Goal: Communication & Community: Answer question/provide support

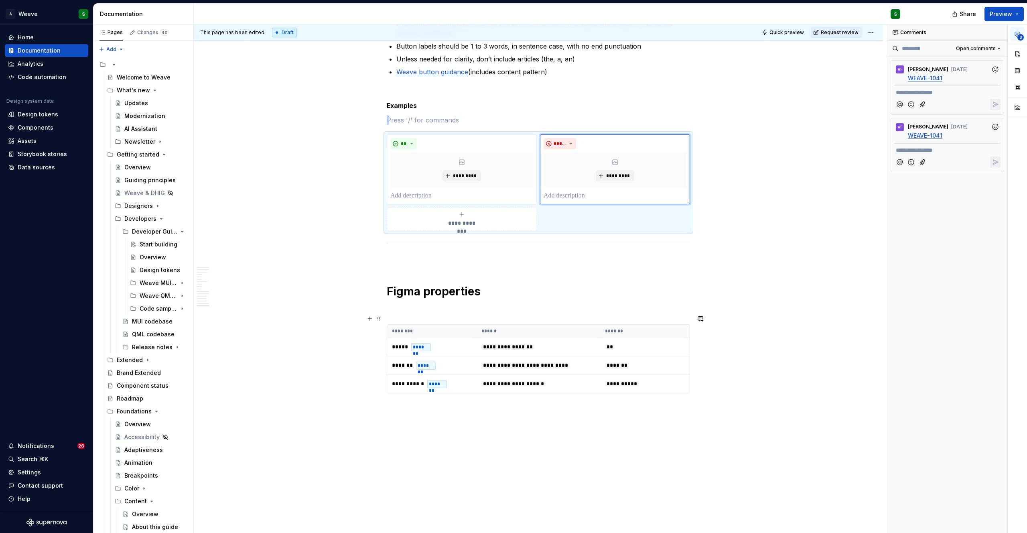
scroll to position [4935, 0]
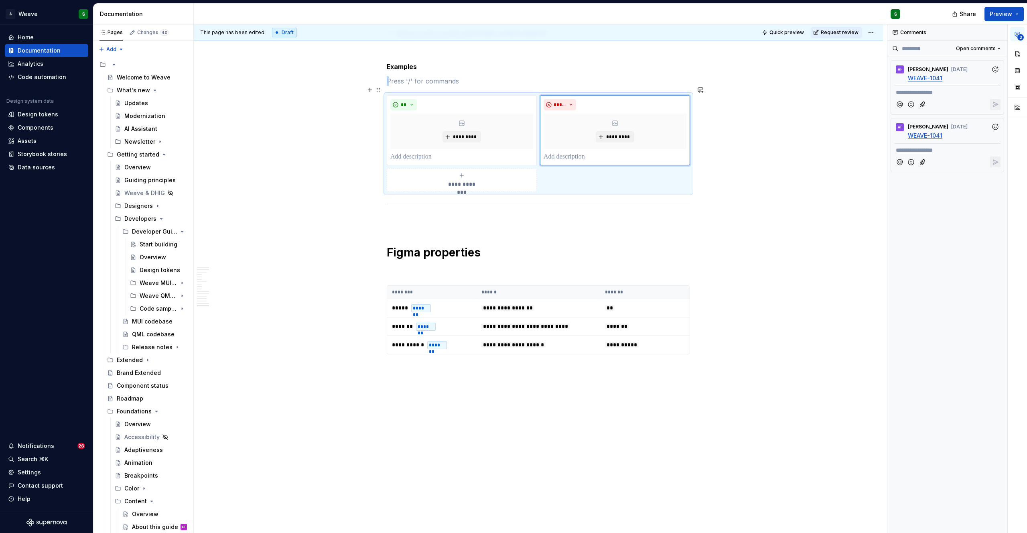
click at [432, 172] on div "**********" at bounding box center [461, 180] width 143 height 16
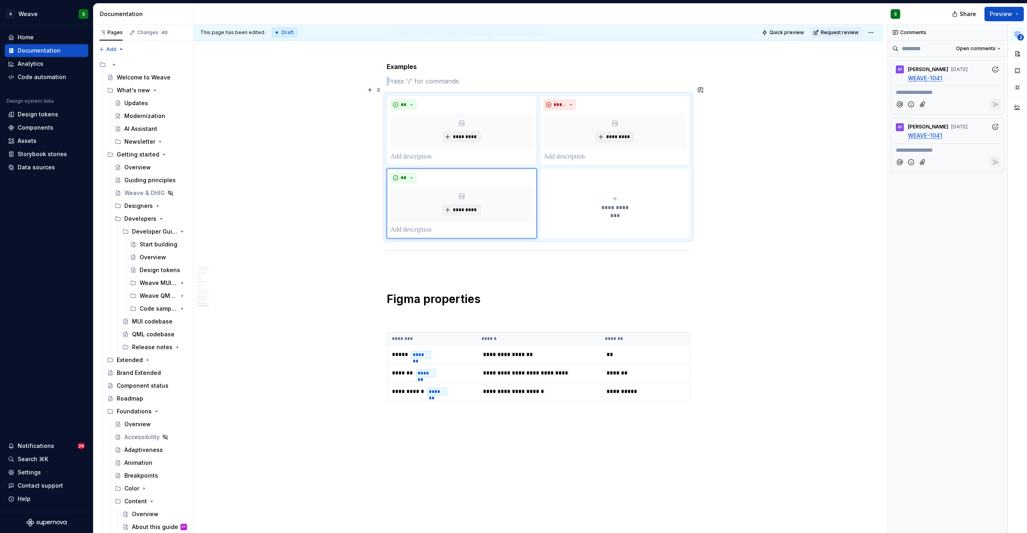
click at [586, 183] on button "**********" at bounding box center [615, 203] width 150 height 70
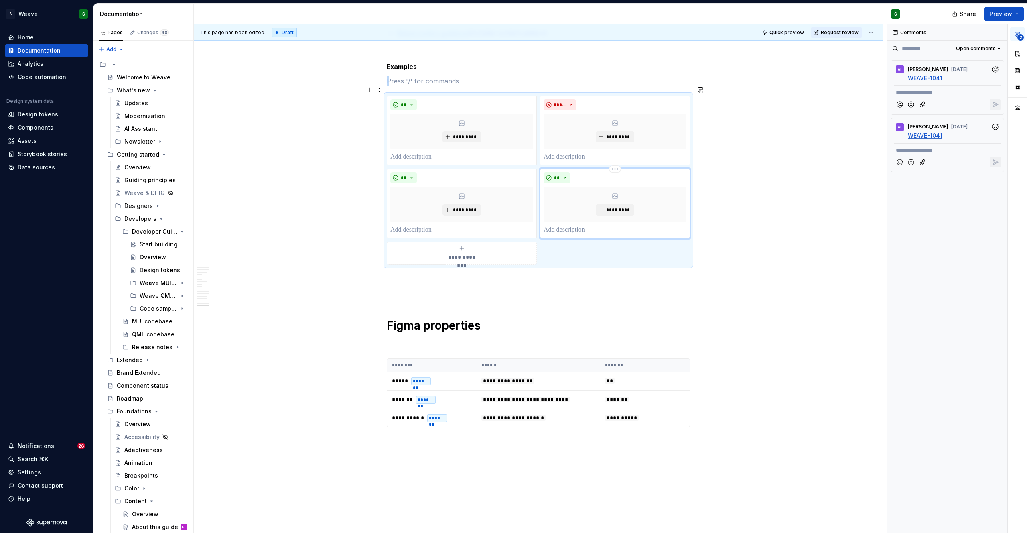
click at [570, 172] on div "**" at bounding box center [614, 177] width 143 height 11
click at [563, 172] on button "**" at bounding box center [556, 177] width 26 height 11
click at [567, 194] on span "Don't" at bounding box center [579, 196] width 68 height 13
click at [444, 245] on div "**********" at bounding box center [461, 253] width 143 height 16
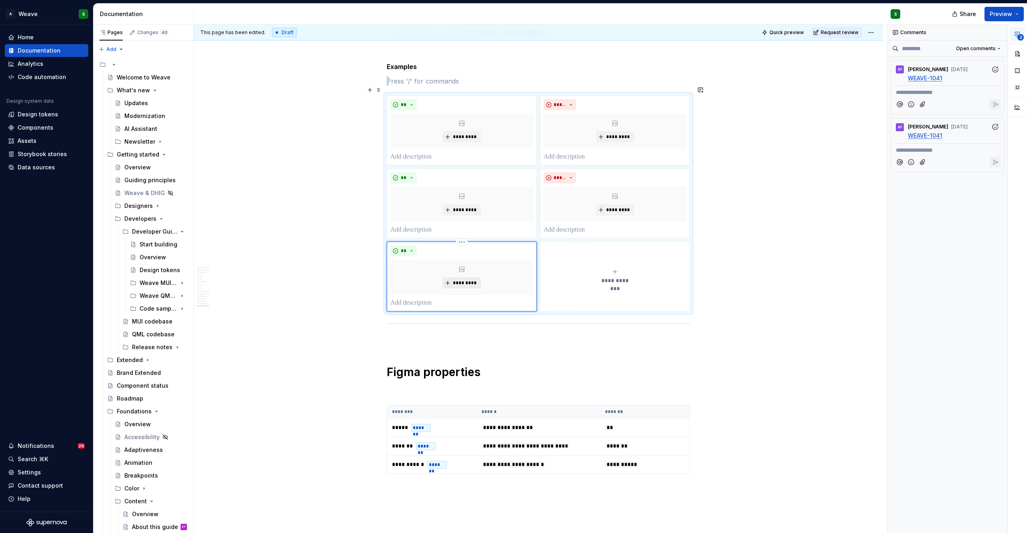
click at [456, 280] on span "*********" at bounding box center [464, 283] width 24 height 6
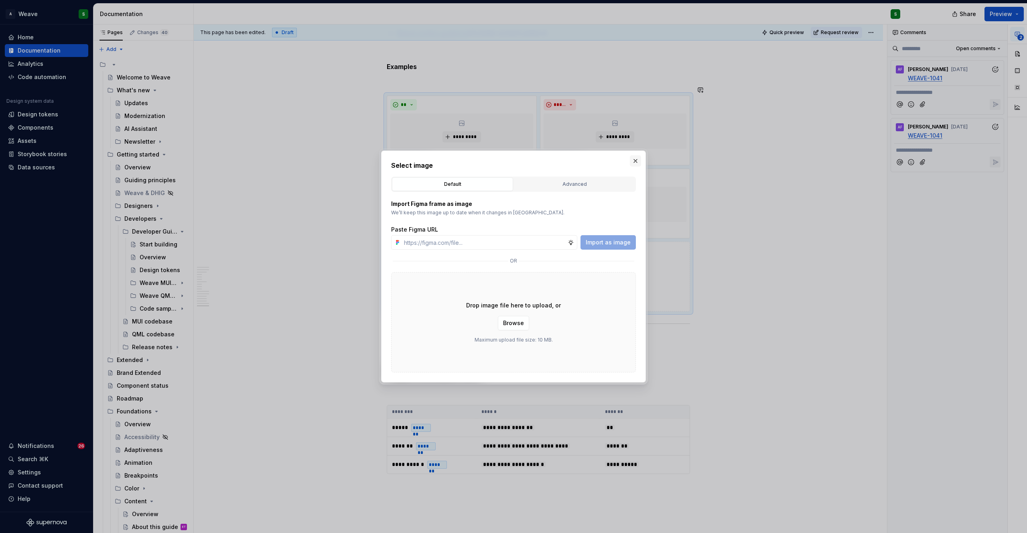
click at [634, 160] on button "button" at bounding box center [635, 160] width 11 height 11
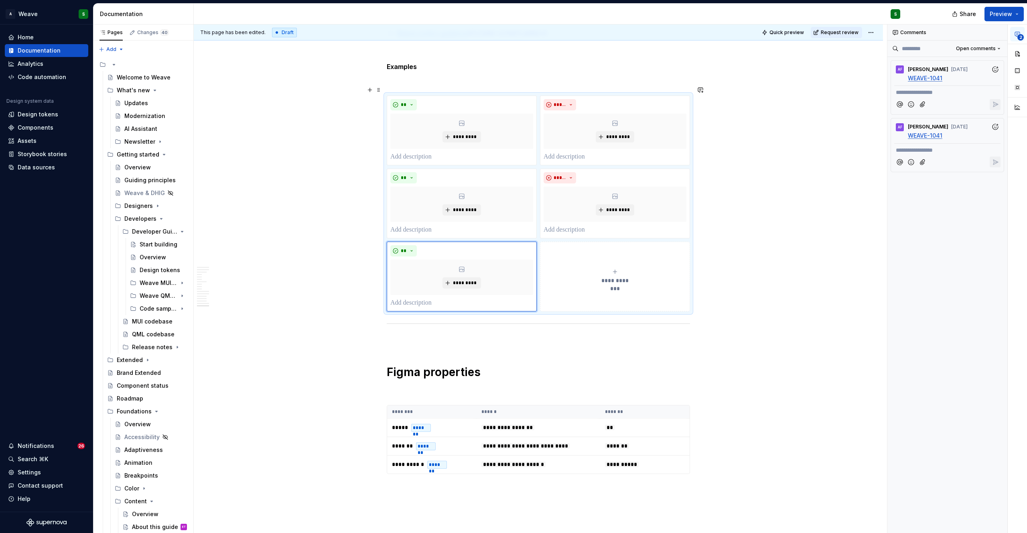
click at [582, 248] on button "**********" at bounding box center [615, 276] width 150 height 70
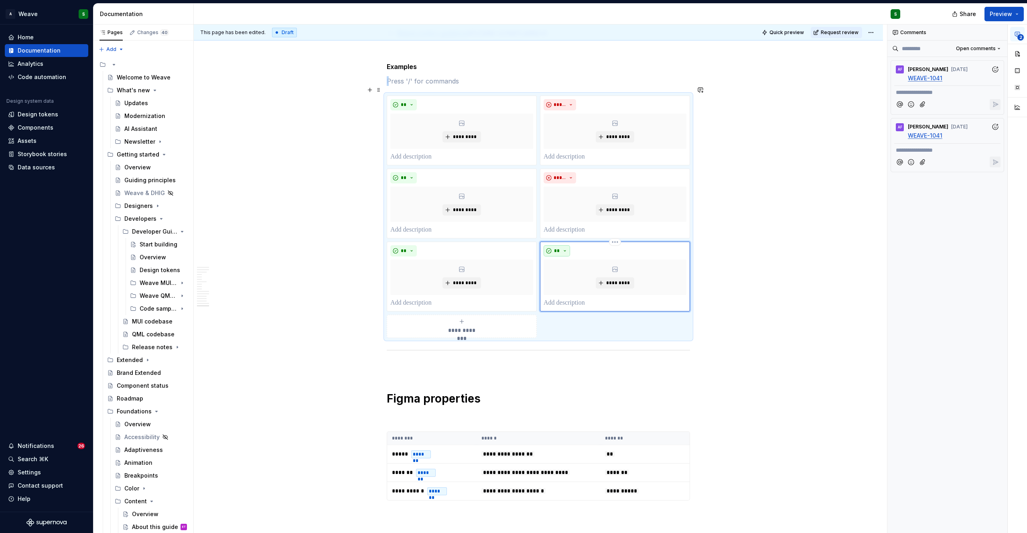
click at [557, 247] on span "**" at bounding box center [556, 250] width 6 height 6
click at [557, 271] on span "Don't" at bounding box center [579, 269] width 68 height 13
click at [460, 318] on div "**********" at bounding box center [461, 326] width 143 height 16
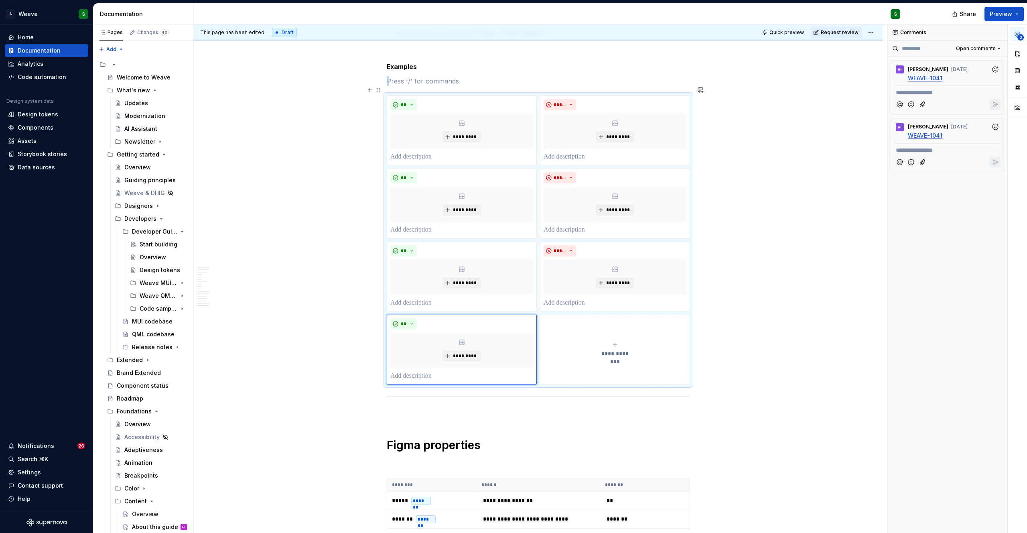
click at [611, 314] on button "**********" at bounding box center [615, 349] width 150 height 70
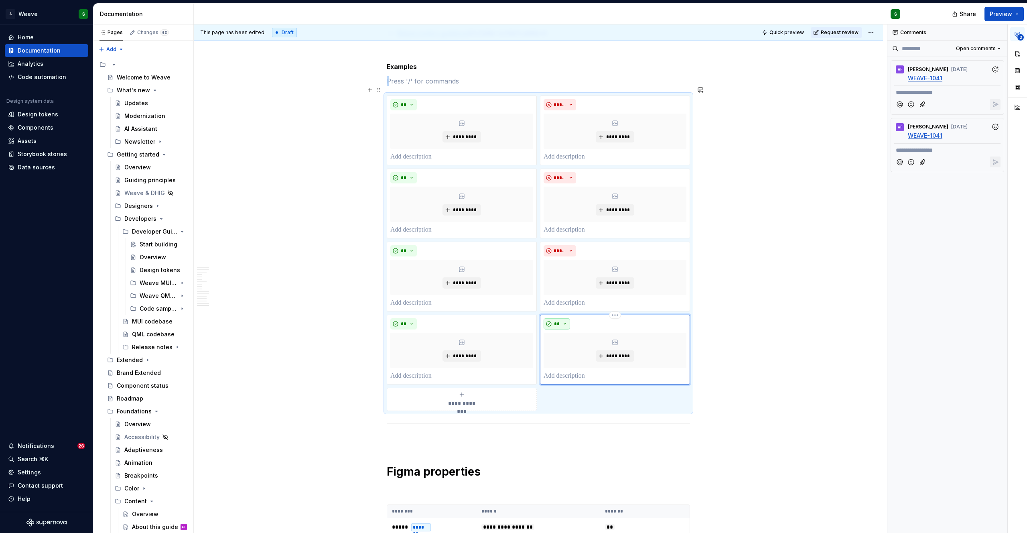
click at [557, 320] on span "**" at bounding box center [556, 323] width 6 height 6
click at [577, 337] on span "Don't" at bounding box center [579, 342] width 68 height 13
click at [470, 391] on div "**********" at bounding box center [461, 399] width 143 height 16
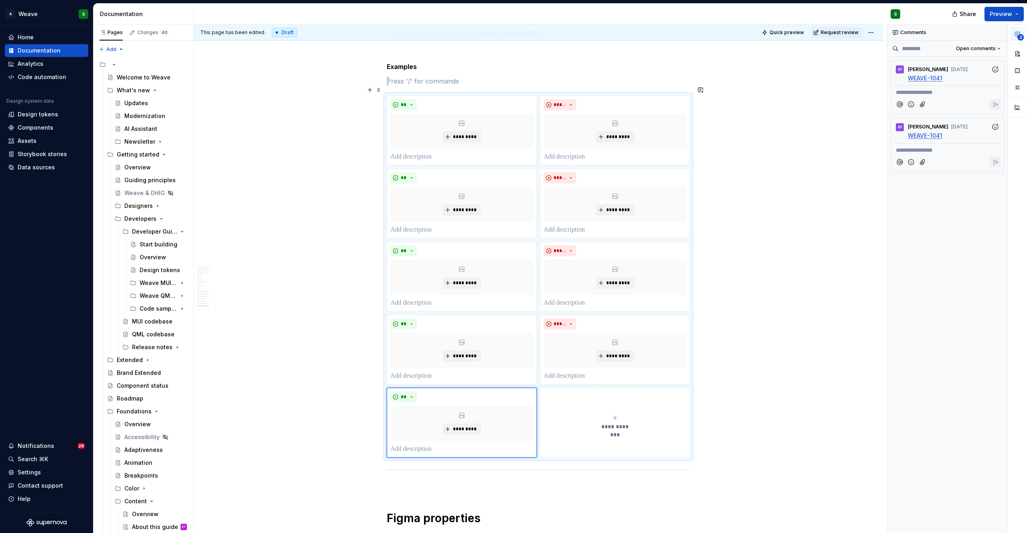
click at [586, 396] on button "**********" at bounding box center [615, 422] width 150 height 70
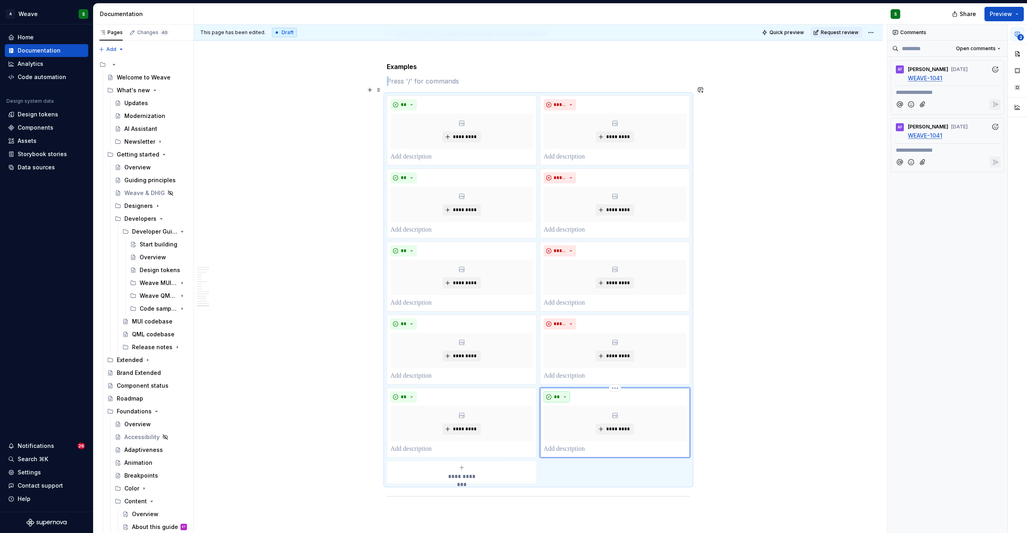
click at [565, 391] on button "**" at bounding box center [556, 396] width 26 height 11
click at [567, 414] on span "Don't" at bounding box center [579, 415] width 68 height 13
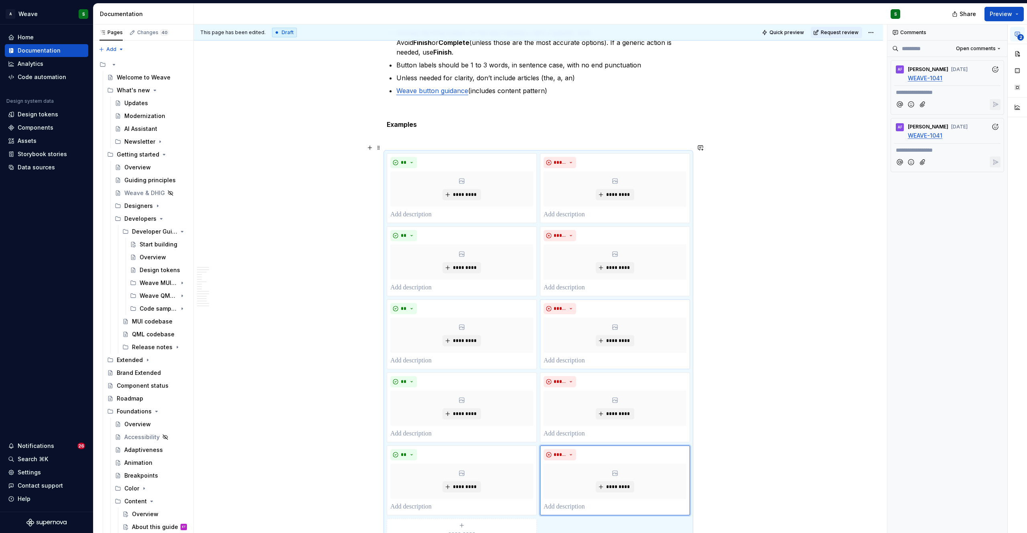
scroll to position [4886, 0]
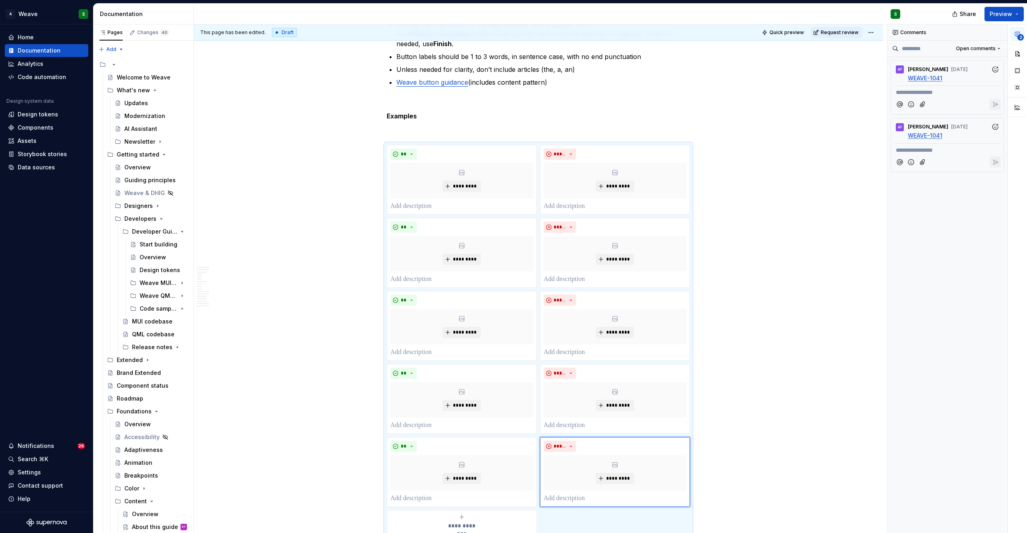
type textarea "*"
click at [403, 201] on p at bounding box center [461, 206] width 143 height 10
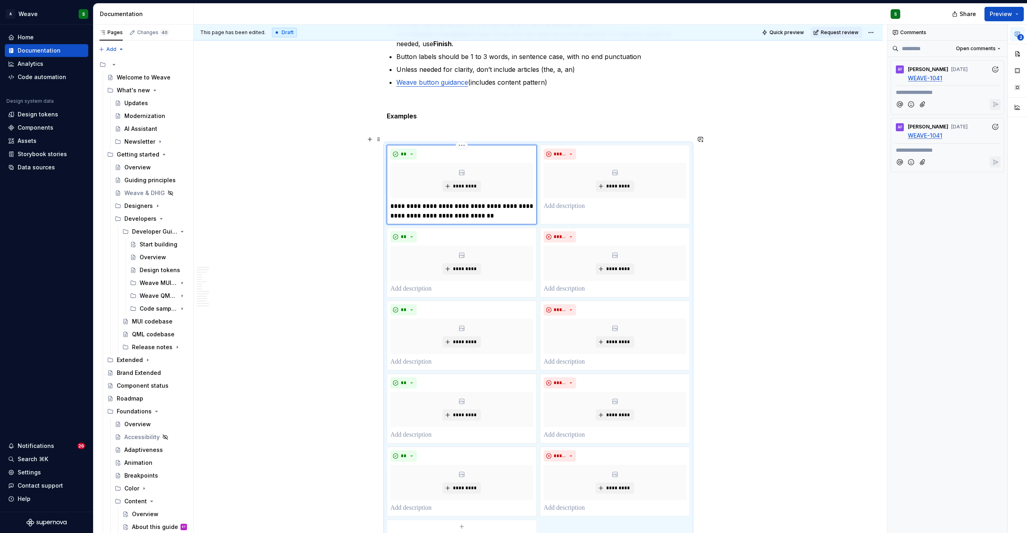
click at [413, 206] on p "**********" at bounding box center [461, 210] width 143 height 19
click at [500, 207] on p "**********" at bounding box center [461, 210] width 143 height 19
drag, startPoint x: 486, startPoint y: 207, endPoint x: 373, endPoint y: 198, distance: 113.4
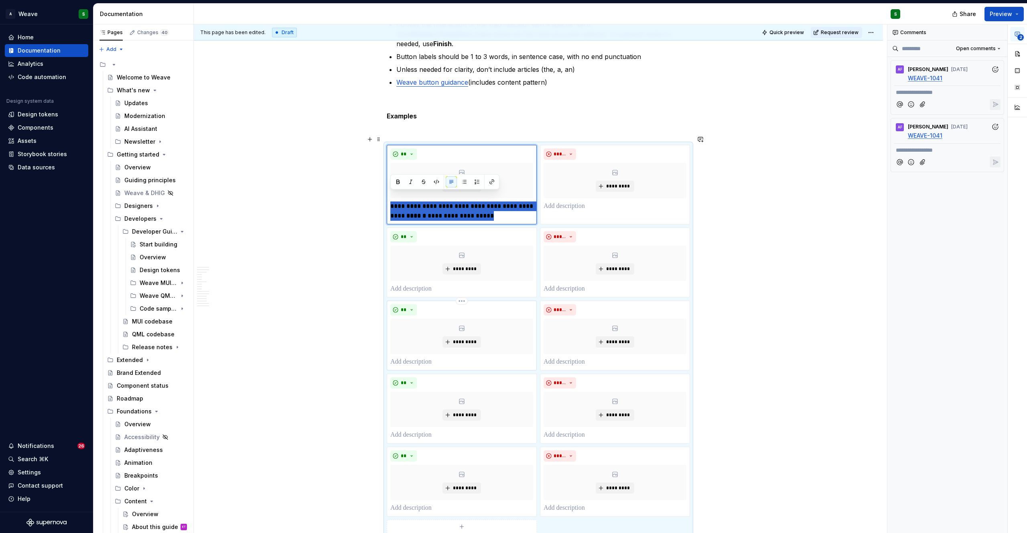
click at [406, 357] on p at bounding box center [461, 362] width 143 height 10
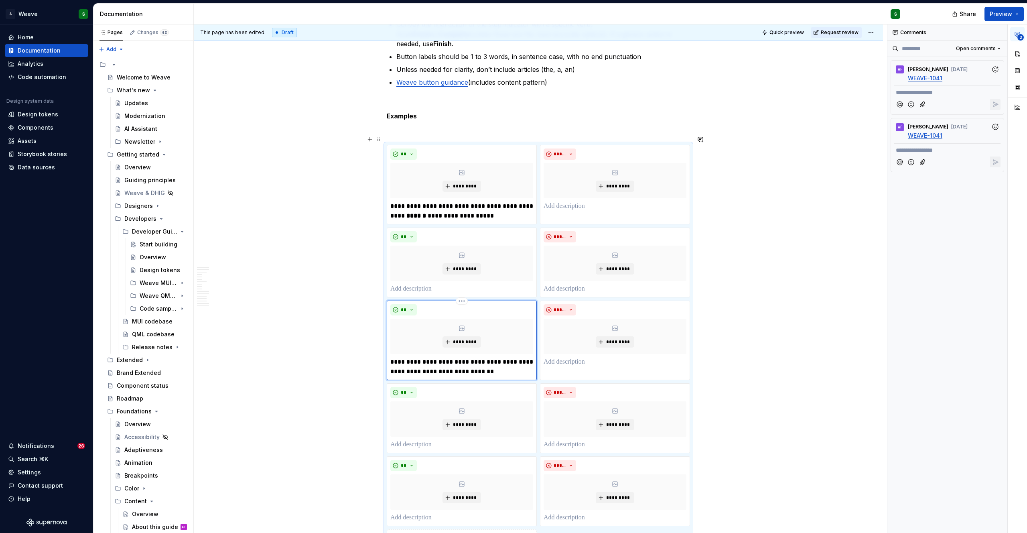
click at [405, 362] on p "**********" at bounding box center [461, 366] width 143 height 19
drag, startPoint x: 524, startPoint y: 198, endPoint x: 529, endPoint y: 210, distance: 12.6
click at [529, 210] on p "**********" at bounding box center [461, 210] width 143 height 19
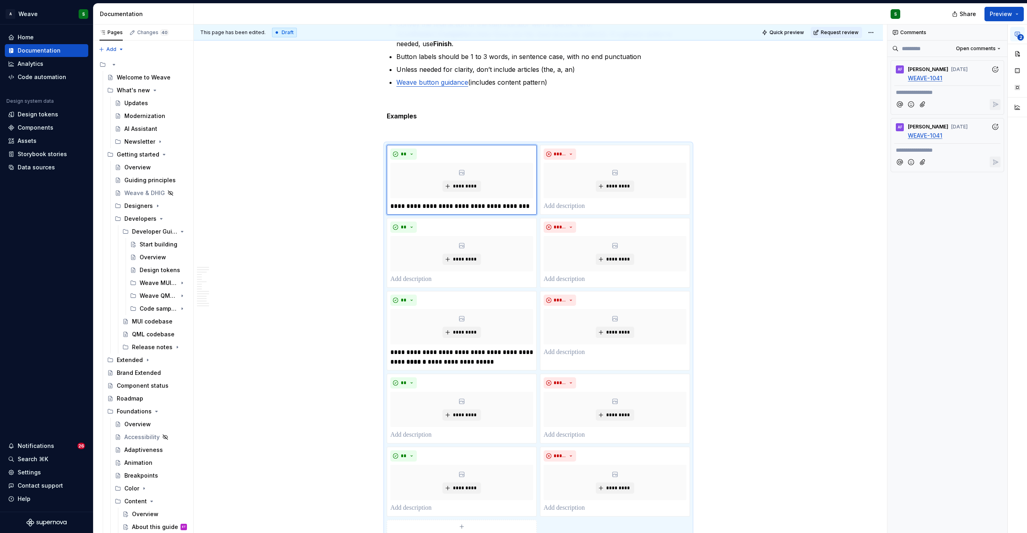
type textarea "*"
click at [423, 201] on p "**********" at bounding box center [461, 206] width 143 height 10
click at [557, 201] on p at bounding box center [614, 206] width 143 height 10
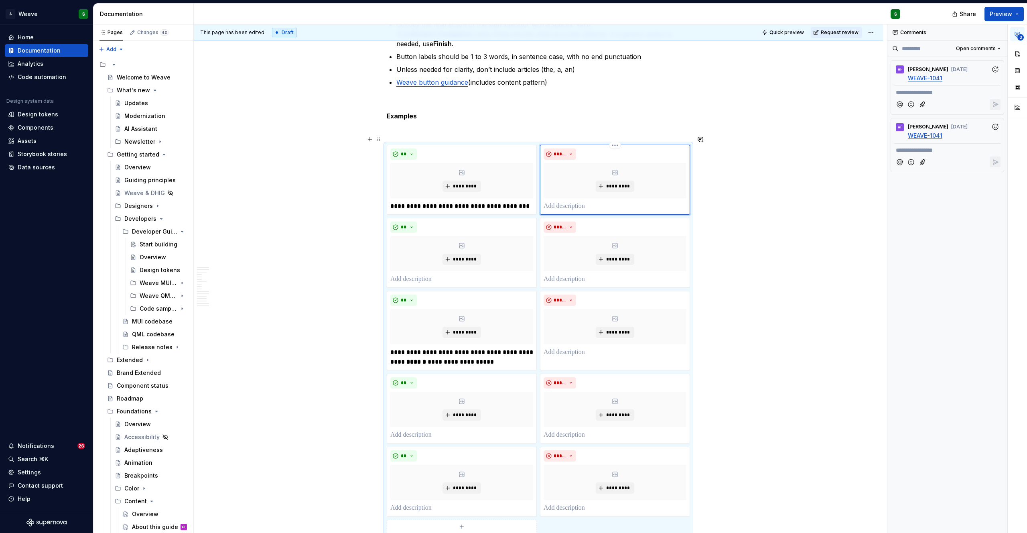
paste div
click at [543, 201] on p "**********" at bounding box center [614, 206] width 143 height 10
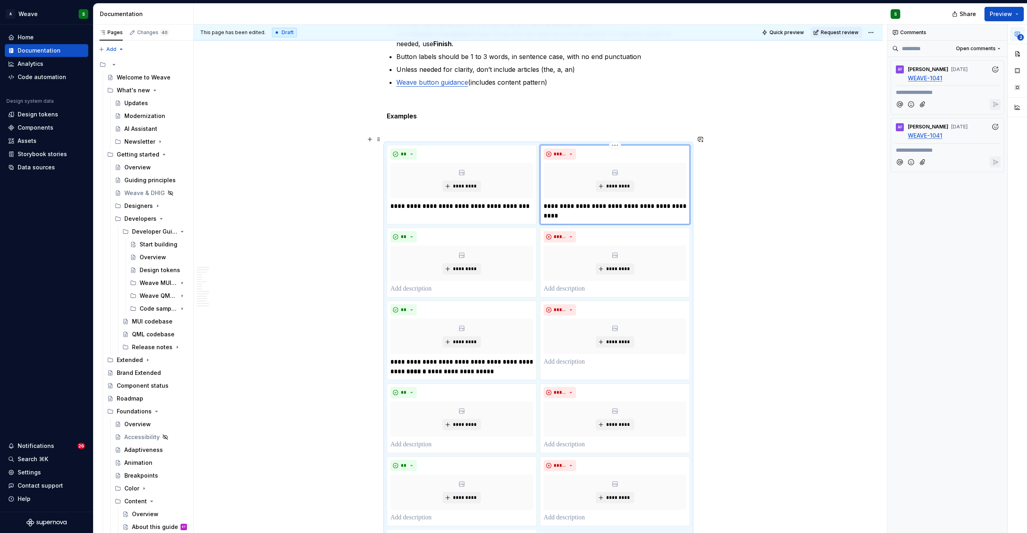
click at [572, 201] on p "**********" at bounding box center [614, 210] width 143 height 19
click at [433, 201] on p "**********" at bounding box center [461, 206] width 143 height 10
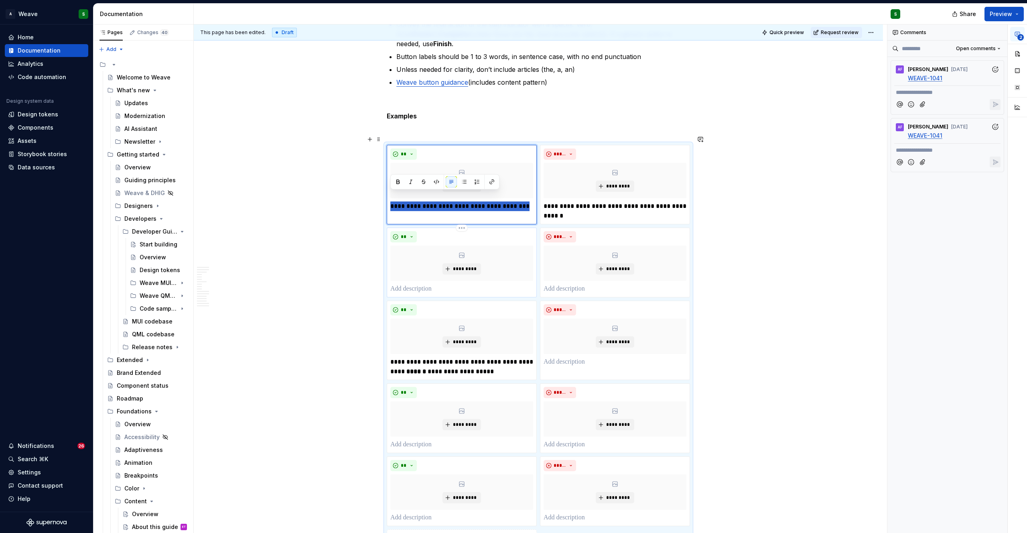
click at [399, 284] on p at bounding box center [461, 289] width 143 height 10
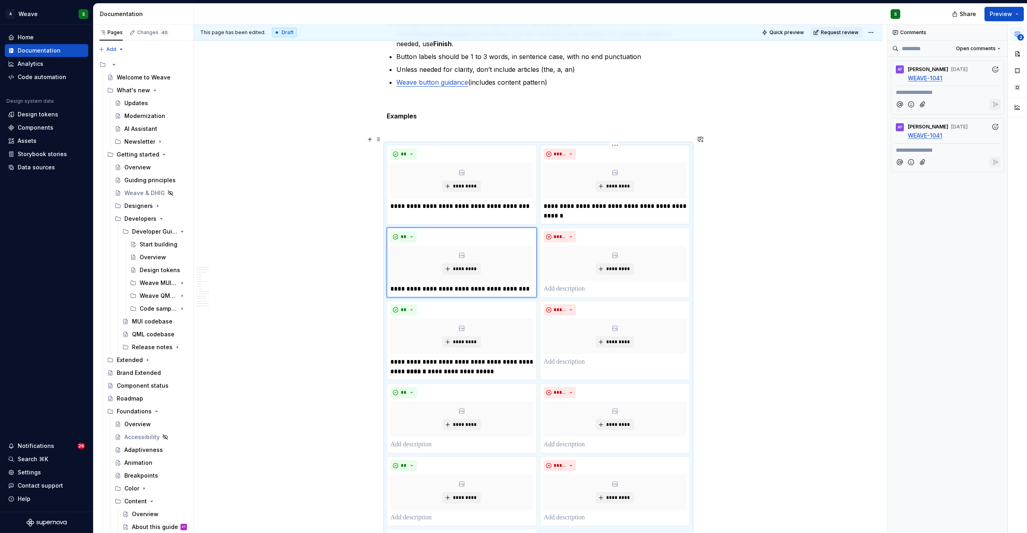
click at [551, 201] on p "**********" at bounding box center [614, 210] width 143 height 19
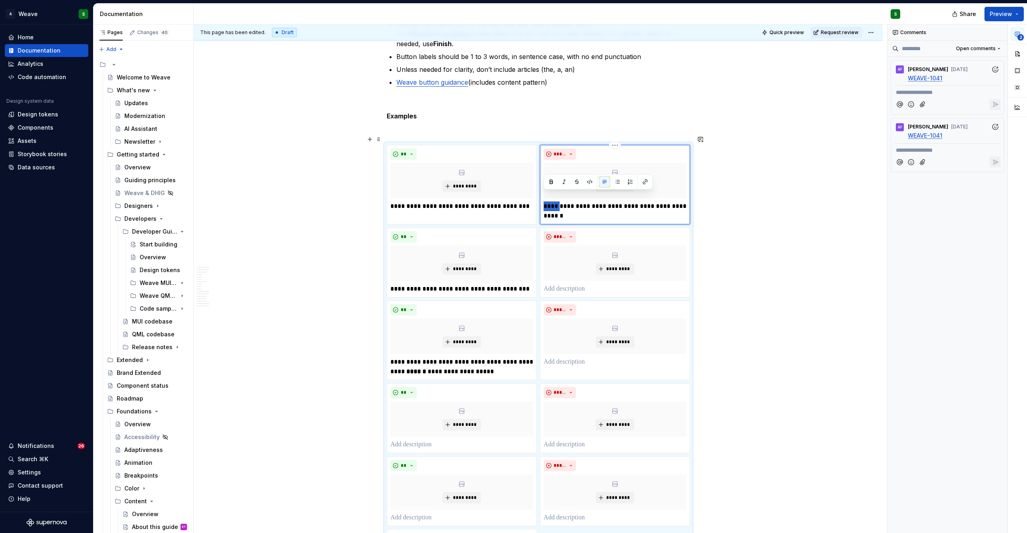
click at [551, 201] on p "**********" at bounding box center [614, 210] width 143 height 19
click at [568, 284] on p at bounding box center [614, 289] width 143 height 10
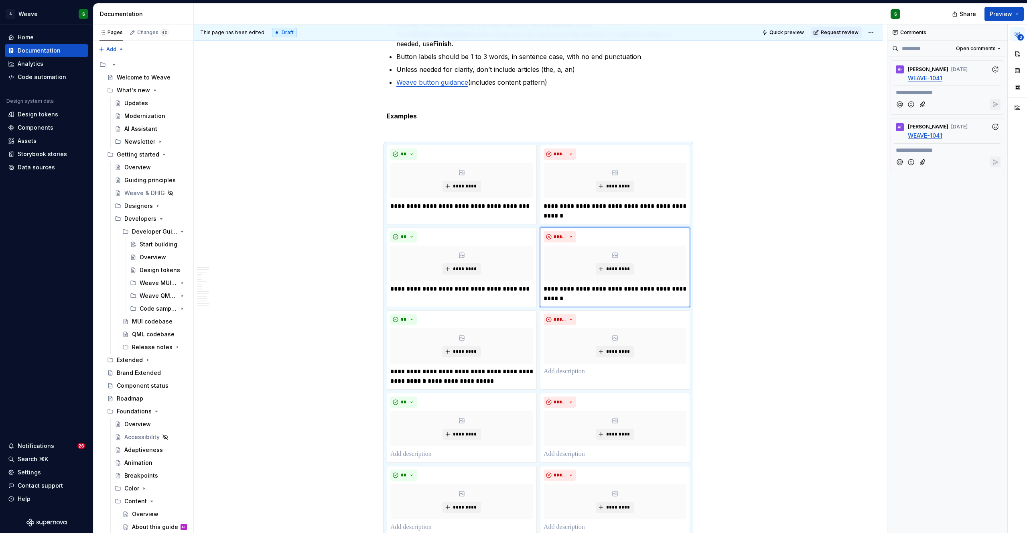
type textarea "*"
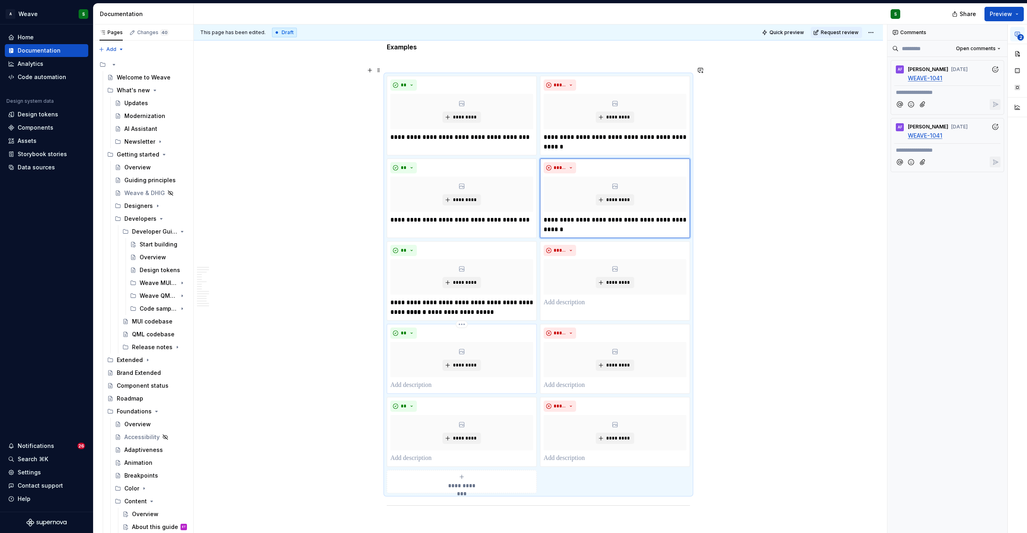
scroll to position [4959, 0]
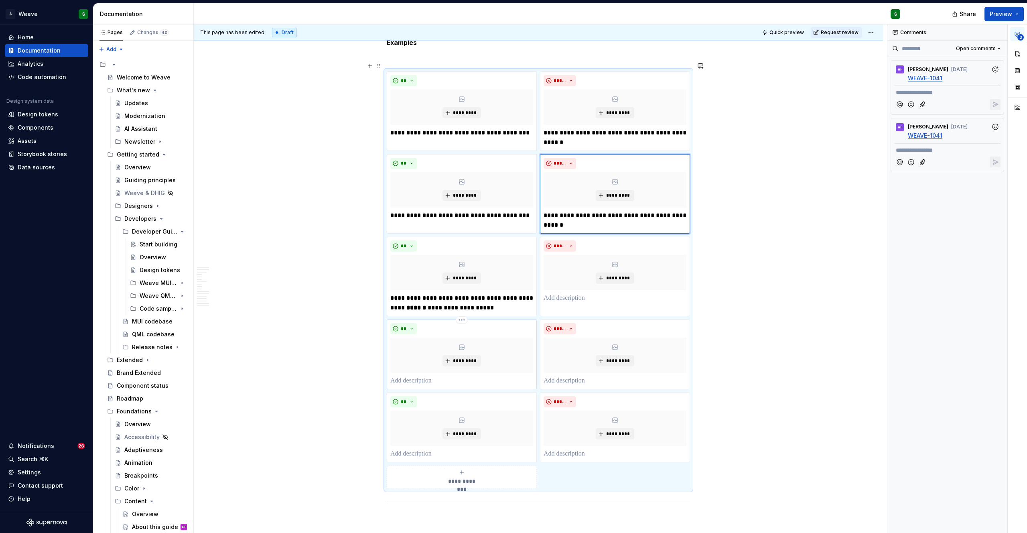
click at [408, 376] on p at bounding box center [461, 381] width 143 height 10
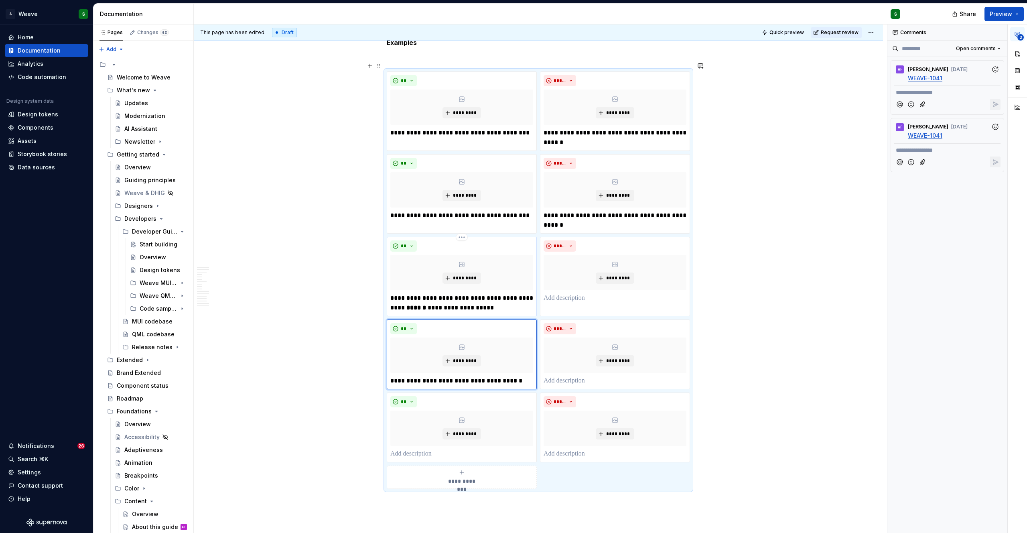
click at [453, 295] on p "**********" at bounding box center [461, 302] width 143 height 19
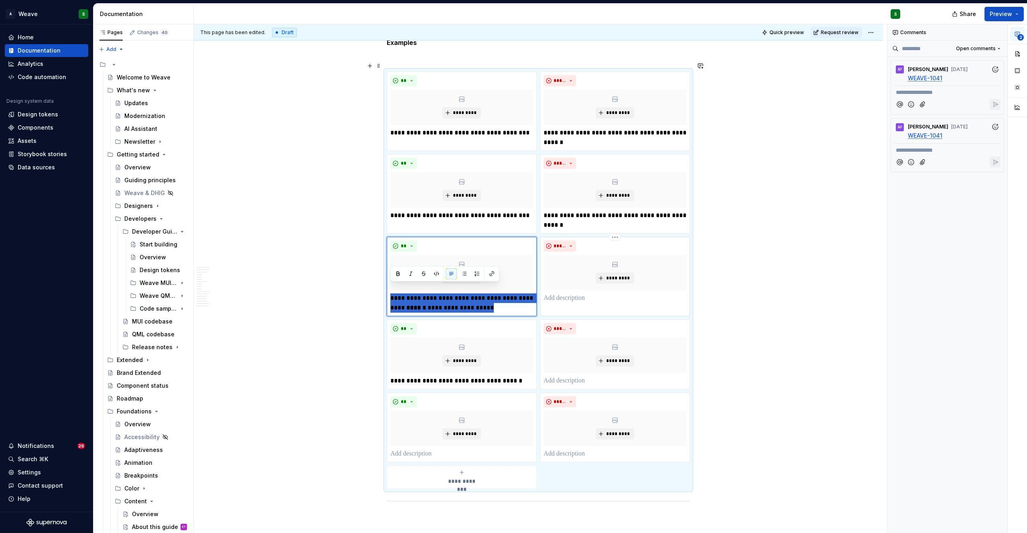
click at [551, 293] on p at bounding box center [614, 298] width 143 height 10
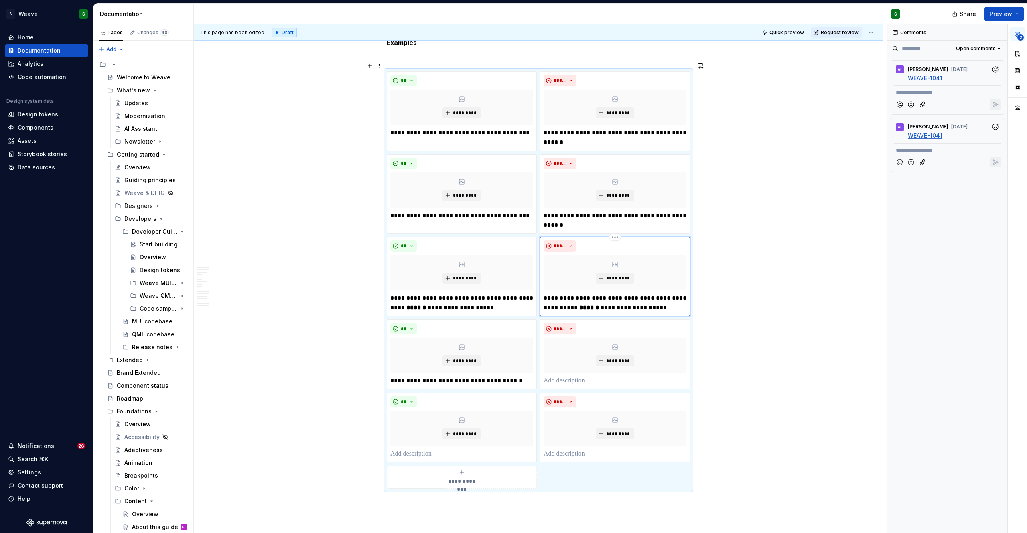
click at [568, 293] on p "**********" at bounding box center [614, 302] width 143 height 19
click at [573, 293] on p "**********" at bounding box center [614, 302] width 143 height 19
click at [584, 304] on strong "******" at bounding box center [594, 307] width 20 height 6
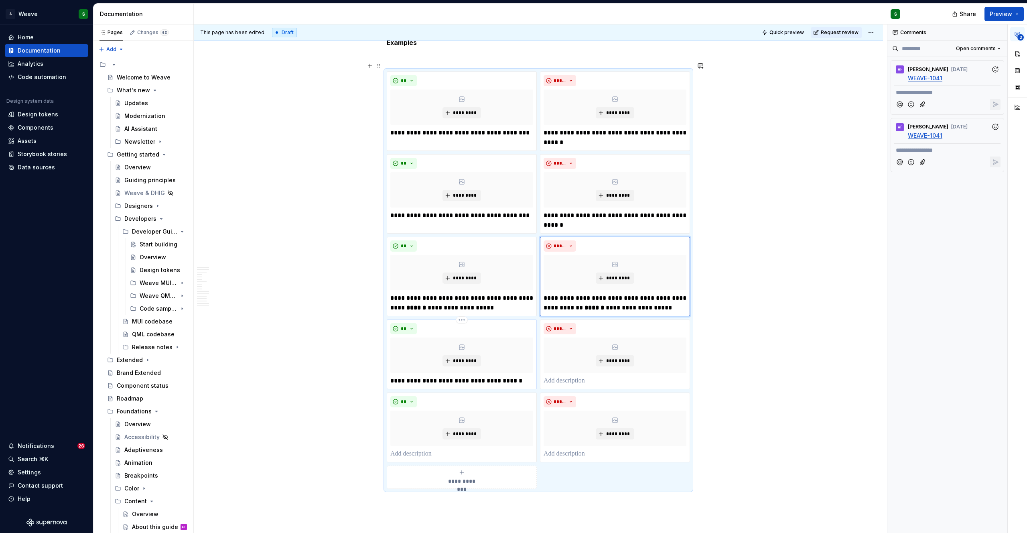
click at [435, 376] on p "**********" at bounding box center [461, 381] width 143 height 10
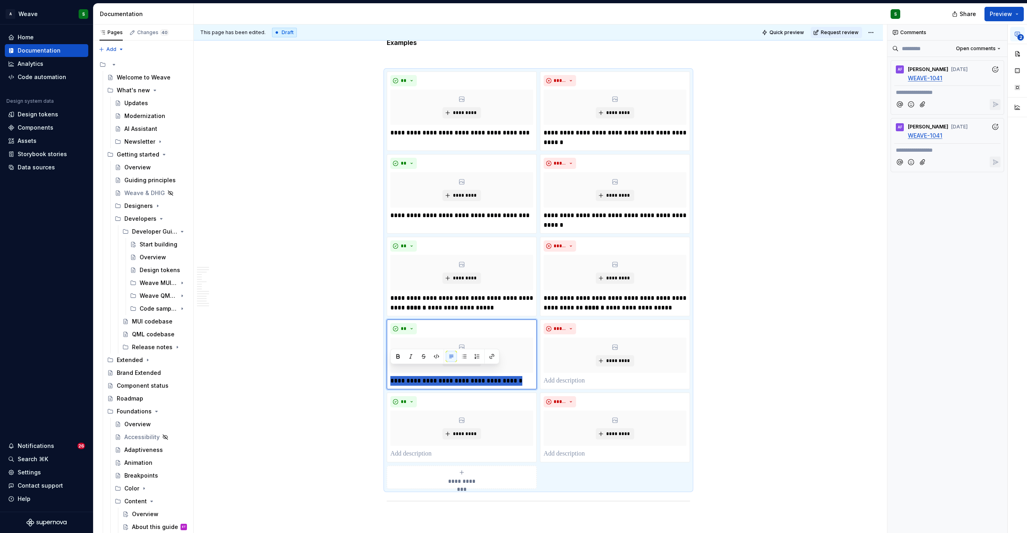
type textarea "*"
click at [424, 376] on p "**********" at bounding box center [461, 381] width 143 height 10
click at [560, 376] on p at bounding box center [614, 381] width 143 height 10
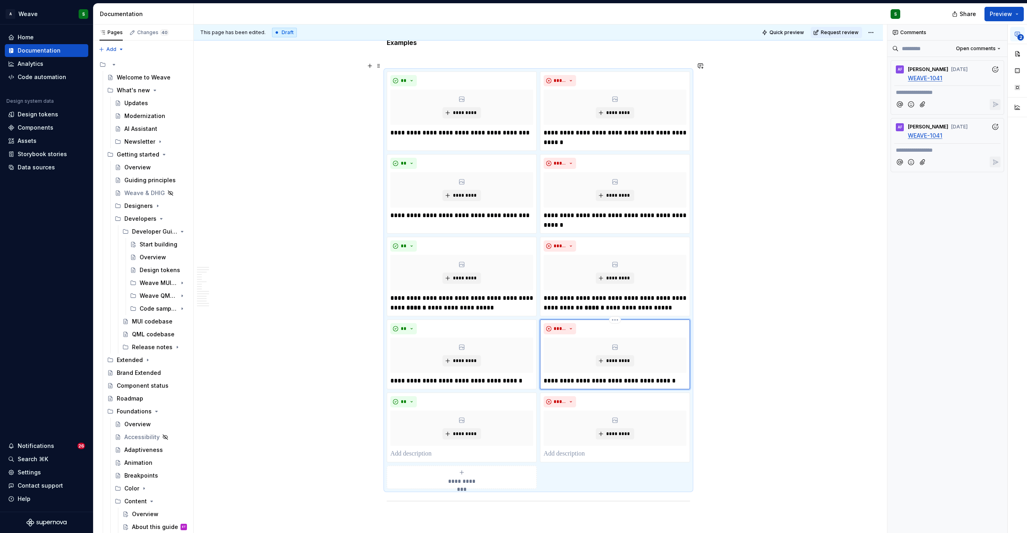
click at [545, 376] on p "**********" at bounding box center [614, 381] width 143 height 10
click at [626, 376] on p "**********" at bounding box center [614, 381] width 143 height 10
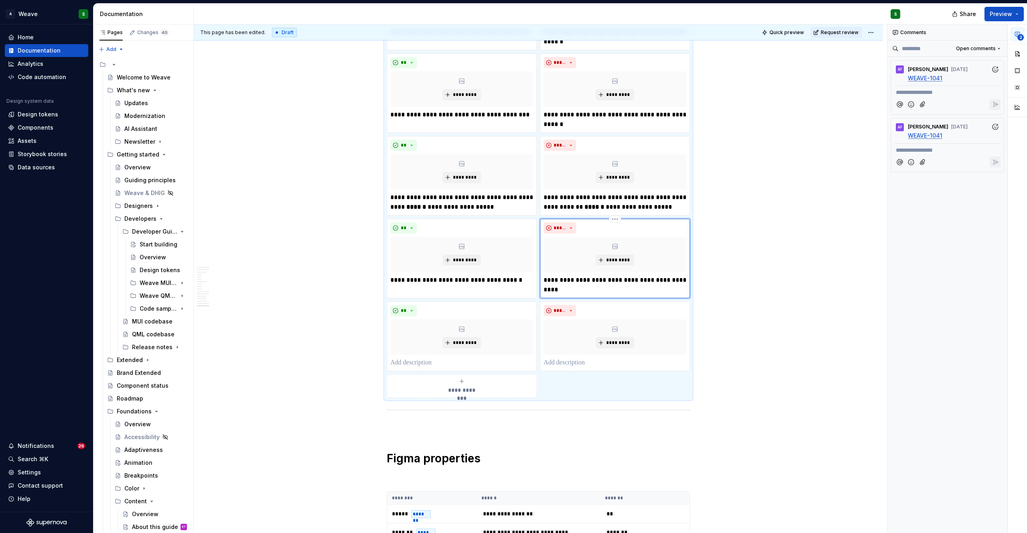
scroll to position [5065, 0]
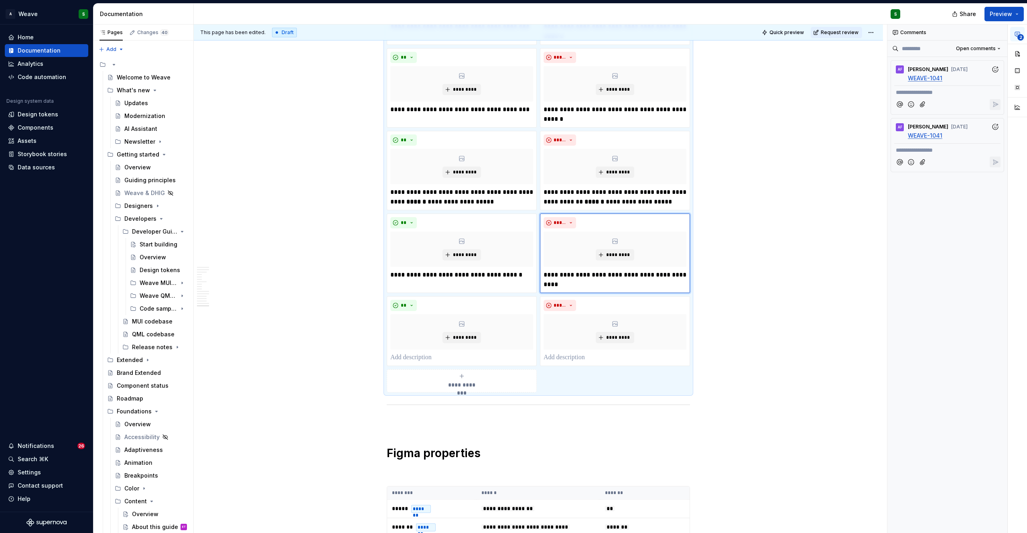
type textarea "*"
click at [439, 353] on p at bounding box center [461, 358] width 143 height 10
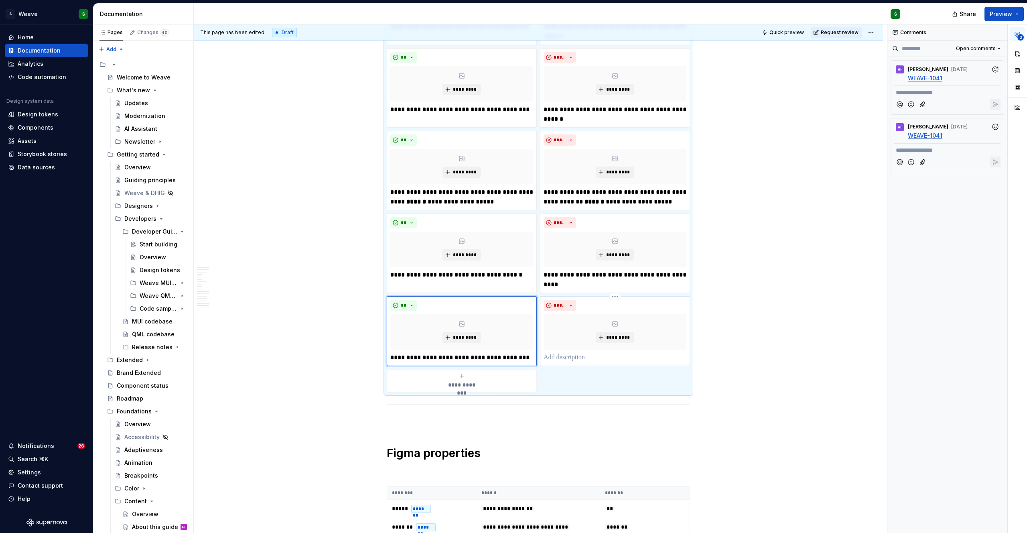
click at [558, 353] on p at bounding box center [614, 358] width 143 height 10
paste div
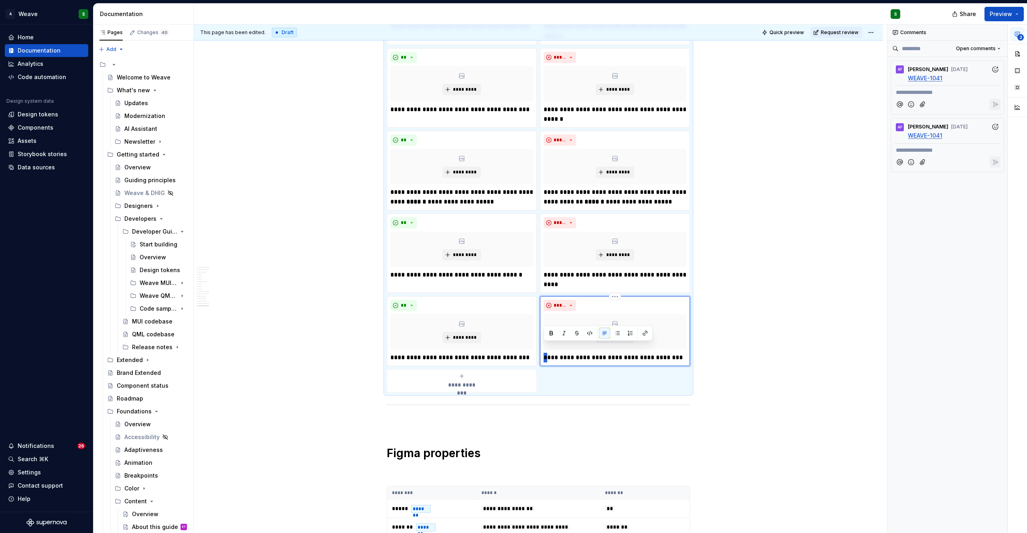
click at [547, 353] on p "**********" at bounding box center [614, 358] width 143 height 10
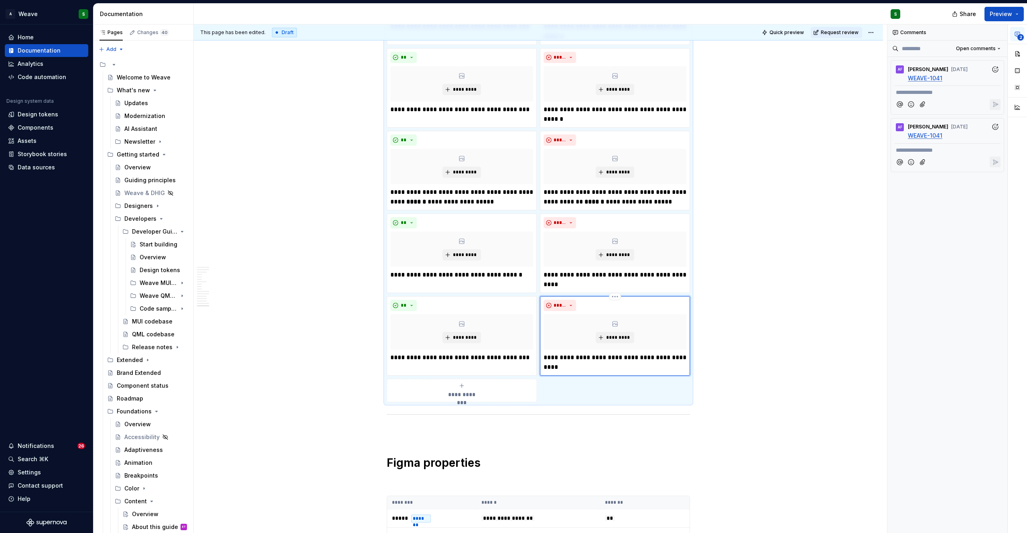
click at [638, 353] on p "**********" at bounding box center [614, 362] width 143 height 19
drag, startPoint x: 636, startPoint y: 349, endPoint x: 644, endPoint y: 362, distance: 15.5
click at [644, 362] on div "**********" at bounding box center [615, 335] width 150 height 79
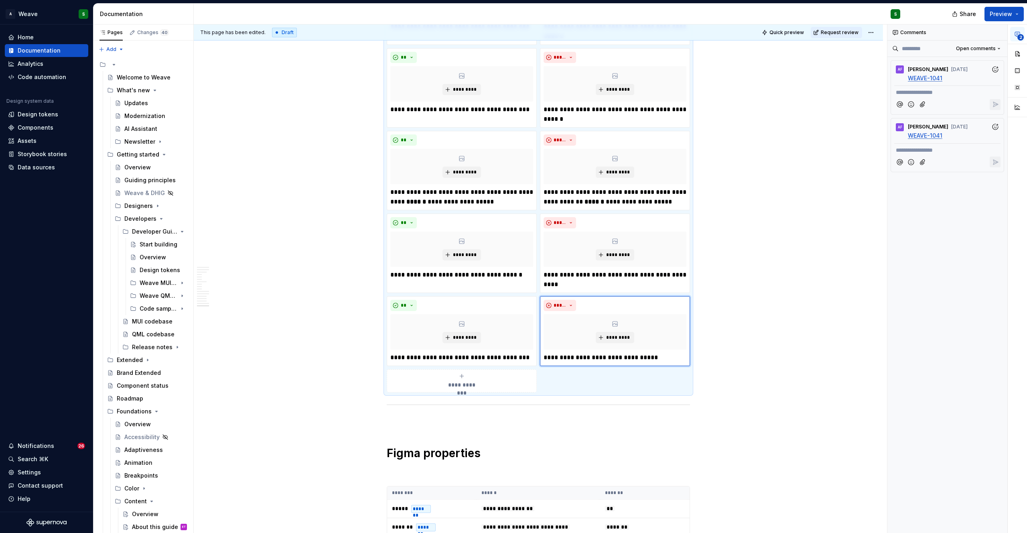
click at [443, 381] on span "**********" at bounding box center [461, 385] width 37 height 8
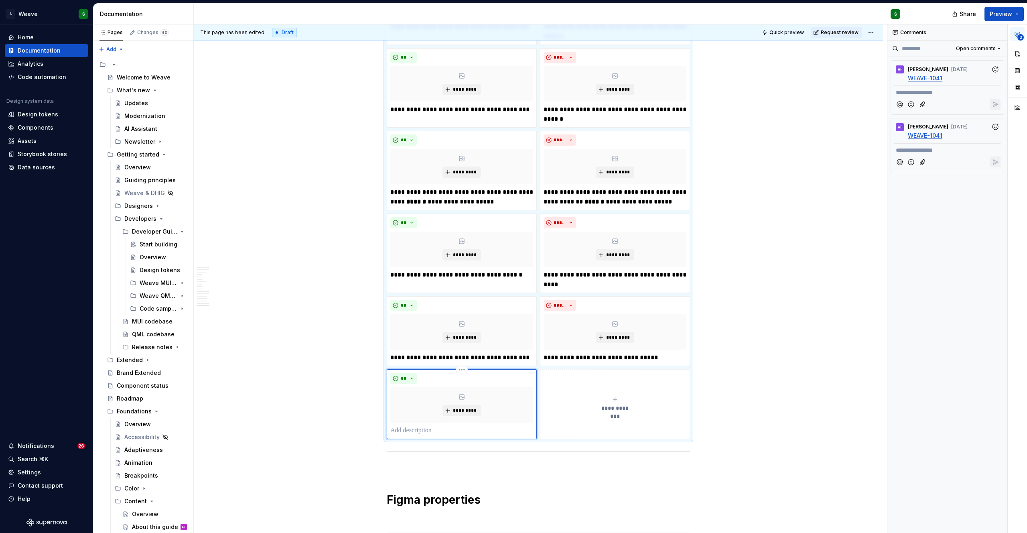
click at [419, 425] on p at bounding box center [461, 430] width 143 height 10
click at [605, 409] on span "**********" at bounding box center [614, 413] width 37 height 8
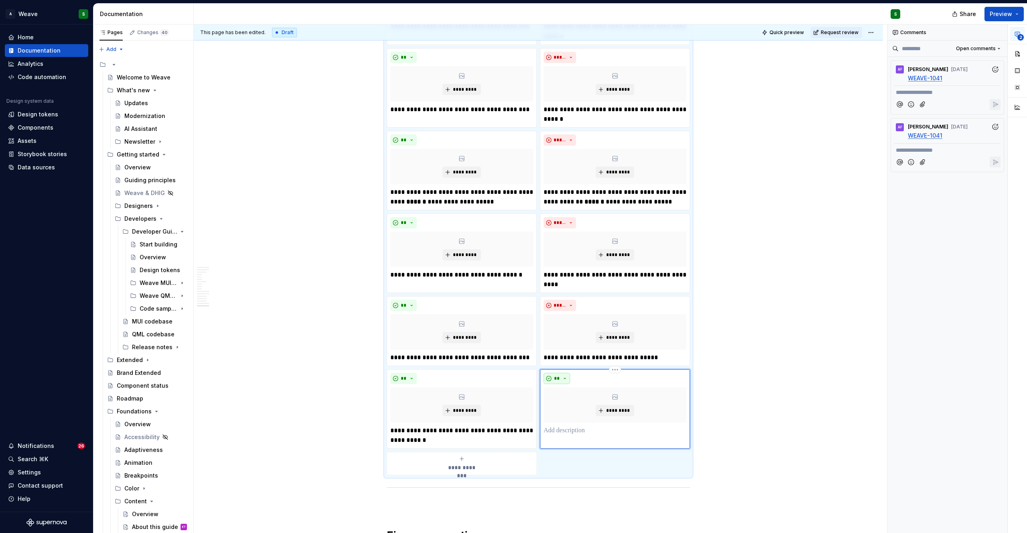
click at [560, 373] on button "**" at bounding box center [556, 378] width 26 height 11
click at [559, 399] on div "Suggestions" at bounding box center [561, 397] width 6 height 6
drag, startPoint x: 426, startPoint y: 421, endPoint x: 383, endPoint y: 421, distance: 42.5
click at [387, 421] on div "**********" at bounding box center [538, 220] width 303 height 509
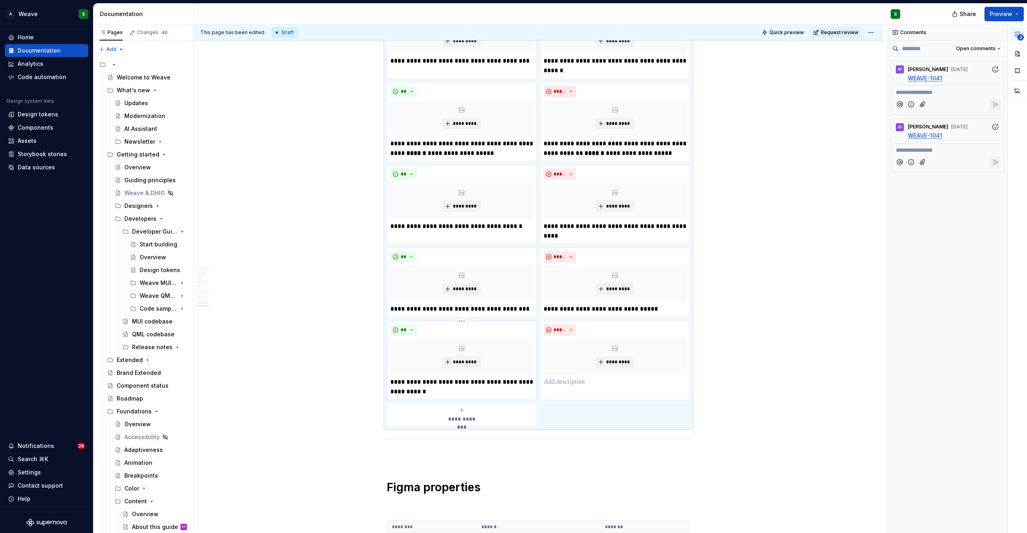
scroll to position [5127, 0]
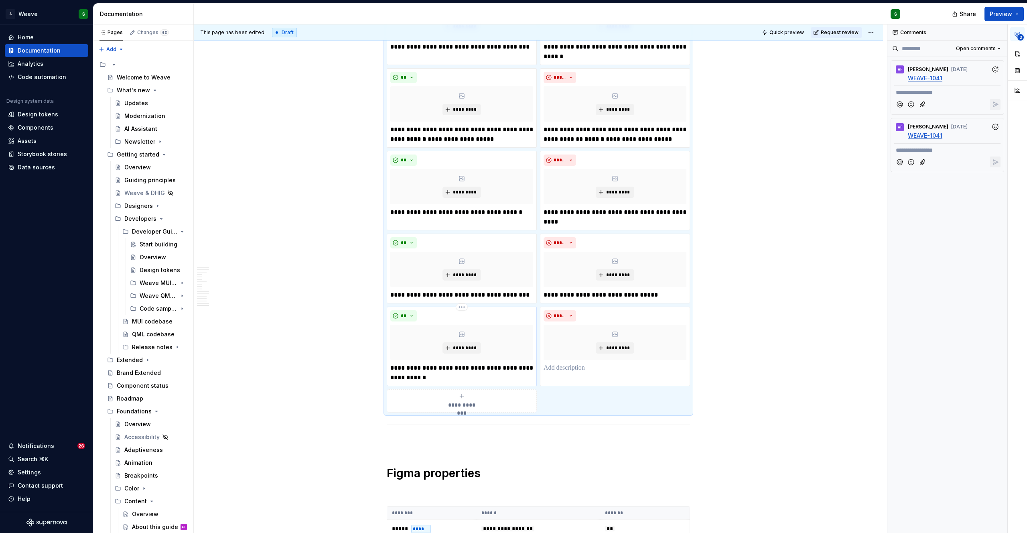
click at [417, 363] on p "**********" at bounding box center [461, 372] width 143 height 19
type textarea "*"
drag, startPoint x: 424, startPoint y: 360, endPoint x: 390, endPoint y: 357, distance: 34.6
click at [390, 363] on p "**********" at bounding box center [461, 372] width 143 height 19
type textarea "*"
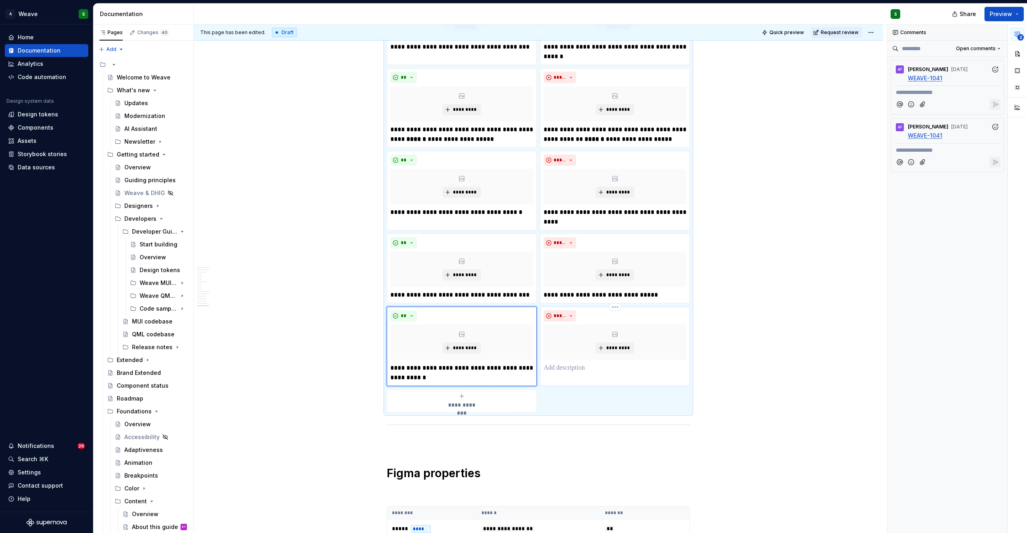
click at [585, 363] on p at bounding box center [614, 368] width 143 height 10
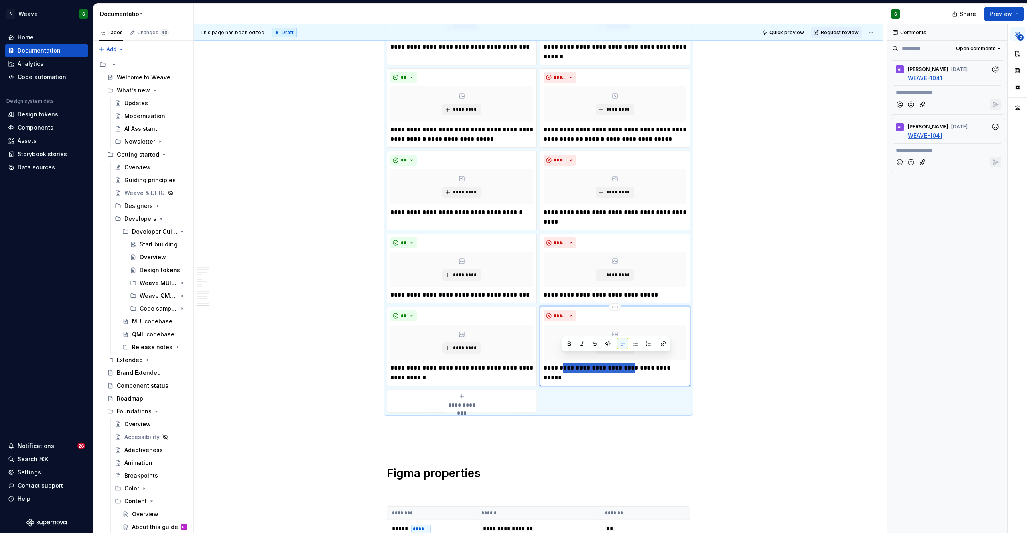
drag, startPoint x: 626, startPoint y: 359, endPoint x: 562, endPoint y: 359, distance: 63.4
click at [562, 363] on p "**********" at bounding box center [614, 368] width 143 height 10
click at [648, 363] on p "**********" at bounding box center [614, 368] width 143 height 10
click at [480, 363] on p "**********" at bounding box center [461, 372] width 143 height 19
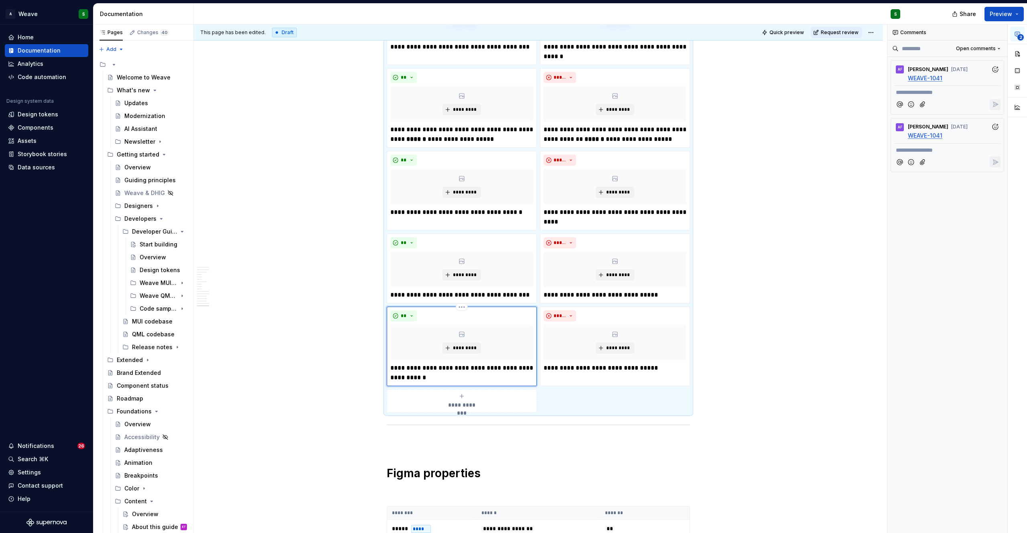
click at [480, 363] on p "**********" at bounding box center [461, 372] width 143 height 19
click at [646, 363] on p "**********" at bounding box center [614, 368] width 143 height 10
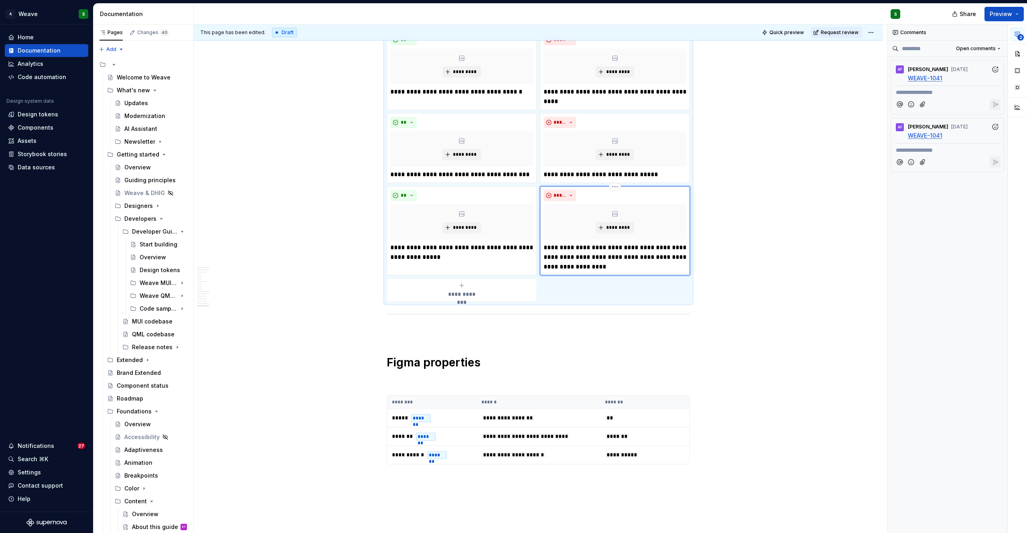
scroll to position [5306, 0]
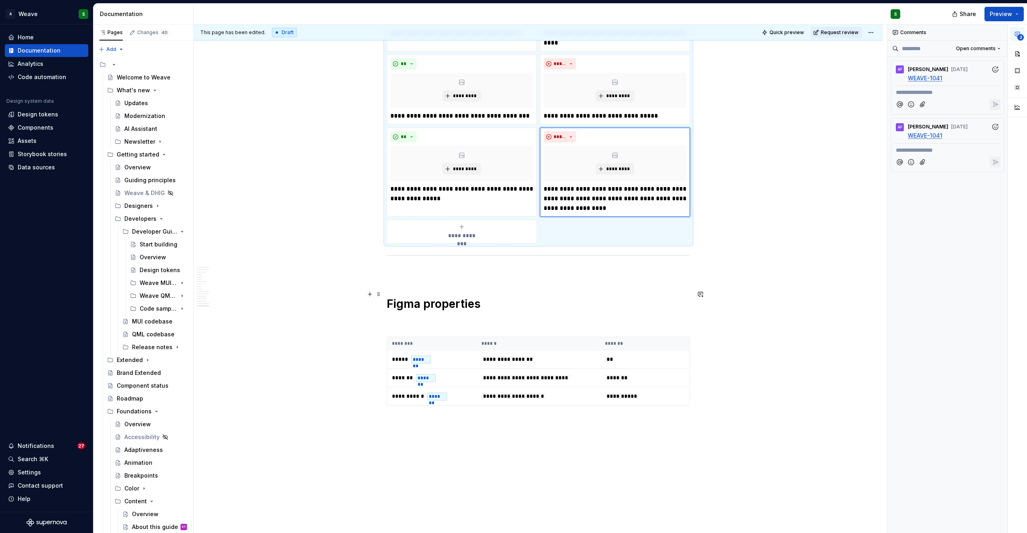
click at [660, 296] on h1 "Figma properties" at bounding box center [538, 303] width 303 height 14
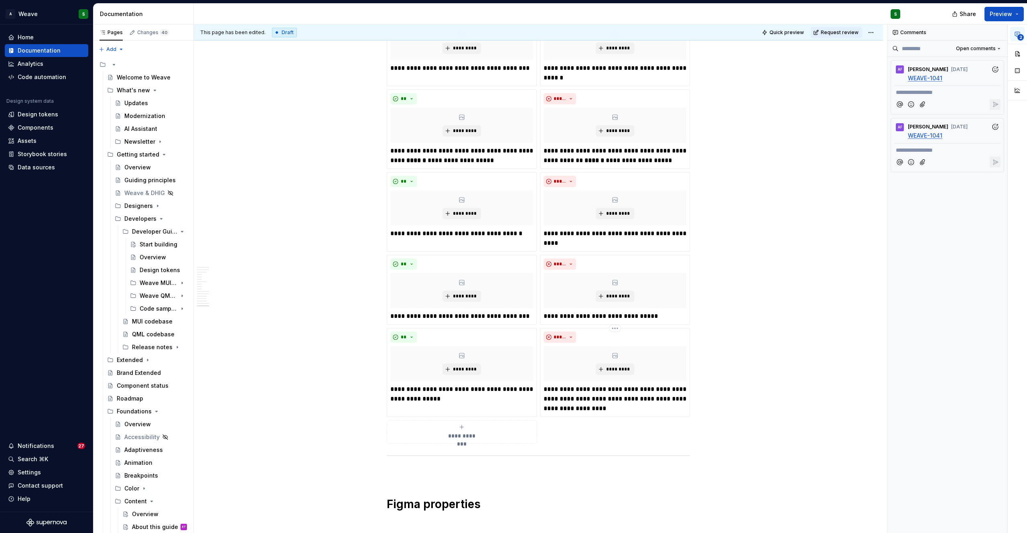
scroll to position [5358, 0]
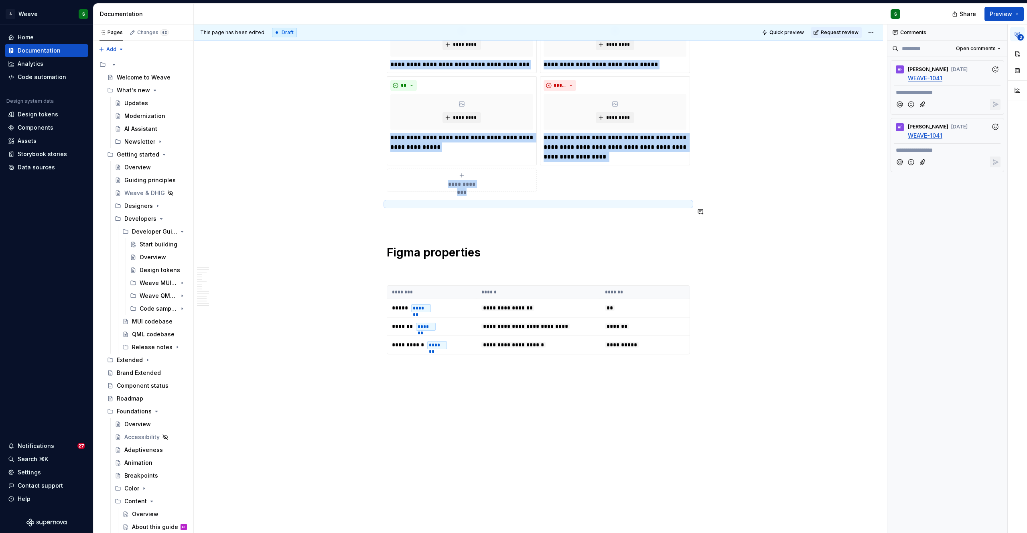
drag, startPoint x: 379, startPoint y: 197, endPoint x: 380, endPoint y: 229, distance: 31.7
drag, startPoint x: 379, startPoint y: 197, endPoint x: 380, endPoint y: 229, distance: 32.9
type textarea "*"
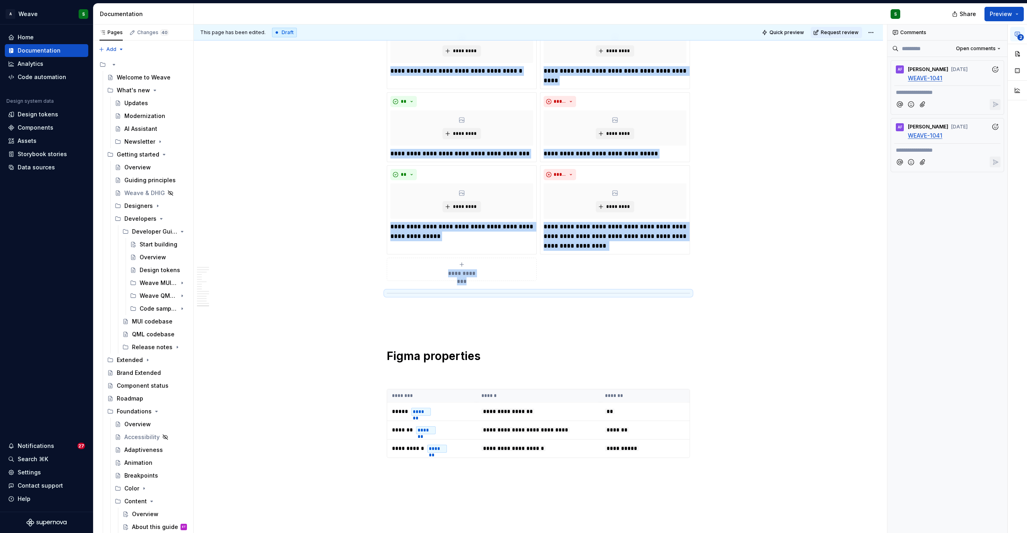
scroll to position [5372, 0]
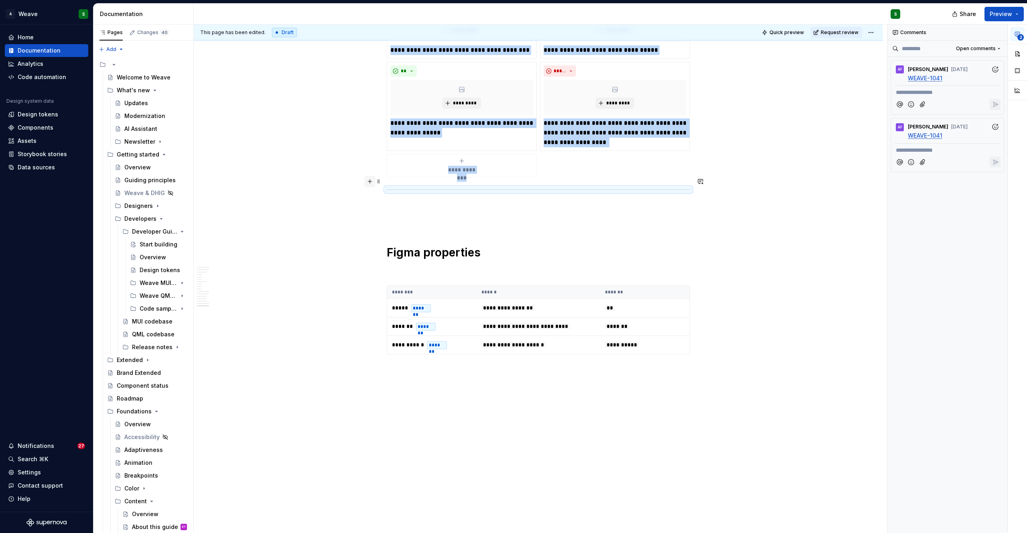
click at [369, 180] on button "button" at bounding box center [369, 181] width 11 height 11
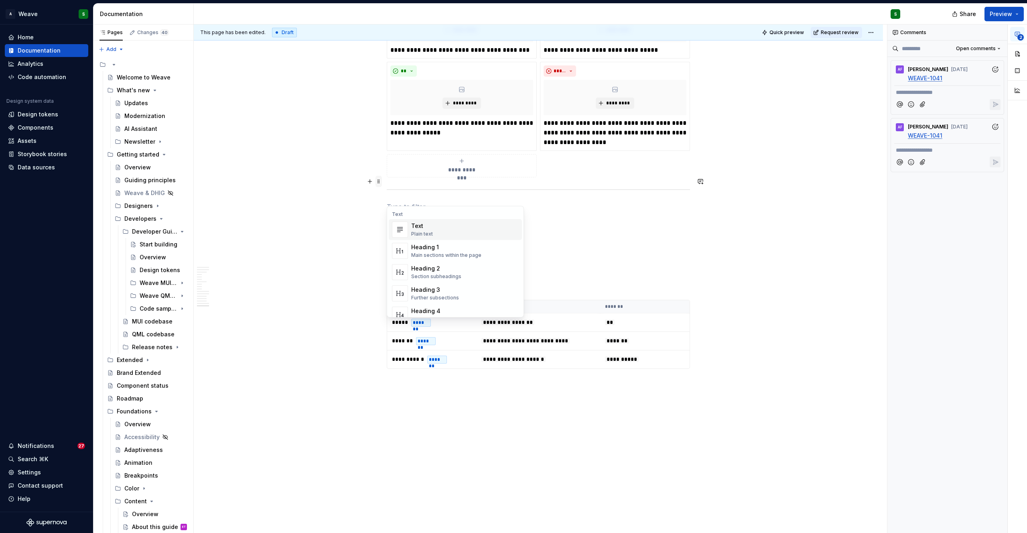
click at [379, 184] on span at bounding box center [378, 181] width 6 height 11
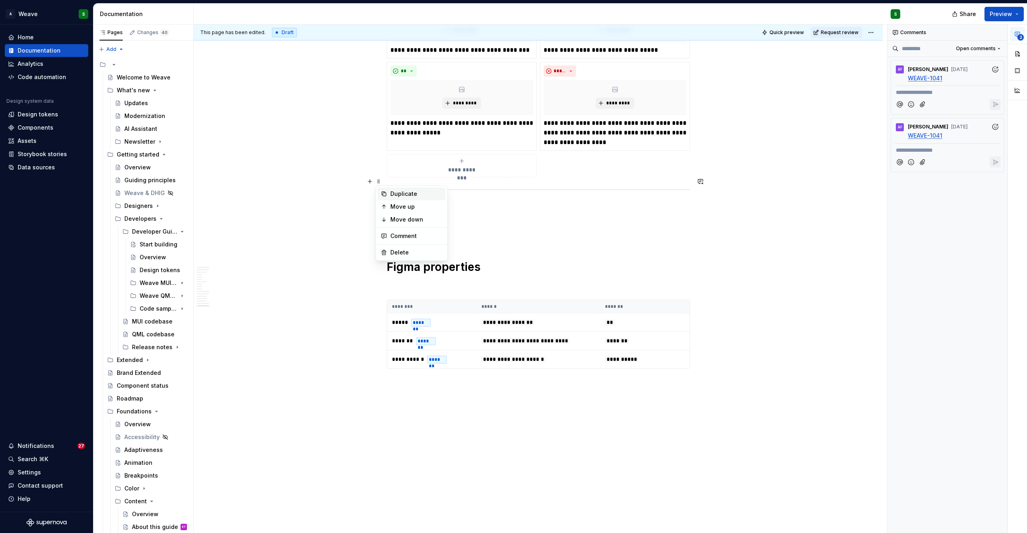
click at [403, 193] on div "Duplicate" at bounding box center [416, 194] width 52 height 8
click at [379, 181] on span at bounding box center [378, 181] width 6 height 11
click at [397, 253] on div "Delete" at bounding box center [416, 252] width 52 height 8
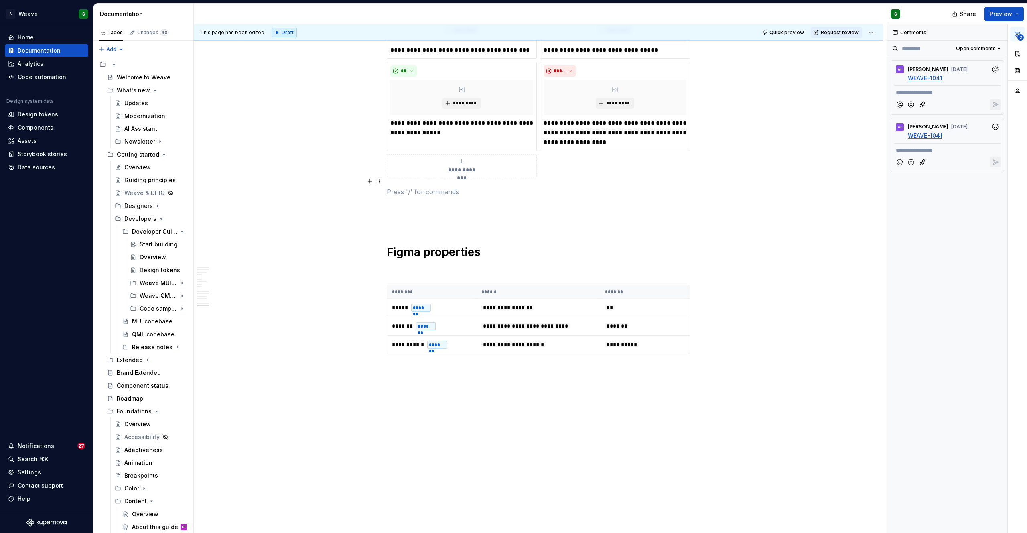
scroll to position [5372, 0]
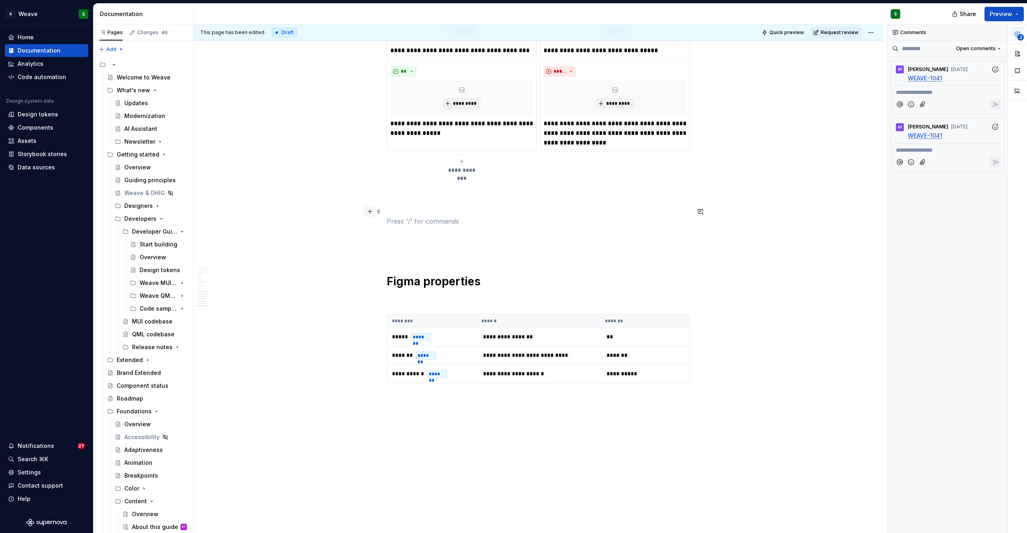
click at [369, 213] on button "button" at bounding box center [369, 211] width 11 height 11
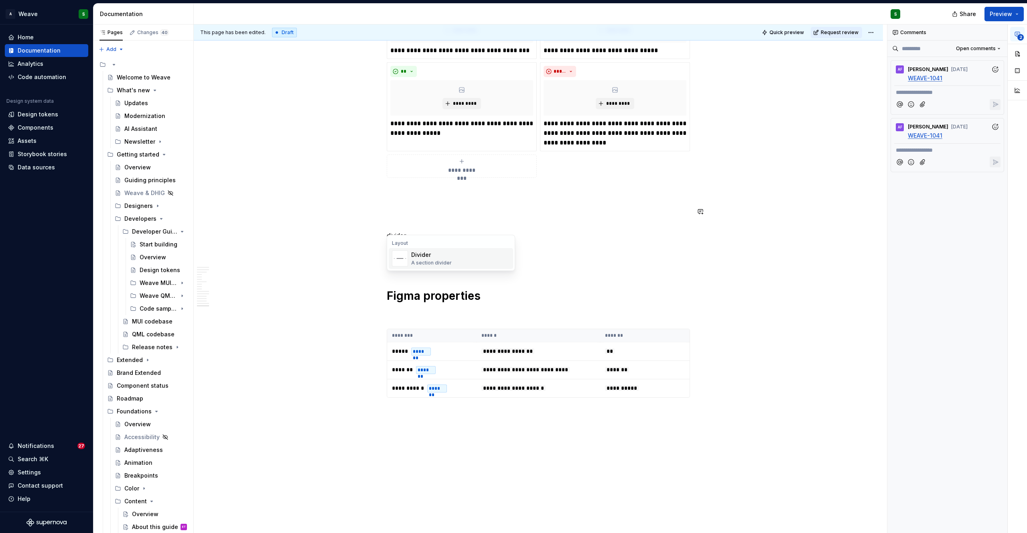
click at [439, 256] on div "Divider" at bounding box center [431, 255] width 41 height 8
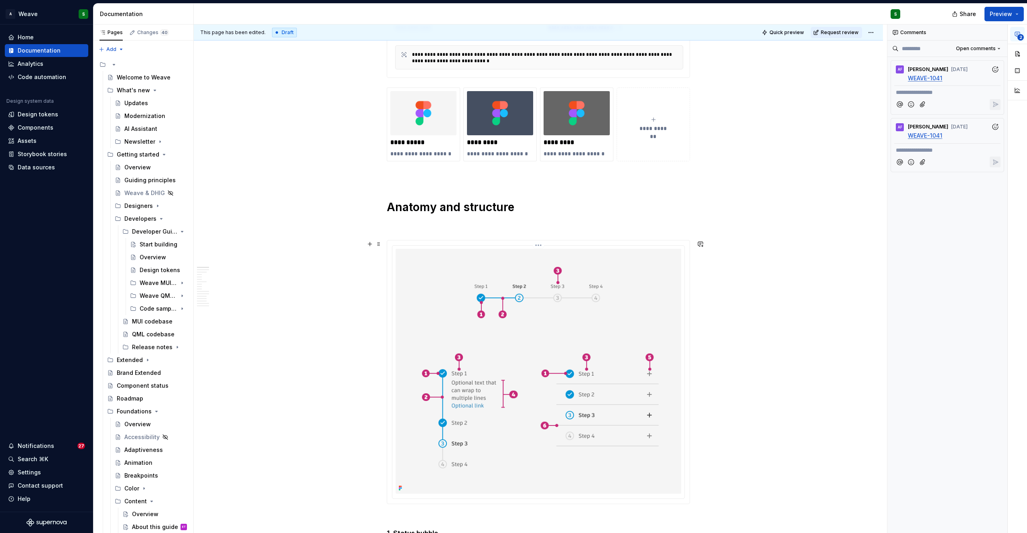
scroll to position [0, 0]
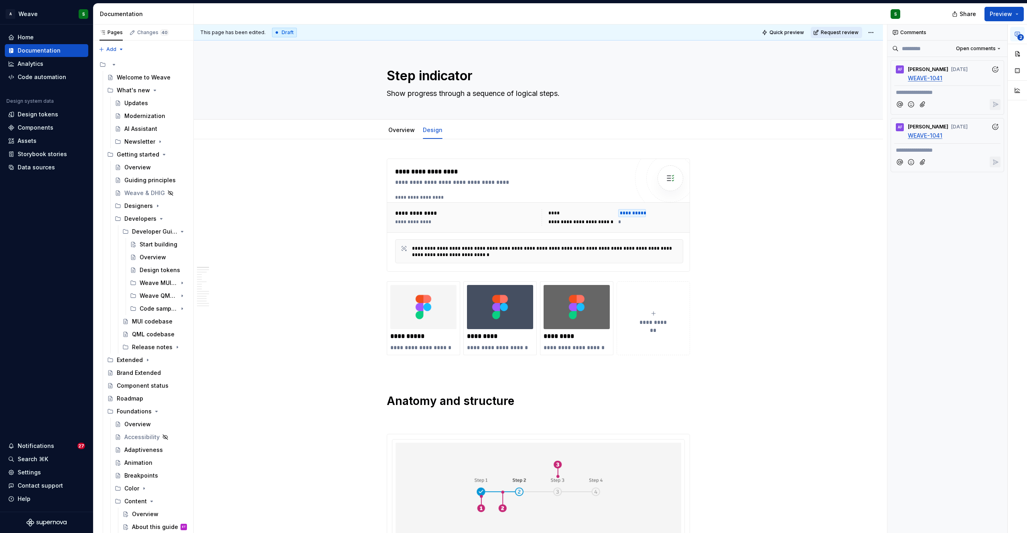
click at [843, 34] on span "Request review" at bounding box center [839, 32] width 38 height 6
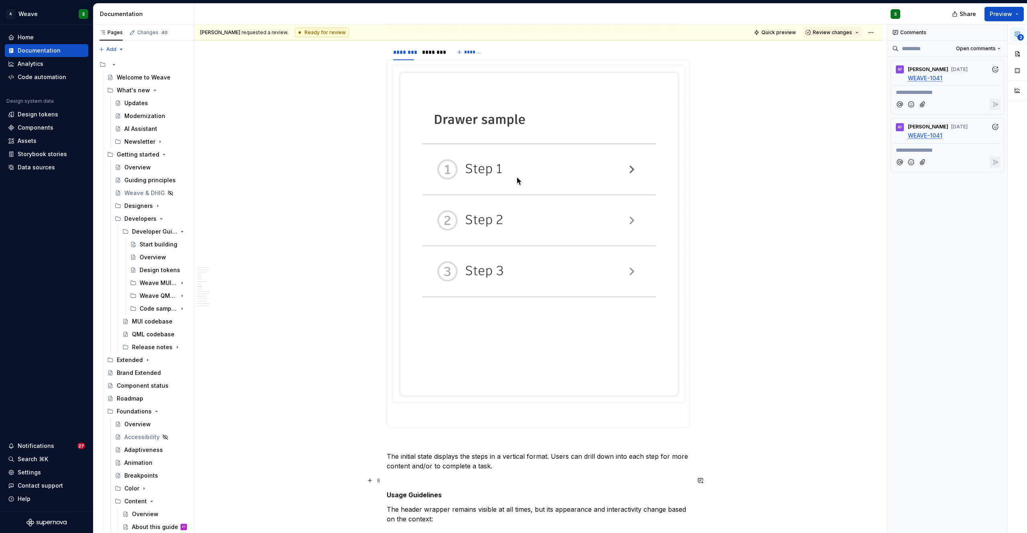
type textarea "*"
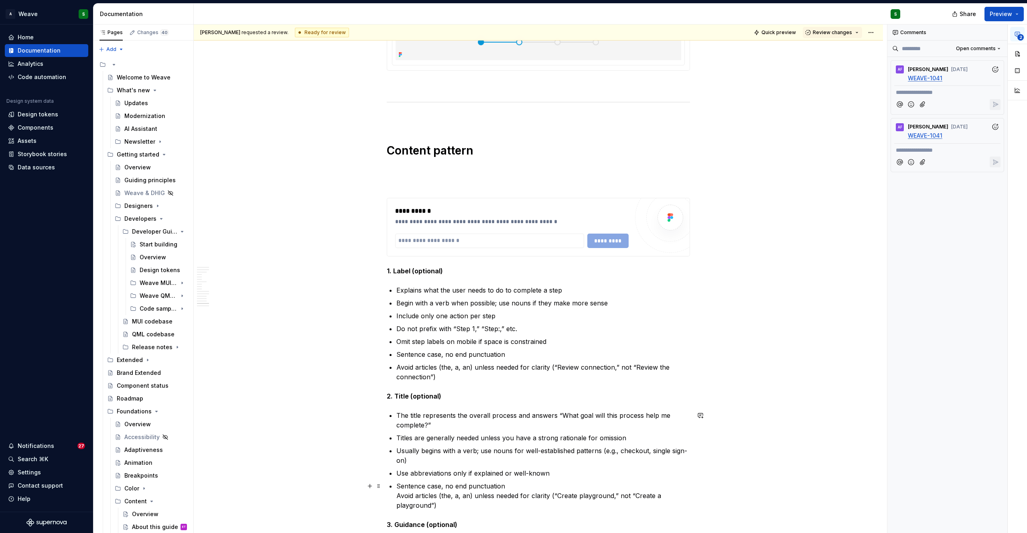
scroll to position [4168, 0]
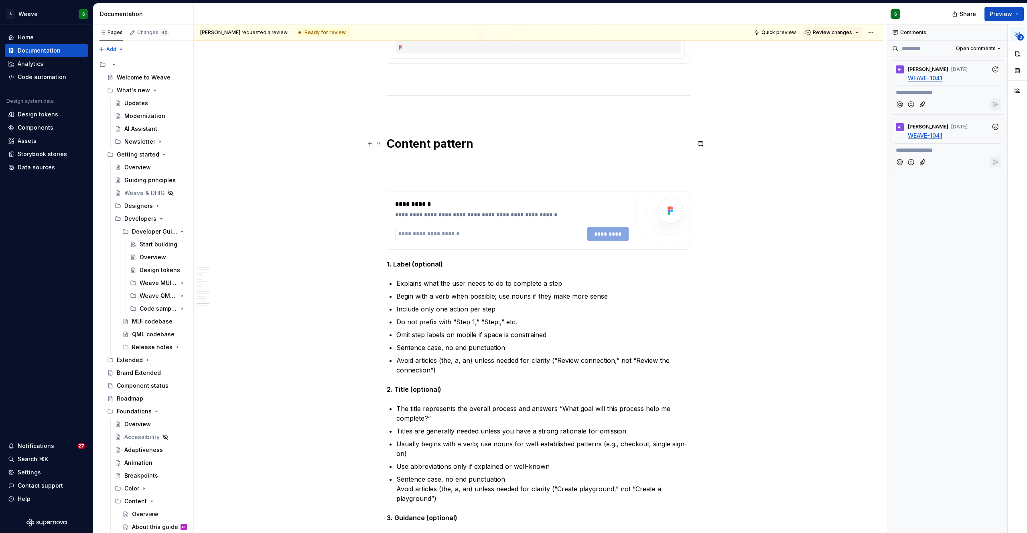
click at [406, 144] on h1 "Content pattern" at bounding box center [538, 143] width 303 height 14
click at [395, 128] on button "button" at bounding box center [394, 125] width 11 height 11
click at [419, 126] on span "[PERSON_NAME]" at bounding box center [422, 130] width 46 height 8
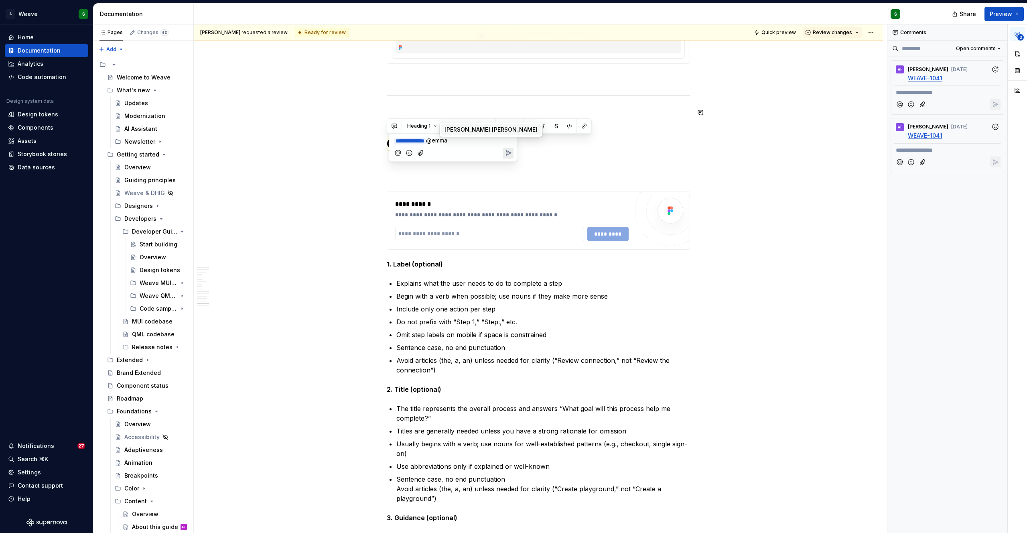
click at [461, 134] on li "EM Emma Thompson Murdock" at bounding box center [490, 129] width 99 height 11
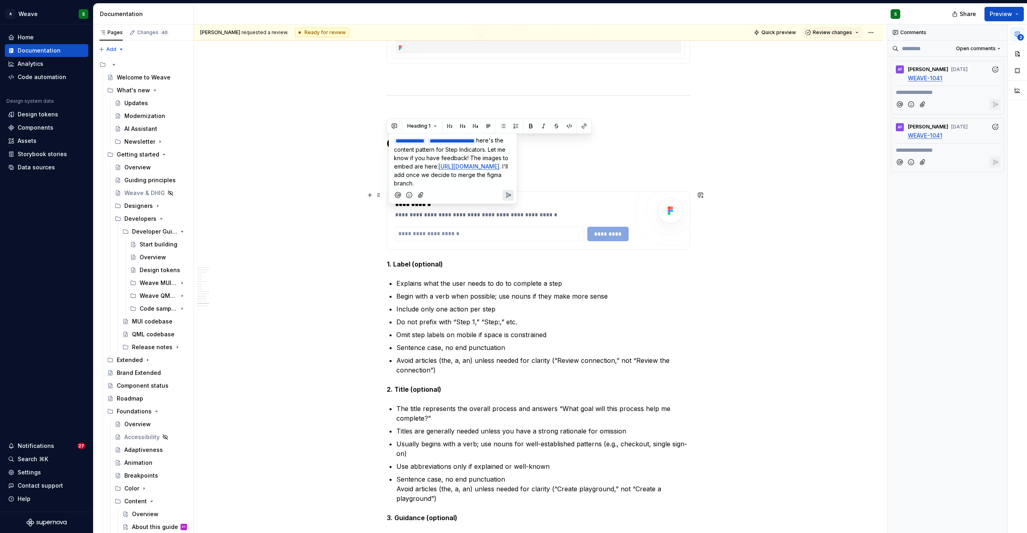
click at [510, 197] on icon "Send" at bounding box center [508, 194] width 5 height 5
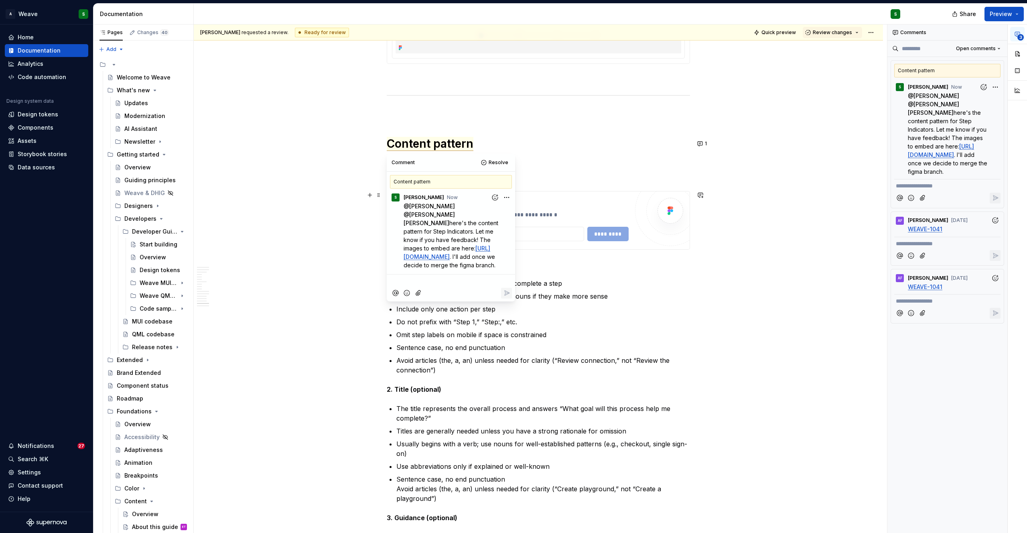
scroll to position [16, 0]
click at [587, 338] on p "Omit step labels on mobile if space is constrained" at bounding box center [543, 335] width 294 height 10
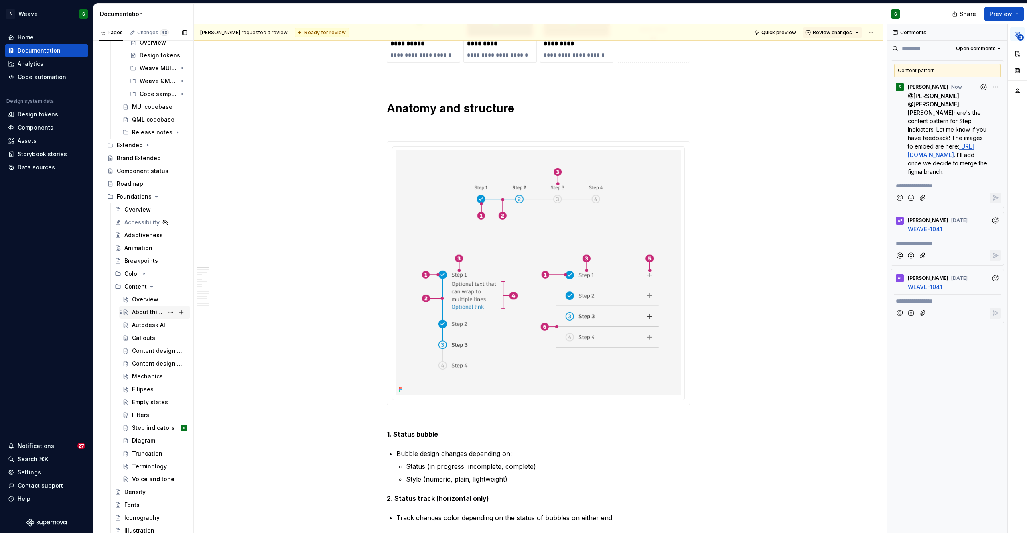
scroll to position [221, 0]
click at [145, 420] on div "Step indicators" at bounding box center [147, 421] width 31 height 8
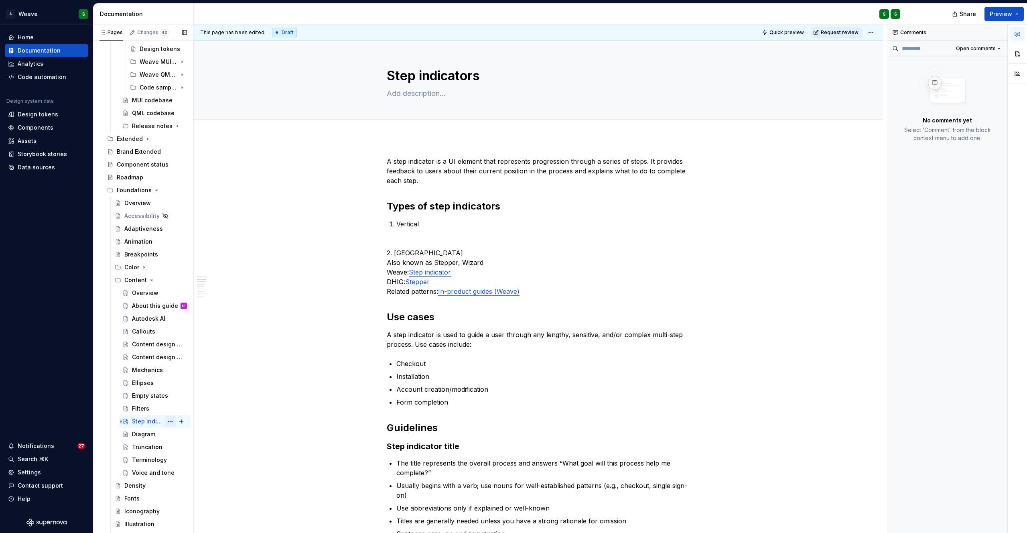
click at [166, 421] on button "Page tree" at bounding box center [169, 420] width 11 height 11
click at [184, 521] on div "Delete page" at bounding box center [214, 520] width 79 height 8
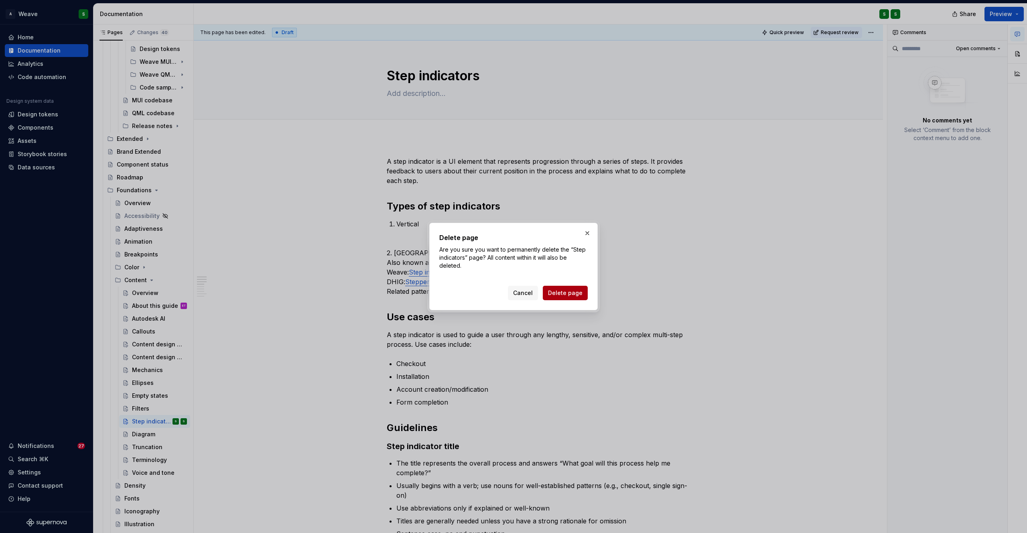
click at [572, 290] on span "Delete page" at bounding box center [565, 293] width 34 height 8
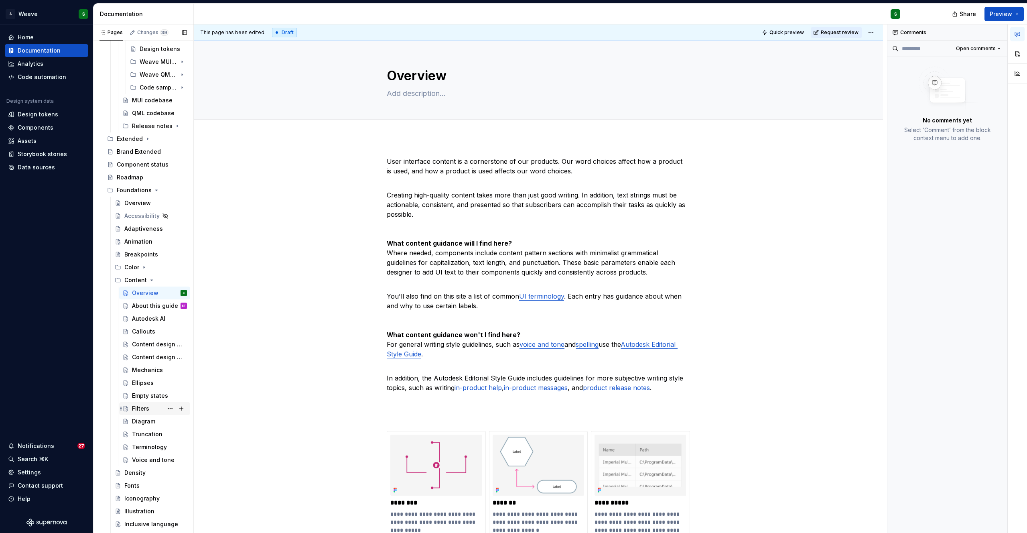
click at [133, 405] on div "Filters" at bounding box center [140, 408] width 17 height 8
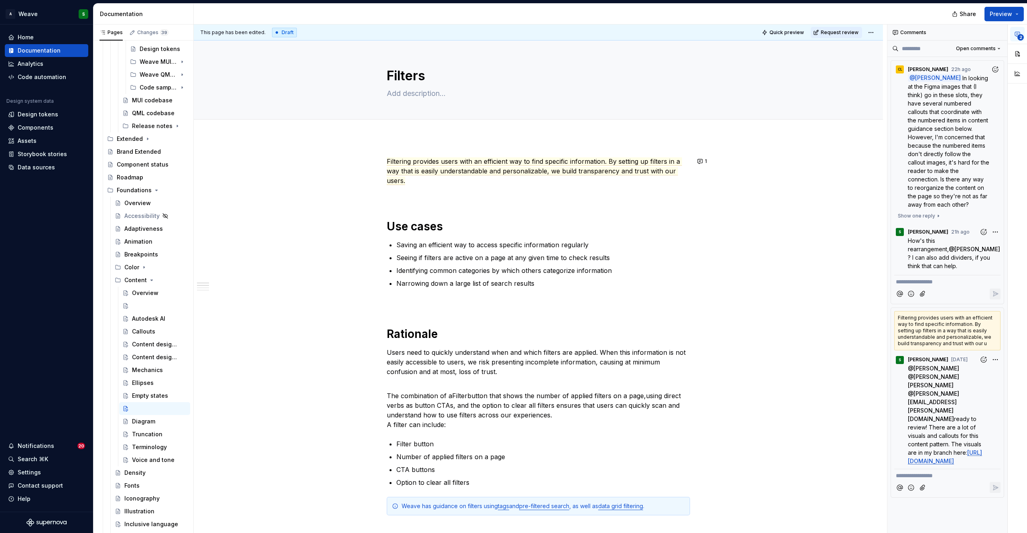
type textarea "*"
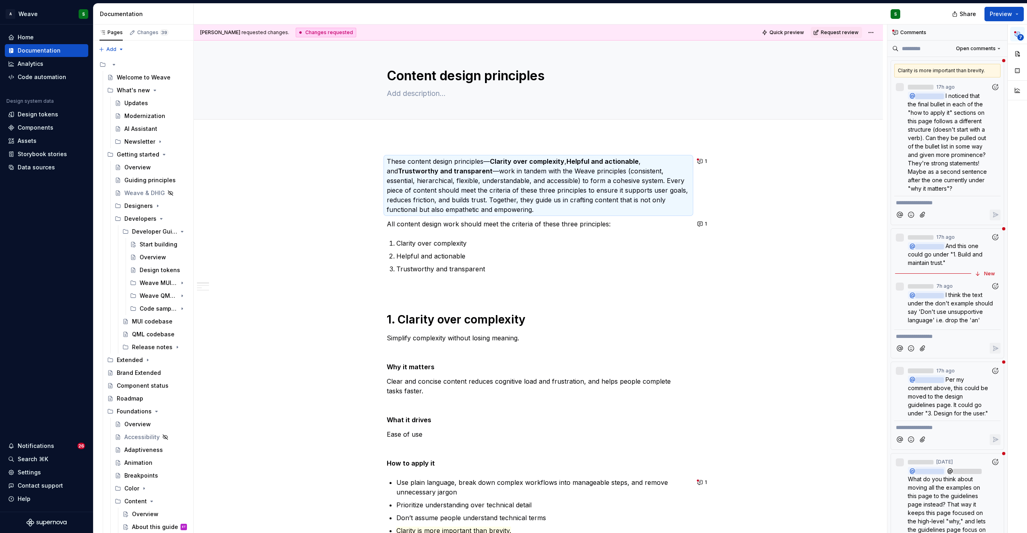
scroll to position [4, 0]
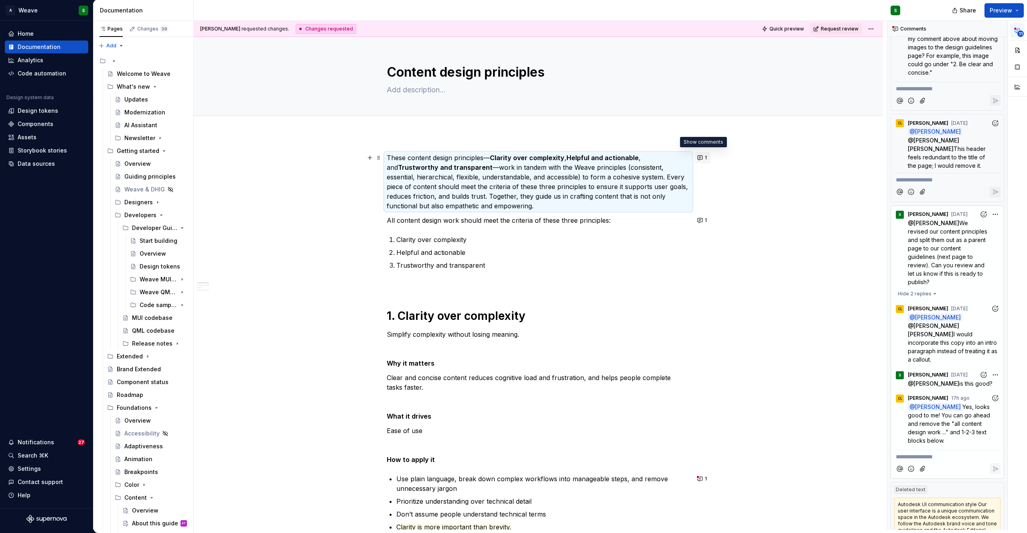
click at [699, 158] on button "1" at bounding box center [703, 157] width 16 height 11
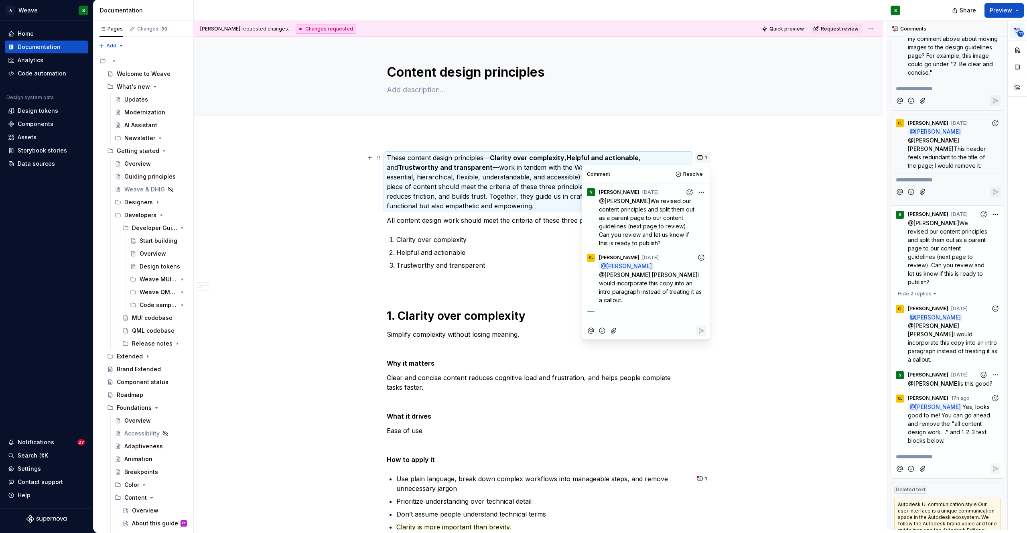
scroll to position [61, 0]
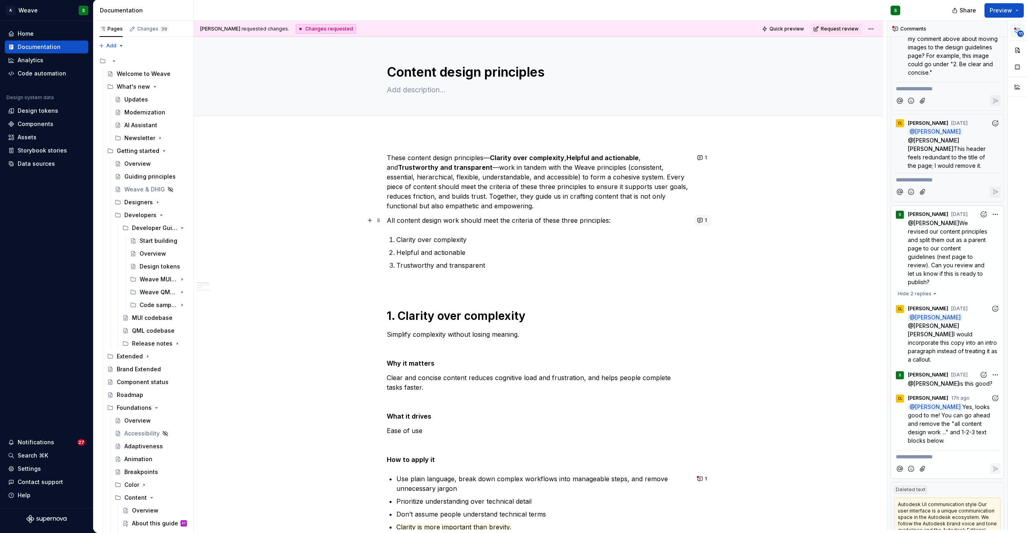
click at [703, 217] on button "1" at bounding box center [703, 220] width 16 height 11
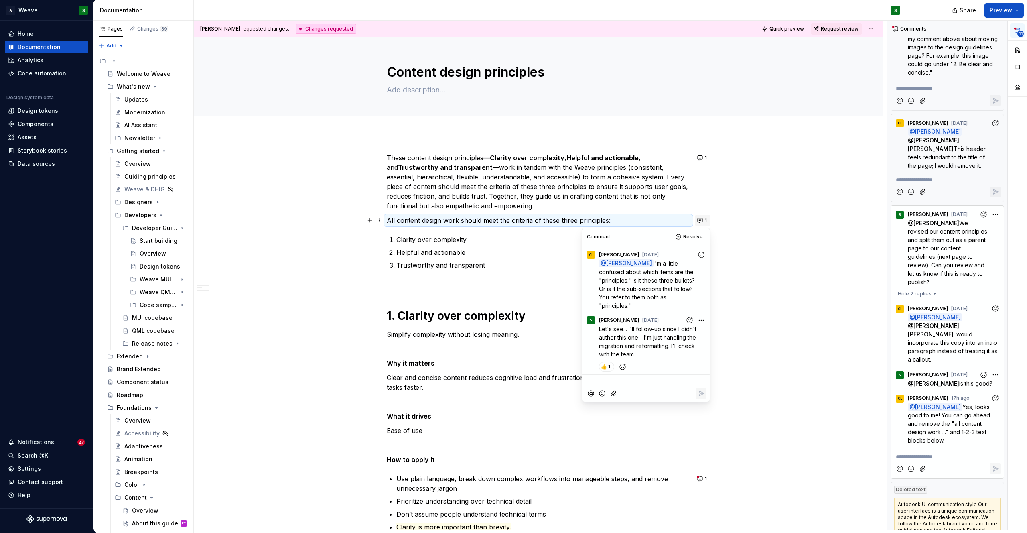
scroll to position [216, 0]
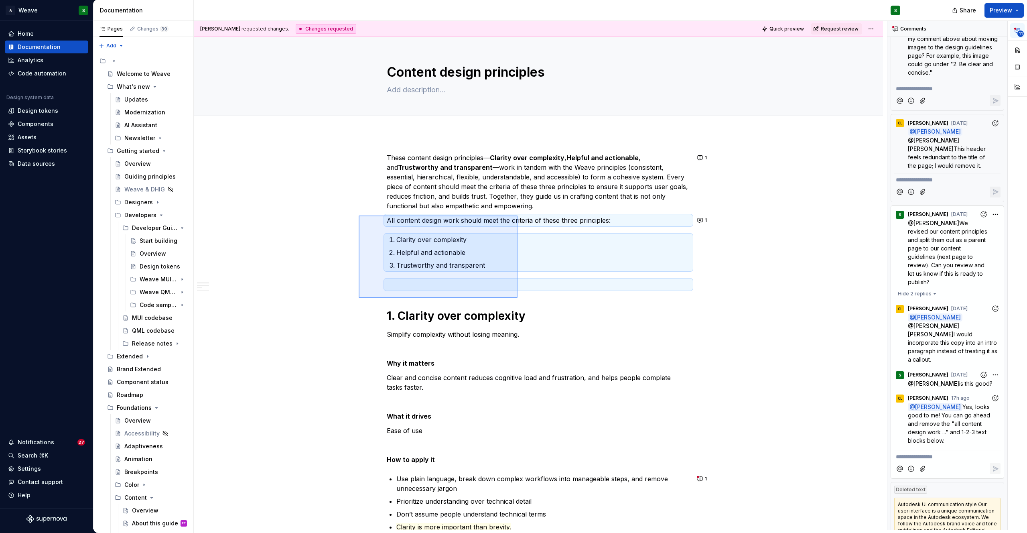
drag, startPoint x: 477, startPoint y: 298, endPoint x: 517, endPoint y: 298, distance: 40.1
click at [517, 298] on div "Christine Lee requested changes. Changes requested Quick preview Request review…" at bounding box center [540, 275] width 693 height 508
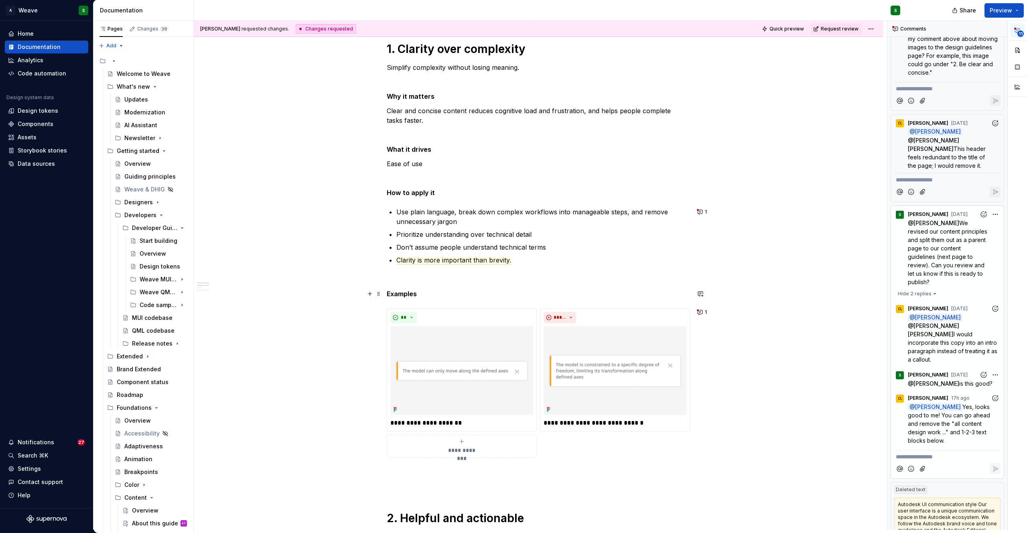
scroll to position [217, 0]
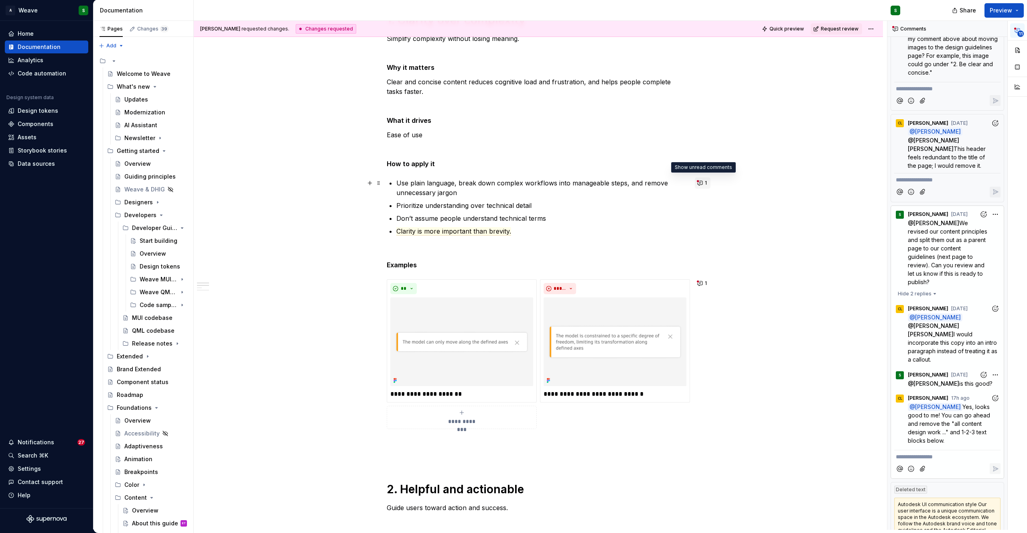
click at [705, 182] on span "1" at bounding box center [706, 183] width 2 height 6
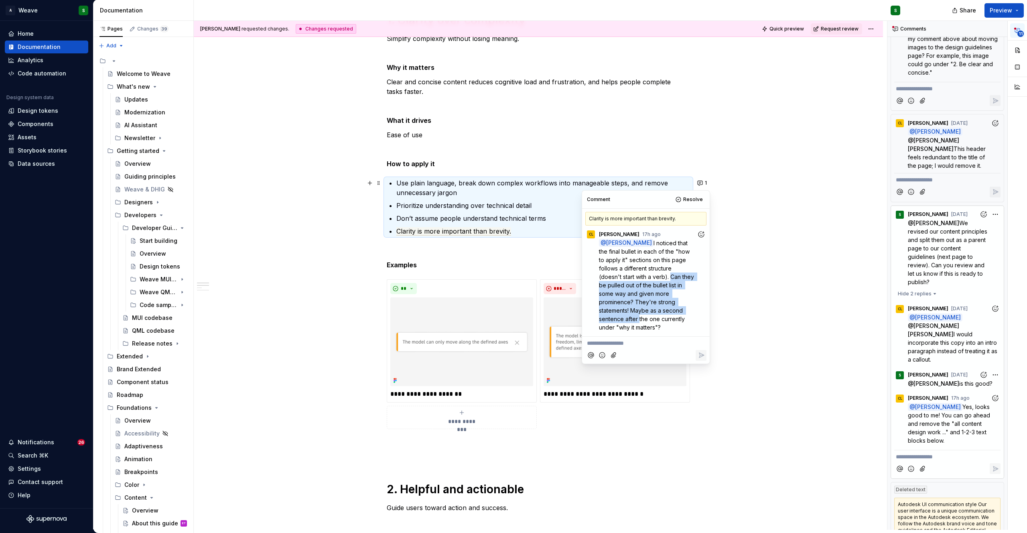
type textarea "*"
drag, startPoint x: 632, startPoint y: 278, endPoint x: 657, endPoint y: 309, distance: 39.9
click at [657, 309] on span "I noticed that the final bullet in each of the "how to apply it" sections on th…" at bounding box center [647, 284] width 97 height 91
click at [637, 310] on span "I noticed that the final bullet in each of the "how to apply it" sections on th…" at bounding box center [647, 284] width 97 height 91
click at [523, 231] on p "Clarity is more important than brevity." at bounding box center [543, 231] width 294 height 10
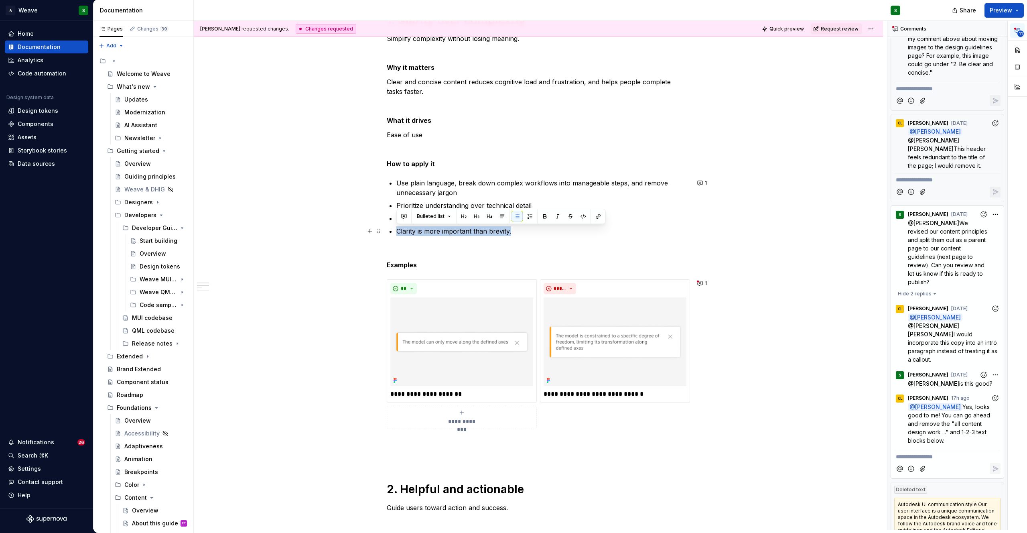
drag, startPoint x: 513, startPoint y: 231, endPoint x: 393, endPoint y: 235, distance: 120.8
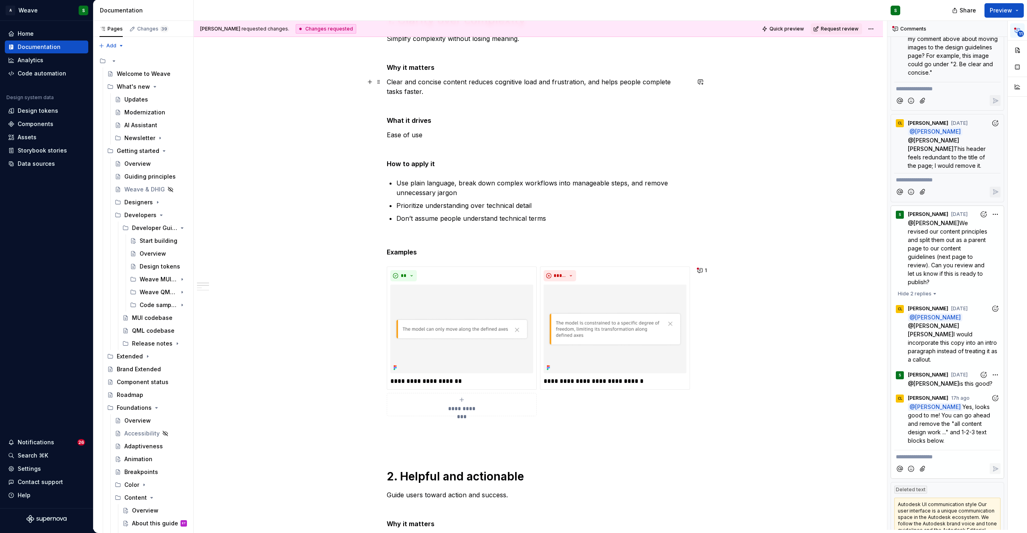
click at [436, 92] on p "Clear and concise content reduces cognitive load and frustration, and helps peo…" at bounding box center [538, 86] width 303 height 19
paste div
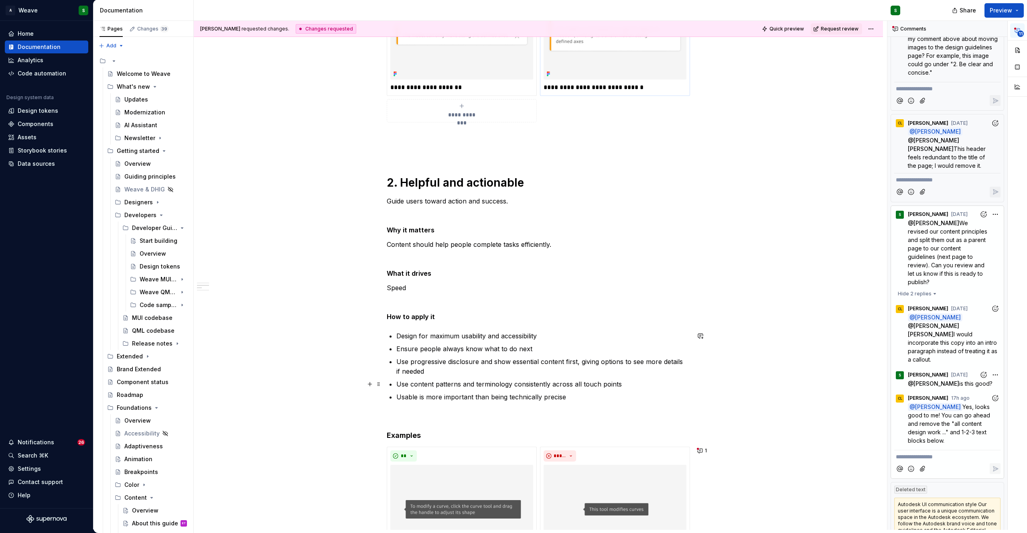
scroll to position [559, 0]
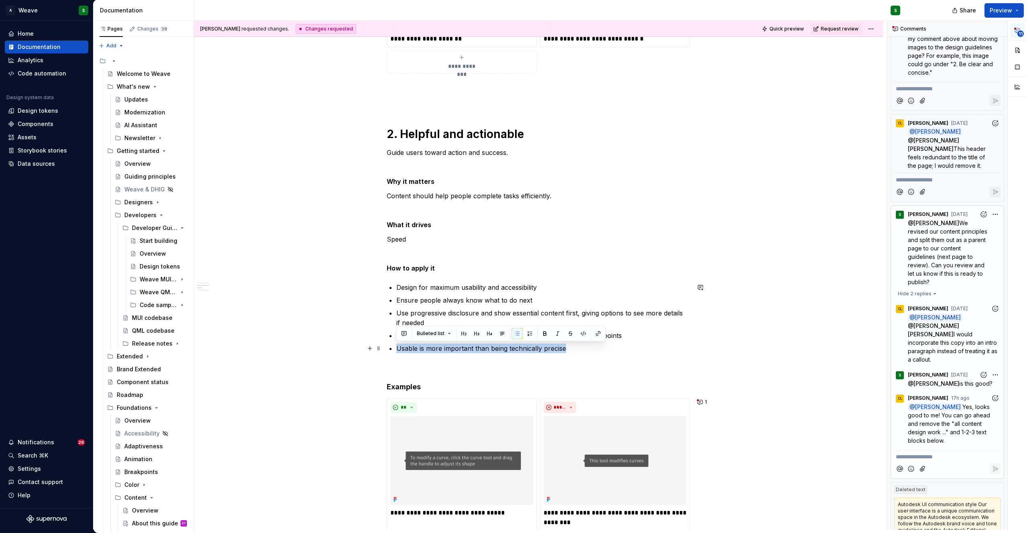
drag, startPoint x: 573, startPoint y: 347, endPoint x: 393, endPoint y: 345, distance: 180.5
click at [393, 345] on div "These content design principles— Clarity over complexity , Helpful and actionab…" at bounding box center [538, 294] width 303 height 1400
copy p "Usable is more important than being technically precise"
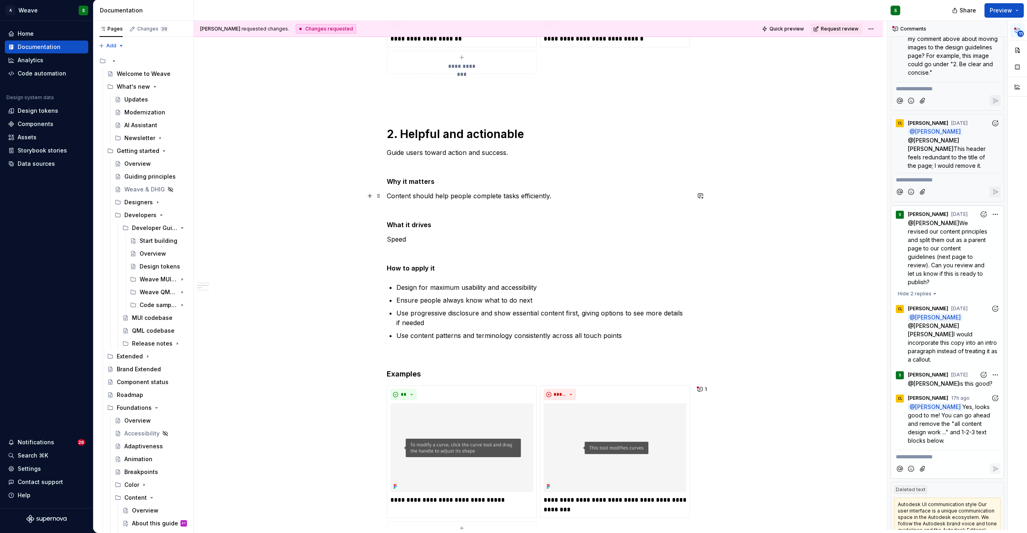
click at [385, 195] on div "These content design principles— Clarity over complexity , Helpful and actionab…" at bounding box center [538, 363] width 689 height 1576
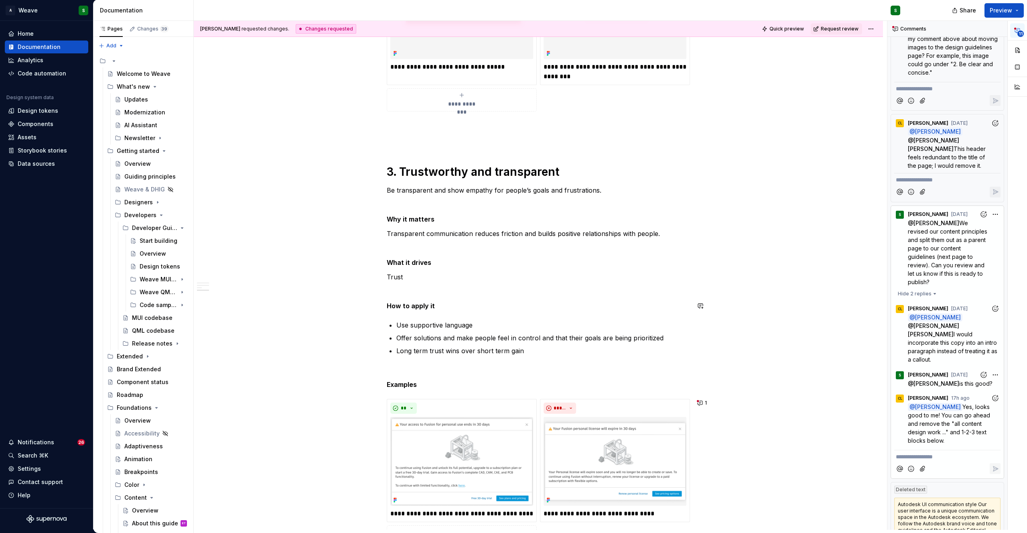
scroll to position [1003, 0]
drag, startPoint x: 498, startPoint y: 349, endPoint x: 391, endPoint y: 351, distance: 107.9
click at [396, 351] on li "Long term trust wins over short term gain" at bounding box center [543, 349] width 294 height 10
copy p "Long term trust wins over short term gain"
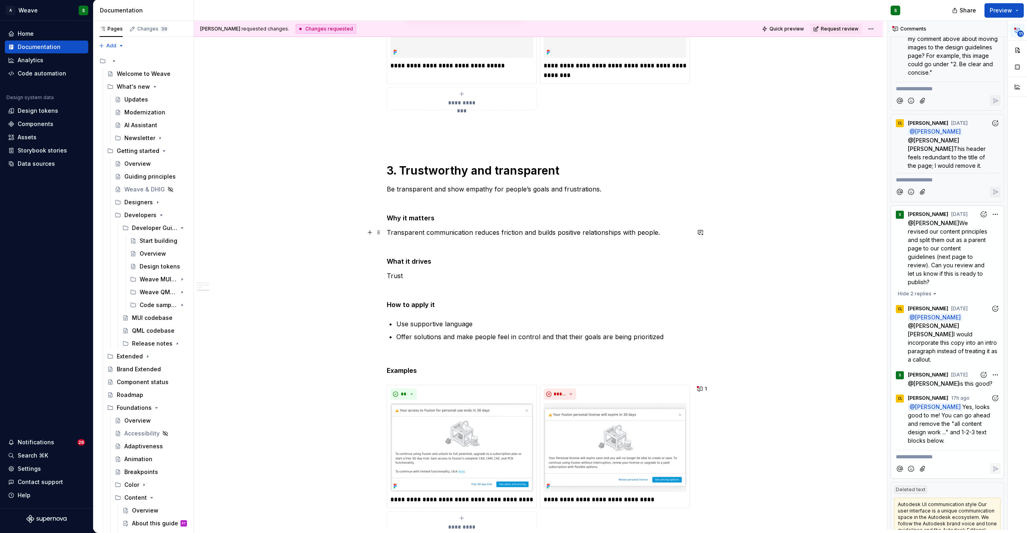
click at [387, 232] on p "Transparent communication reduces friction and builds positive relationships wi…" at bounding box center [538, 232] width 303 height 10
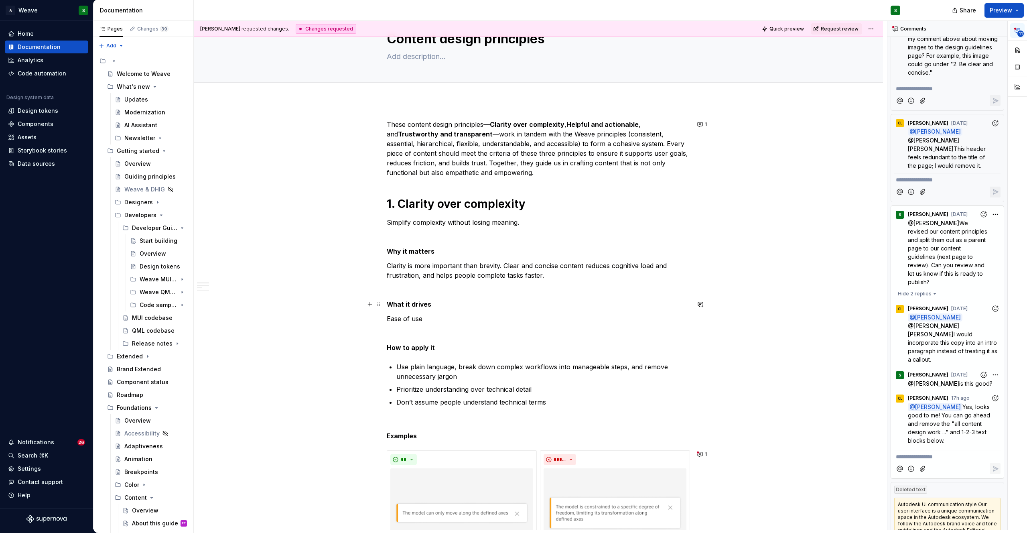
scroll to position [34, 0]
click at [703, 124] on button "1" at bounding box center [703, 123] width 16 height 11
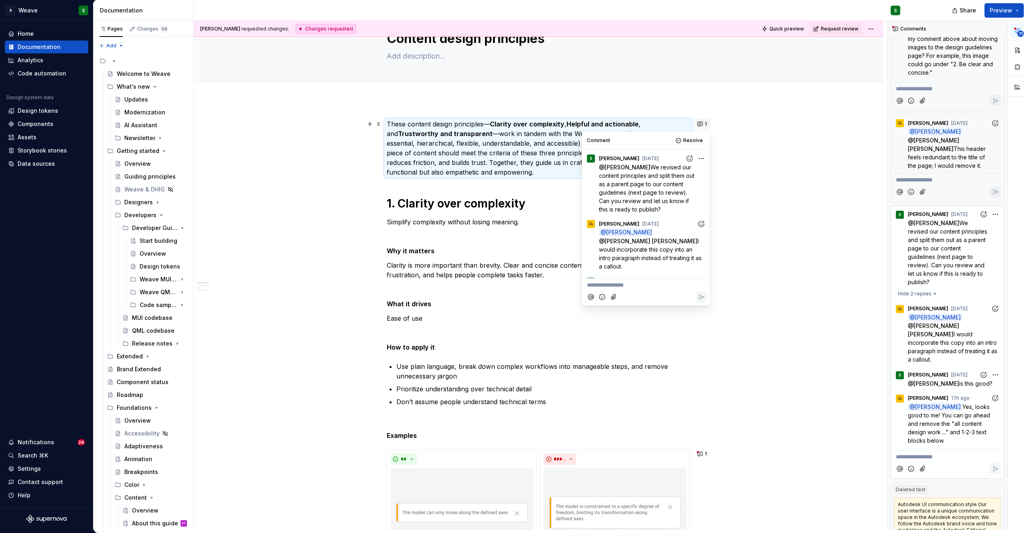
scroll to position [61, 0]
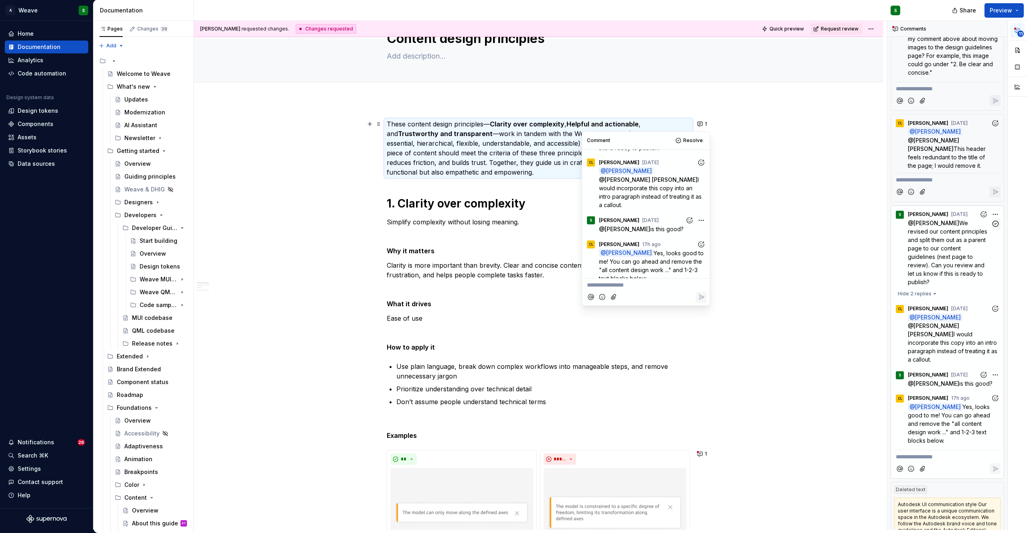
click at [963, 228] on span "We revised our content principles and split them out as a parent page to our co…" at bounding box center [948, 252] width 81 height 66
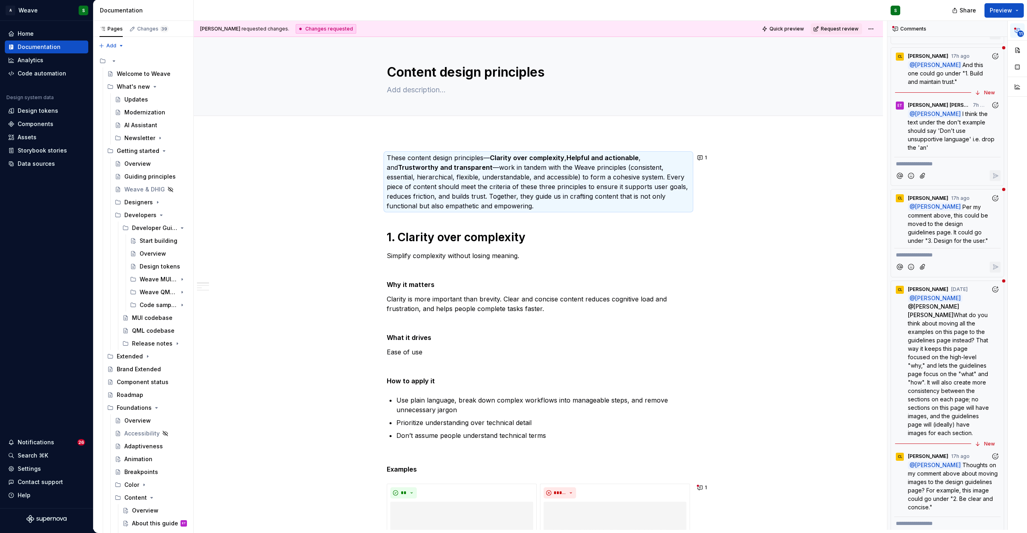
scroll to position [195, 0]
type textarea "*"
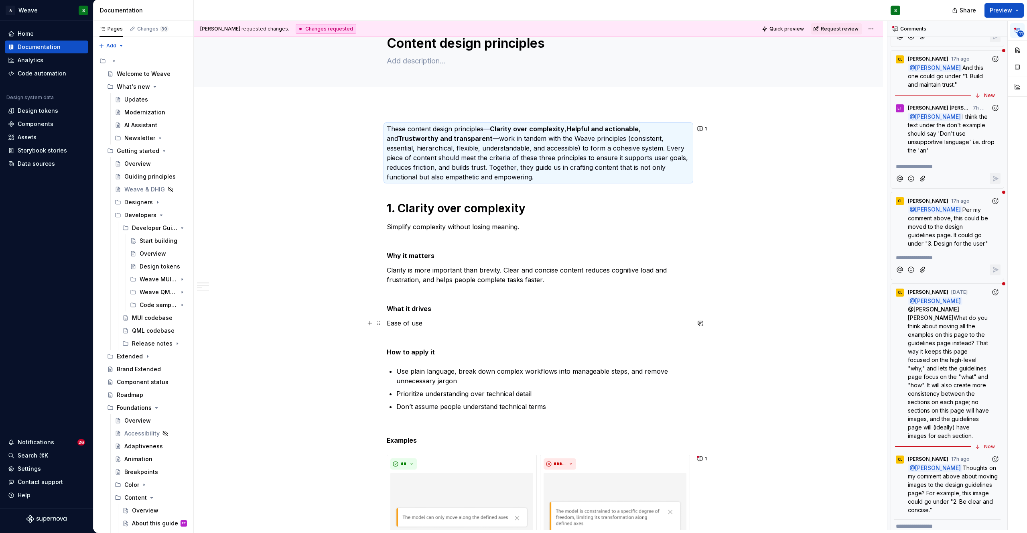
scroll to position [0, 0]
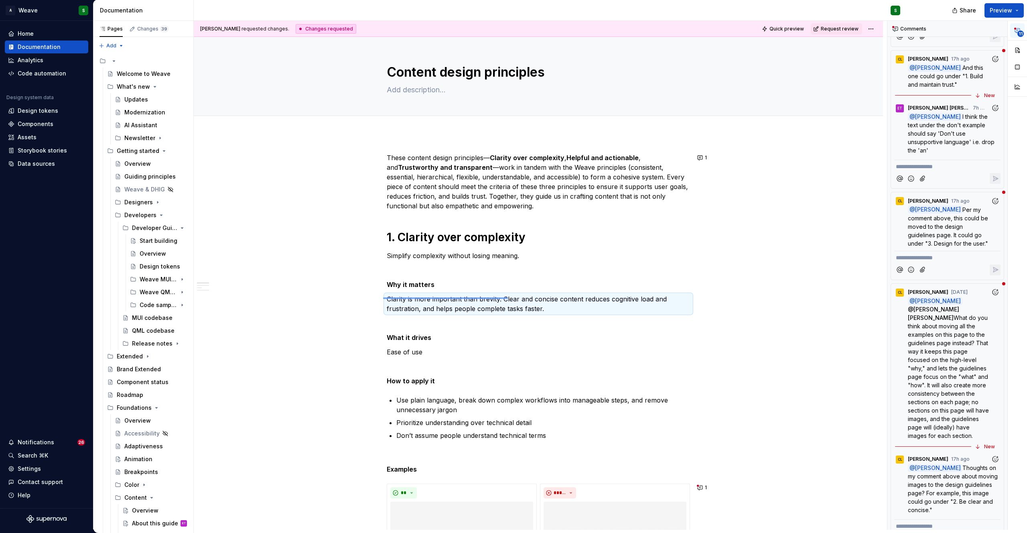
drag, startPoint x: 383, startPoint y: 298, endPoint x: 511, endPoint y: 297, distance: 127.5
click at [511, 297] on div "Christine Lee requested changes. Changes requested Quick preview Request review…" at bounding box center [540, 275] width 693 height 508
click at [699, 299] on button "button" at bounding box center [700, 298] width 11 height 11
drag, startPoint x: 672, startPoint y: 337, endPoint x: 690, endPoint y: 350, distance: 22.2
click at [690, 350] on p "**********" at bounding box center [642, 330] width 118 height 43
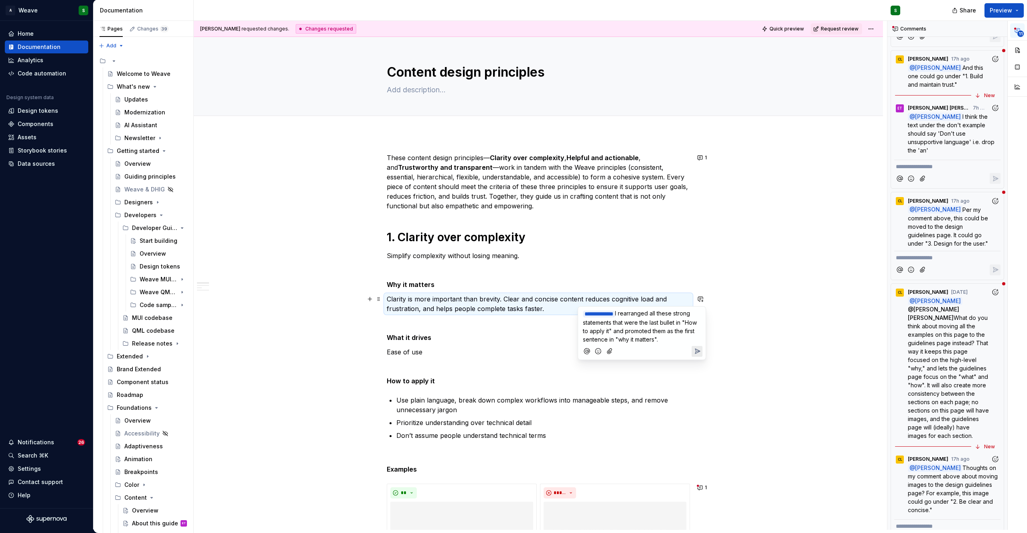
click at [632, 338] on span "I rearranged all these strong statements that were the last bullet in "How to a…" at bounding box center [640, 326] width 115 height 33
click at [628, 312] on span "I rearranged all these strong statements that were the last bullet in "How to a…" at bounding box center [640, 326] width 115 height 33
click at [700, 372] on icon "Send" at bounding box center [697, 376] width 8 height 8
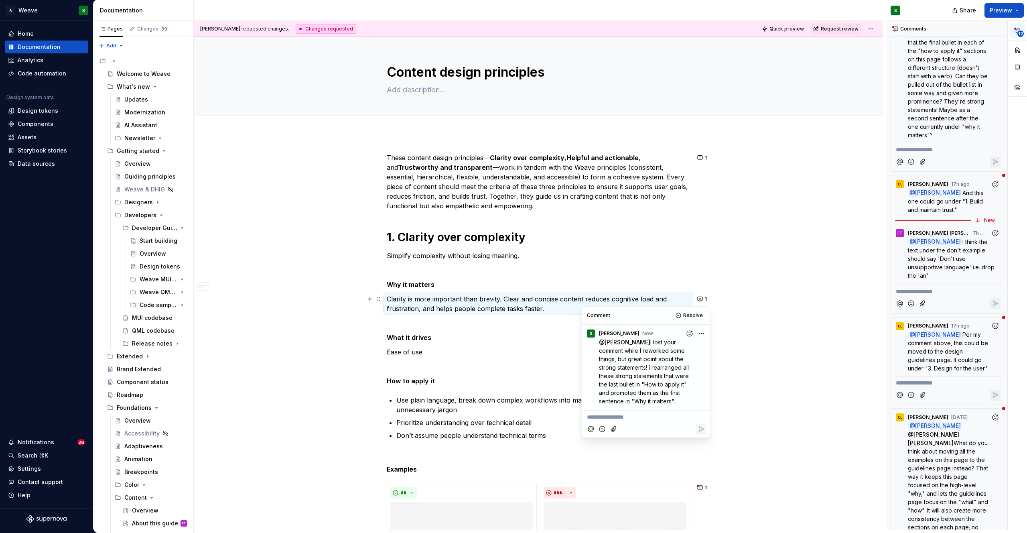
scroll to position [328, 0]
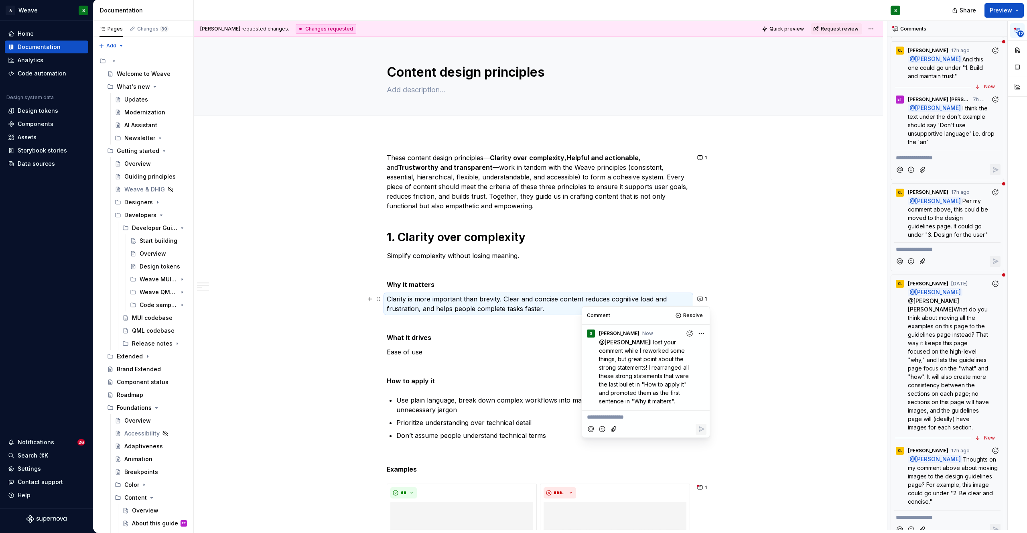
type textarea "*"
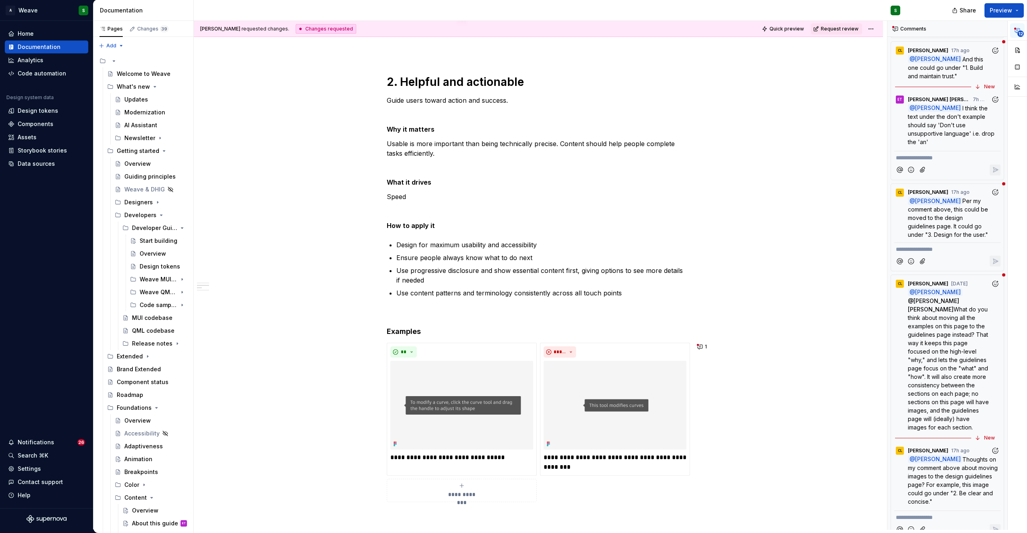
scroll to position [611, 0]
click at [701, 347] on button "1" at bounding box center [703, 346] width 16 height 11
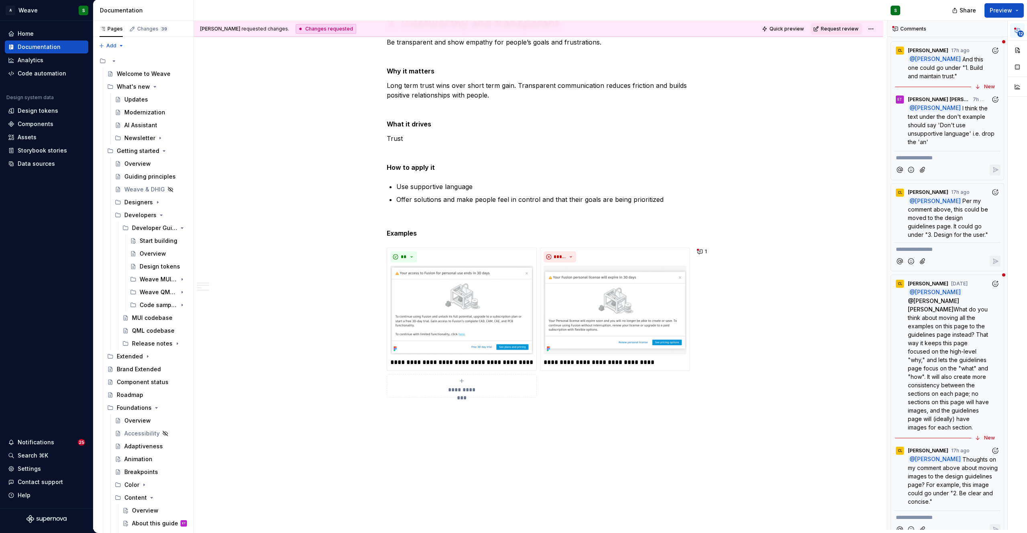
scroll to position [1187, 0]
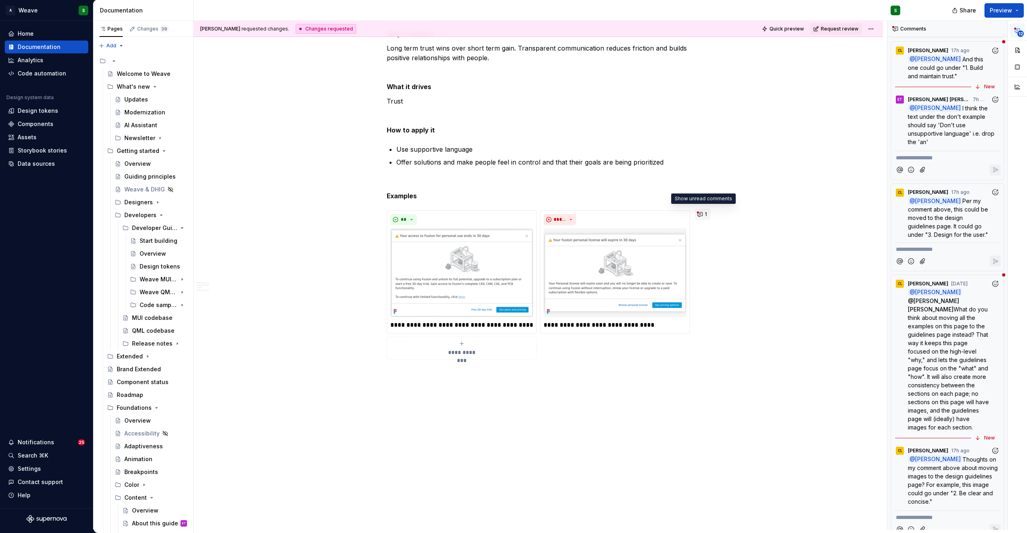
click at [698, 214] on button "1" at bounding box center [703, 214] width 16 height 11
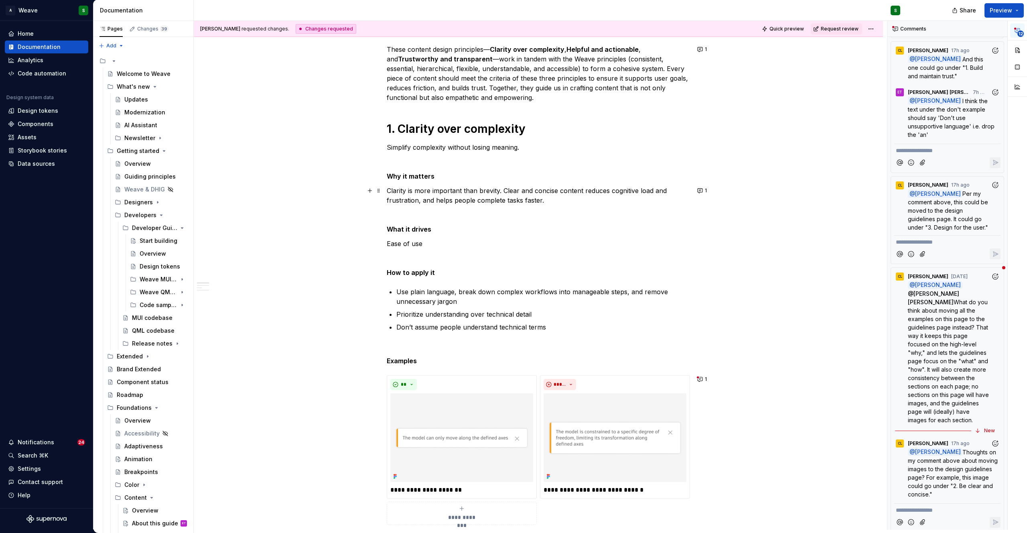
scroll to position [109, 0]
click at [701, 190] on button "1" at bounding box center [703, 189] width 16 height 11
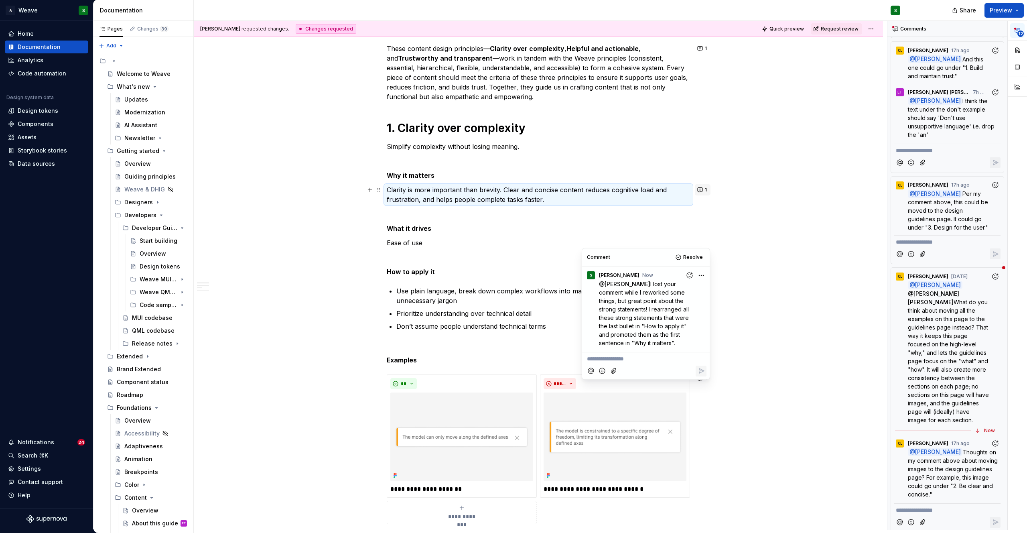
scroll to position [0, 0]
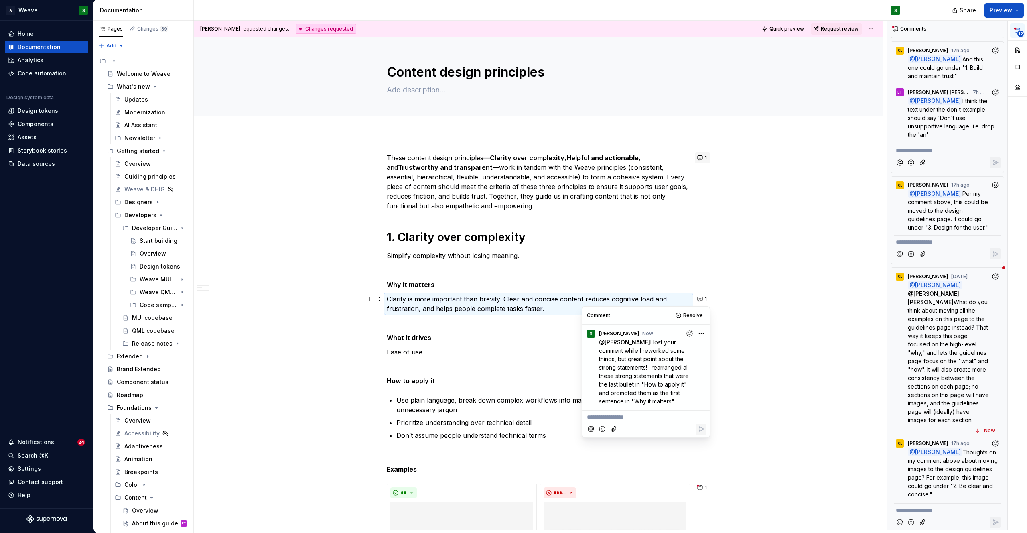
click at [703, 161] on button "1" at bounding box center [703, 157] width 16 height 11
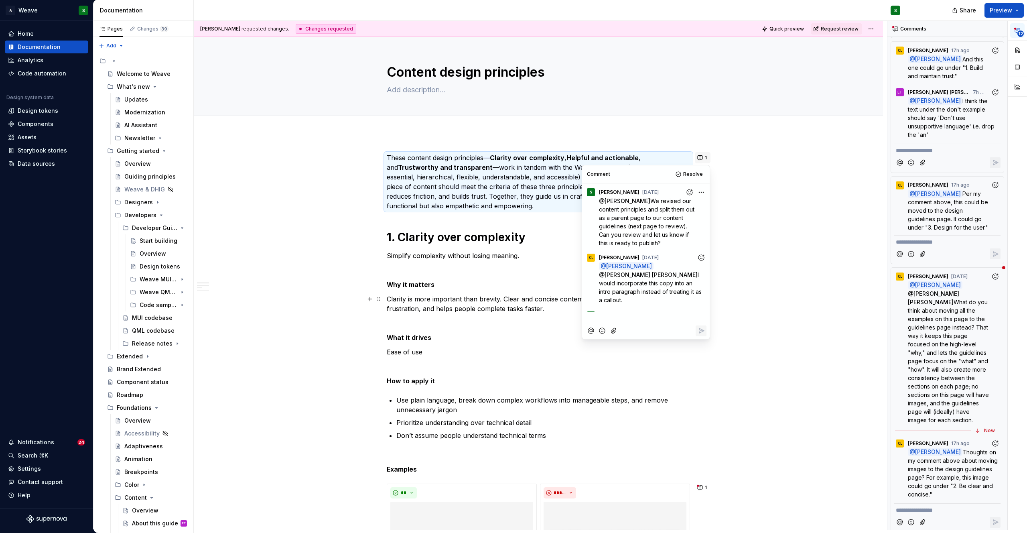
scroll to position [61, 0]
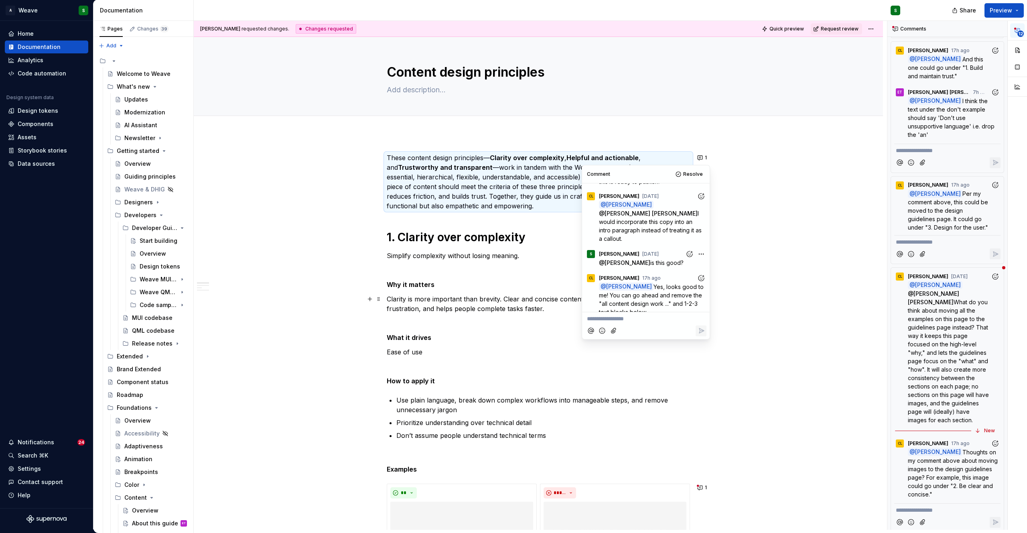
click at [605, 318] on p "**********" at bounding box center [646, 318] width 118 height 8
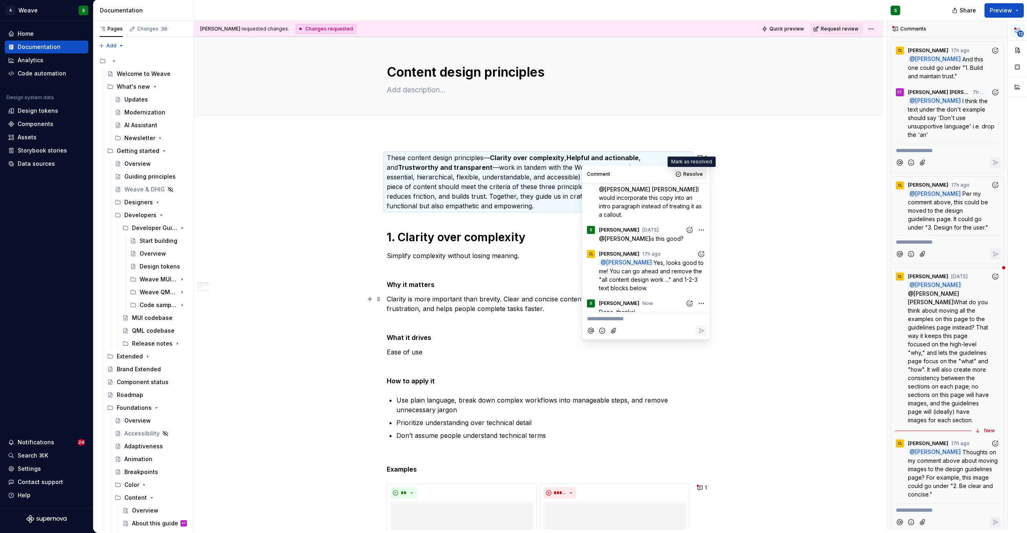
click at [683, 174] on button "Resolve" at bounding box center [689, 173] width 33 height 11
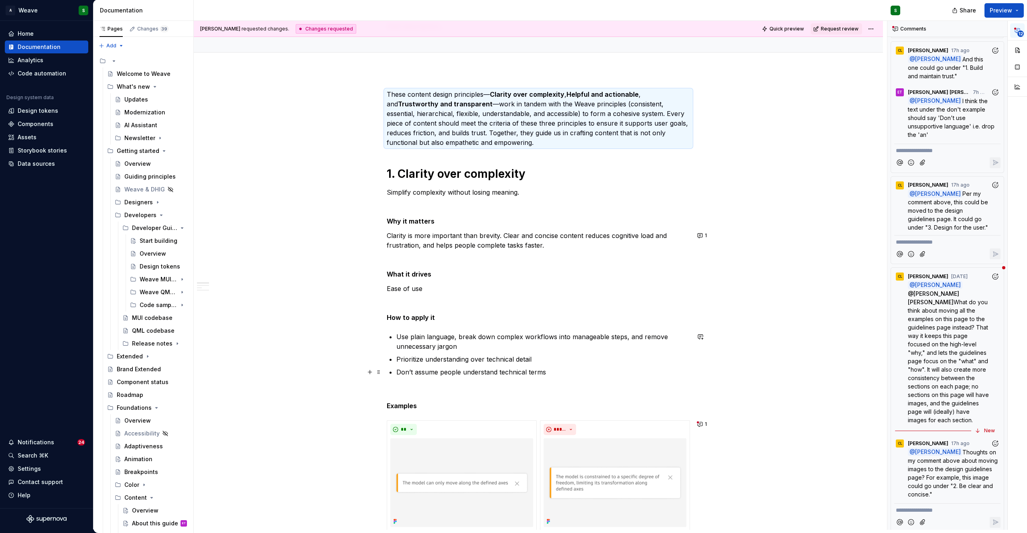
scroll to position [84, 0]
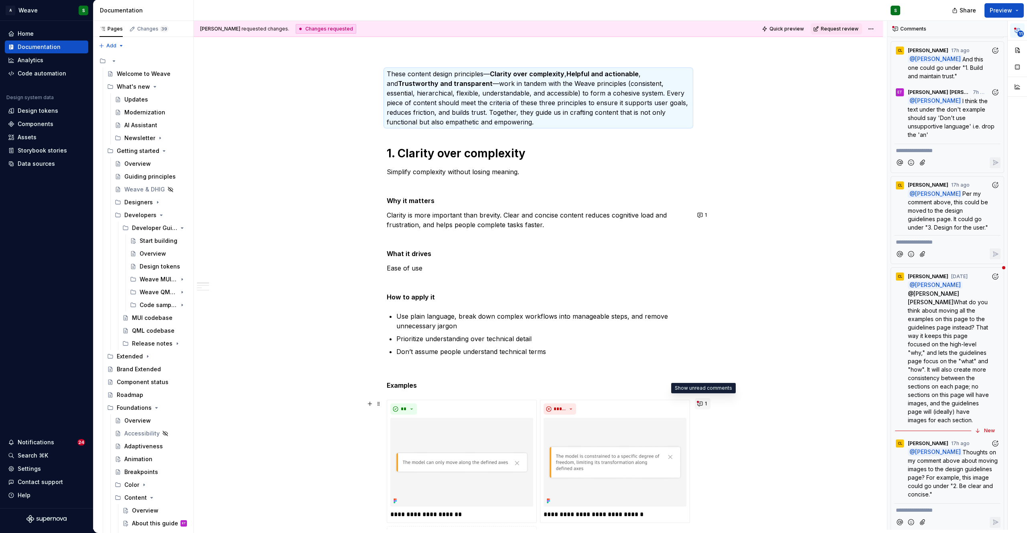
click at [698, 406] on button "1" at bounding box center [703, 403] width 16 height 11
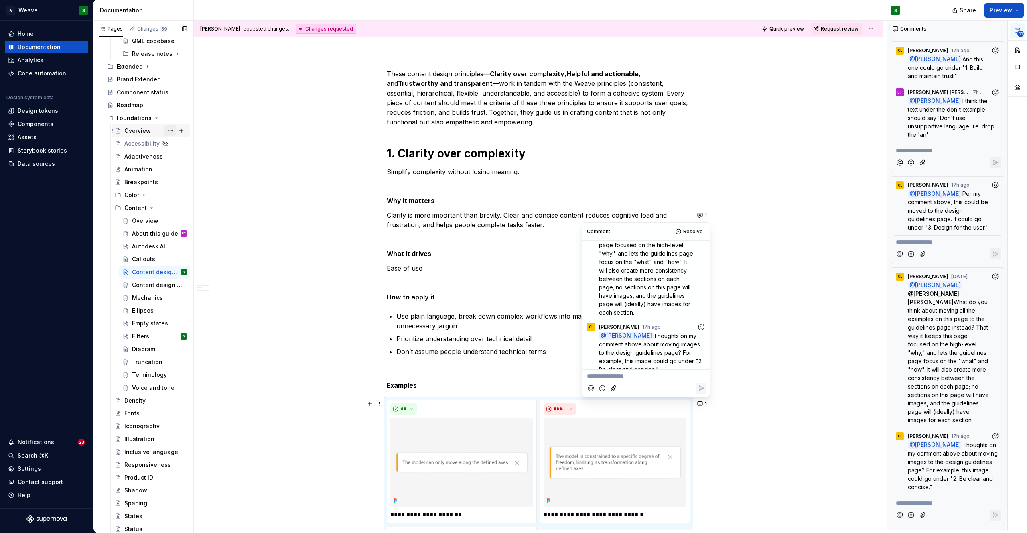
scroll to position [298, 0]
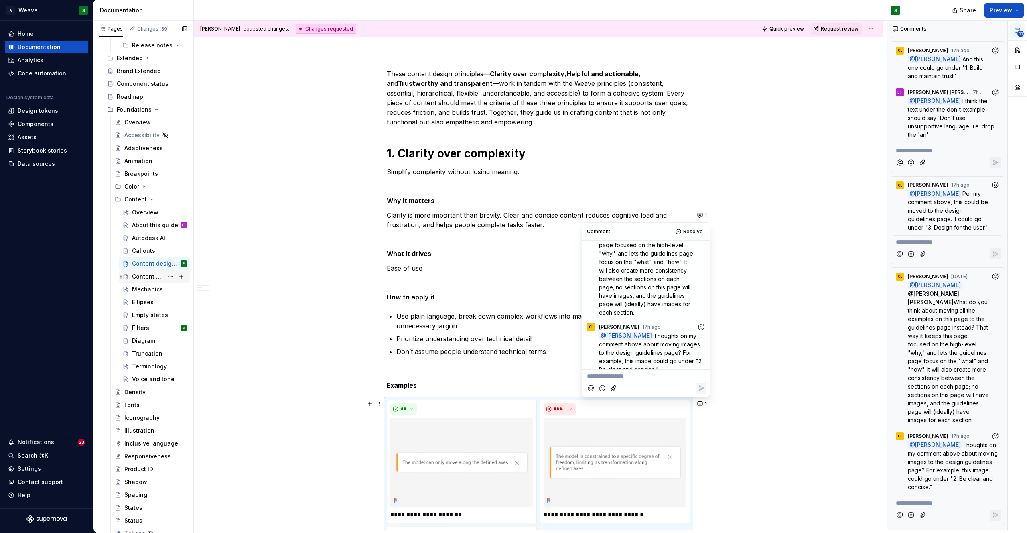
click at [145, 277] on div "Content design guidelines" at bounding box center [147, 276] width 31 height 8
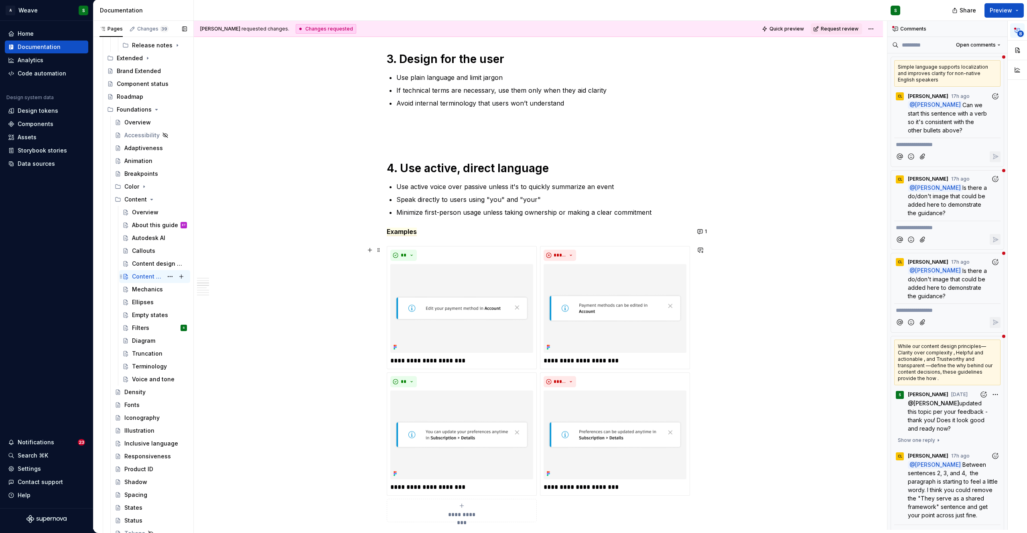
scroll to position [387, 0]
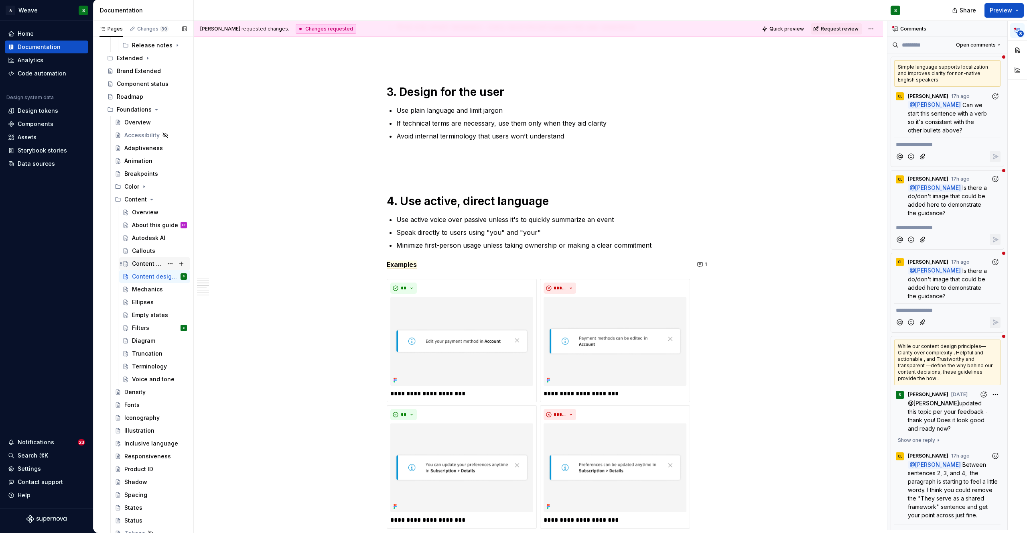
click at [137, 263] on div "Content design principles" at bounding box center [147, 263] width 31 height 8
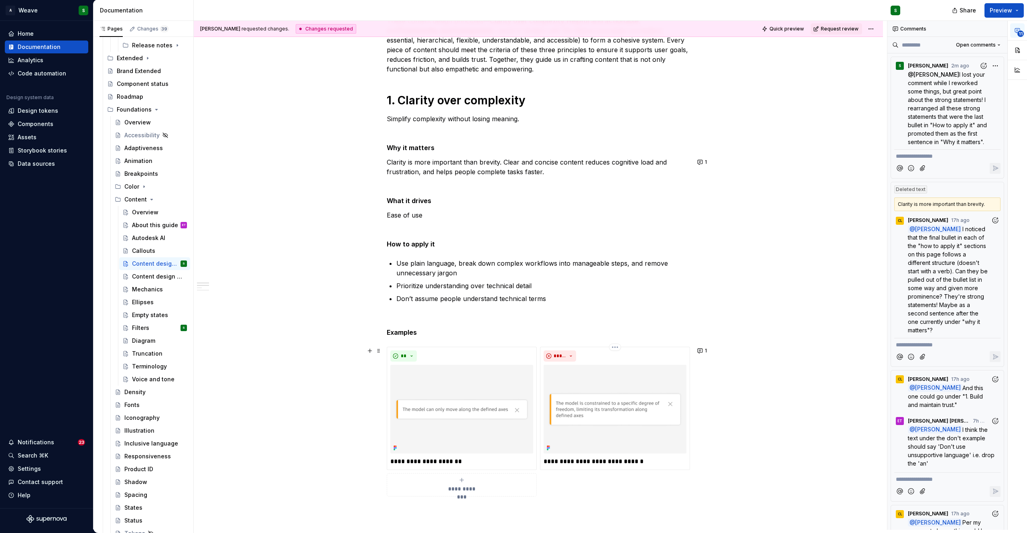
scroll to position [189, 0]
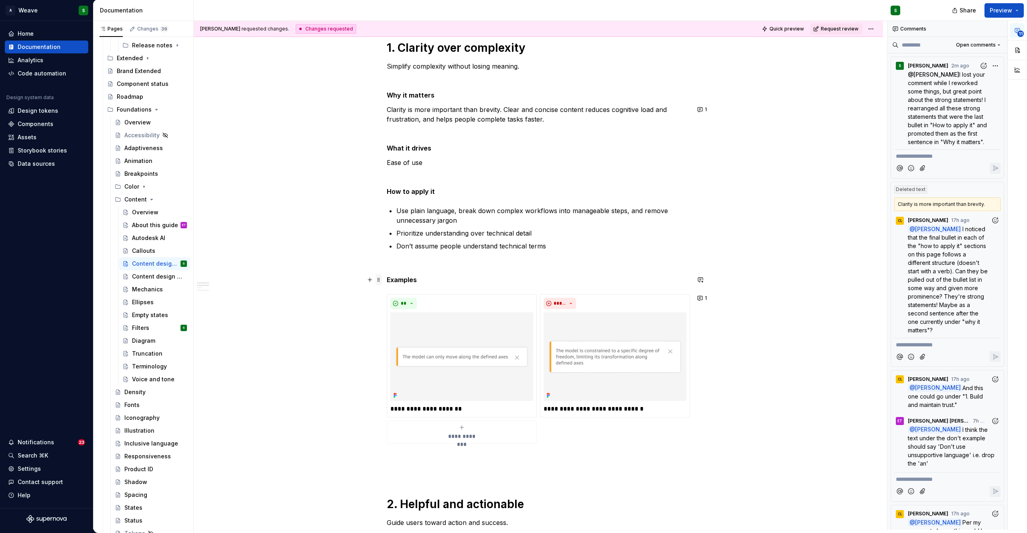
click at [376, 282] on span at bounding box center [378, 279] width 6 height 11
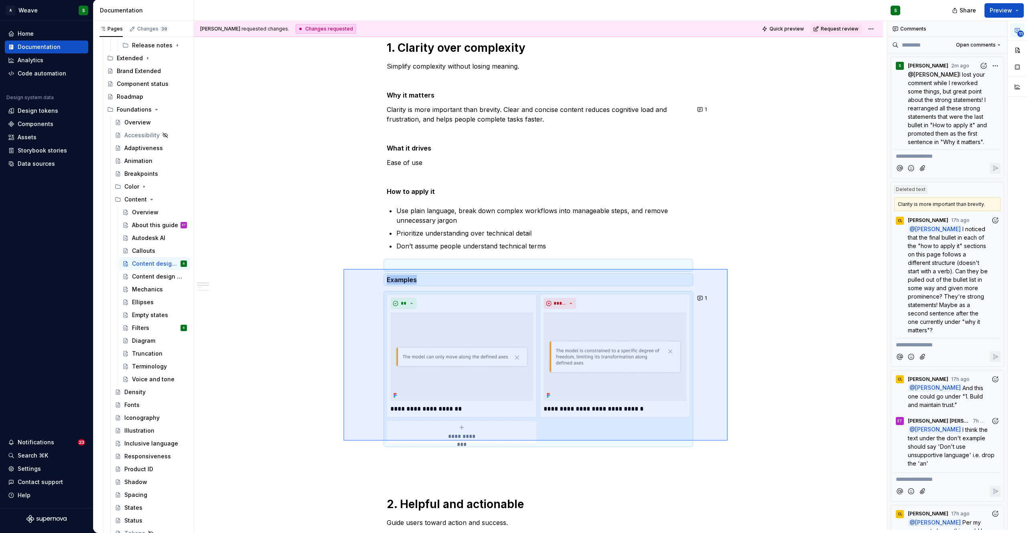
drag, startPoint x: 378, startPoint y: 284, endPoint x: 727, endPoint y: 440, distance: 382.5
click at [727, 440] on div "Christine Lee requested changes. Changes requested Quick preview Request review…" at bounding box center [540, 275] width 693 height 508
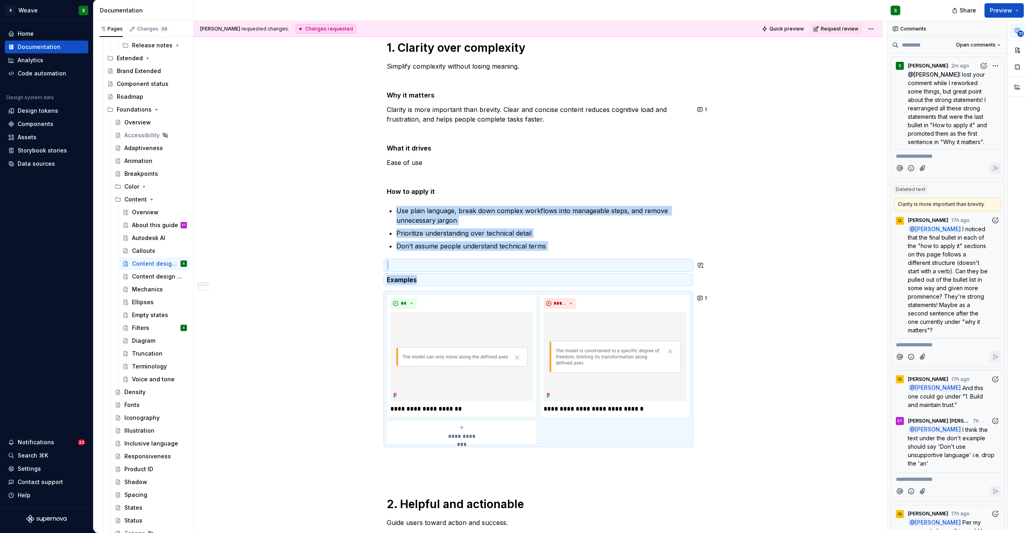
copy div "Use plain language, break down complex workflows into manageable steps, and rem…"
click at [144, 273] on div "Content design guidelines" at bounding box center [147, 276] width 31 height 8
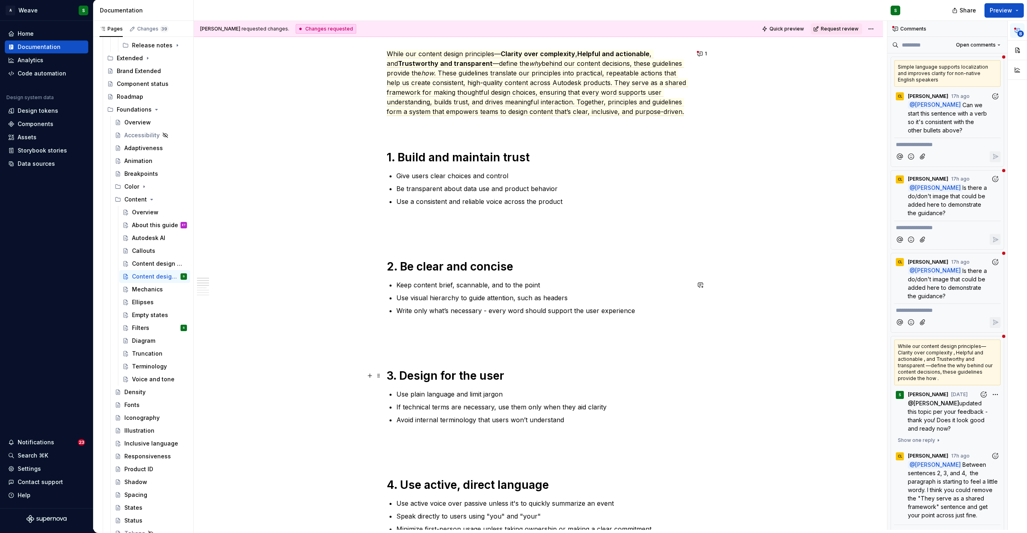
scroll to position [120, 0]
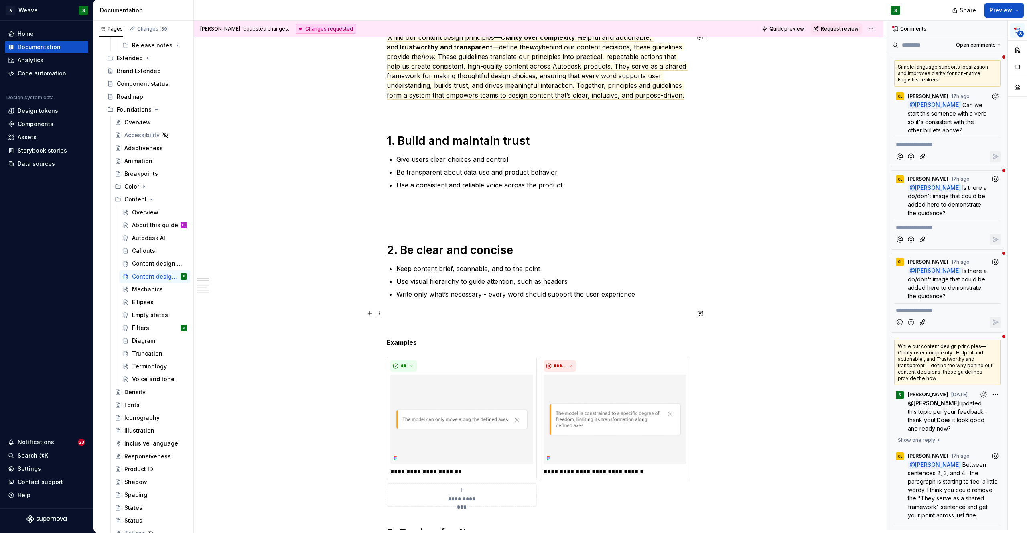
click at [402, 314] on p at bounding box center [538, 313] width 303 height 10
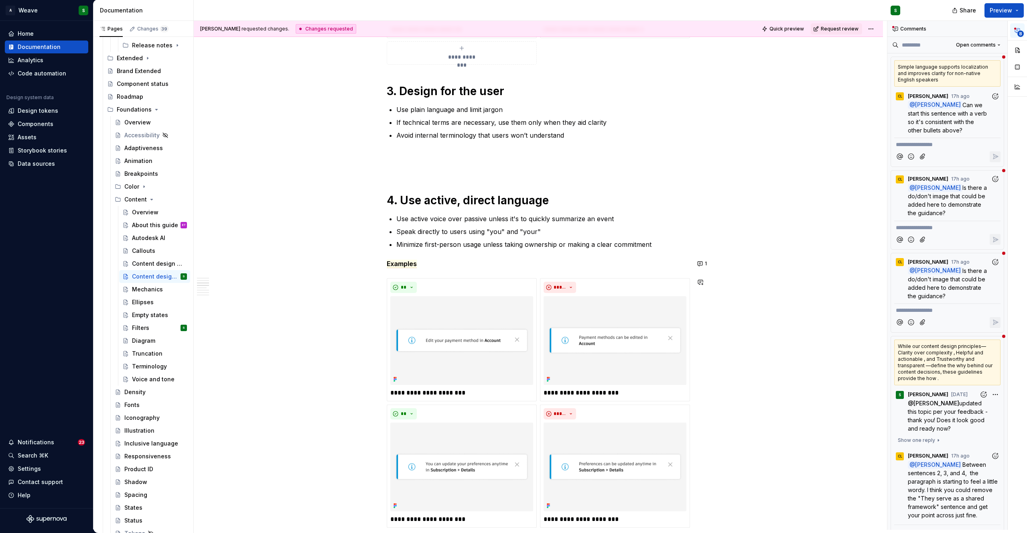
scroll to position [503, 0]
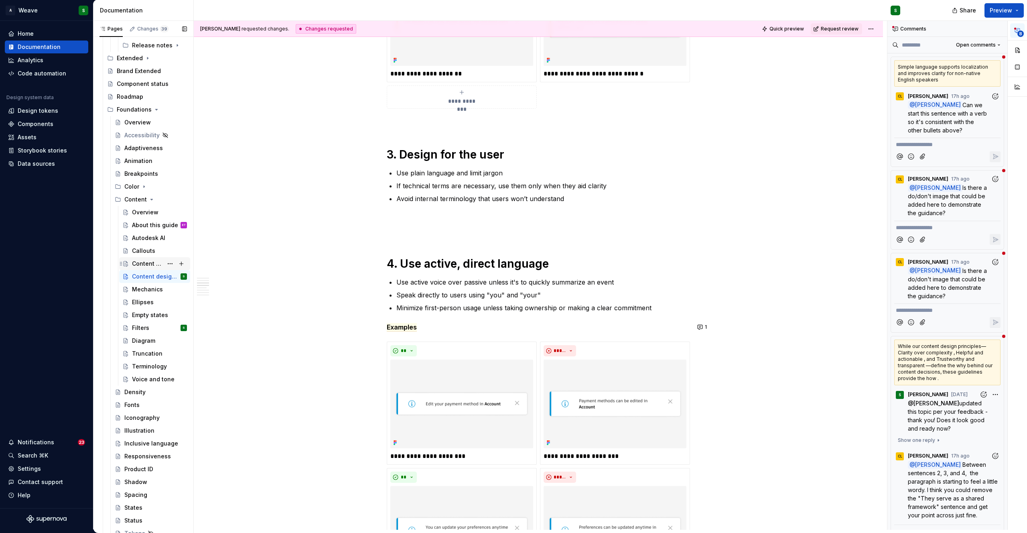
click at [144, 262] on div "Content design principles" at bounding box center [147, 263] width 31 height 8
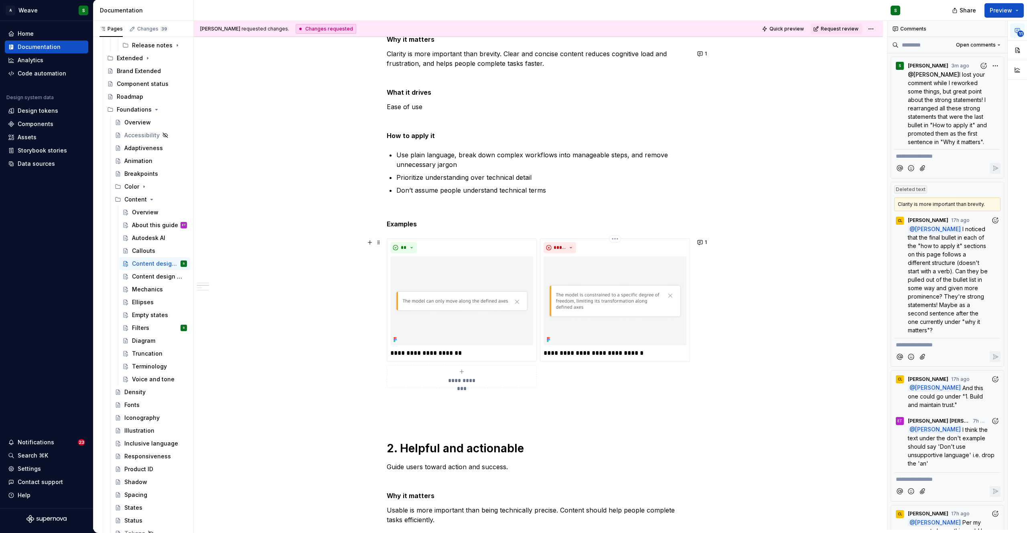
scroll to position [274, 0]
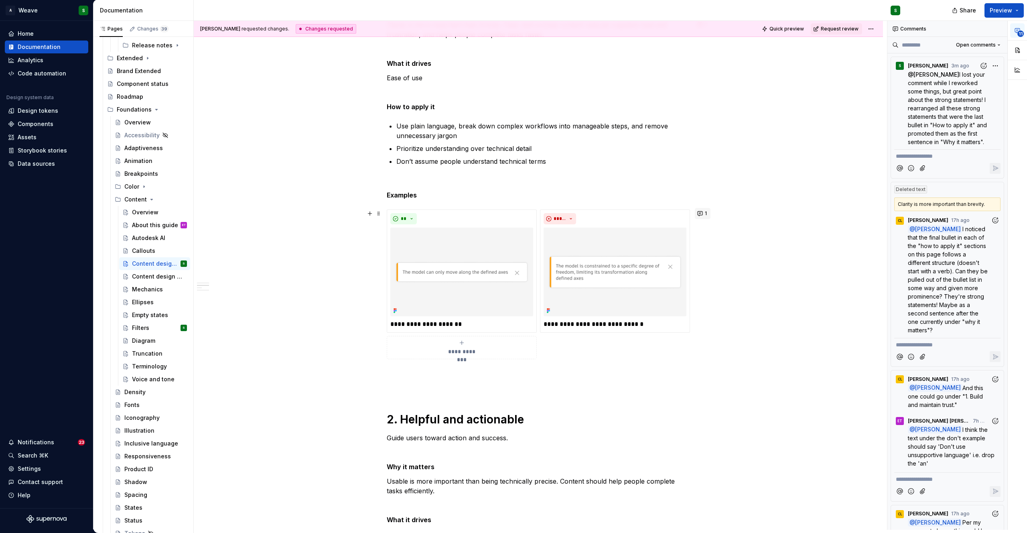
click at [699, 211] on button "1" at bounding box center [703, 213] width 16 height 11
type textarea "*"
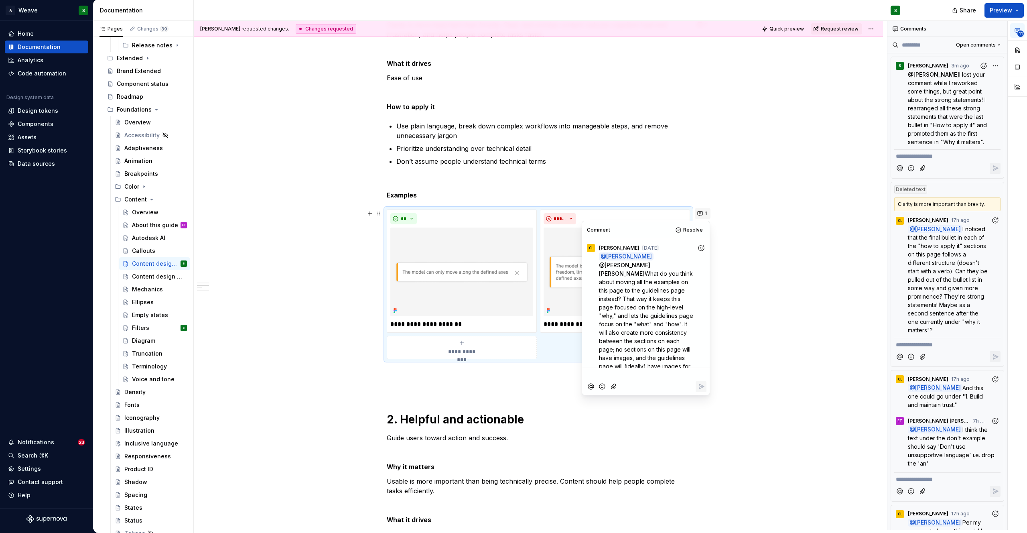
scroll to position [64, 0]
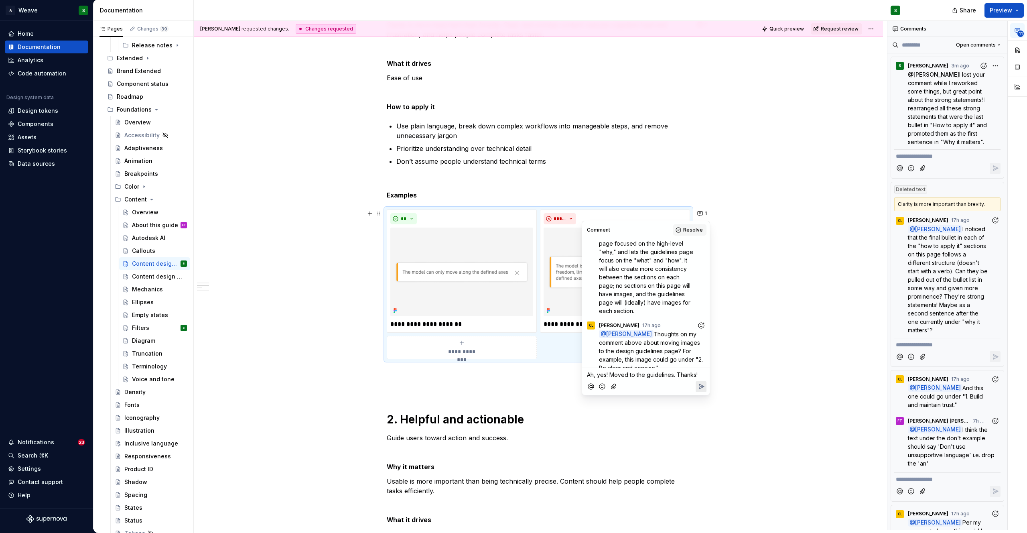
click at [694, 230] on span "Resolve" at bounding box center [693, 230] width 20 height 6
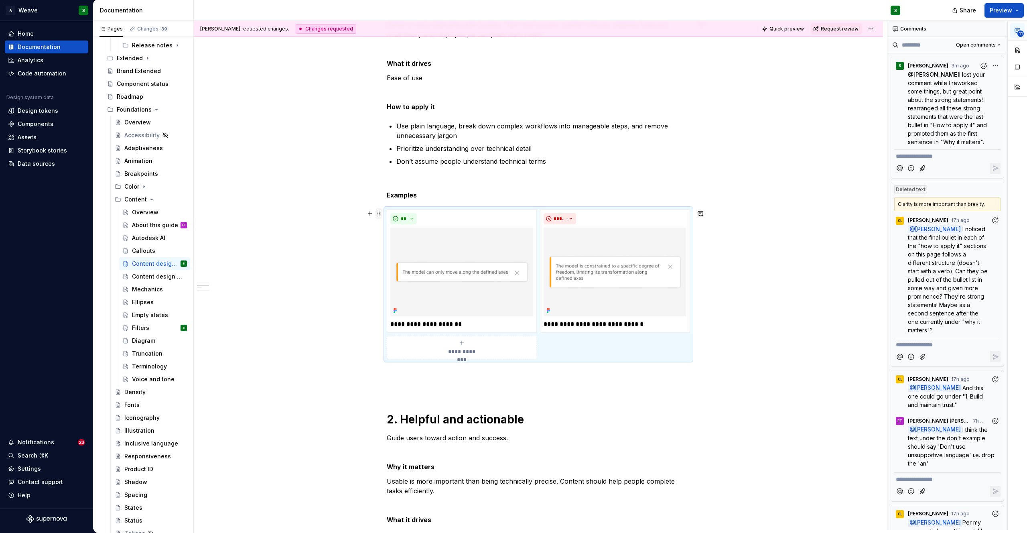
click at [380, 212] on span at bounding box center [378, 213] width 6 height 11
click at [394, 287] on div "Delete" at bounding box center [416, 284] width 52 height 8
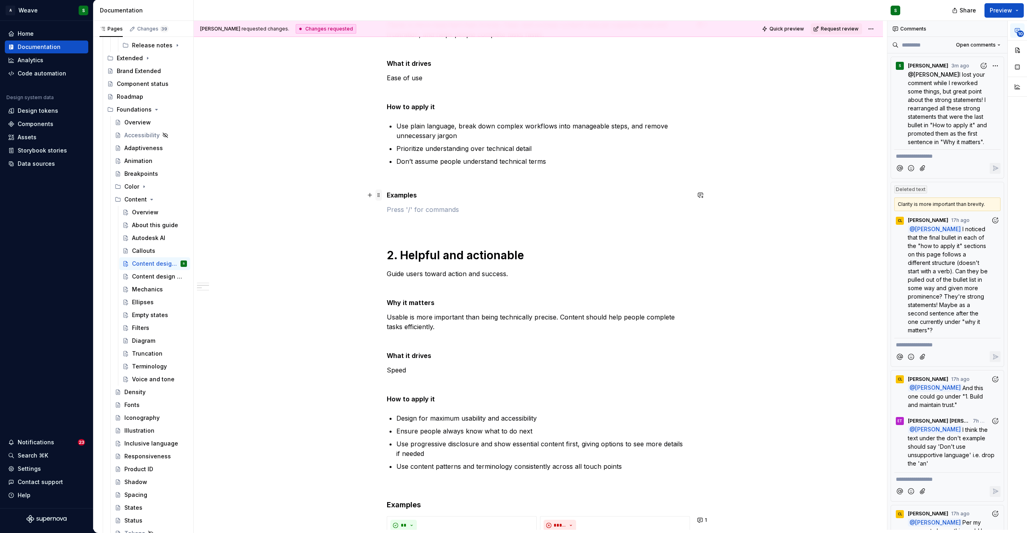
click at [379, 195] on span at bounding box center [378, 194] width 6 height 11
click at [393, 269] on div "Delete" at bounding box center [416, 266] width 52 height 8
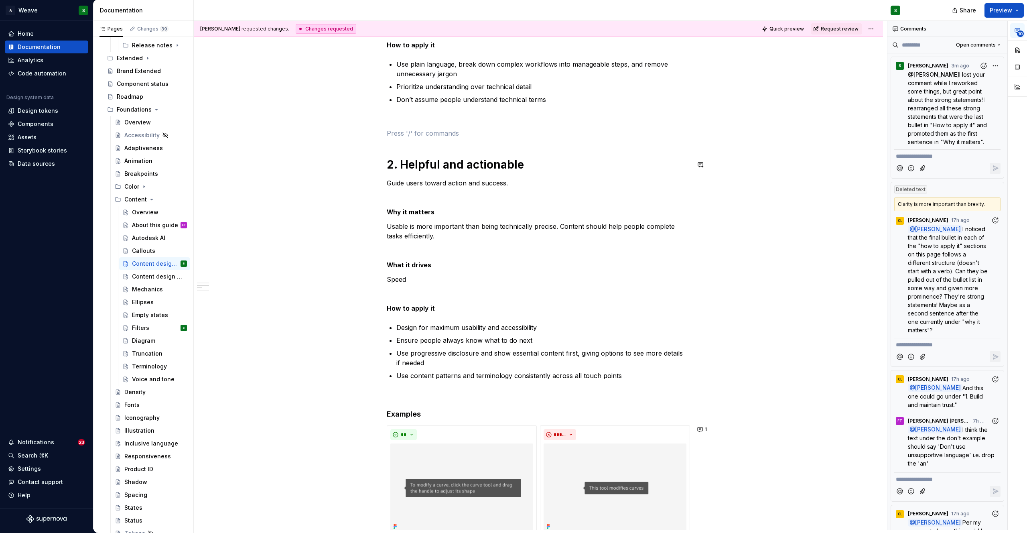
scroll to position [334, 0]
click at [416, 227] on p "Usable is more important than being technically precise. Content should help pe…" at bounding box center [538, 232] width 303 height 19
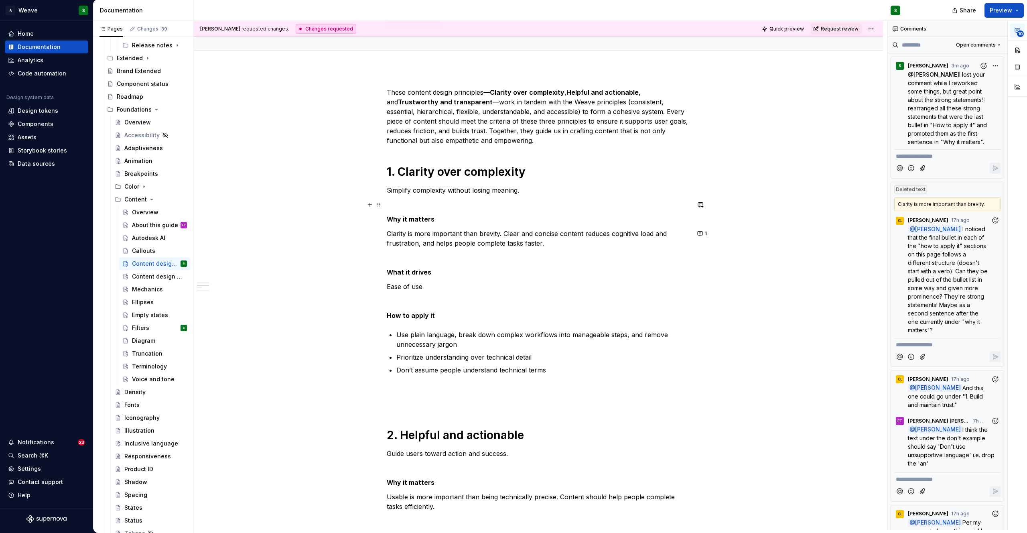
scroll to position [66, 0]
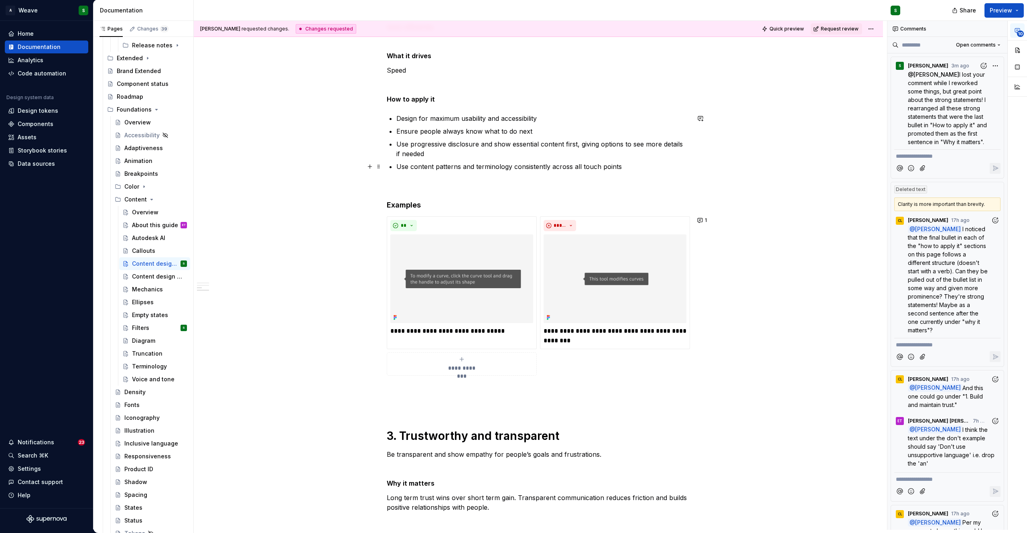
scroll to position [567, 0]
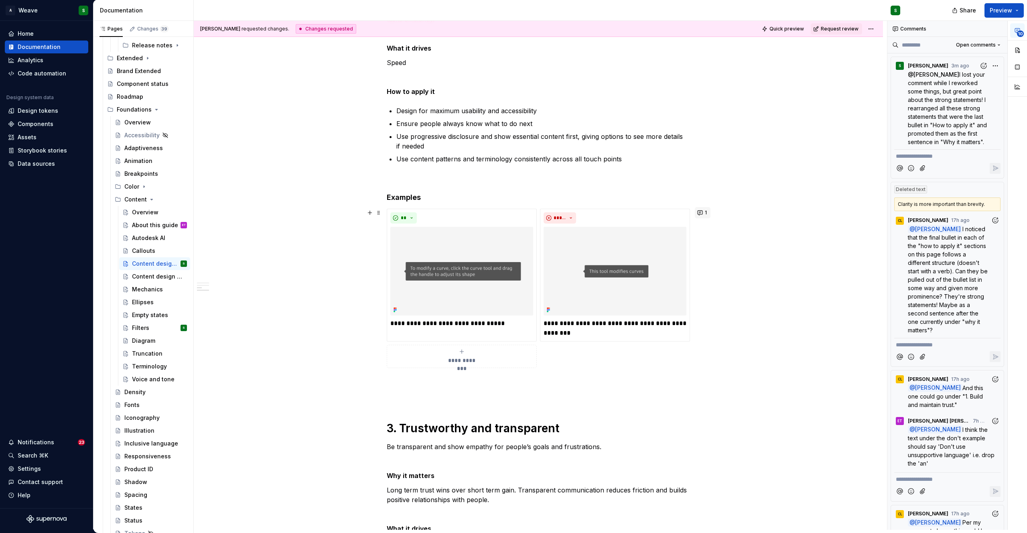
click at [703, 211] on button "1" at bounding box center [703, 212] width 16 height 11
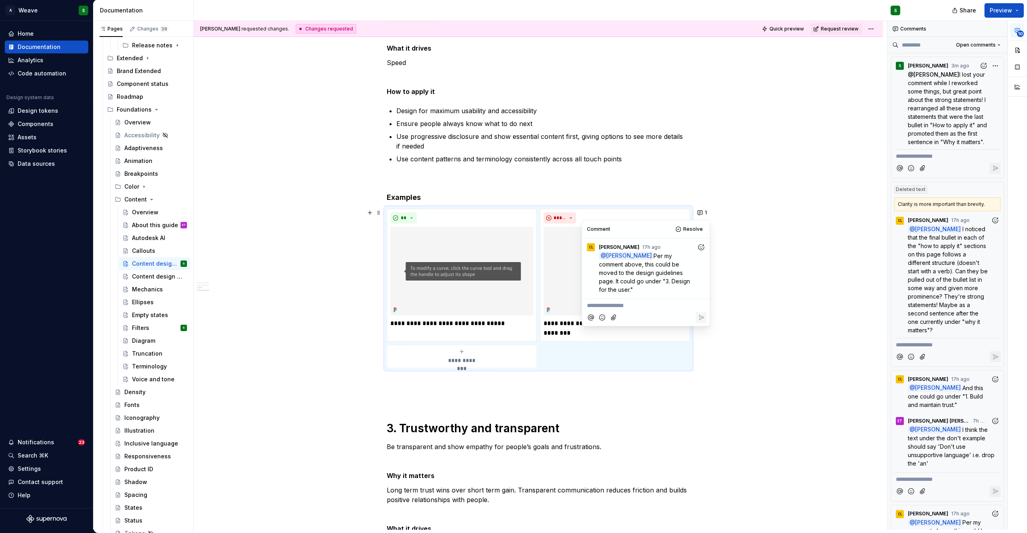
click at [391, 184] on div "These content design principles— Clarity over complexity , Helpful and actionab…" at bounding box center [538, 193] width 303 height 1215
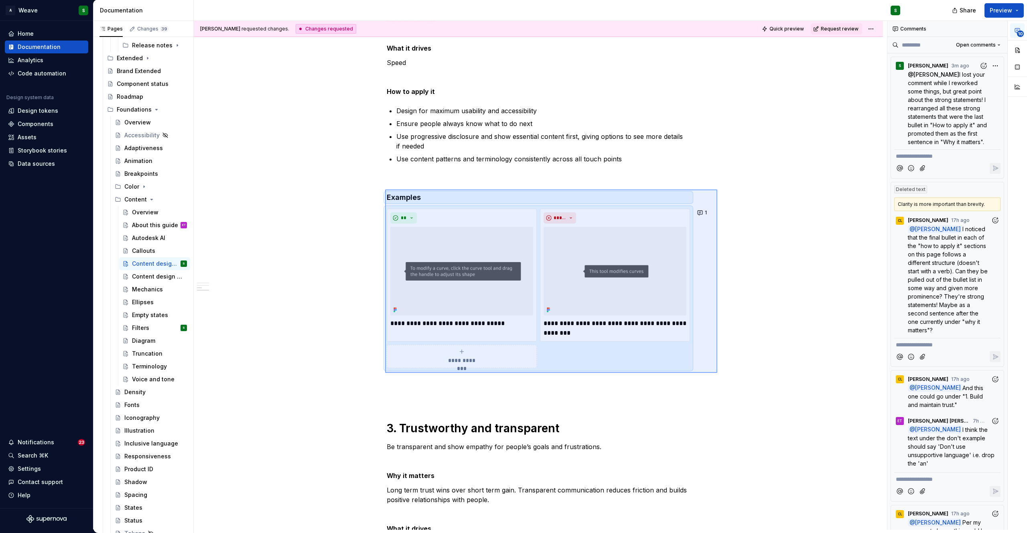
drag, startPoint x: 385, startPoint y: 189, endPoint x: 717, endPoint y: 370, distance: 378.1
click at [717, 370] on div "Christine Lee requested changes. Changes requested Quick preview Request review…" at bounding box center [540, 275] width 693 height 508
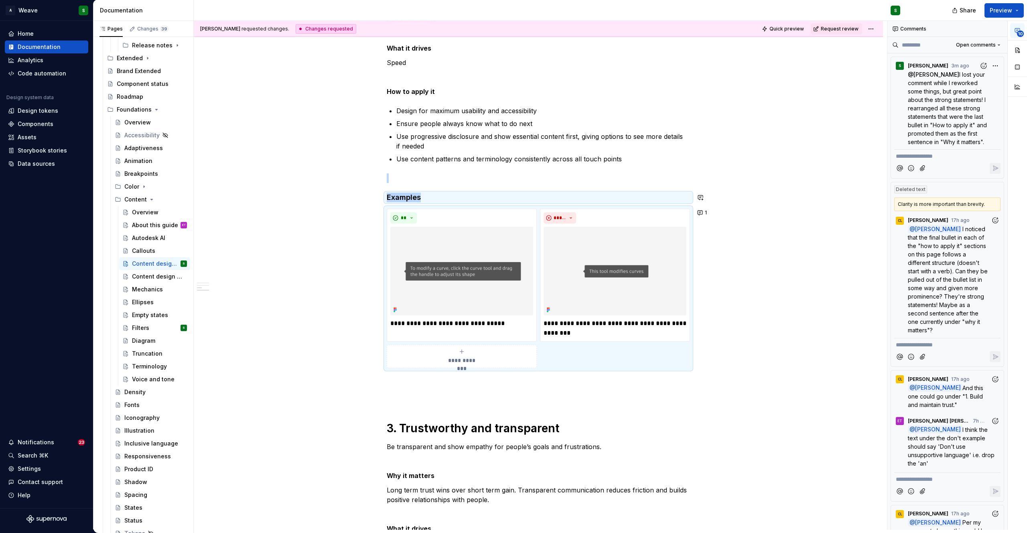
copy div "Examples"
click at [146, 277] on div "Content design guidelines" at bounding box center [147, 276] width 31 height 8
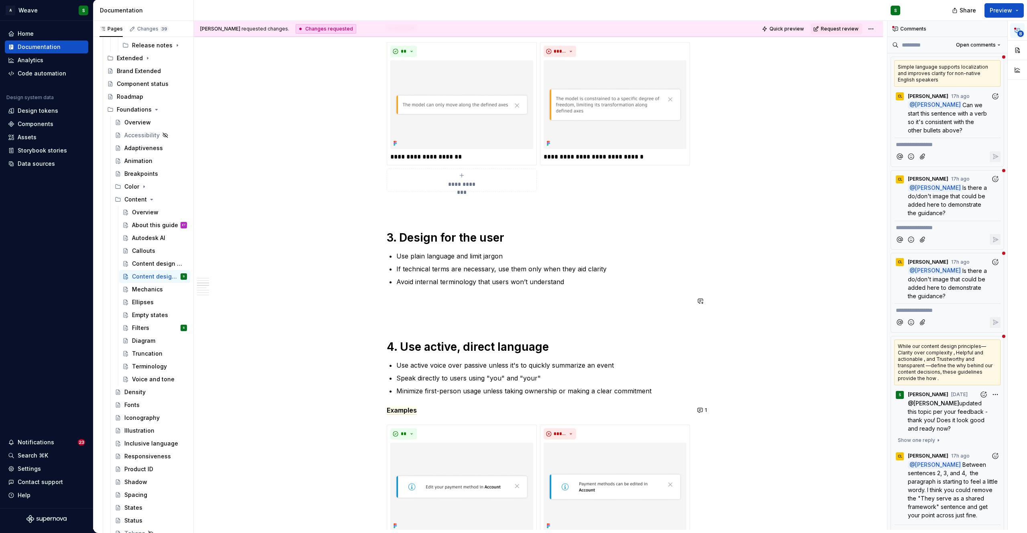
scroll to position [427, 0]
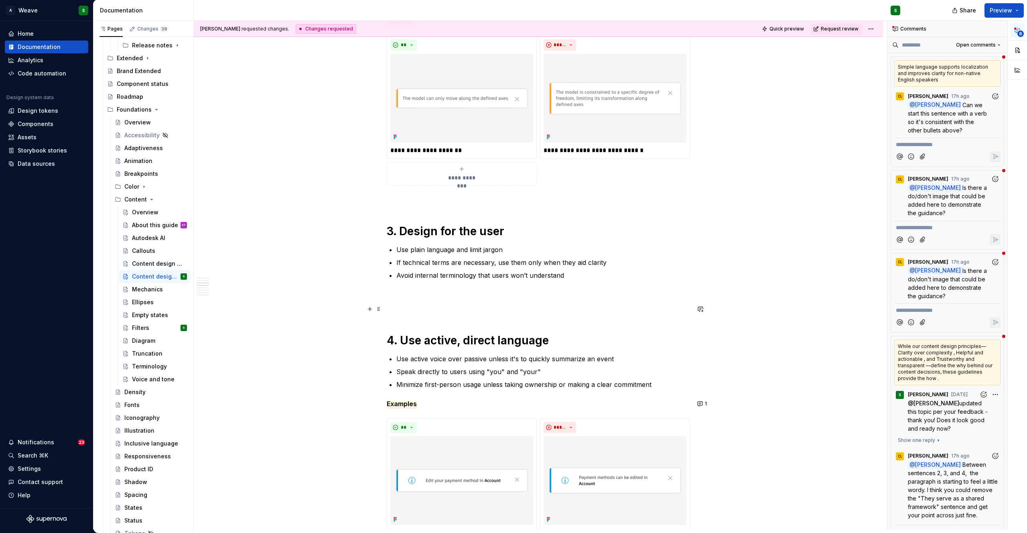
click at [392, 313] on p at bounding box center [538, 309] width 303 height 10
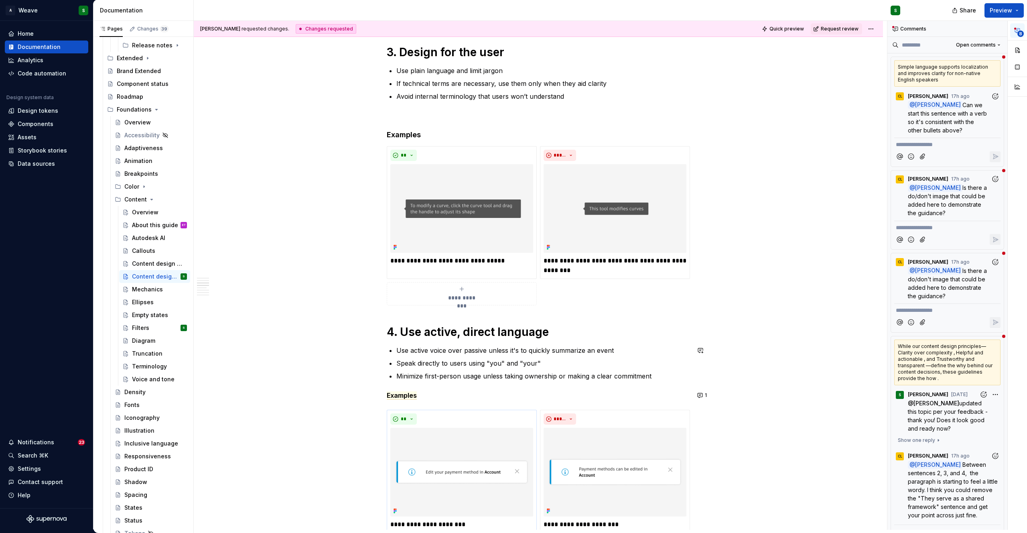
scroll to position [613, 0]
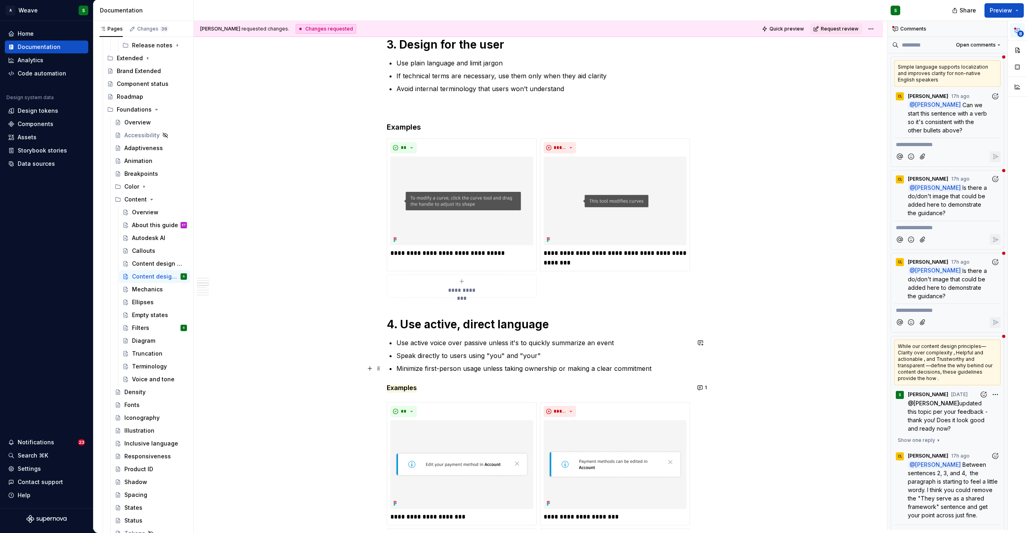
click at [474, 367] on p "Minimize first-person usage unless taking ownership or making a clear commitment" at bounding box center [543, 368] width 294 height 10
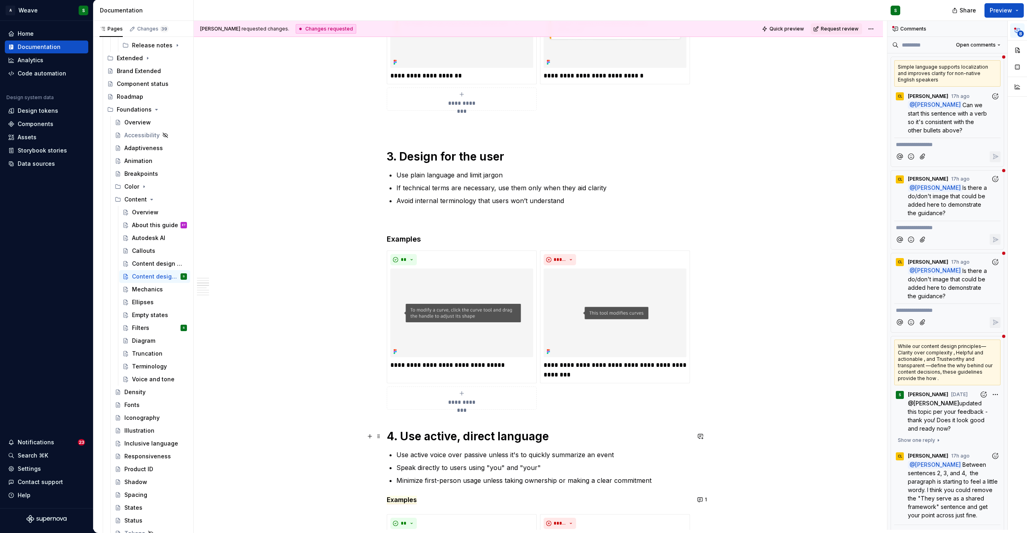
click at [387, 434] on h1 "4. Use active, direct language" at bounding box center [538, 436] width 303 height 14
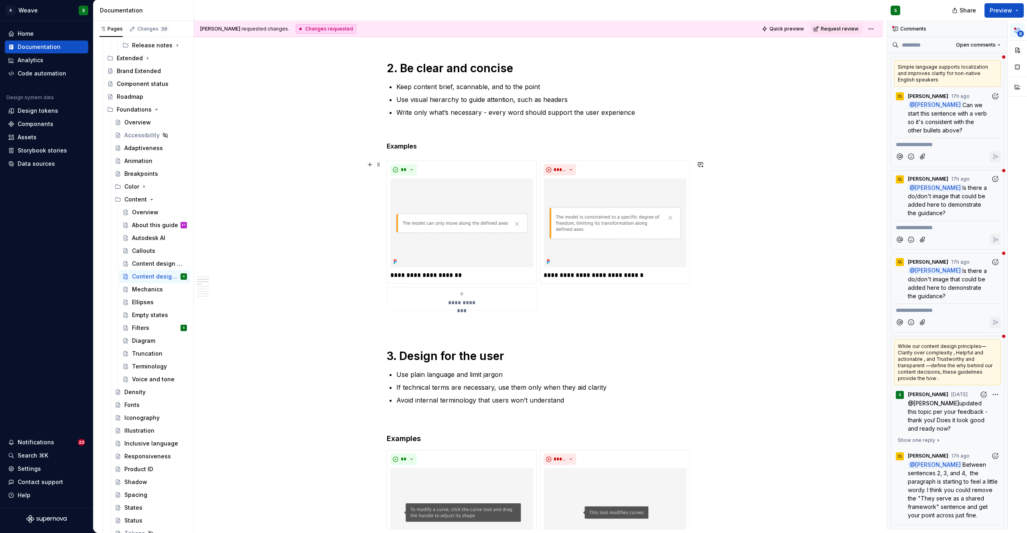
scroll to position [350, 0]
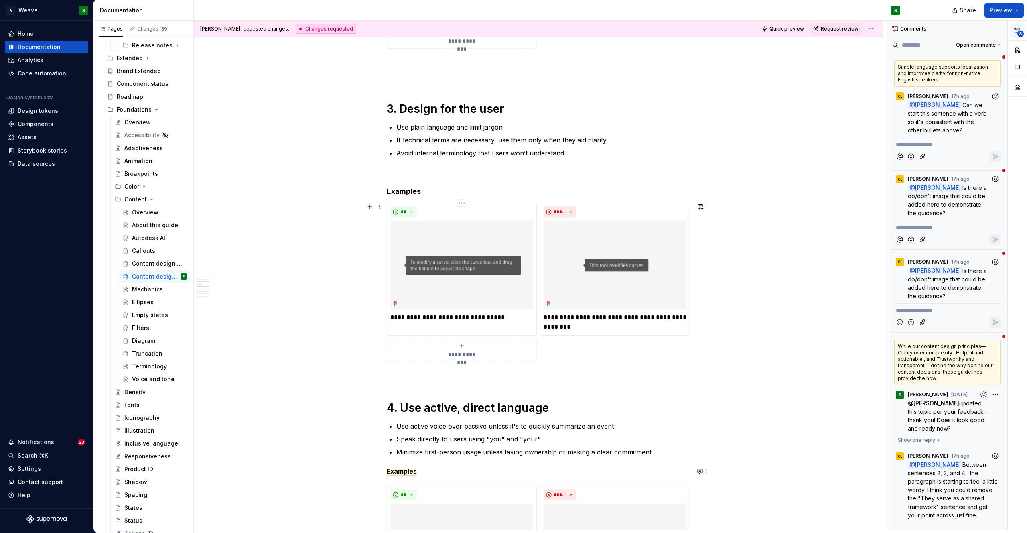
scroll to position [581, 0]
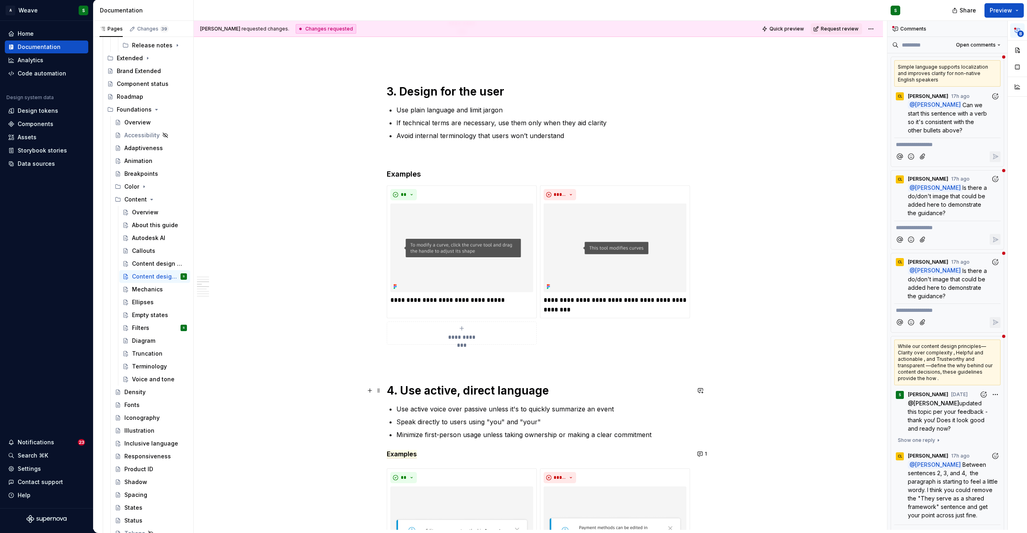
click at [387, 391] on h1 "4. Use active, direct language" at bounding box center [538, 390] width 303 height 14
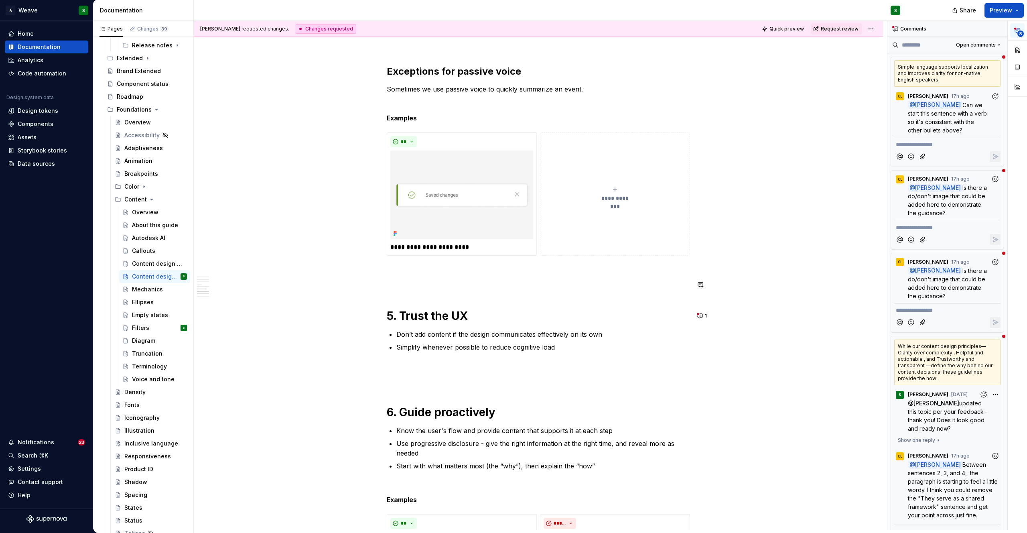
scroll to position [1346, 0]
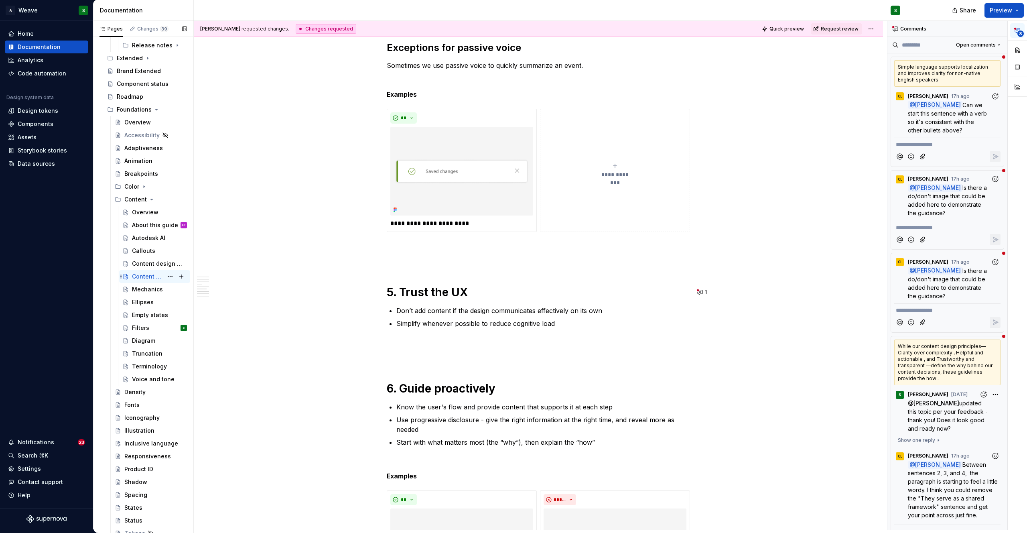
click at [150, 271] on div "Content design guidelines S" at bounding box center [159, 276] width 55 height 11
click at [144, 261] on div "Content design principles" at bounding box center [147, 263] width 31 height 8
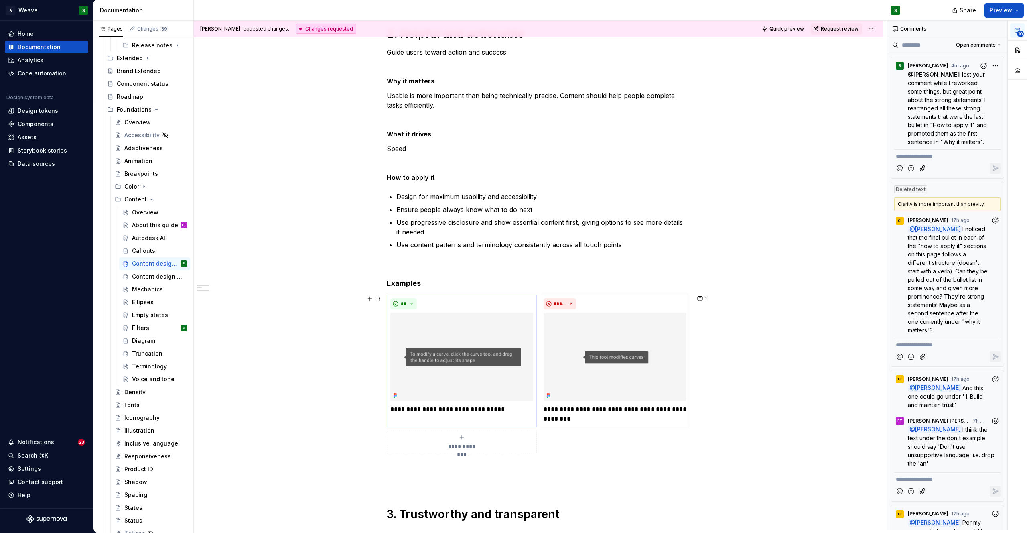
scroll to position [483, 0]
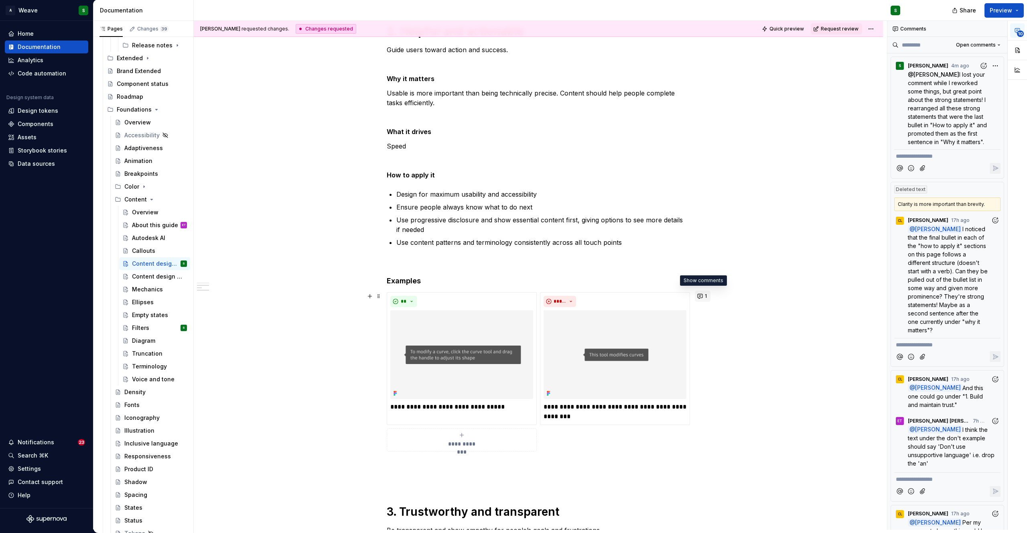
click at [700, 296] on button "1" at bounding box center [703, 295] width 16 height 11
type textarea "*"
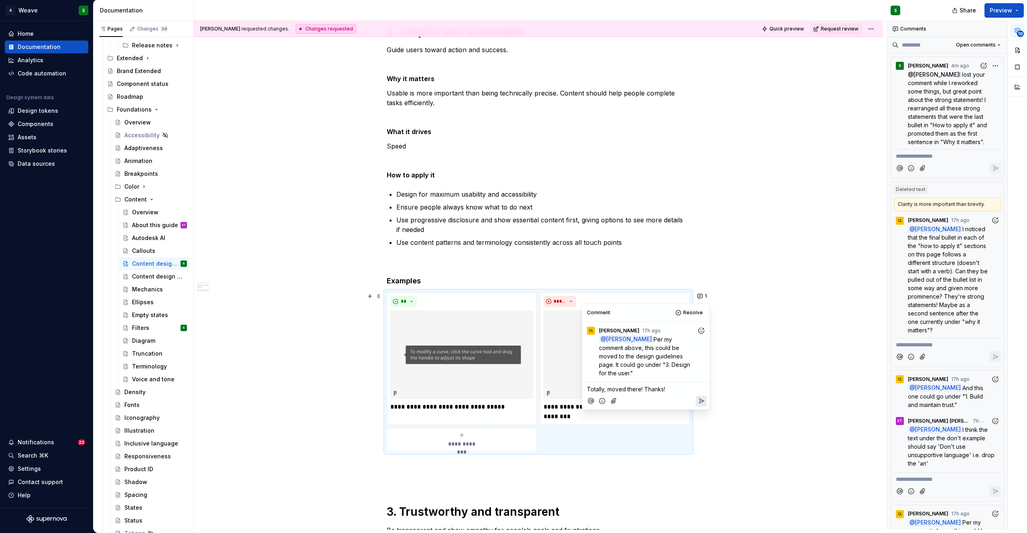
click at [700, 398] on icon "Reply" at bounding box center [701, 400] width 5 height 5
click at [696, 312] on span "Resolve" at bounding box center [693, 312] width 20 height 6
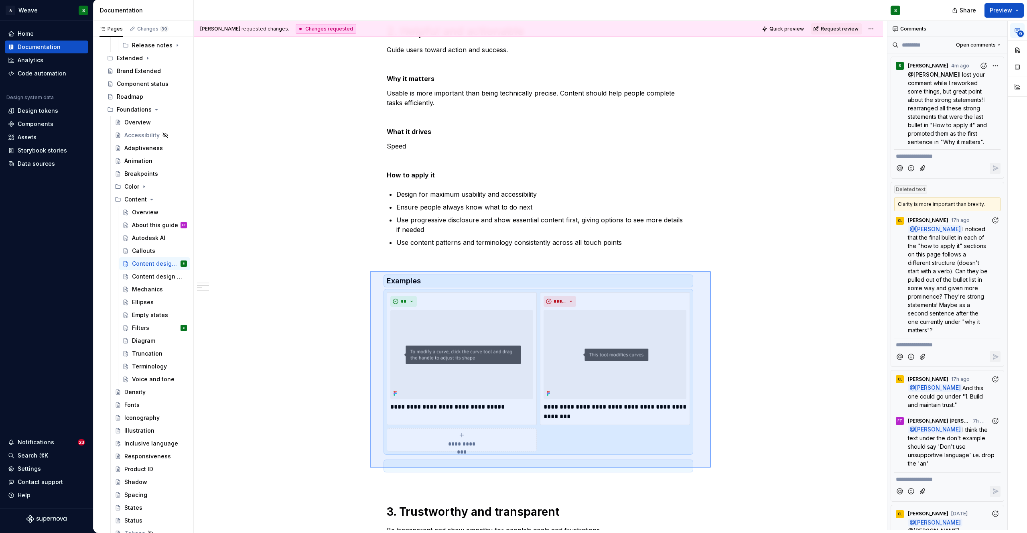
drag, startPoint x: 588, startPoint y: 395, endPoint x: 711, endPoint y: 467, distance: 142.6
click at [711, 467] on div "Christine Lee requested changes. Changes requested Quick preview Request review…" at bounding box center [540, 275] width 693 height 508
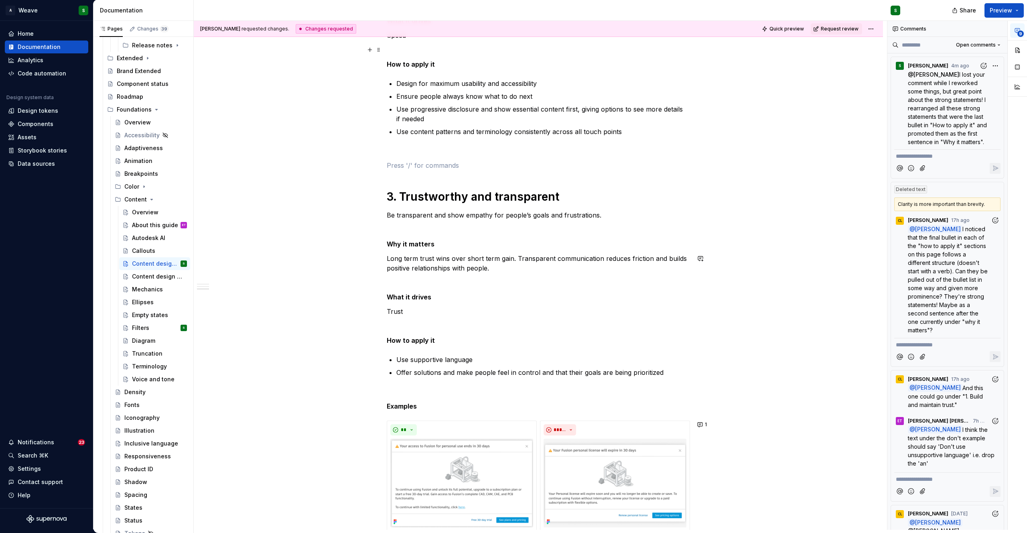
scroll to position [0, 0]
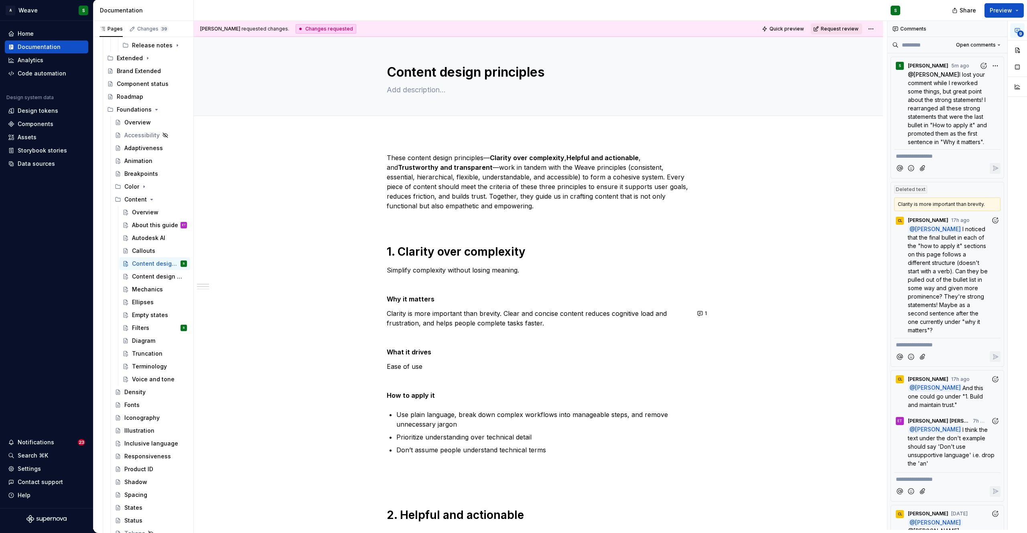
click at [831, 32] on button "Request review" at bounding box center [835, 28] width 51 height 11
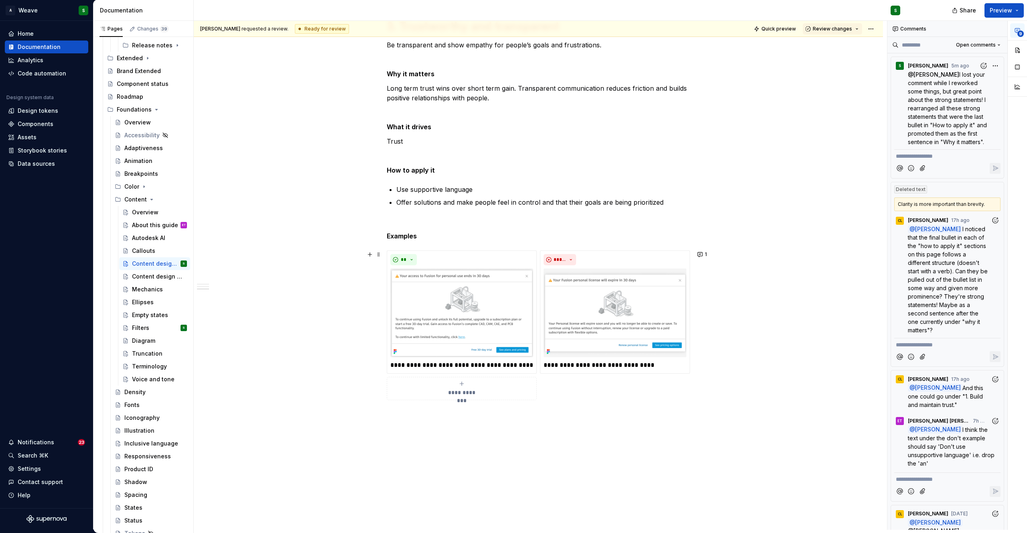
scroll to position [749, 0]
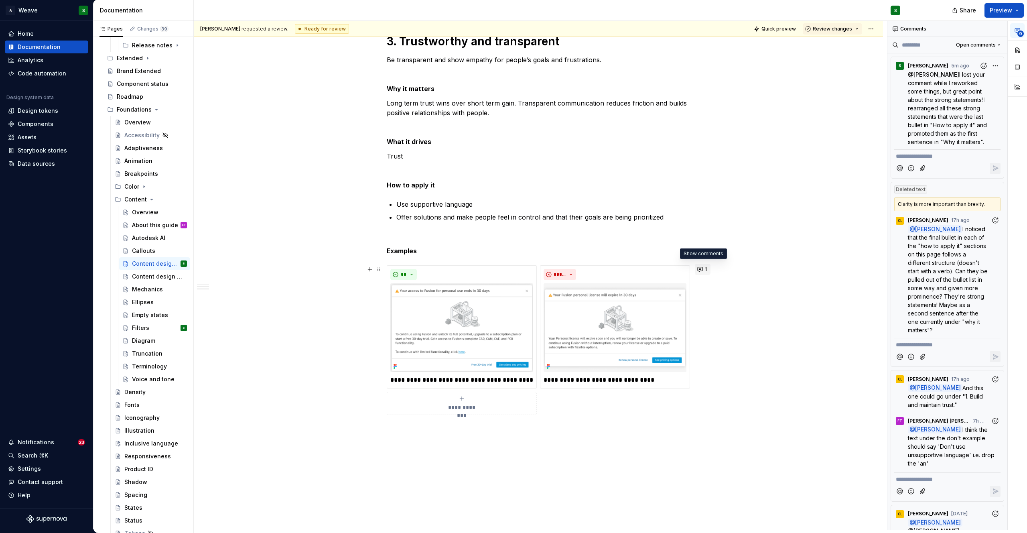
click at [704, 271] on button "1" at bounding box center [703, 268] width 16 height 11
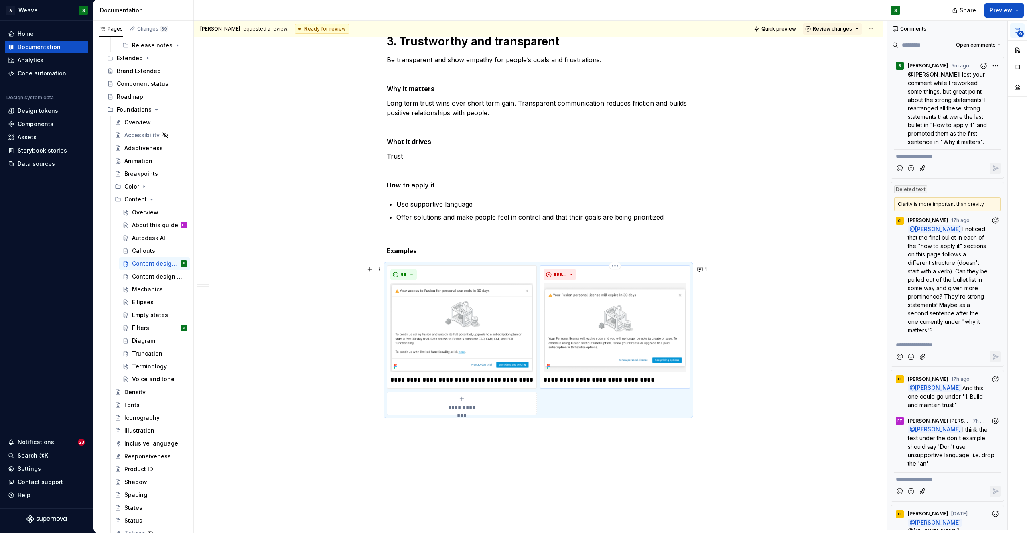
click at [575, 379] on p "**********" at bounding box center [614, 380] width 143 height 10
type textarea "*"
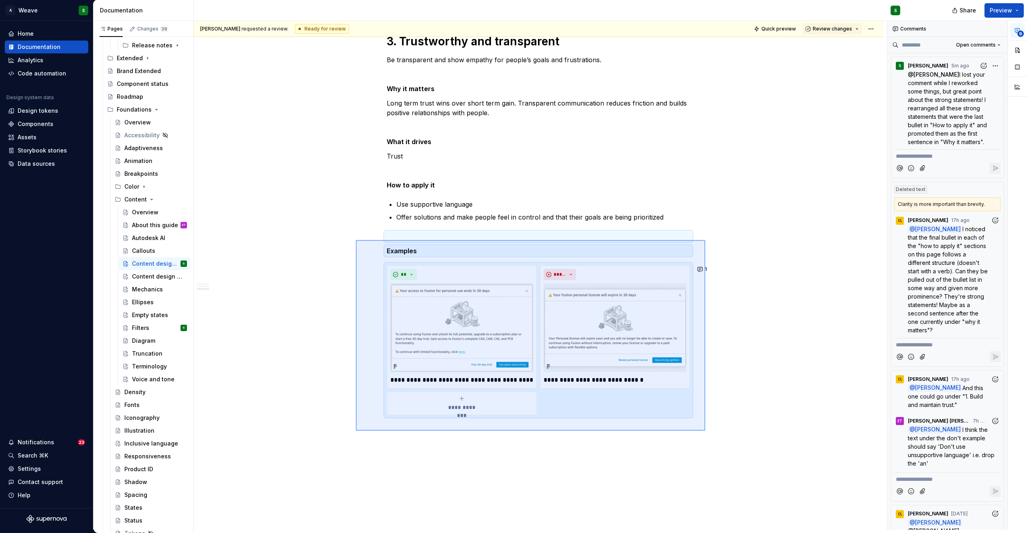
drag, startPoint x: 588, startPoint y: 347, endPoint x: 728, endPoint y: 427, distance: 161.3
click at [728, 427] on div "Shayna requested a review. Ready for review Quick preview Review changes Conten…" at bounding box center [540, 275] width 693 height 508
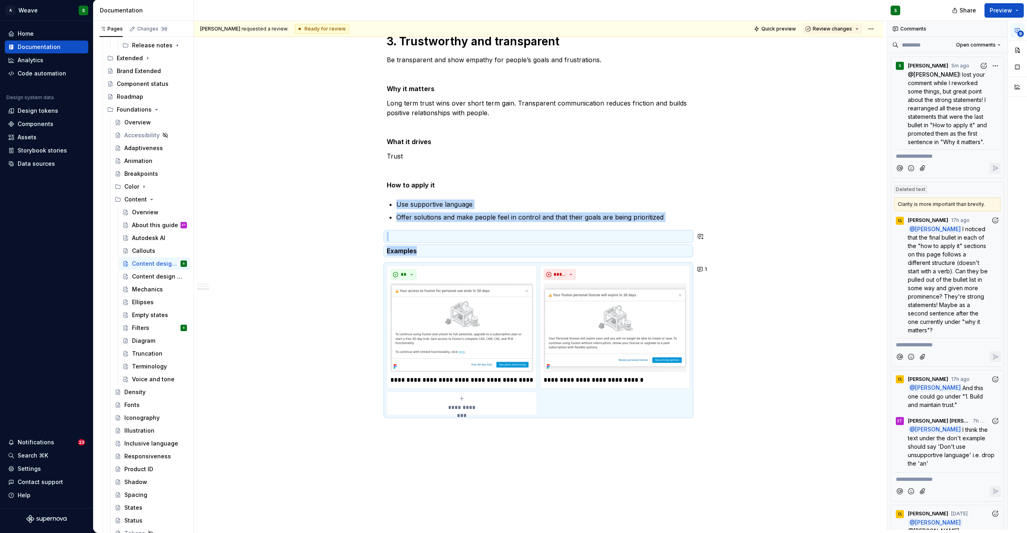
copy div "Use supportive language Offer solutions and make people feel in control and tha…"
click at [145, 276] on div "Content design guidelines" at bounding box center [147, 276] width 31 height 8
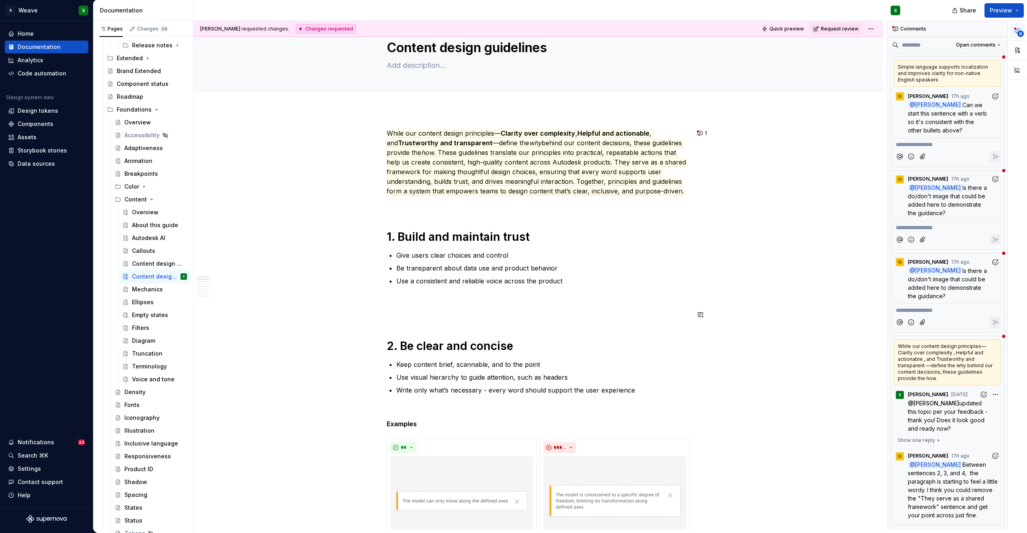
scroll to position [23, 0]
click at [402, 304] on p at bounding box center [538, 301] width 303 height 10
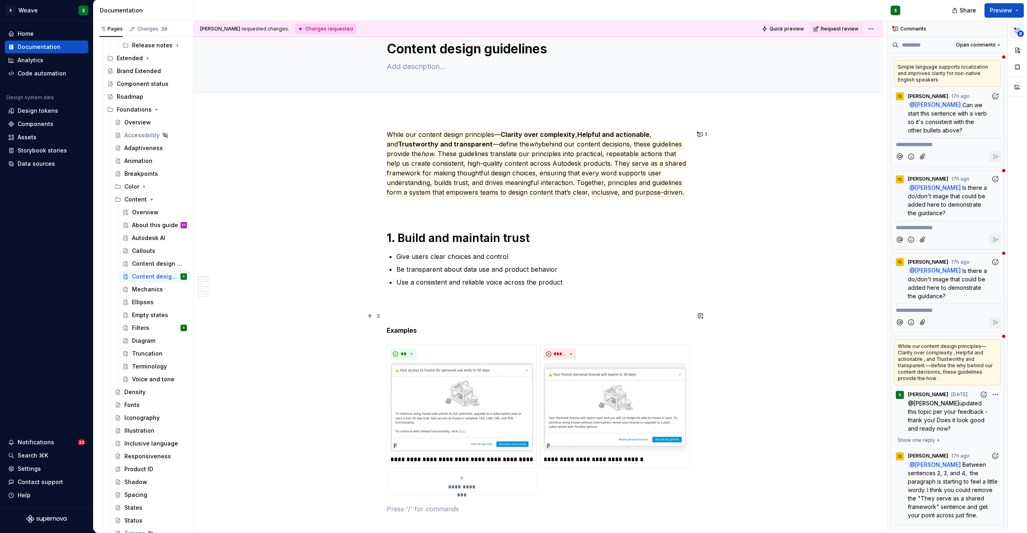
click at [391, 314] on p at bounding box center [538, 316] width 303 height 10
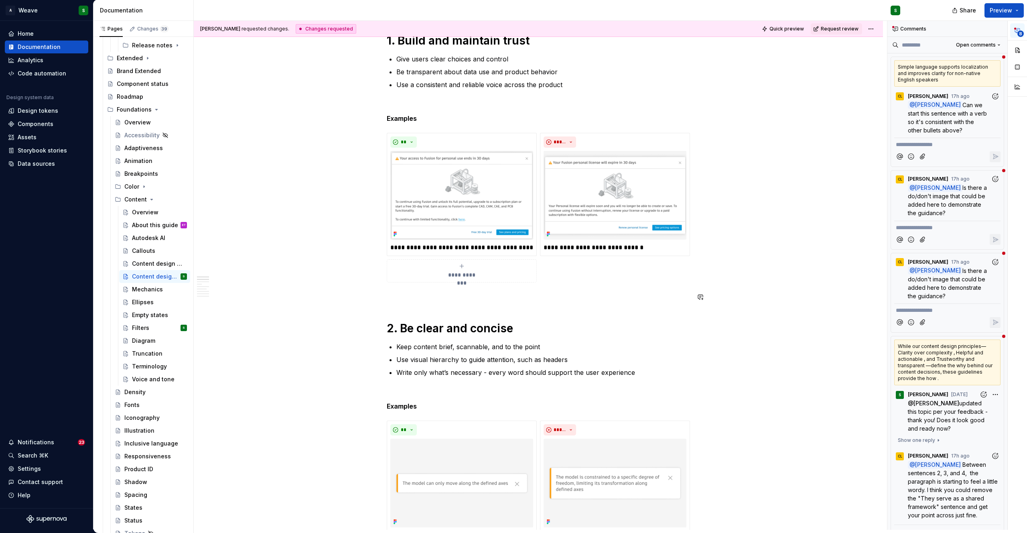
scroll to position [221, 0]
click at [143, 263] on div "Content design principles" at bounding box center [147, 263] width 31 height 8
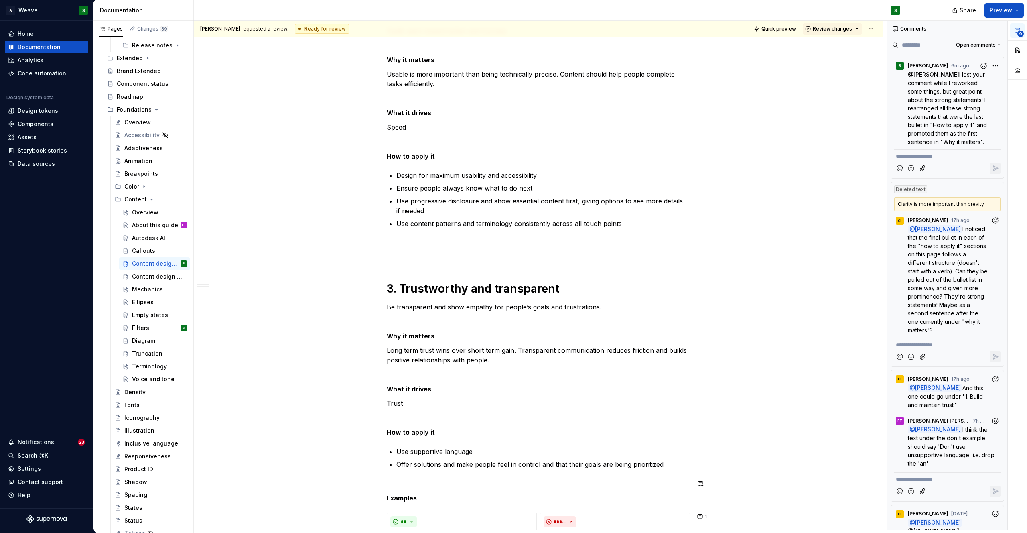
scroll to position [804, 0]
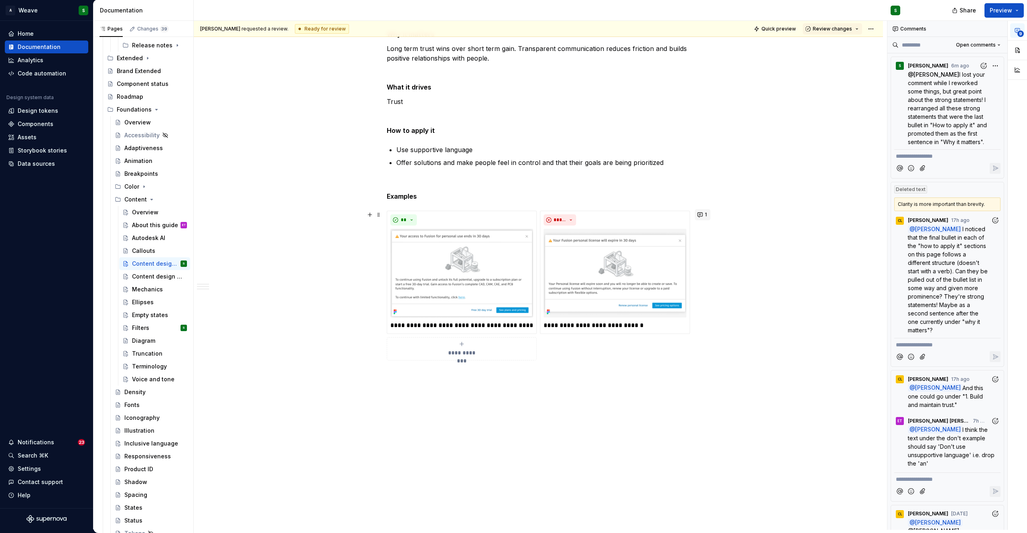
click at [701, 216] on button "1" at bounding box center [703, 214] width 16 height 11
type textarea "*"
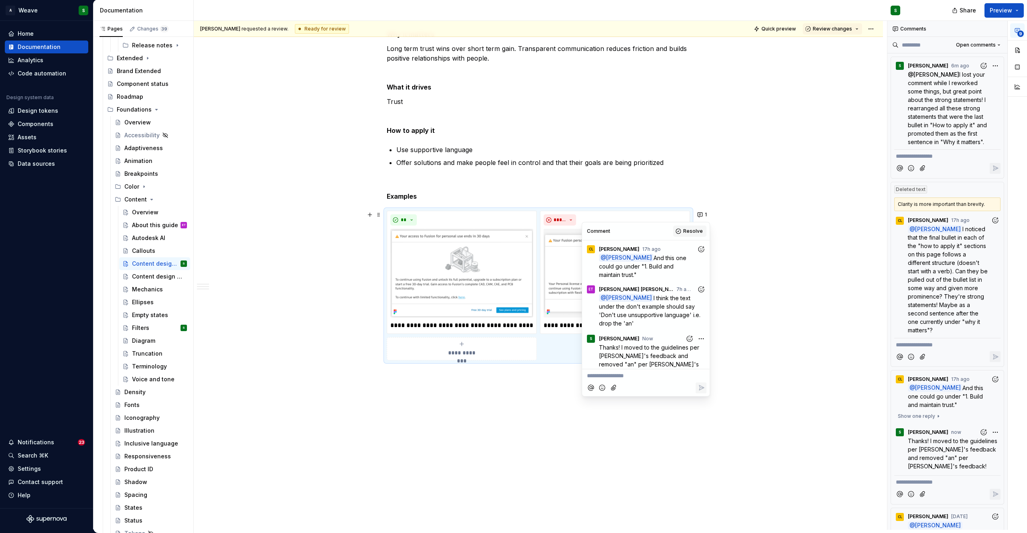
click at [685, 229] on span "Resolve" at bounding box center [693, 231] width 20 height 6
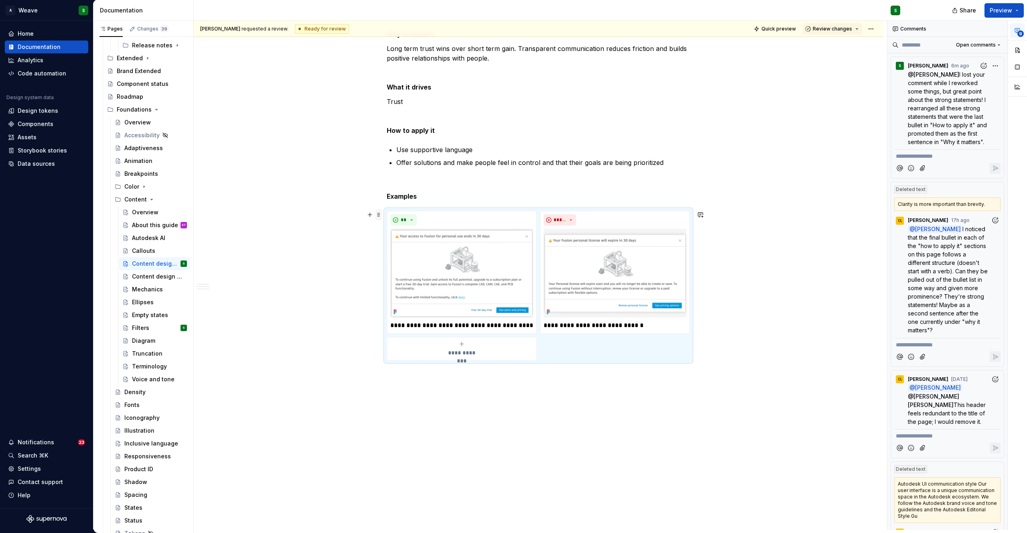
click at [377, 215] on span at bounding box center [378, 214] width 6 height 11
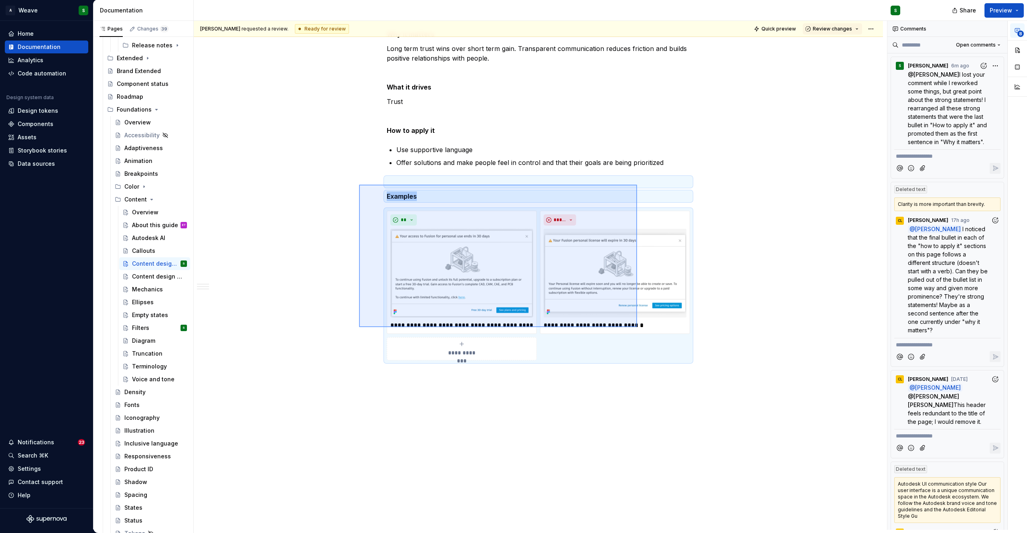
drag, startPoint x: 392, startPoint y: 188, endPoint x: 637, endPoint y: 327, distance: 281.6
click at [637, 327] on div "Shayna requested a review. Ready for review Quick preview Review changes Conten…" at bounding box center [540, 275] width 693 height 508
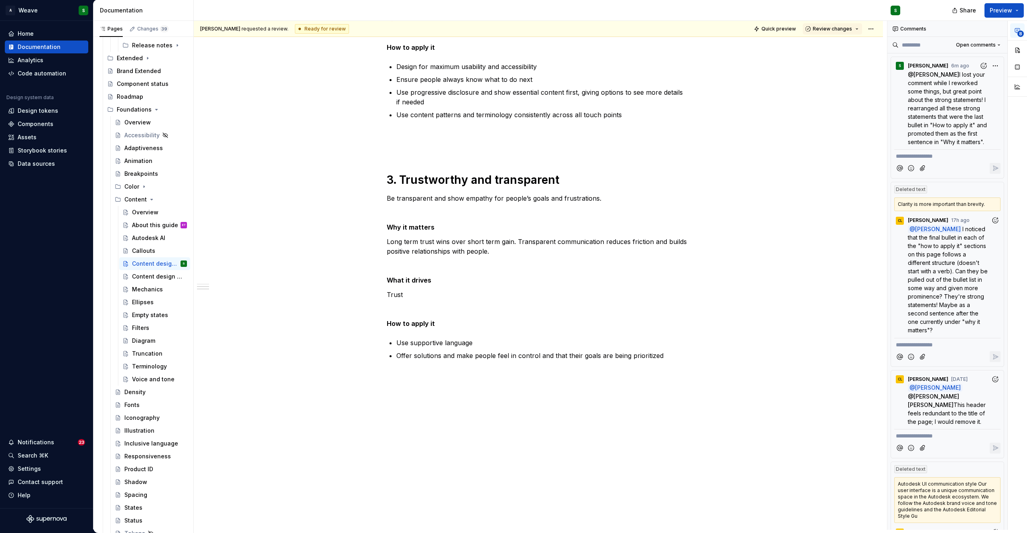
scroll to position [0, 0]
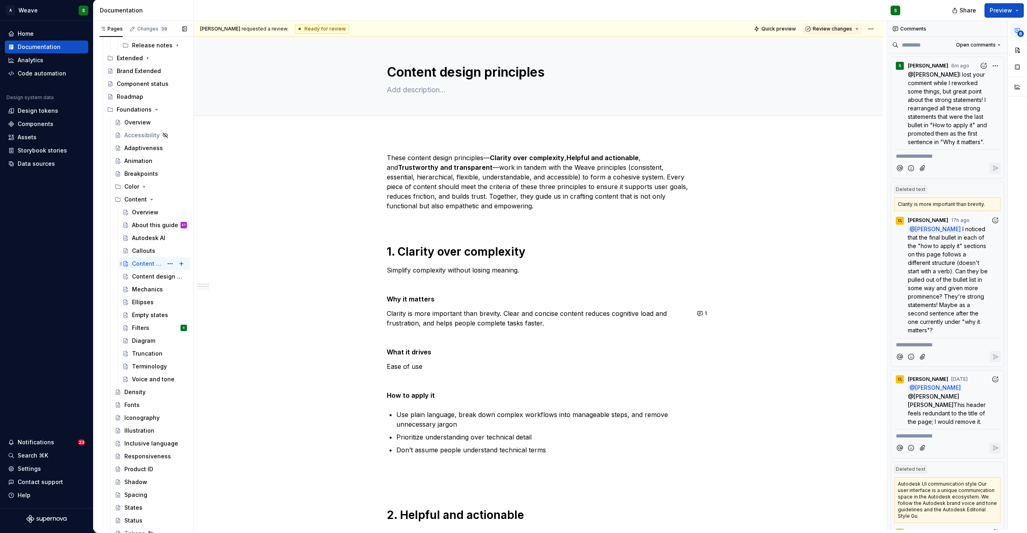
click at [143, 260] on div "Content design principles" at bounding box center [147, 263] width 31 height 8
click at [136, 279] on div "Content design guidelines" at bounding box center [147, 276] width 31 height 8
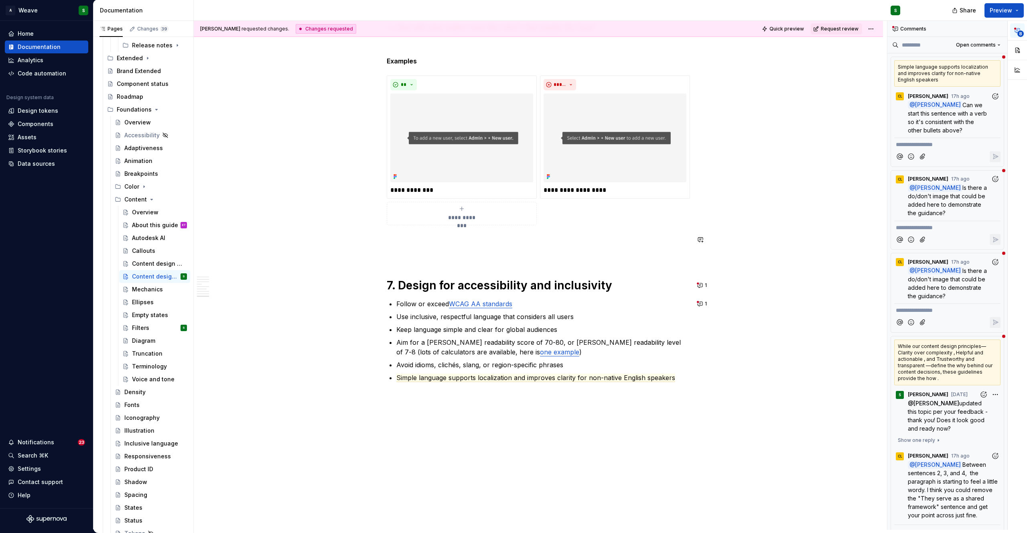
scroll to position [1961, 0]
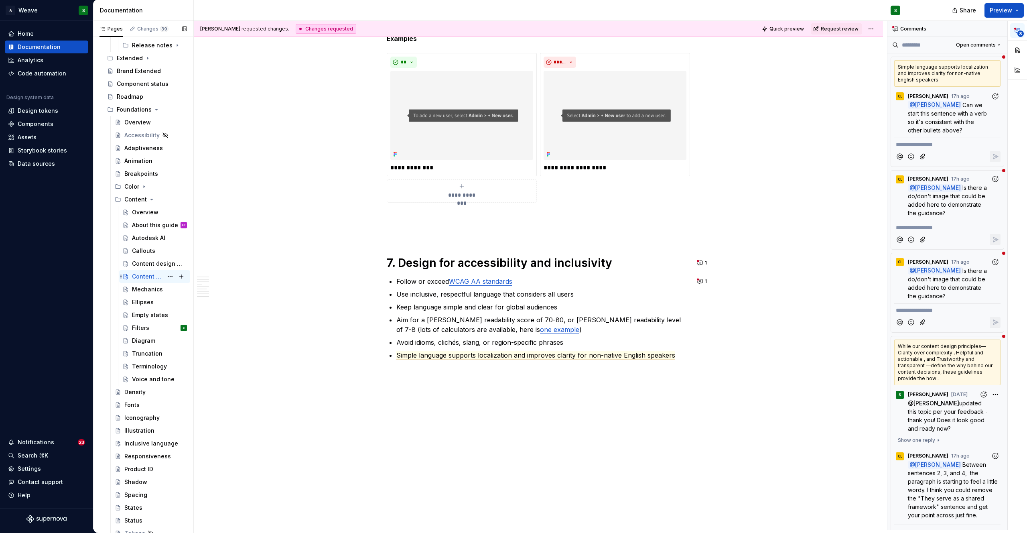
click at [140, 282] on div "Content design guidelines S" at bounding box center [159, 276] width 55 height 11
click at [144, 266] on div "Content design principles" at bounding box center [147, 263] width 31 height 8
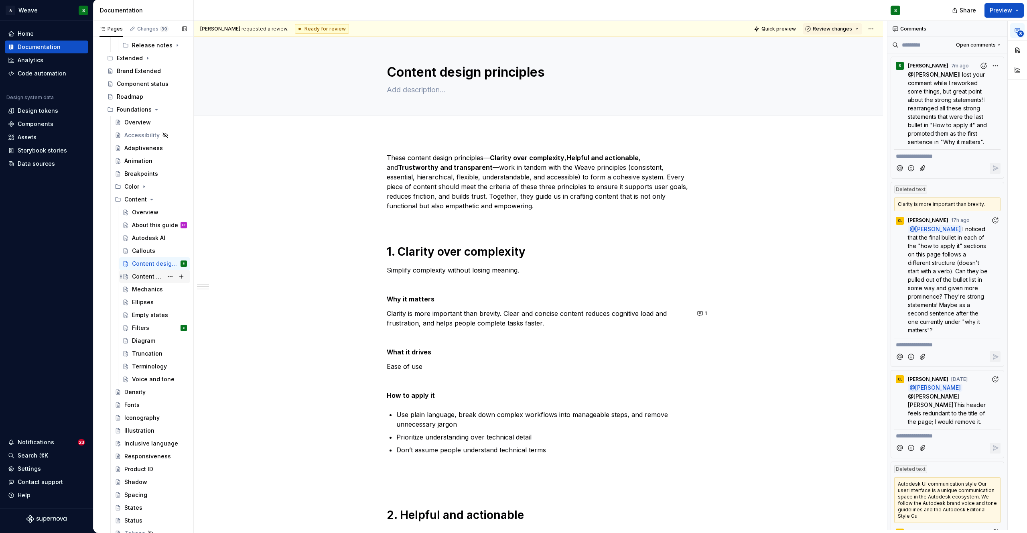
click at [143, 279] on div "Content design guidelines" at bounding box center [147, 276] width 31 height 8
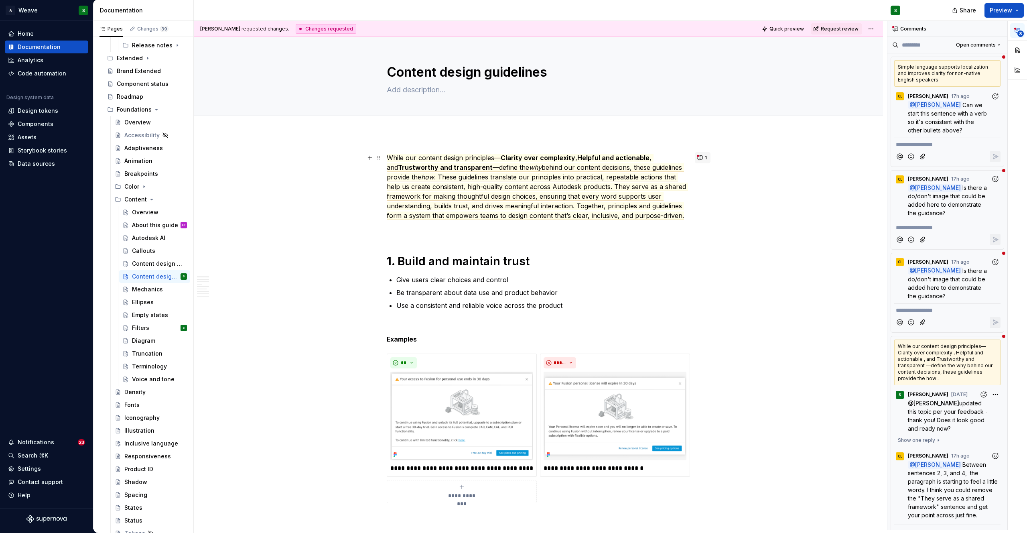
click at [700, 159] on button "1" at bounding box center [703, 157] width 16 height 11
type textarea "*"
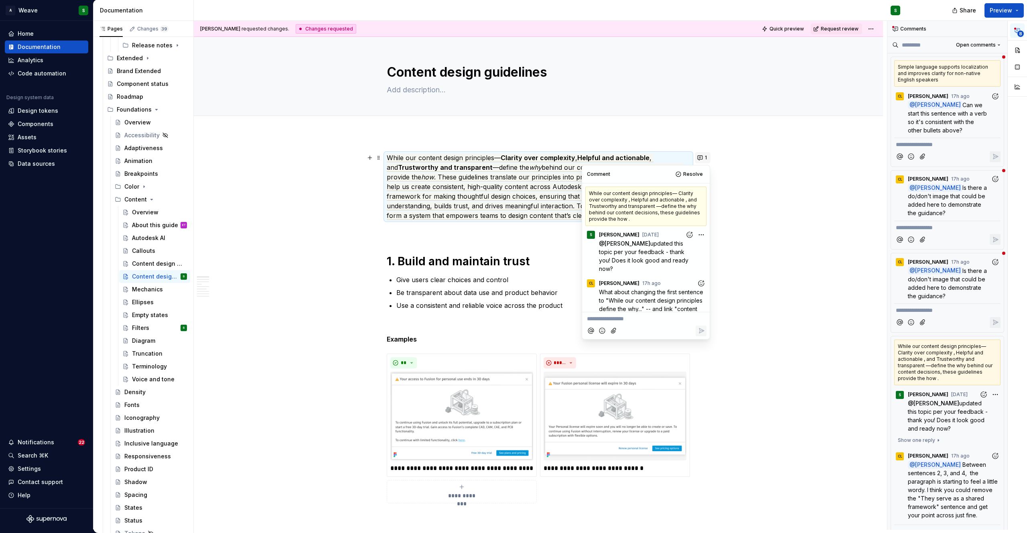
scroll to position [97, 0]
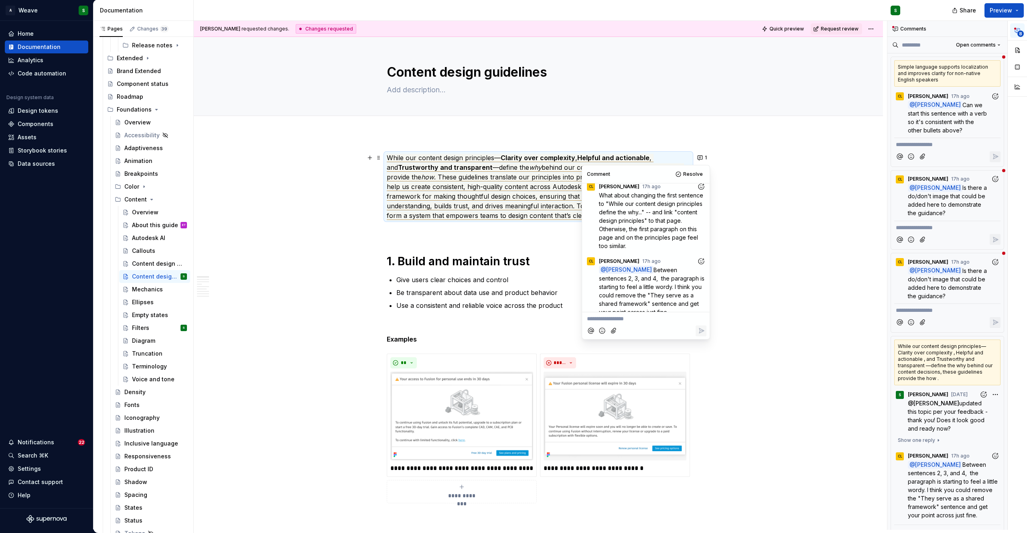
click at [497, 208] on span ". These guidelines translate our principles into practical, repeatable actions …" at bounding box center [537, 196] width 301 height 47
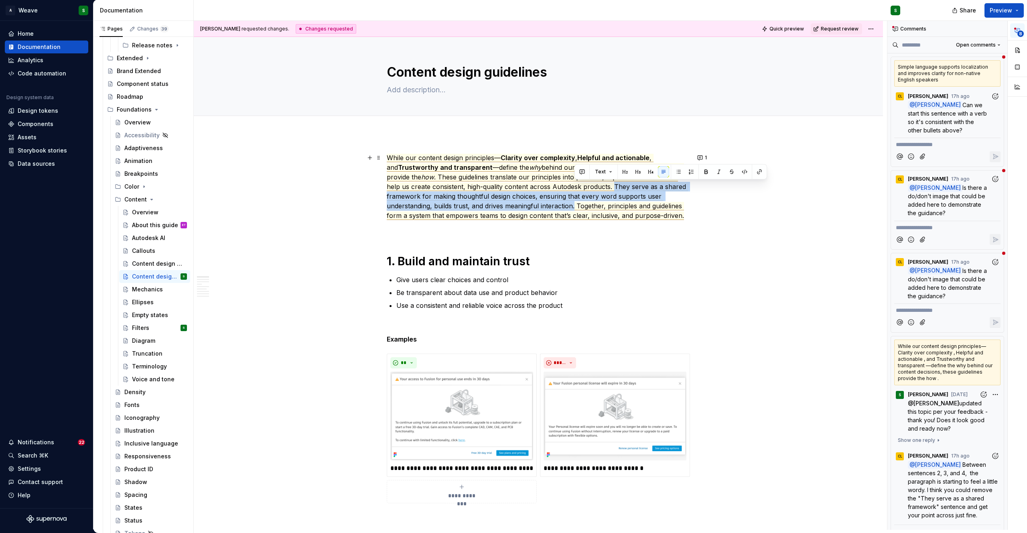
drag, startPoint x: 614, startPoint y: 186, endPoint x: 573, endPoint y: 205, distance: 44.8
click at [573, 205] on span ". These guidelines translate our principles into practical, repeatable actions …" at bounding box center [537, 196] width 301 height 47
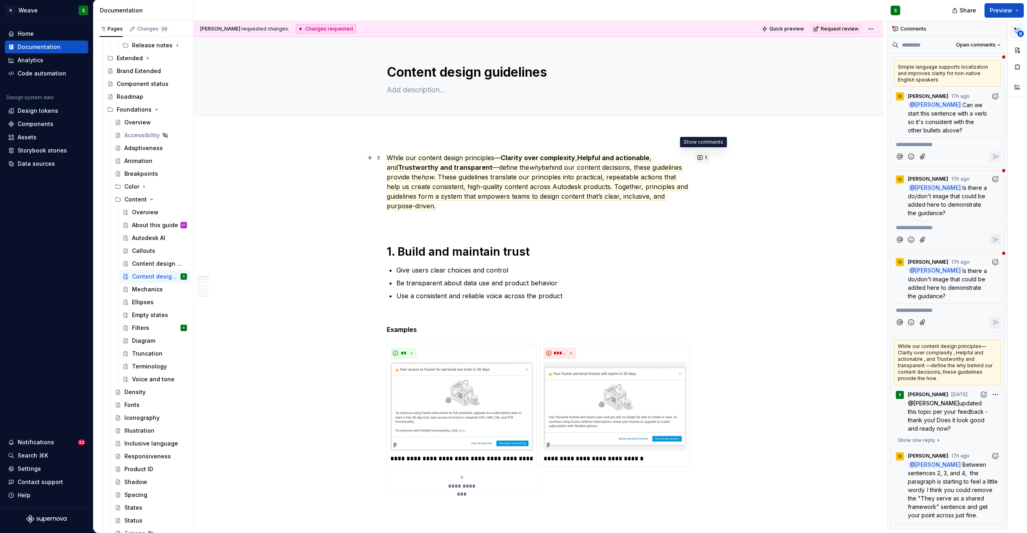
click at [701, 158] on button "1" at bounding box center [703, 157] width 16 height 11
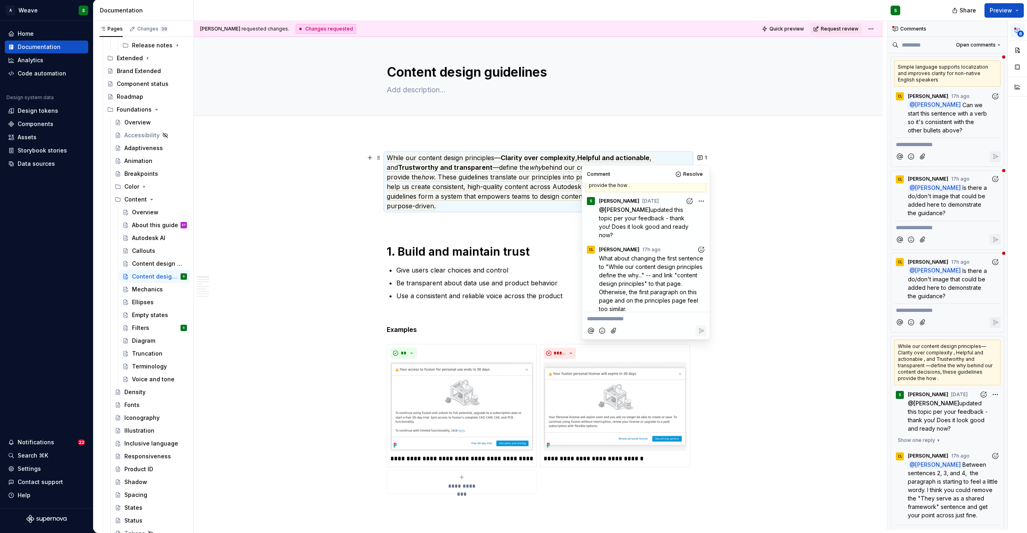
scroll to position [35, 0]
type textarea "*"
drag, startPoint x: 635, startPoint y: 256, endPoint x: 672, endPoint y: 262, distance: 37.8
click at [672, 262] on span "What about changing the first sentence to "While our content design principles …" at bounding box center [652, 281] width 106 height 57
click at [524, 191] on p "While our content design principles— Clarity over complexity , Helpful and acti…" at bounding box center [538, 182] width 303 height 58
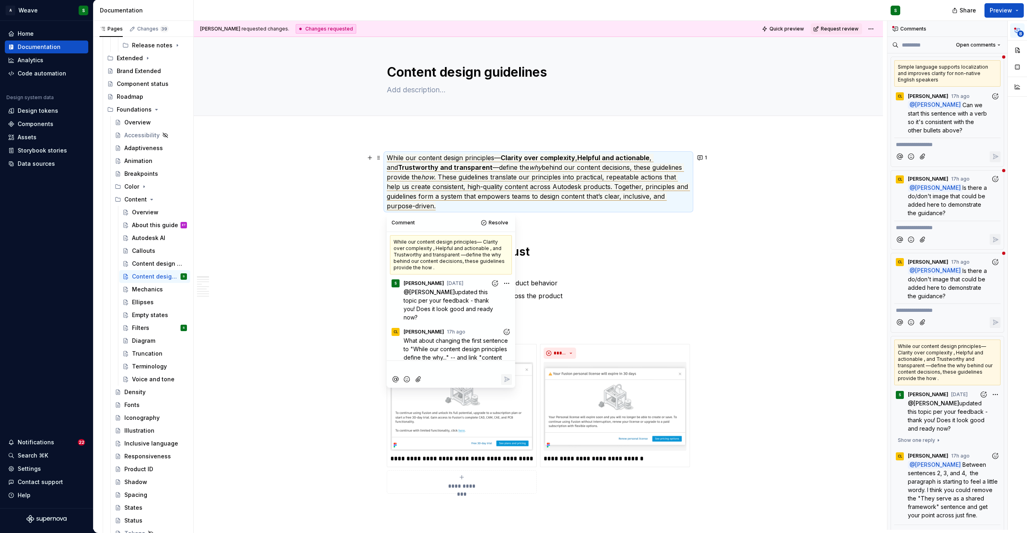
scroll to position [97, 0]
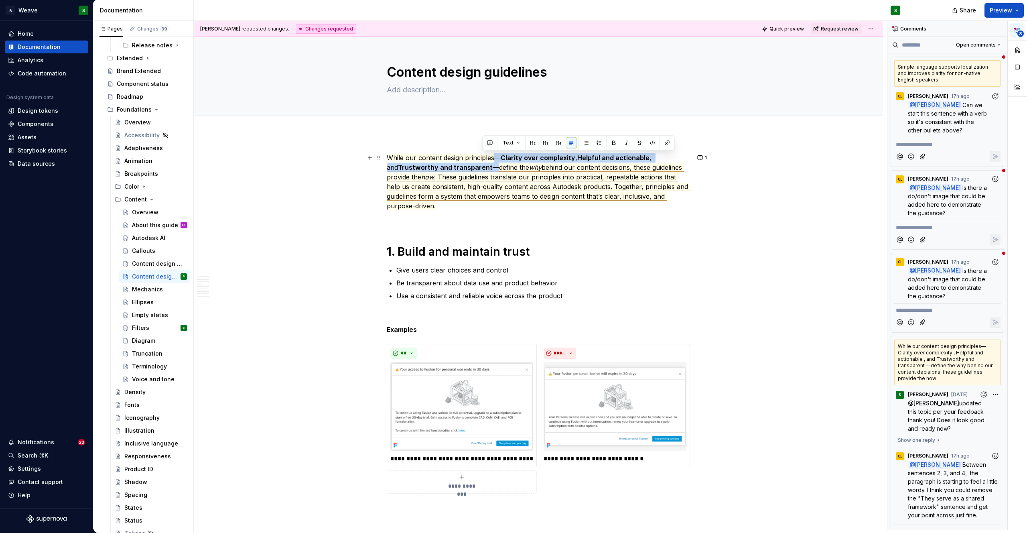
drag, startPoint x: 494, startPoint y: 157, endPoint x: 482, endPoint y: 170, distance: 16.8
click at [482, 170] on commenthighlight "While our content design principles— Clarity over complexity , Helpful and acti…" at bounding box center [538, 182] width 303 height 57
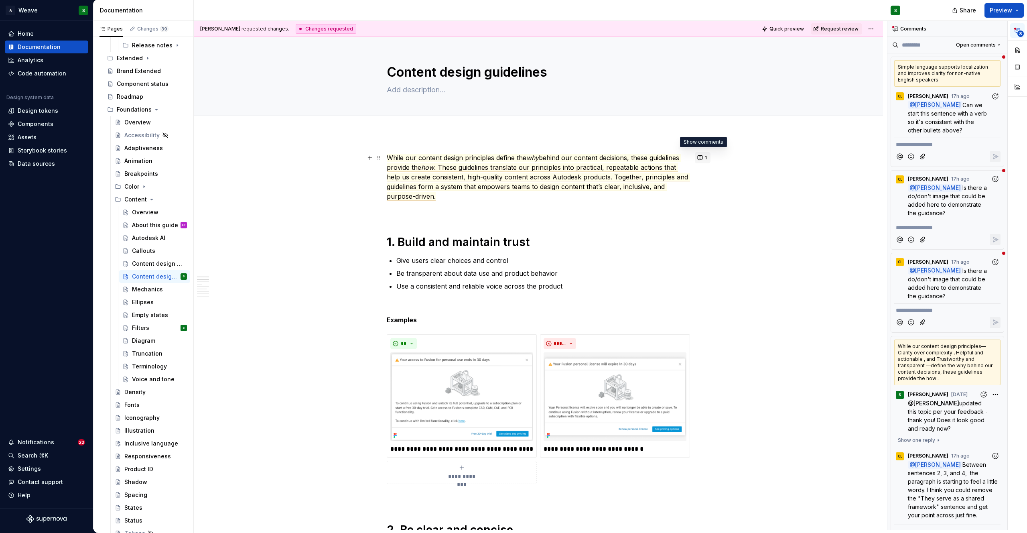
click at [700, 158] on button "1" at bounding box center [703, 157] width 16 height 11
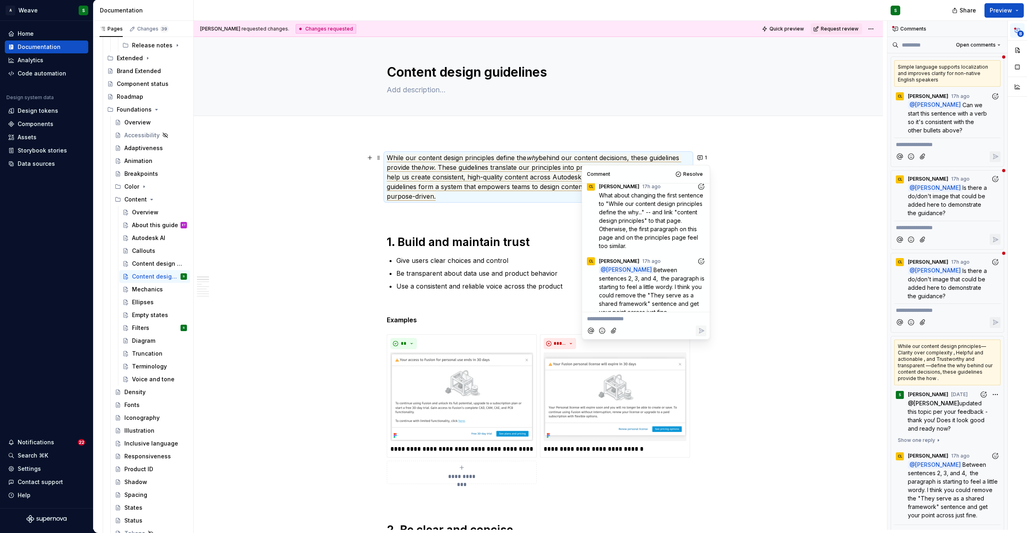
click at [525, 186] on span ". These guidelines translate our principles into practical, repeatable actions …" at bounding box center [538, 181] width 303 height 37
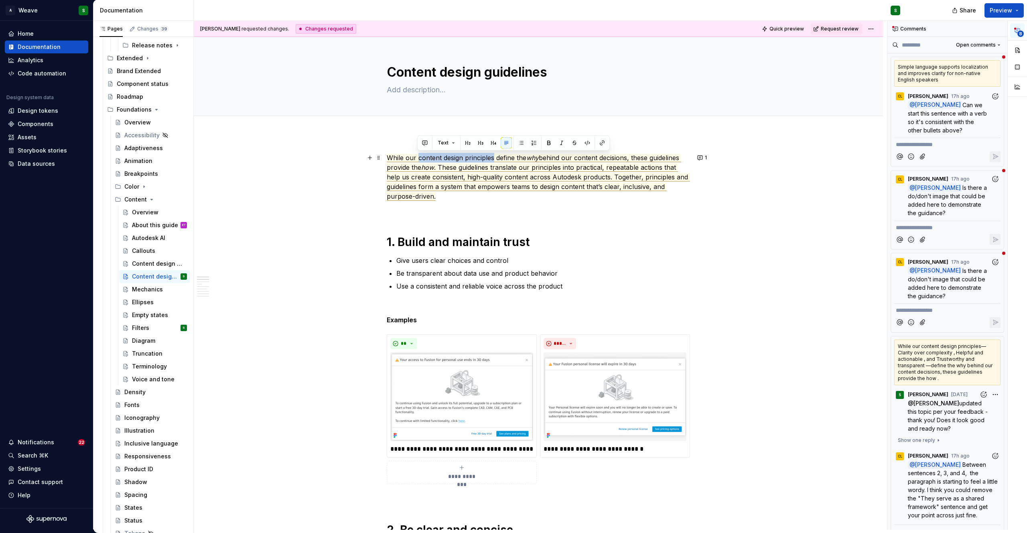
drag, startPoint x: 418, startPoint y: 158, endPoint x: 494, endPoint y: 158, distance: 75.8
click at [494, 158] on span "While our content design principles define the" at bounding box center [457, 158] width 140 height 8
click at [705, 158] on span "1" at bounding box center [706, 157] width 2 height 6
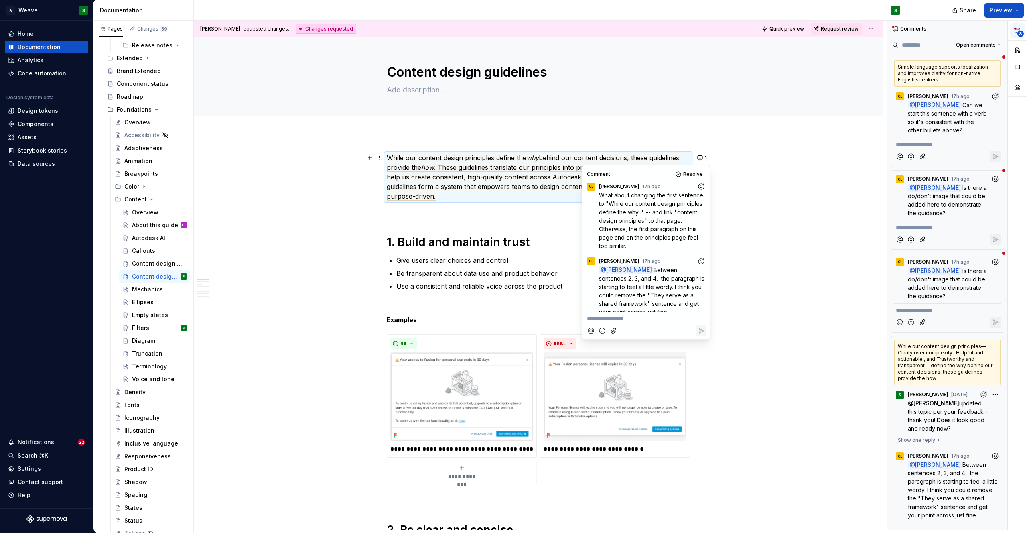
click at [630, 319] on p "**********" at bounding box center [646, 318] width 118 height 8
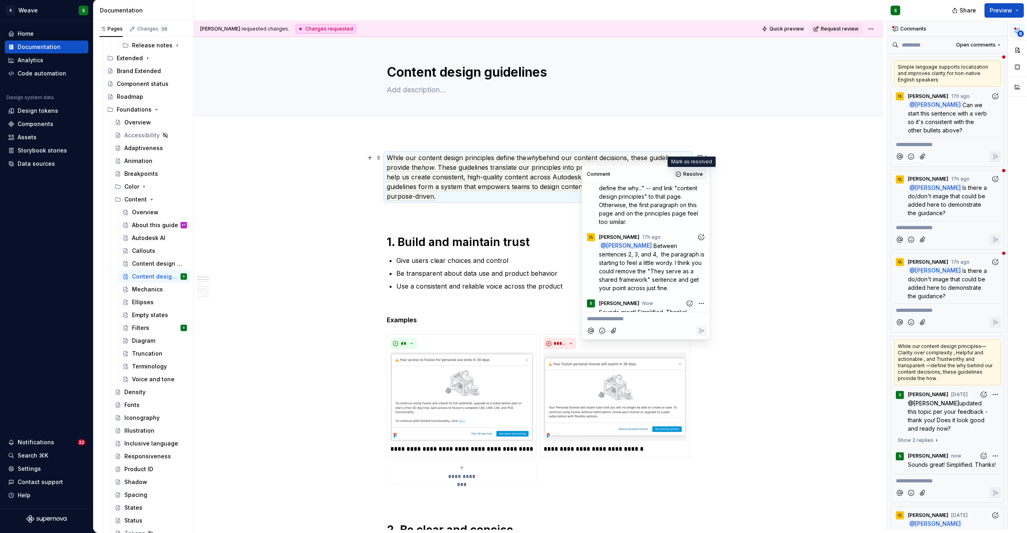
click at [685, 173] on span "Resolve" at bounding box center [693, 174] width 20 height 6
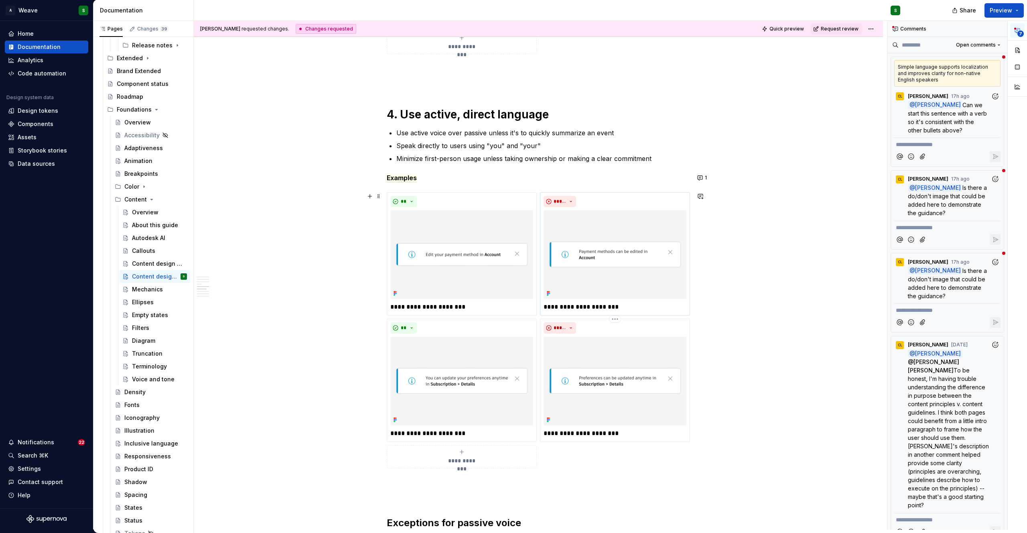
scroll to position [1033, 0]
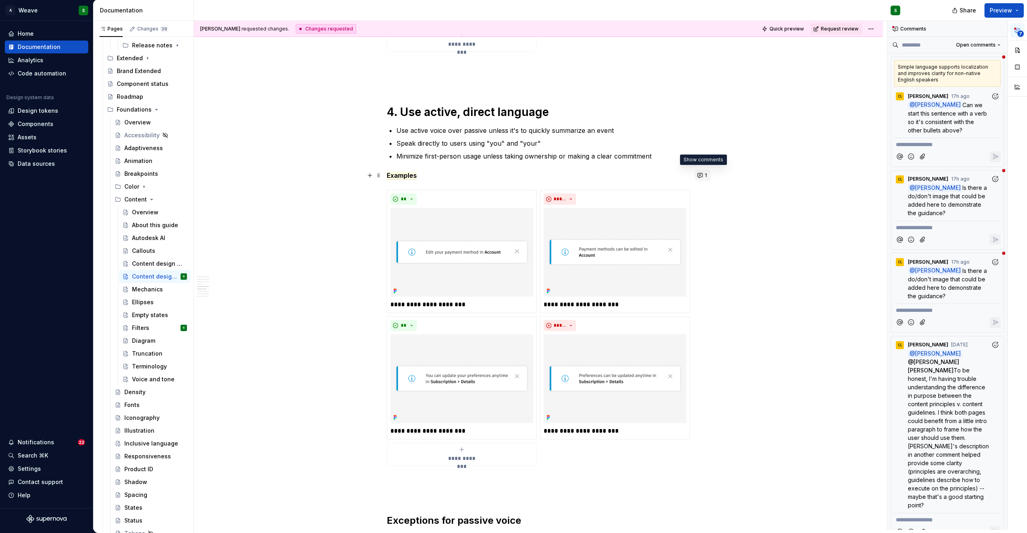
click at [700, 174] on button "1" at bounding box center [703, 175] width 16 height 11
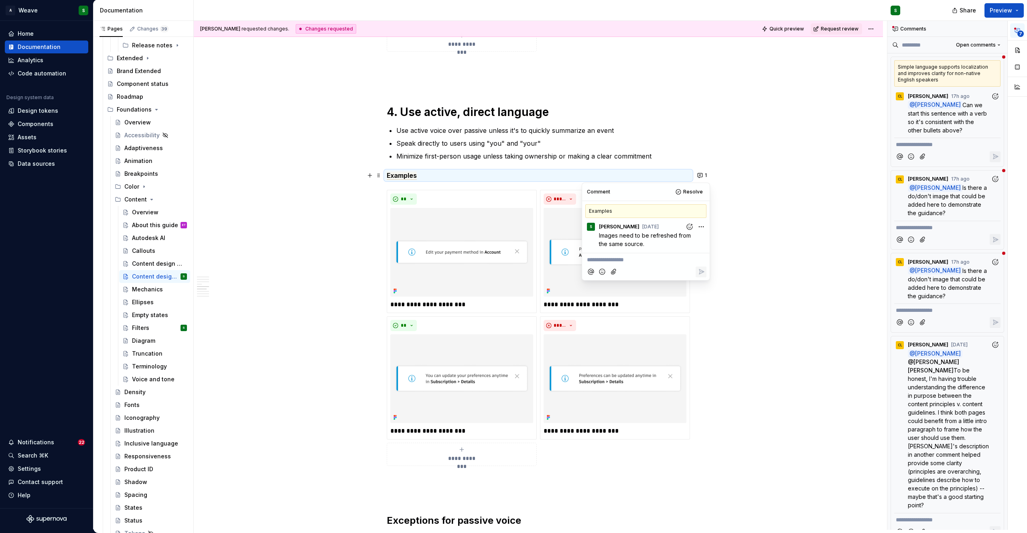
click at [770, 132] on div "**********" at bounding box center [538, 270] width 689 height 2338
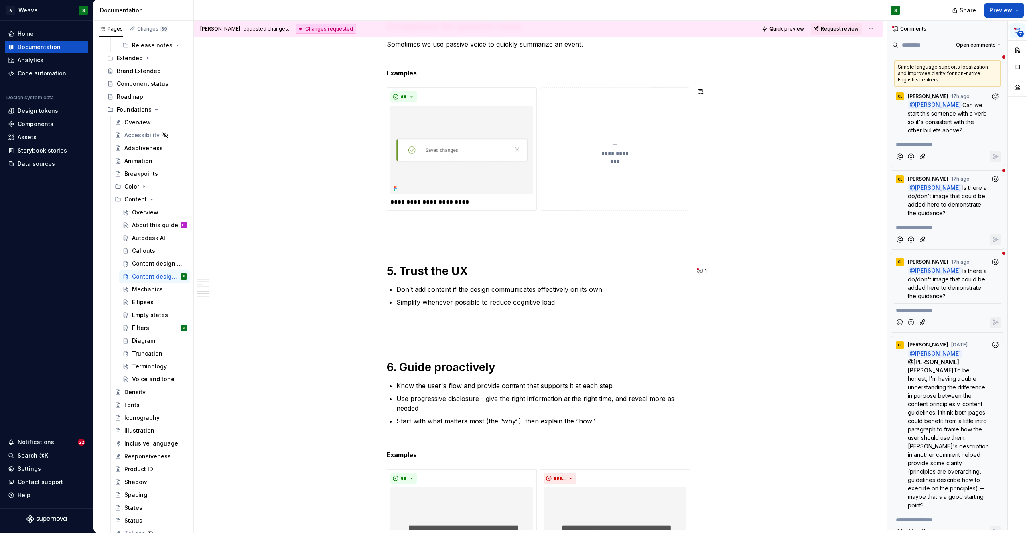
scroll to position [1527, 0]
click at [701, 273] on button "1" at bounding box center [703, 269] width 16 height 11
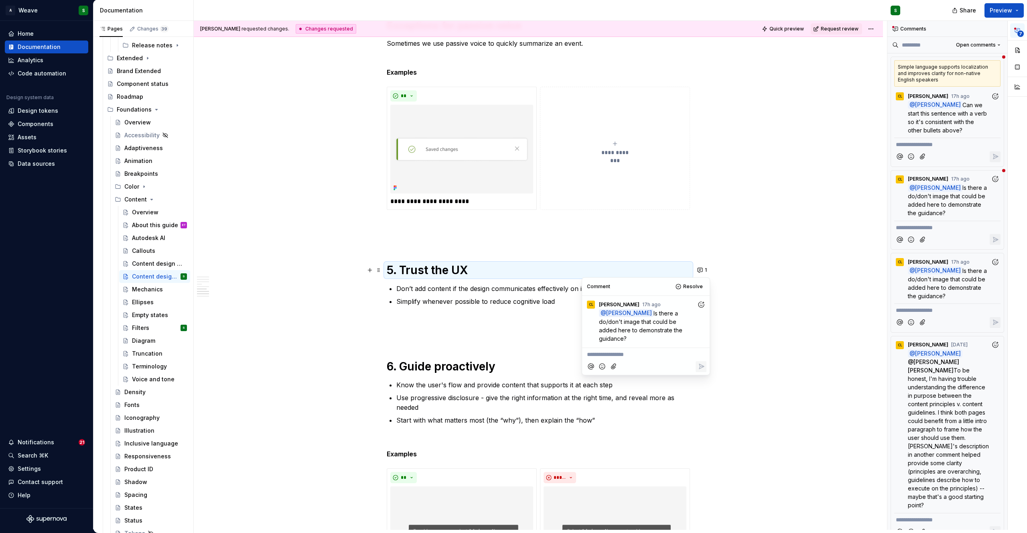
click at [490, 293] on p "Don’t add content if the design communicates effectively on its own" at bounding box center [543, 289] width 294 height 10
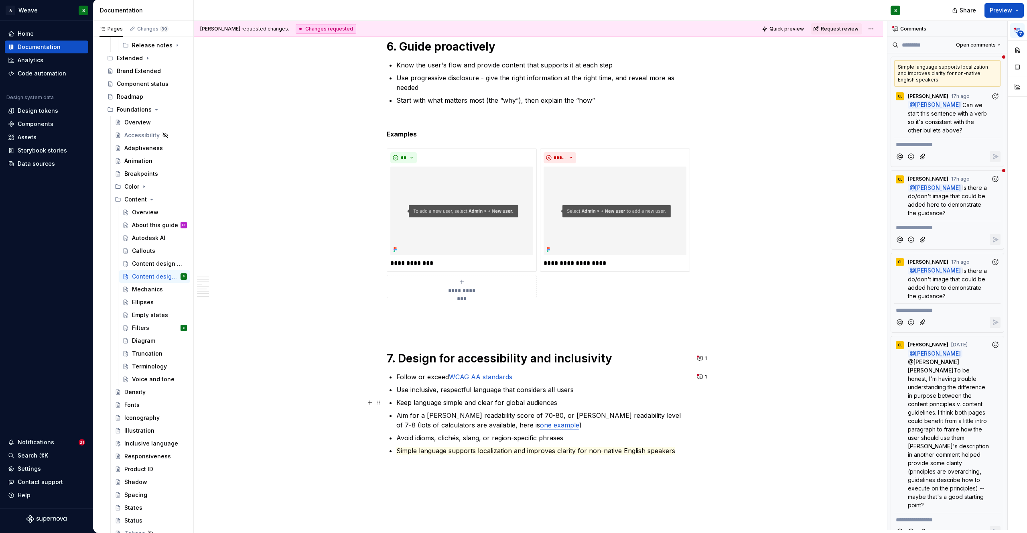
scroll to position [1942, 0]
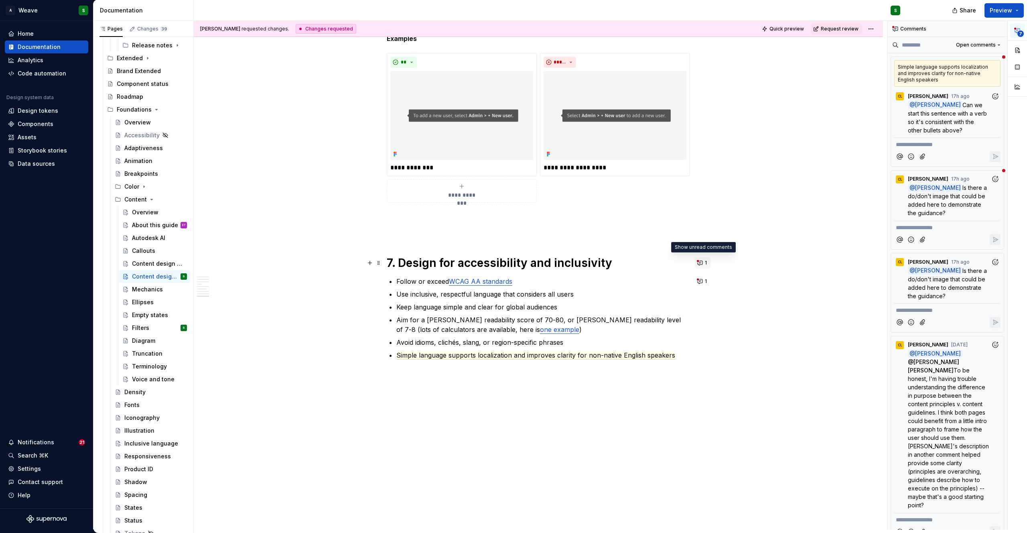
click at [697, 264] on button "1" at bounding box center [703, 262] width 16 height 11
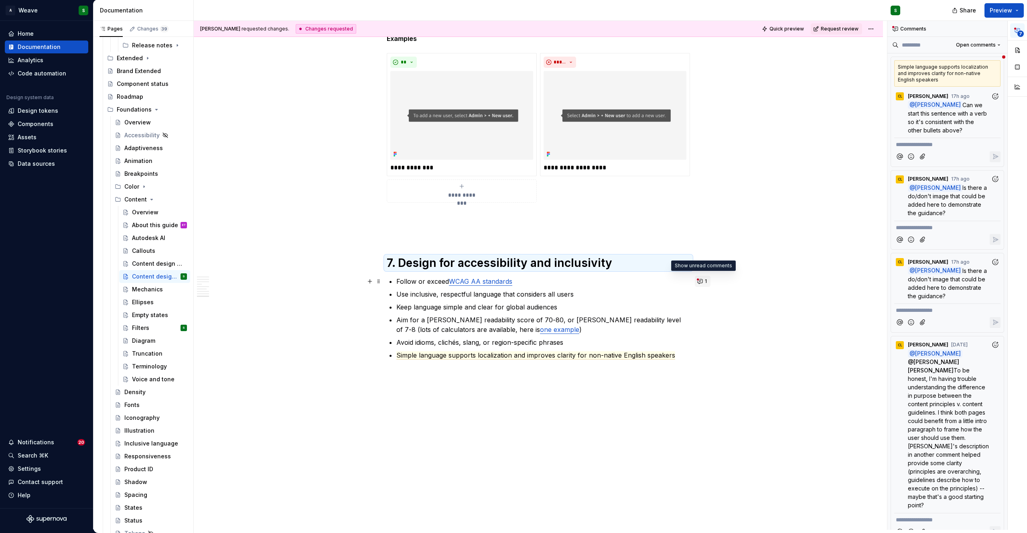
click at [699, 284] on button "1" at bounding box center [703, 281] width 16 height 11
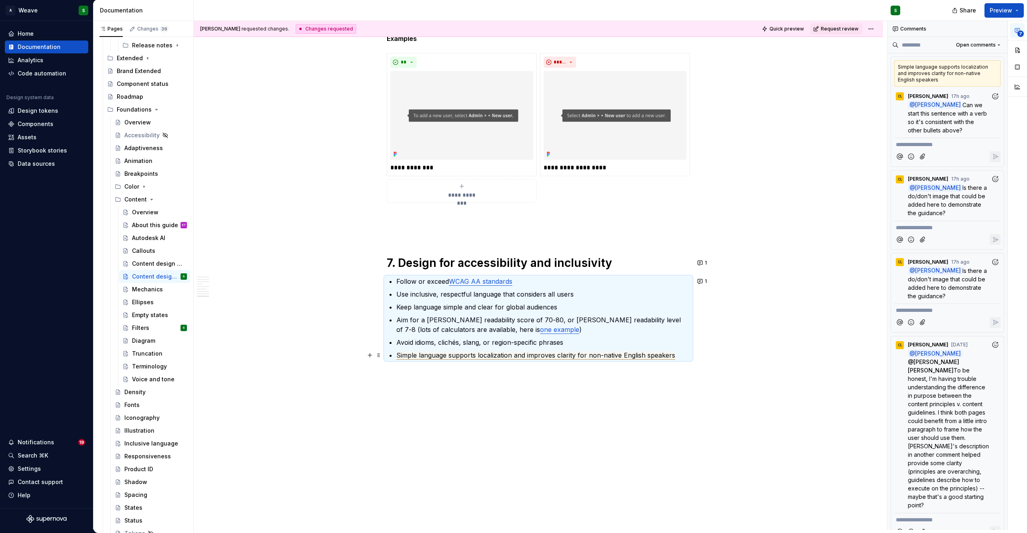
type textarea "*"
click at [396, 354] on ul "Follow or exceed WCAG AA standards Use inclusive, respectful language that cons…" at bounding box center [543, 317] width 294 height 83
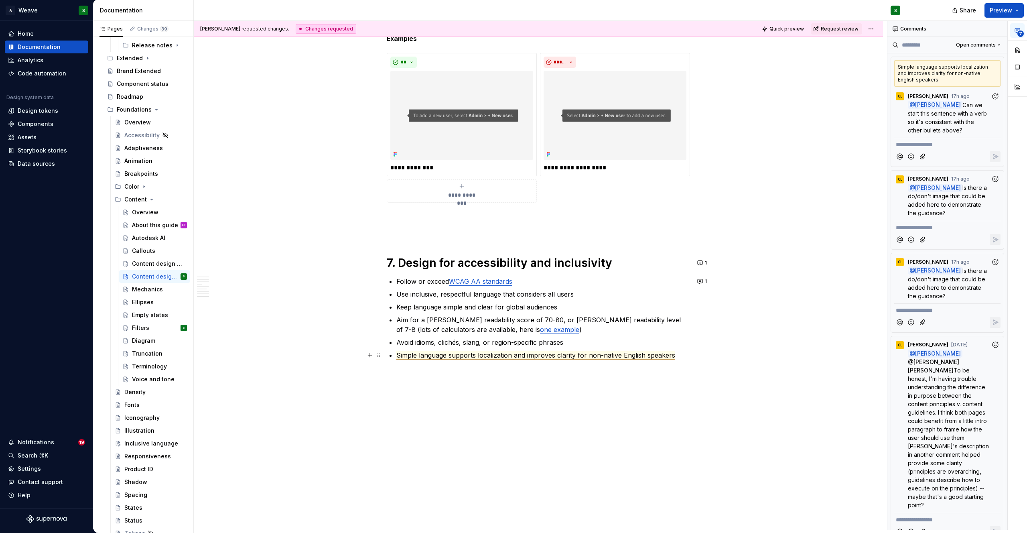
click at [396, 354] on span "Simple language supports localization and improves clarity for non-native Engli…" at bounding box center [535, 355] width 279 height 8
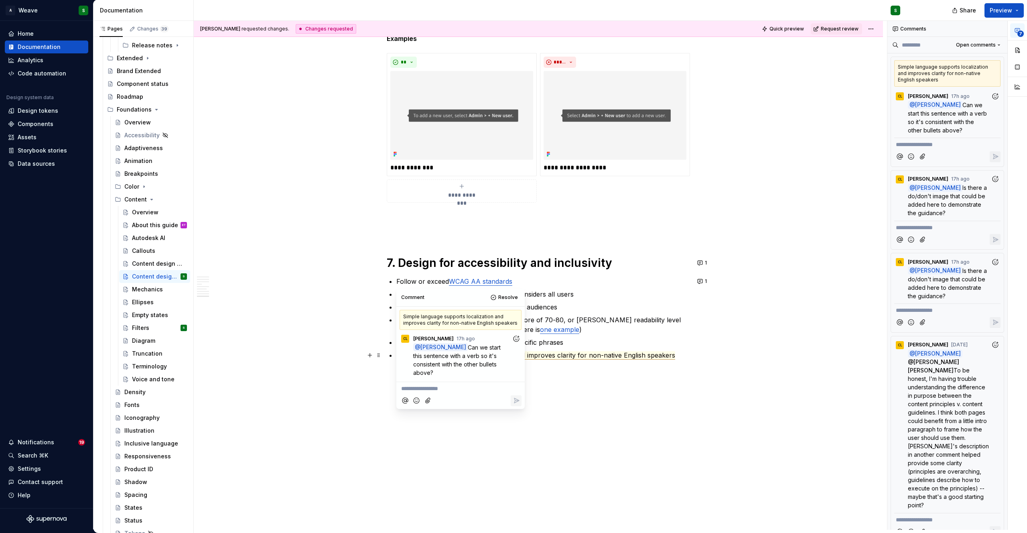
click at [396, 358] on li "Simple language supports localization and improves clarity for non-native Engli…" at bounding box center [543, 355] width 294 height 10
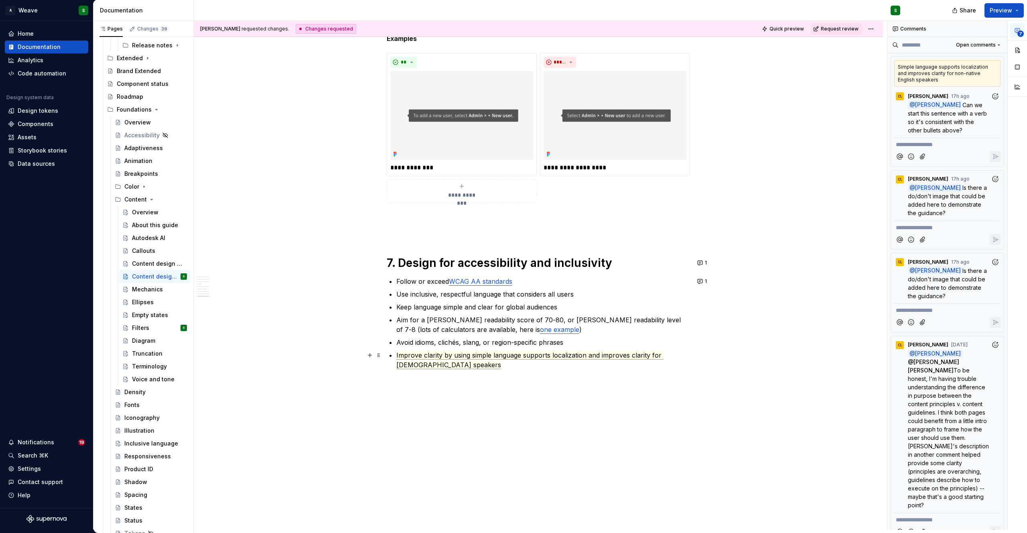
click at [524, 356] on span "Improve clarity by using simple language supports localization and improves cla…" at bounding box center [529, 360] width 267 height 18
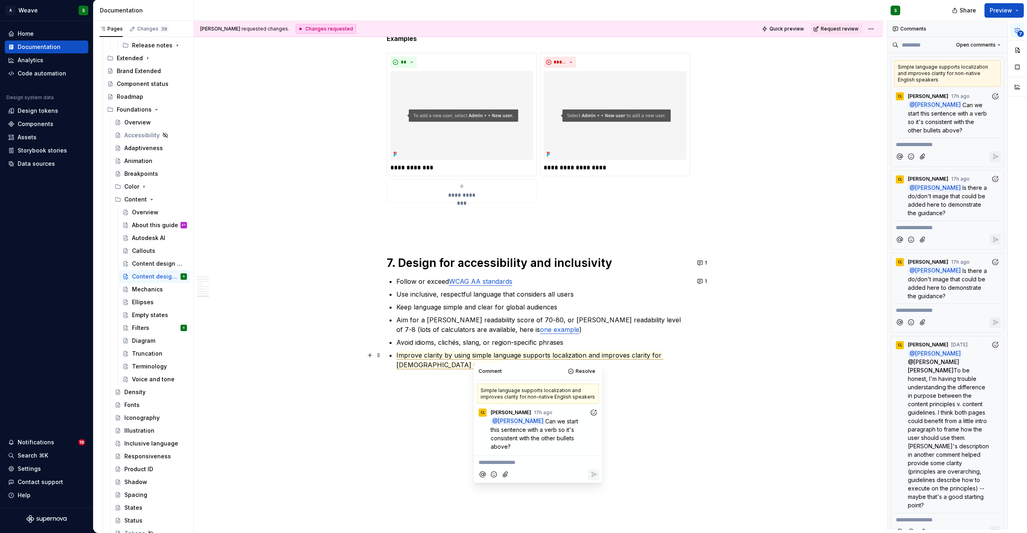
click at [521, 356] on span "Improve clarity by using simple language supports localization and improves cla…" at bounding box center [529, 360] width 267 height 18
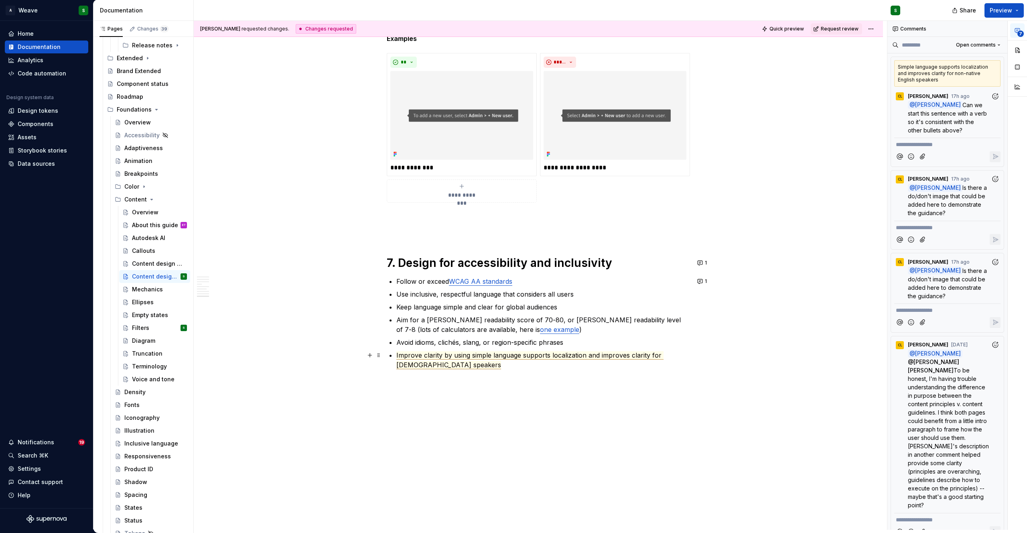
click at [518, 354] on span "Improve clarity by using simple language supports localization and improves cla…" at bounding box center [529, 360] width 267 height 18
drag, startPoint x: 599, startPoint y: 356, endPoint x: 664, endPoint y: 357, distance: 65.4
click at [664, 357] on span "Improve clarity by using simple language that supports localization and improve…" at bounding box center [536, 360] width 281 height 18
drag, startPoint x: 660, startPoint y: 356, endPoint x: 597, endPoint y: 353, distance: 63.8
click at [597, 353] on span "Improve clarity by using simple language that supports localization and improve…" at bounding box center [536, 360] width 281 height 18
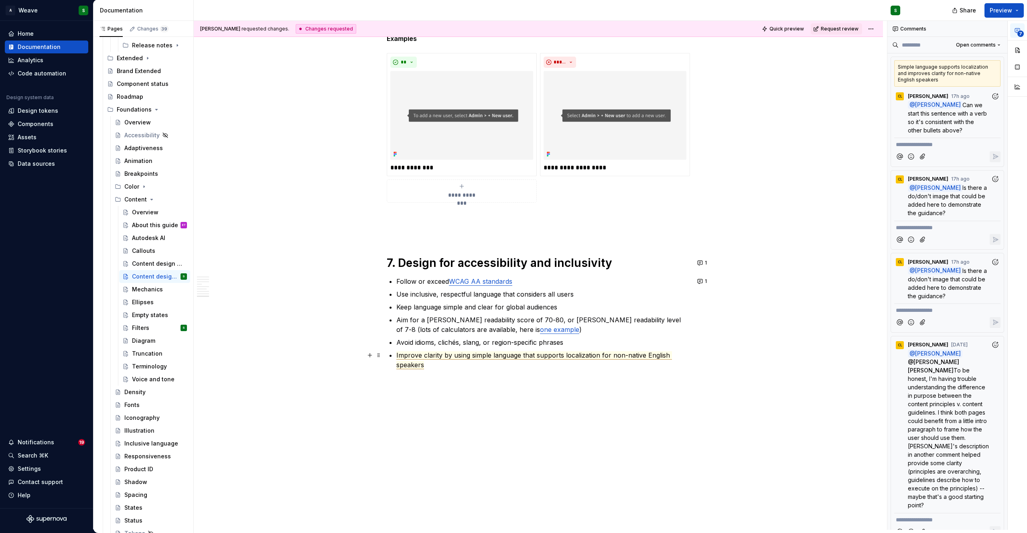
click at [568, 359] on span "Improve clarity by using simple language that supports localization for non-nat…" at bounding box center [534, 360] width 276 height 18
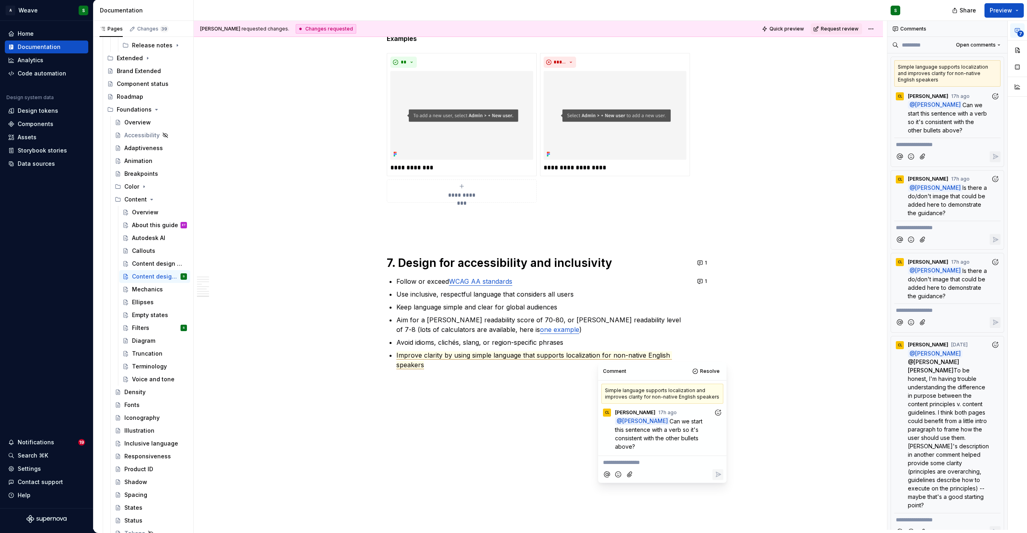
click at [617, 460] on p "**********" at bounding box center [662, 462] width 119 height 8
click at [717, 475] on icon "Reply" at bounding box center [718, 474] width 8 height 8
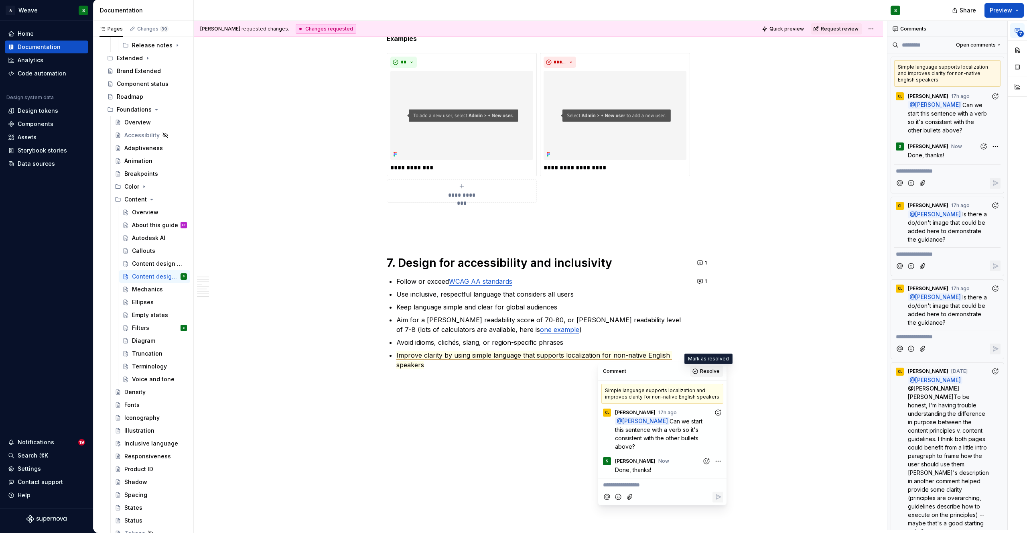
click at [703, 372] on span "Resolve" at bounding box center [710, 371] width 20 height 6
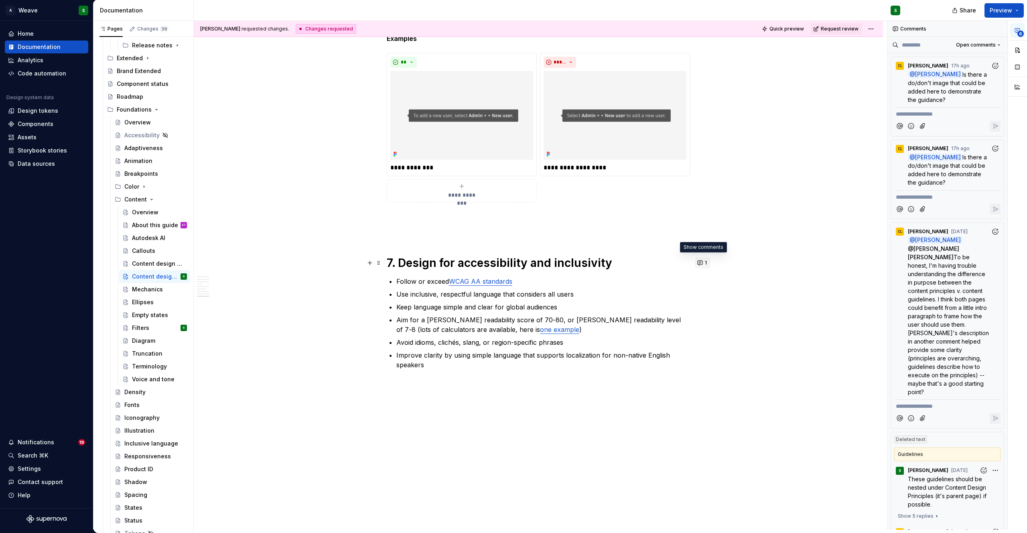
click at [701, 263] on button "1" at bounding box center [703, 262] width 16 height 11
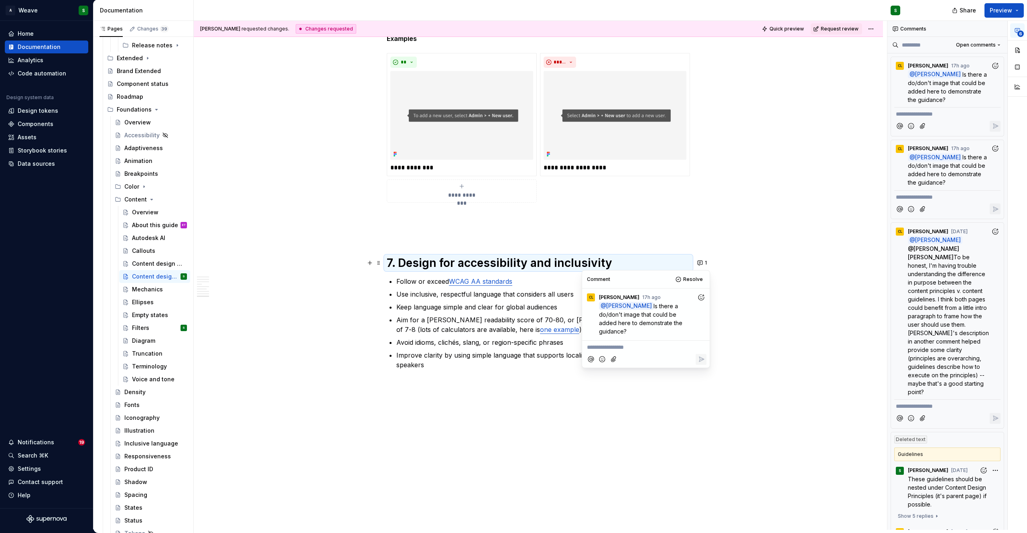
click at [661, 203] on div "**********" at bounding box center [538, 128] width 303 height 150
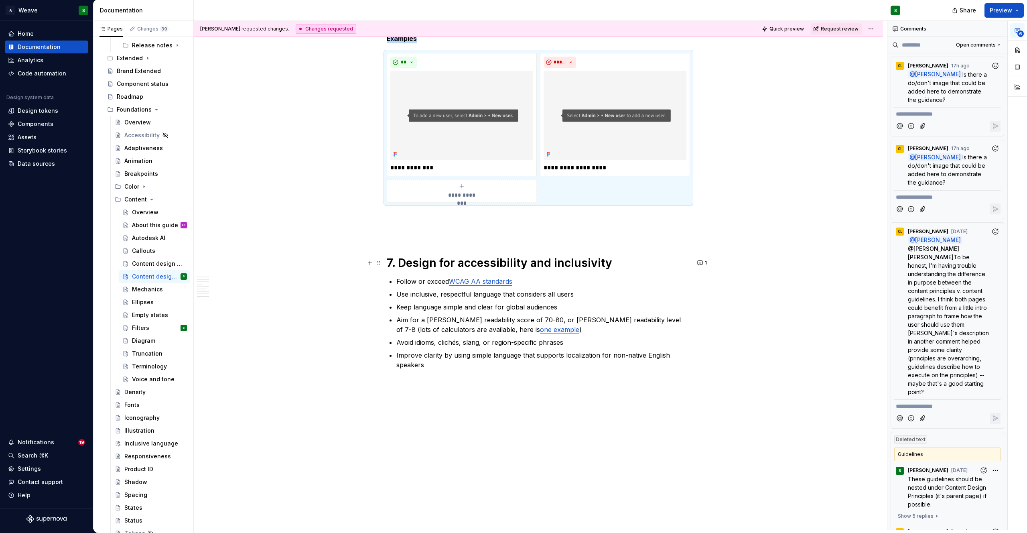
click at [629, 264] on h1 "7. Design for accessibility and inclusivity" at bounding box center [538, 262] width 303 height 14
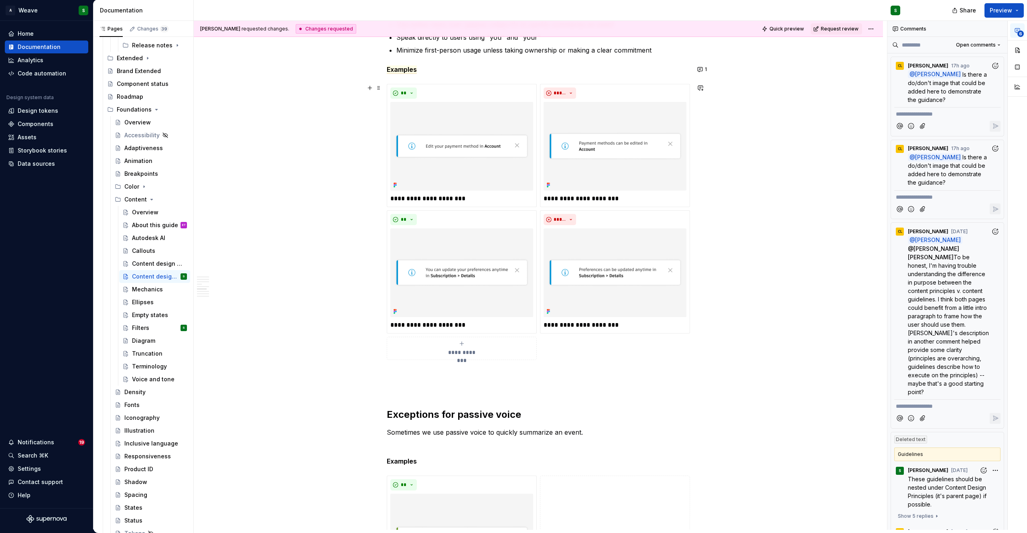
scroll to position [1115, 0]
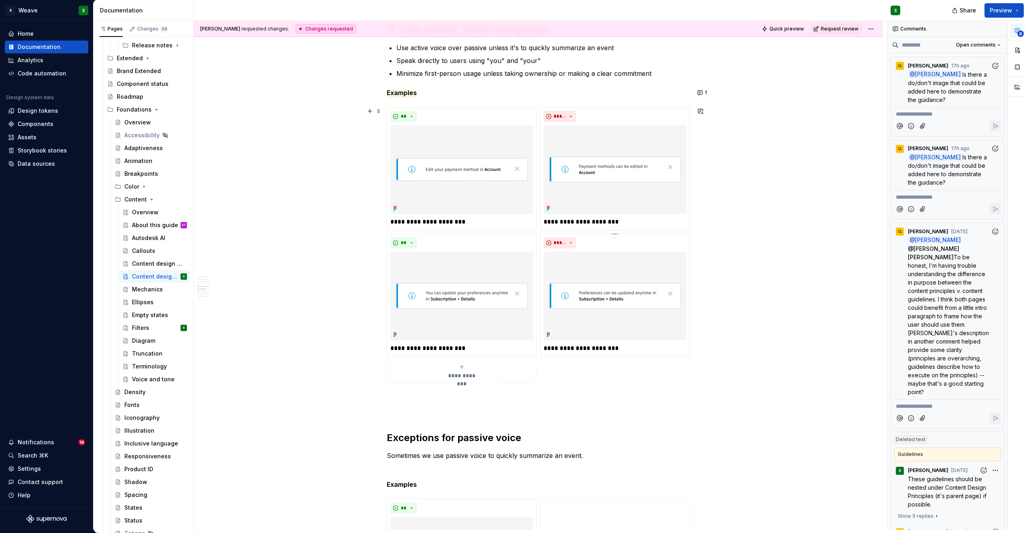
type textarea "*"
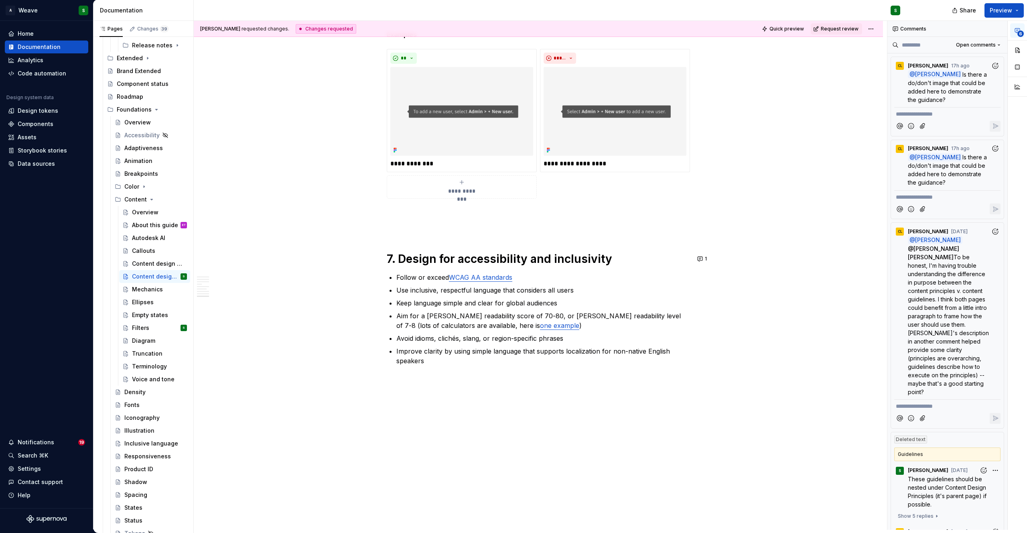
scroll to position [1952, 0]
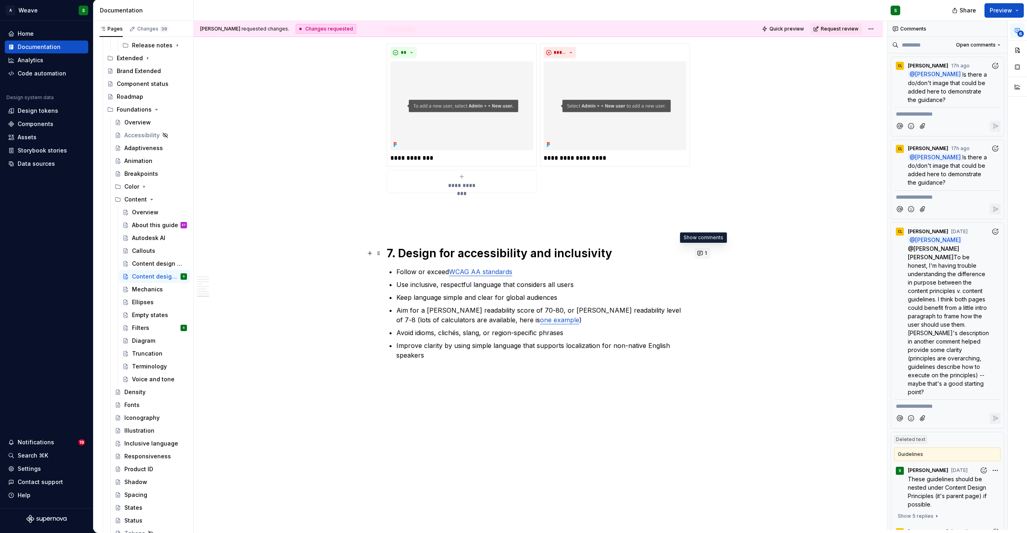
click at [706, 253] on span "1" at bounding box center [706, 253] width 2 height 6
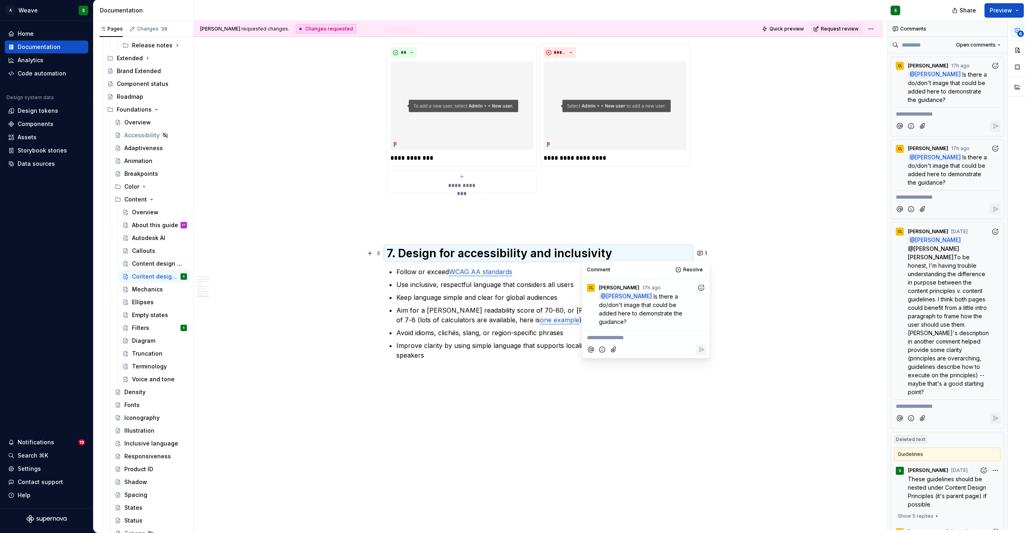
click at [633, 333] on p "**********" at bounding box center [646, 337] width 118 height 8
click at [607, 318] on span "[PERSON_NAME]" at bounding box center [615, 318] width 46 height 8
click at [632, 334] on span "possible to make this a CBB, fast follow? Images can take some coordination..." at bounding box center [641, 346] width 109 height 24
drag, startPoint x: 656, startPoint y: 346, endPoint x: 583, endPoint y: 328, distance: 74.9
click at [583, 328] on div "**********" at bounding box center [646, 318] width 128 height 115
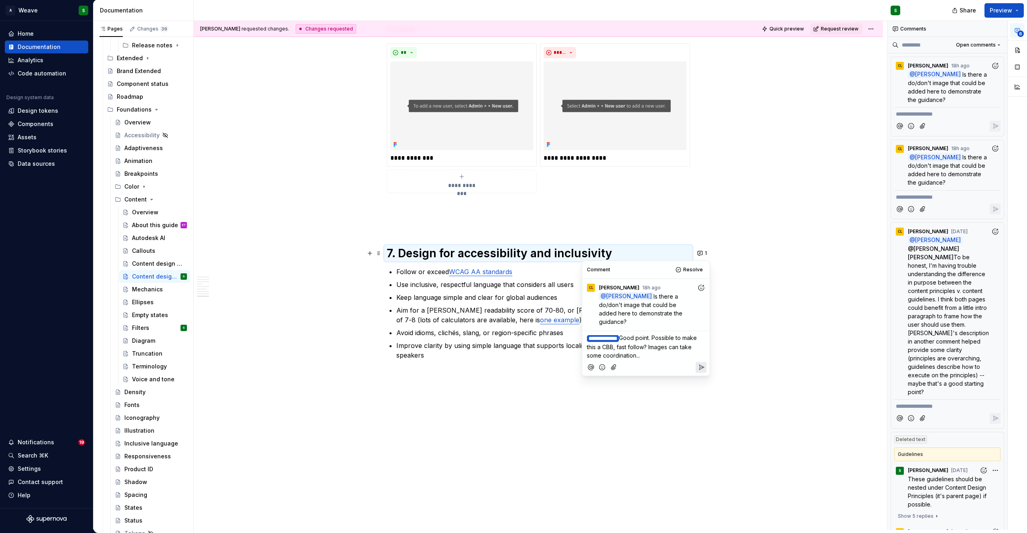
copy p "**********"
click at [703, 365] on icon "Reply" at bounding box center [701, 367] width 5 height 5
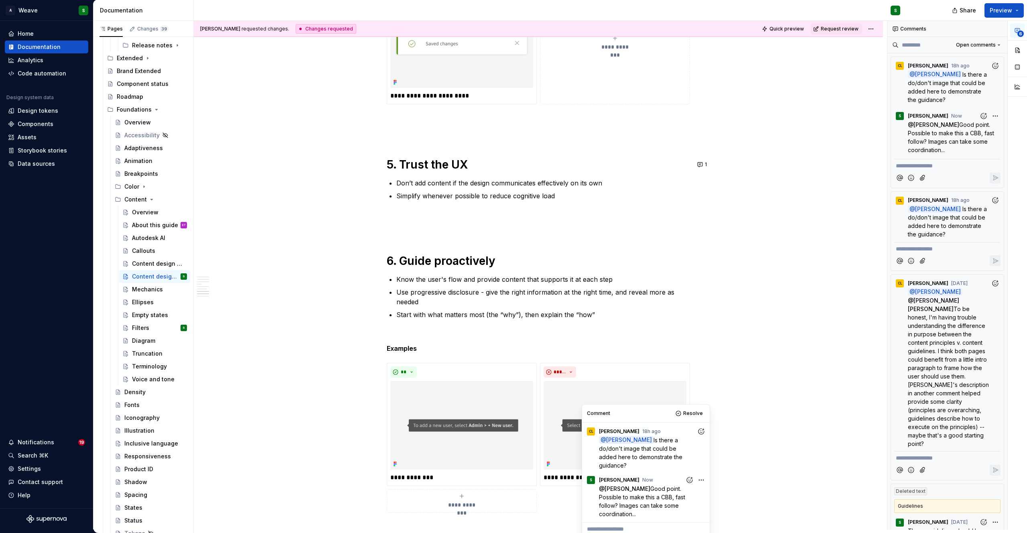
scroll to position [1579, 0]
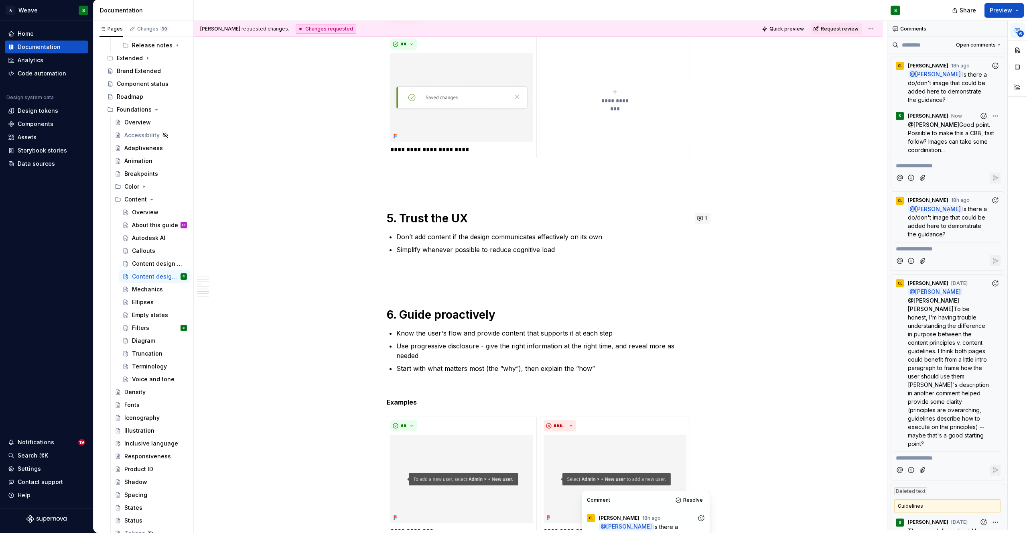
click at [701, 220] on button "1" at bounding box center [703, 218] width 16 height 11
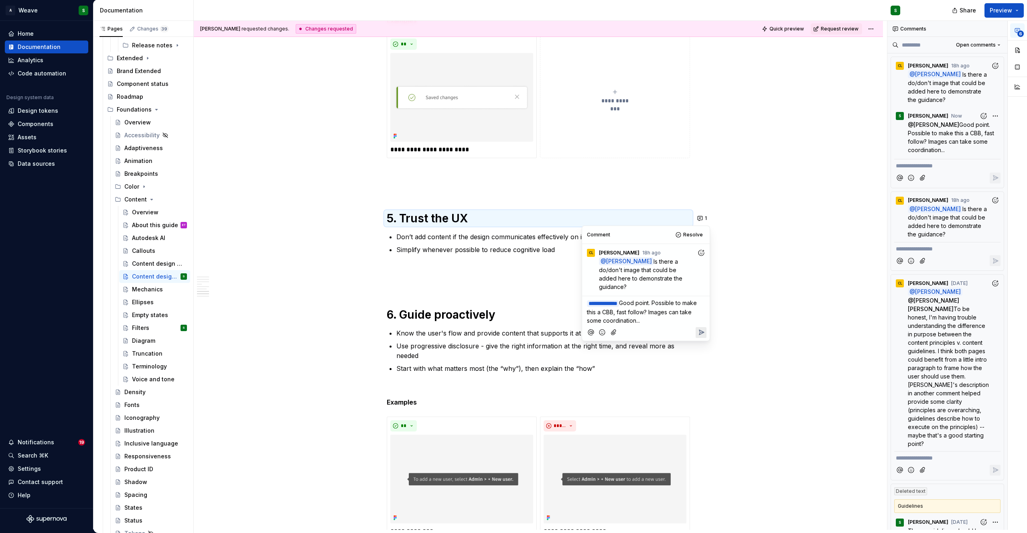
click at [659, 299] on span "Good point. Possible to make this a CBB, fast follow? Images can take some coor…" at bounding box center [642, 311] width 111 height 24
click at [697, 328] on icon "Reply" at bounding box center [701, 332] width 8 height 8
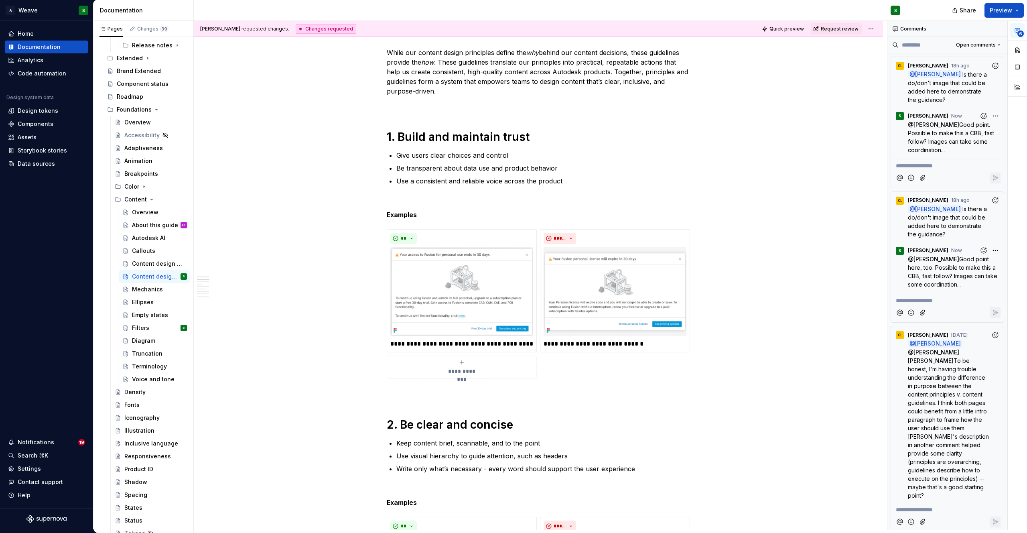
scroll to position [0, 0]
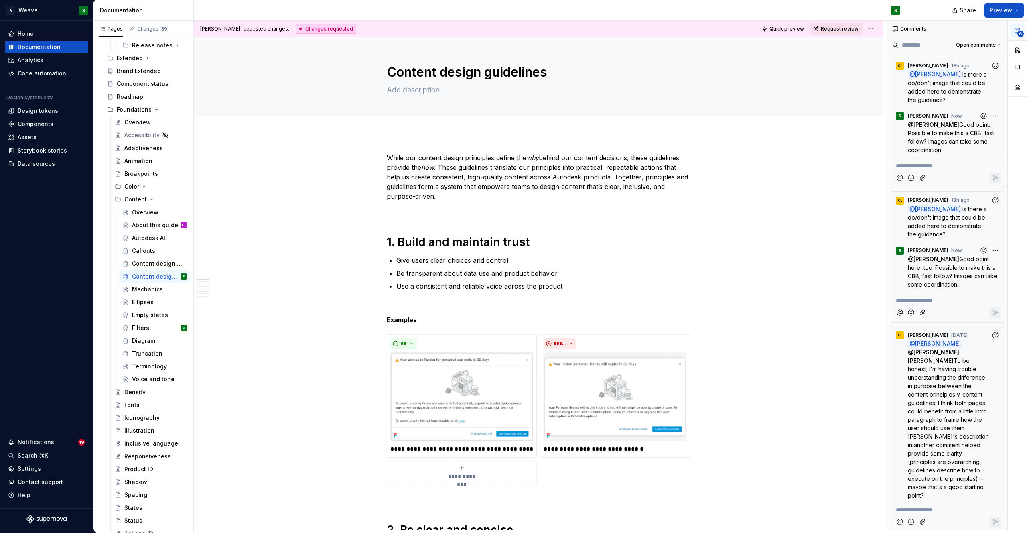
click at [842, 32] on button "Request review" at bounding box center [835, 28] width 51 height 11
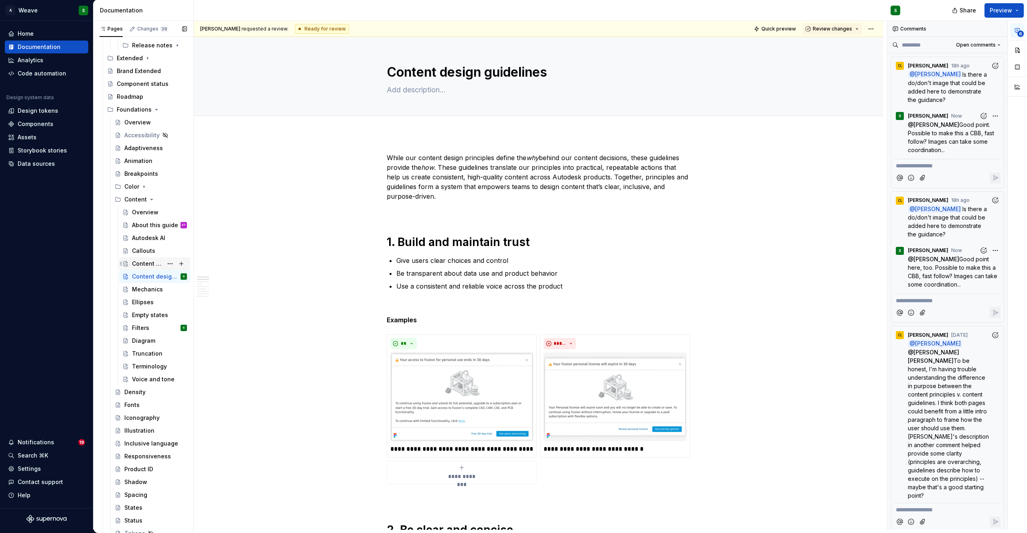
click at [142, 263] on div "Content design principles" at bounding box center [147, 263] width 31 height 8
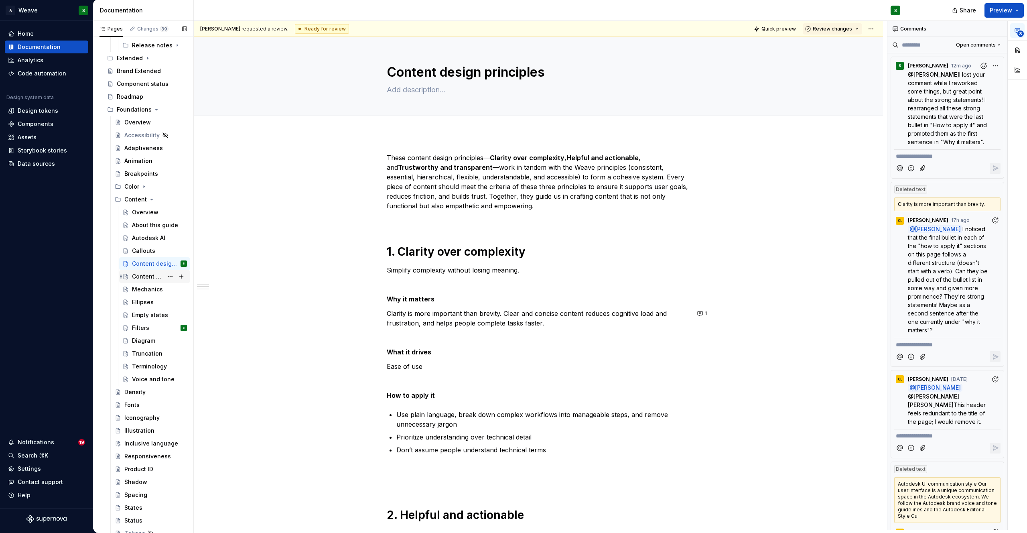
click at [140, 273] on div "Content design guidelines" at bounding box center [147, 276] width 31 height 8
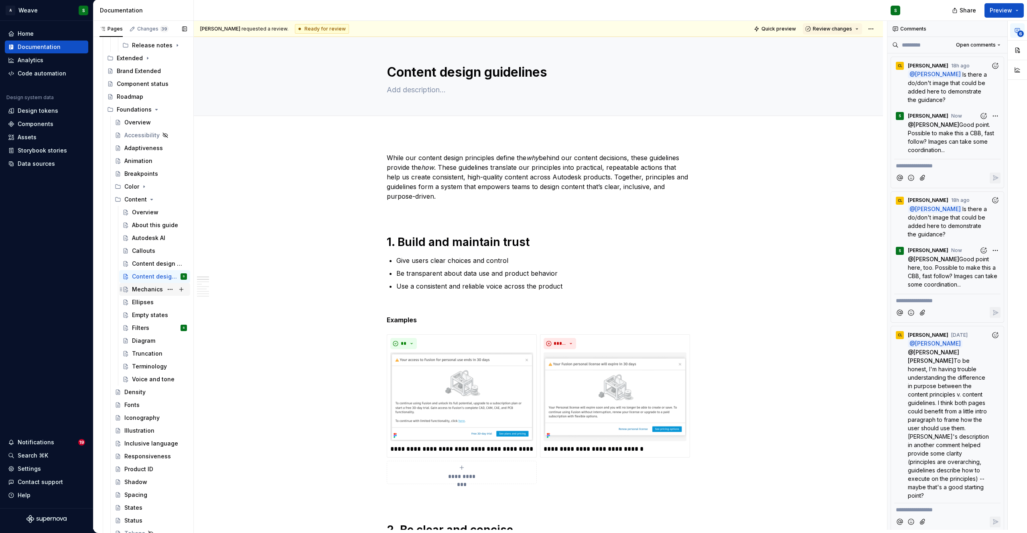
click at [139, 290] on div "Mechanics" at bounding box center [147, 289] width 31 height 8
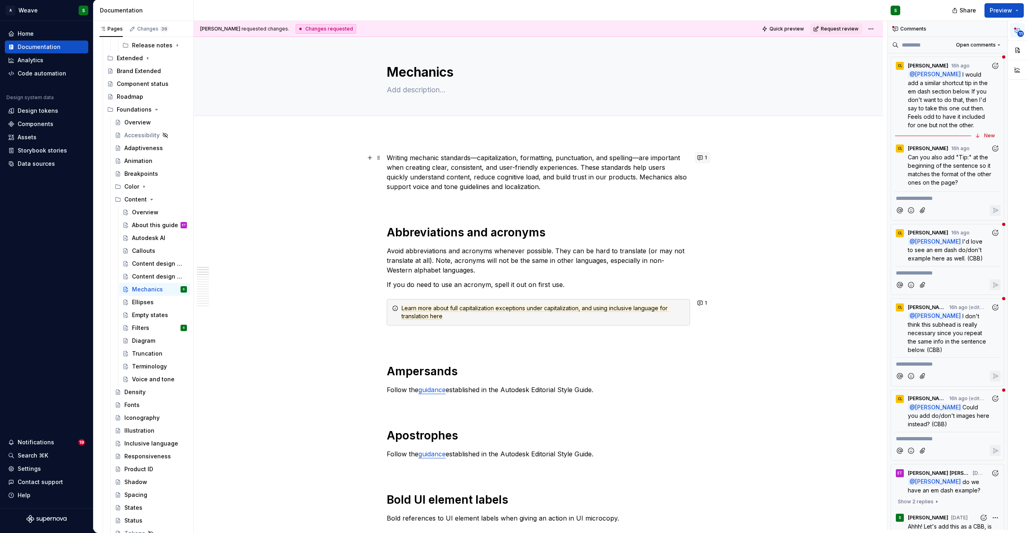
click at [705, 158] on span "1" at bounding box center [706, 157] width 2 height 6
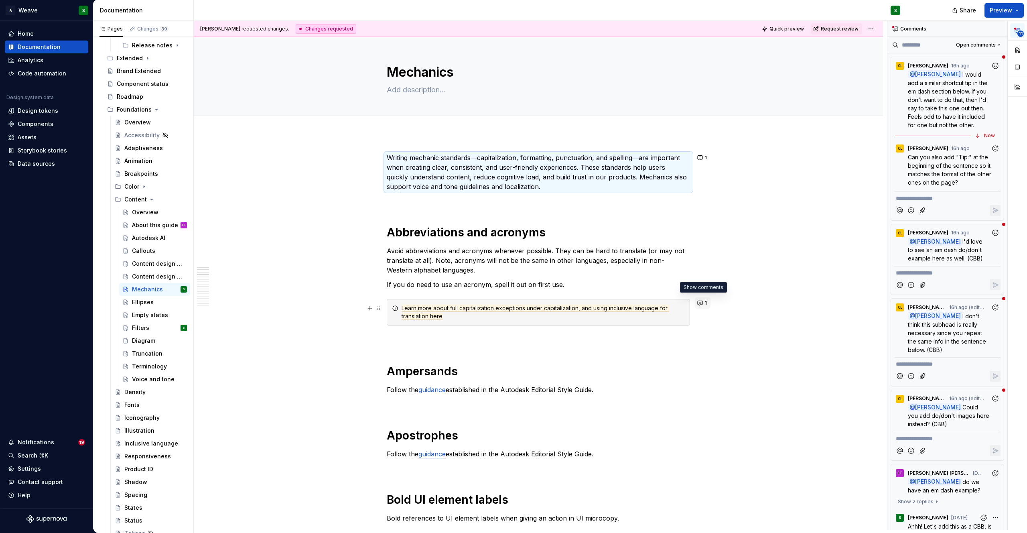
click at [701, 302] on button "1" at bounding box center [703, 302] width 16 height 11
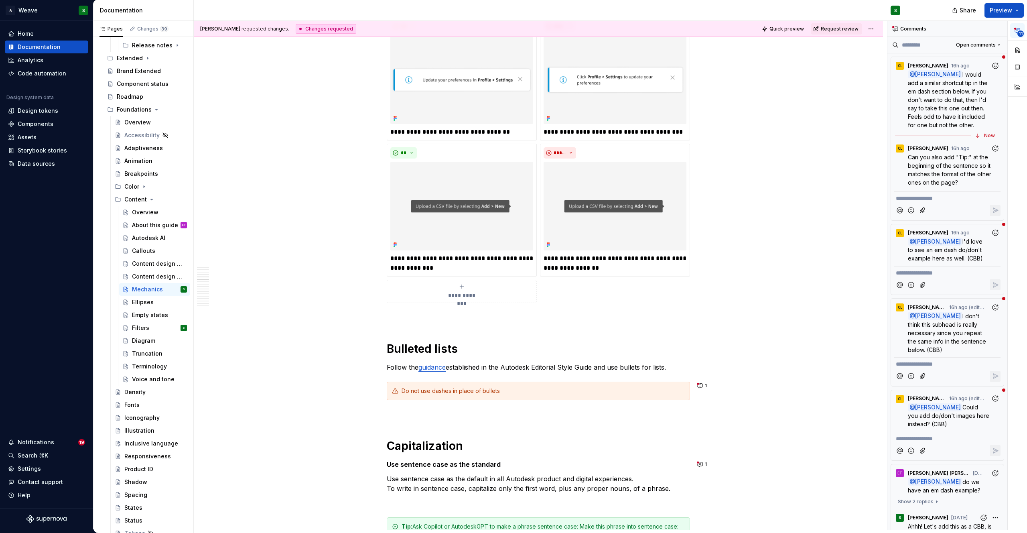
scroll to position [1261, 0]
click at [705, 381] on span "1" at bounding box center [706, 384] width 2 height 6
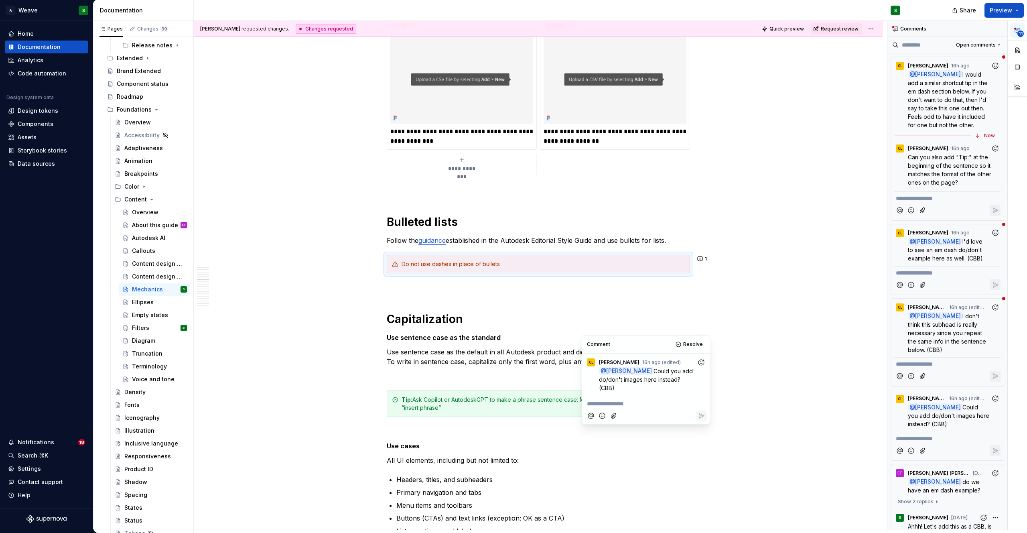
scroll to position [1416, 0]
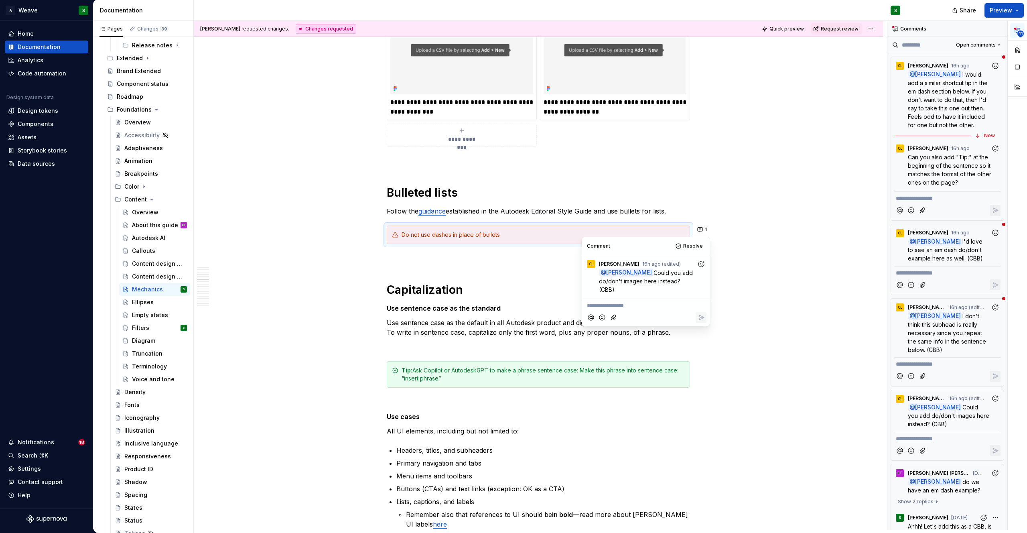
click at [414, 261] on p at bounding box center [538, 258] width 303 height 10
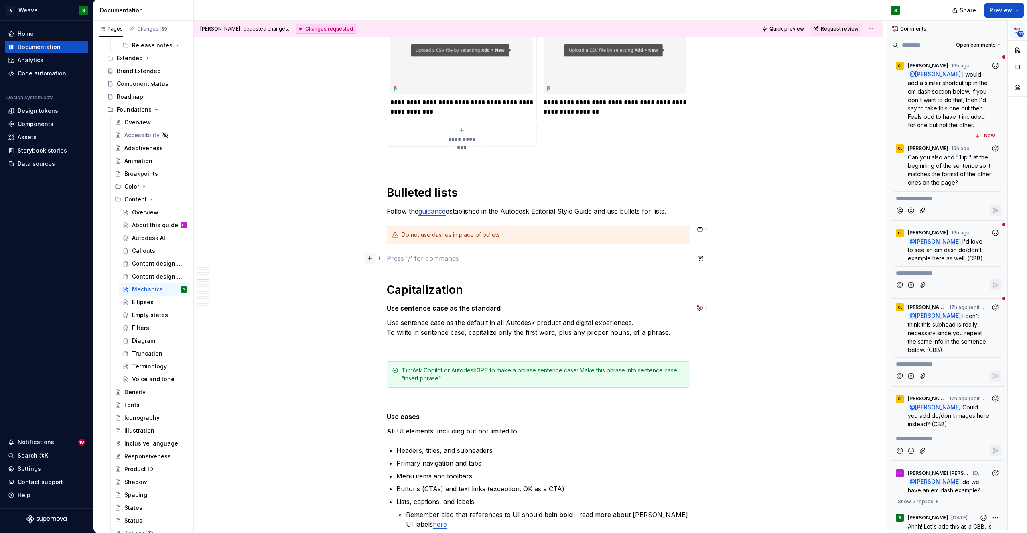
click at [370, 258] on button "button" at bounding box center [369, 258] width 11 height 11
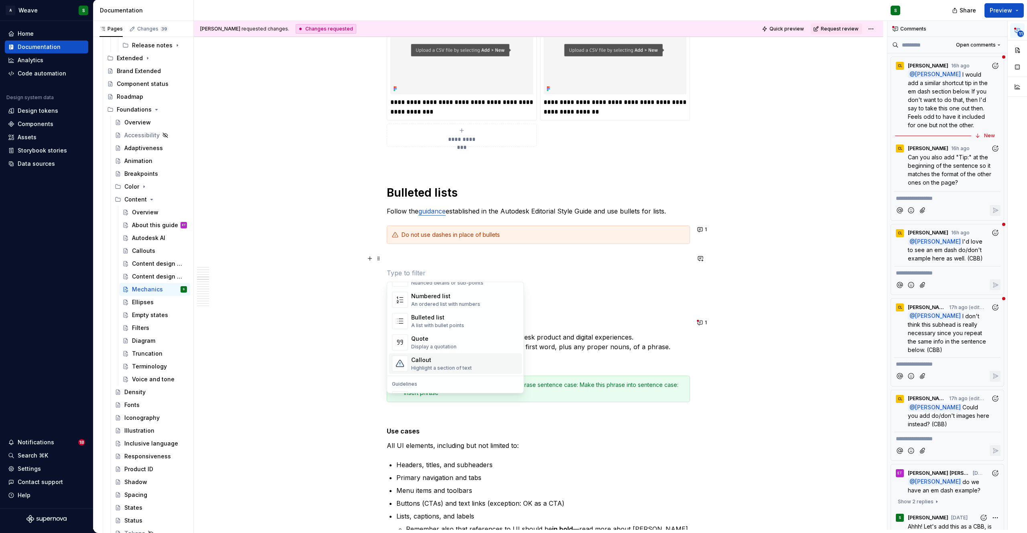
scroll to position [195, 0]
click at [436, 339] on div "Document your Do's and Don'ts." at bounding box center [449, 341] width 77 height 6
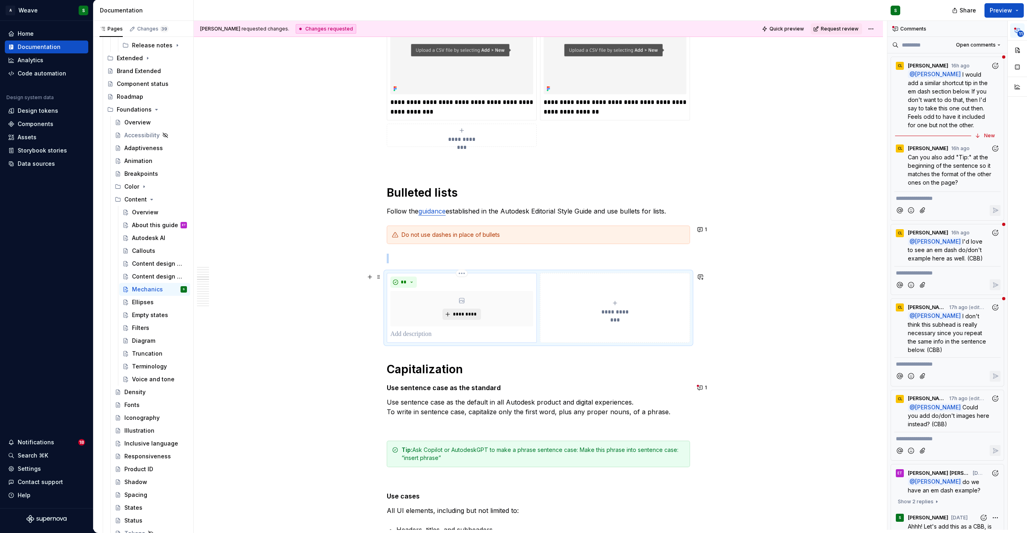
click at [458, 310] on button "*********" at bounding box center [461, 313] width 38 height 11
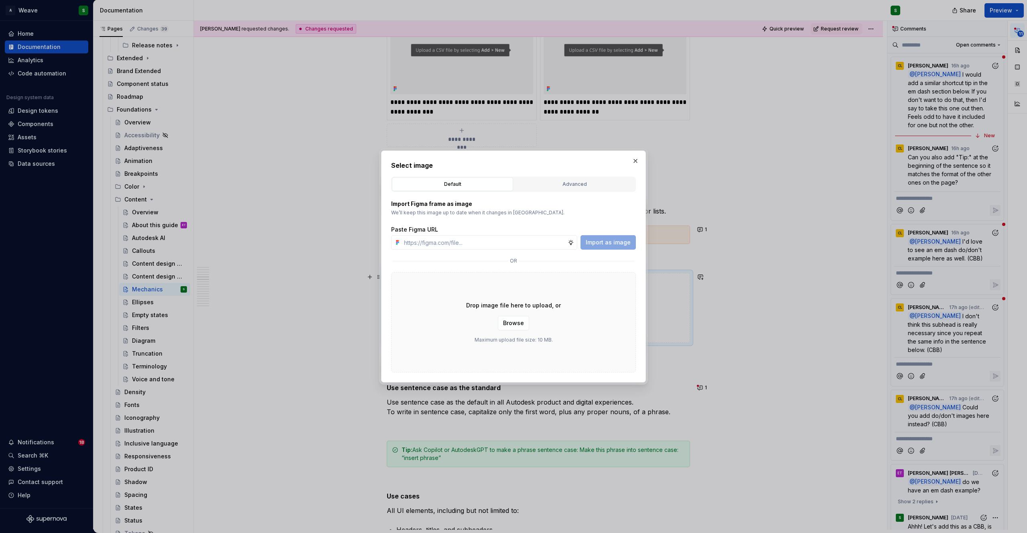
type textarea "*"
type input "https://www.figma.com/design/gPaJL981jRUYmQkfOyRTEH/Supernova-assets?node-id=39…"
click at [596, 239] on span "Import as image" at bounding box center [607, 242] width 45 height 8
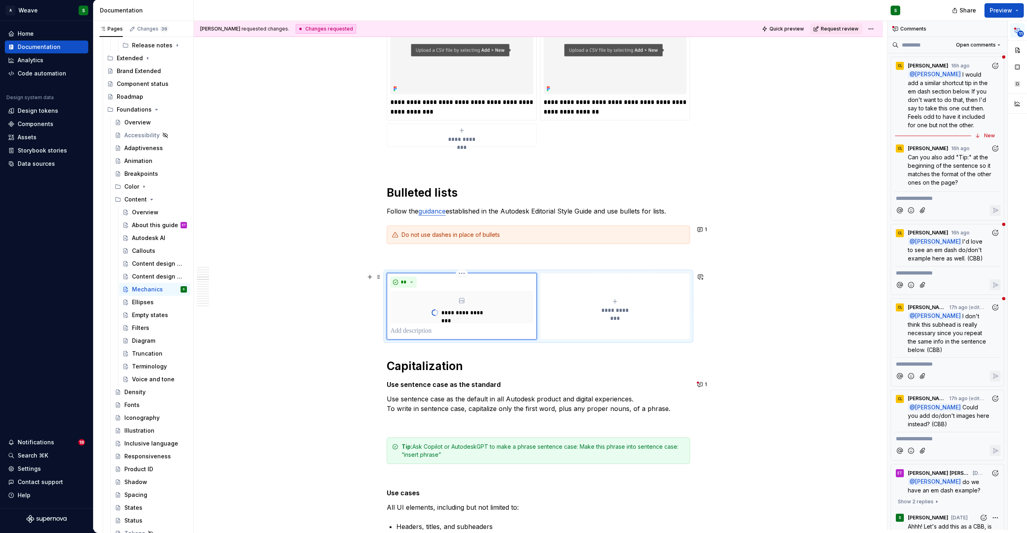
click at [414, 334] on p at bounding box center [461, 331] width 143 height 10
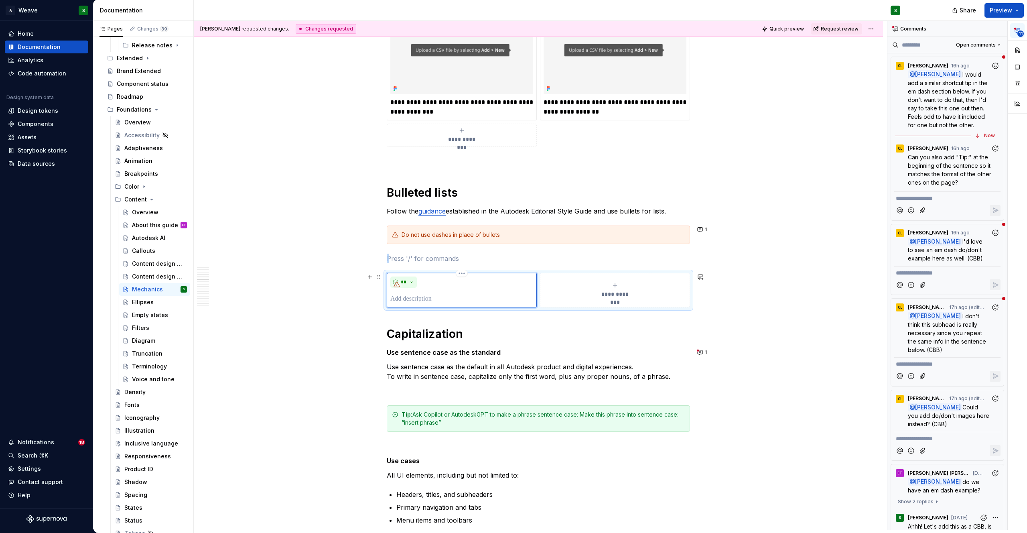
click at [425, 302] on p at bounding box center [461, 299] width 143 height 10
type textarea "*"
click at [570, 286] on div "**********" at bounding box center [614, 290] width 143 height 16
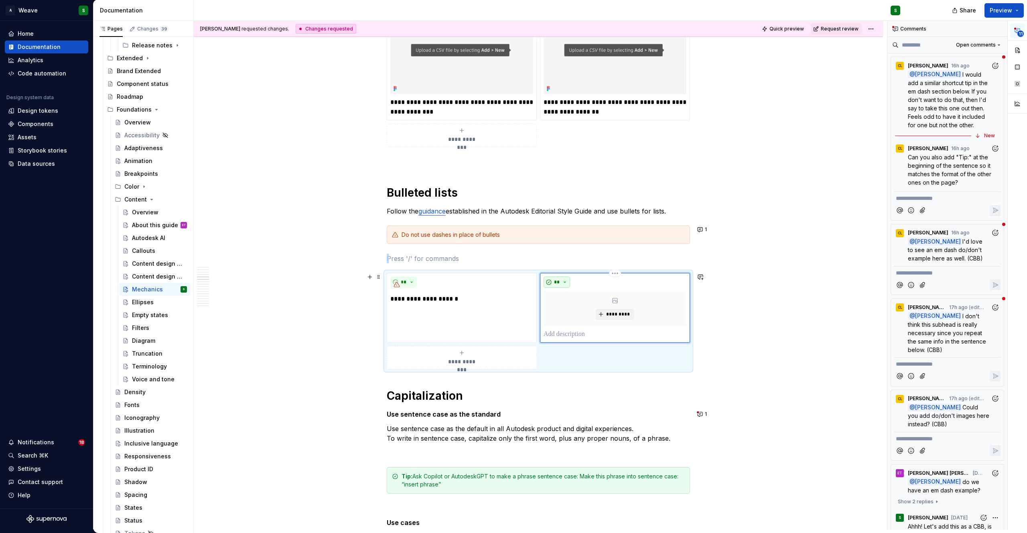
click at [554, 277] on button "**" at bounding box center [556, 281] width 26 height 11
click at [563, 309] on div "Suggestions" at bounding box center [561, 310] width 6 height 6
click at [454, 237] on div "Do not use dashes in place of bullets" at bounding box center [542, 235] width 283 height 8
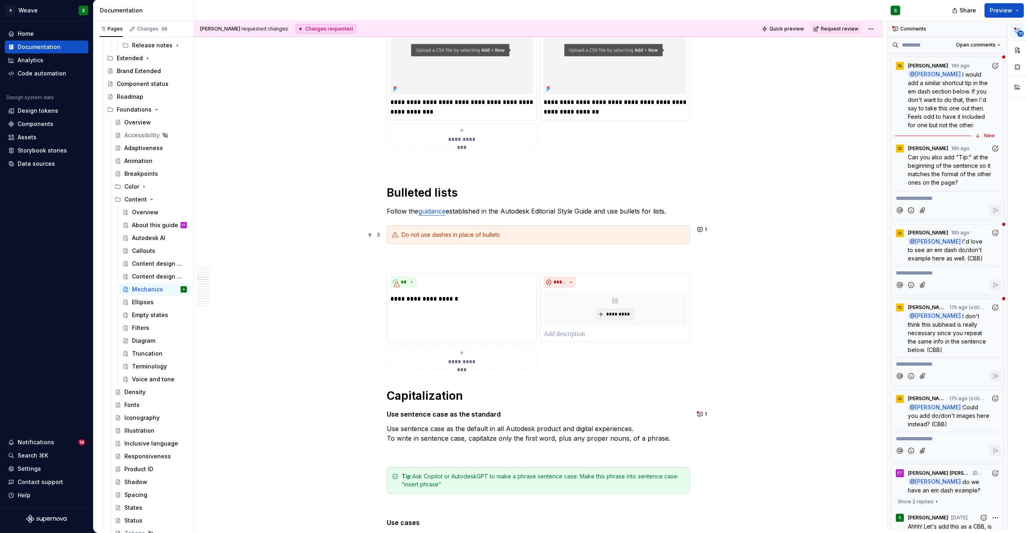
click at [454, 237] on div "Do not use dashes in place of bullets" at bounding box center [542, 235] width 283 height 8
copy div "Do not use dashes in place of bullets"
click at [569, 334] on p at bounding box center [614, 334] width 143 height 10
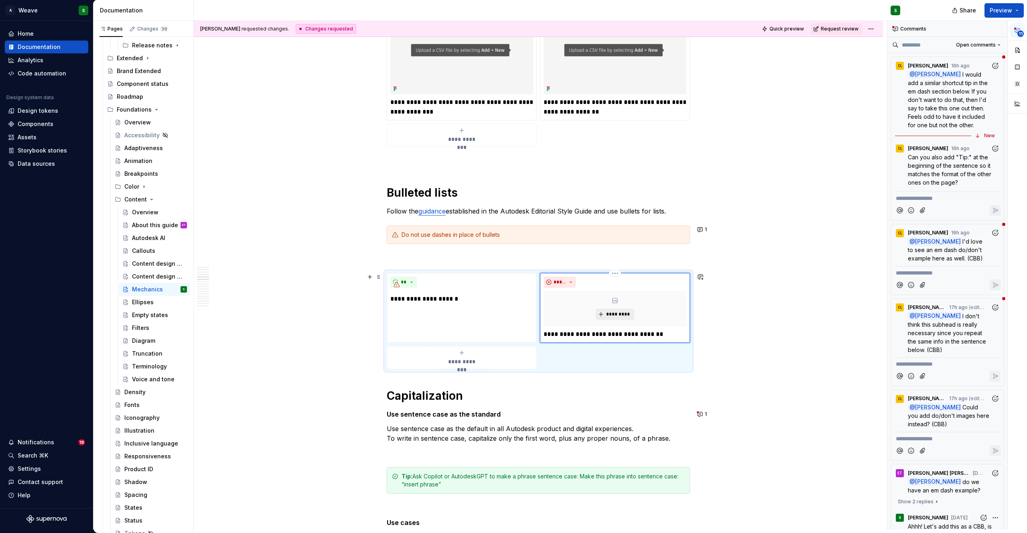
click at [607, 318] on button "*********" at bounding box center [615, 313] width 38 height 11
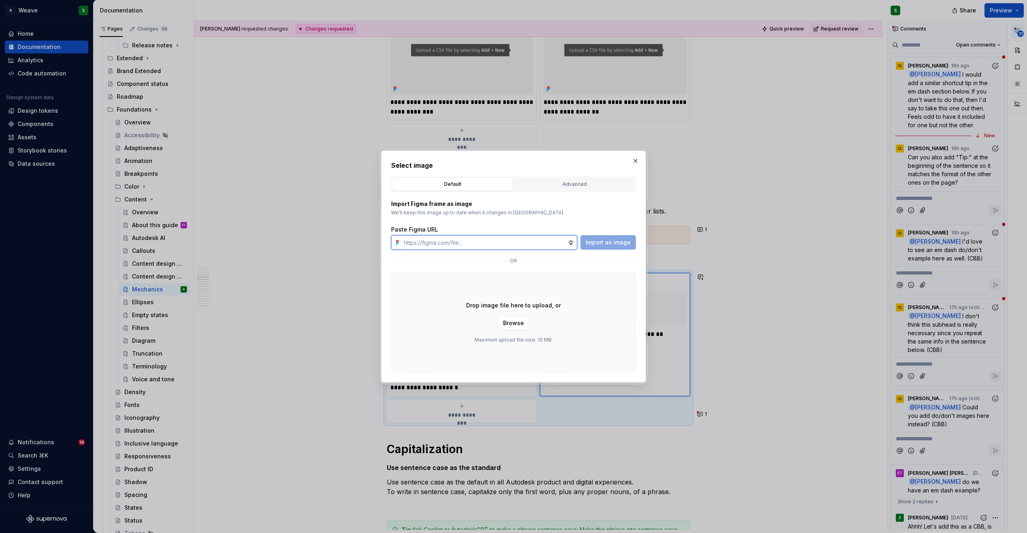
type textarea "*"
paste input "https://www.figma.com/design/gPaJL981jRUYmQkfOyRTEH/Supernova-assets?node-id=39…"
type input "https://www.figma.com/design/gPaJL981jRUYmQkfOyRTEH/Supernova-assets?node-id=39…"
click at [595, 245] on span "Import as image" at bounding box center [607, 242] width 45 height 8
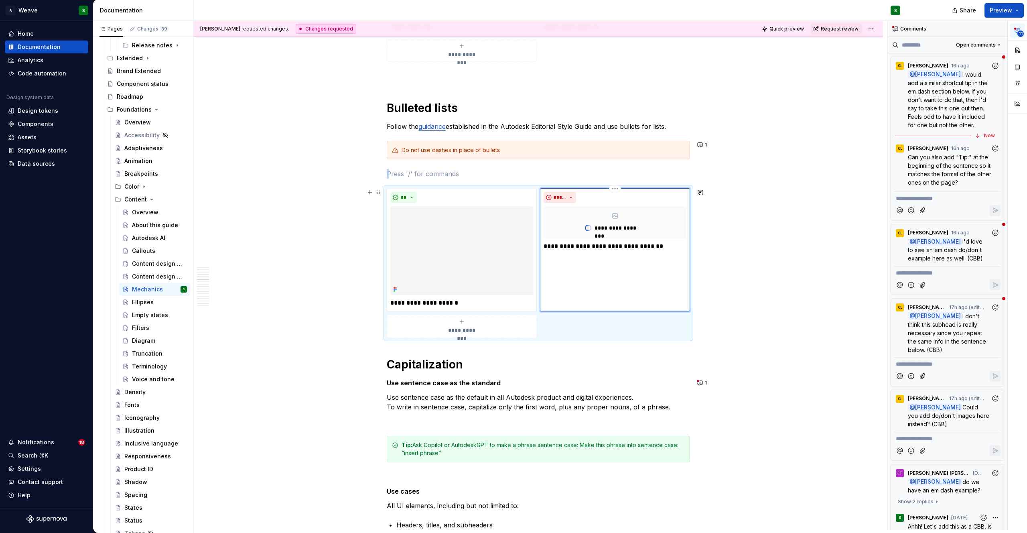
scroll to position [1503, 0]
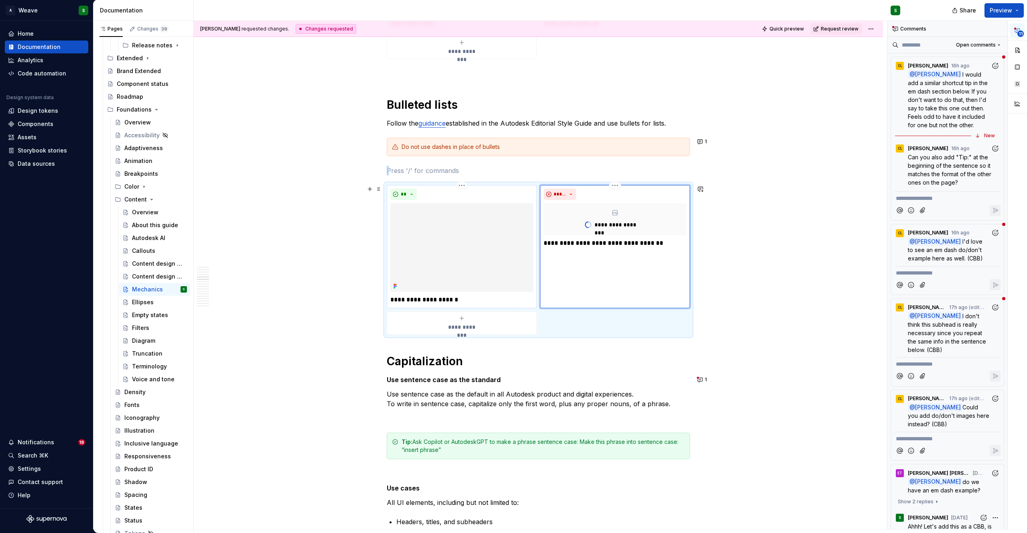
click at [442, 223] on img at bounding box center [461, 247] width 143 height 89
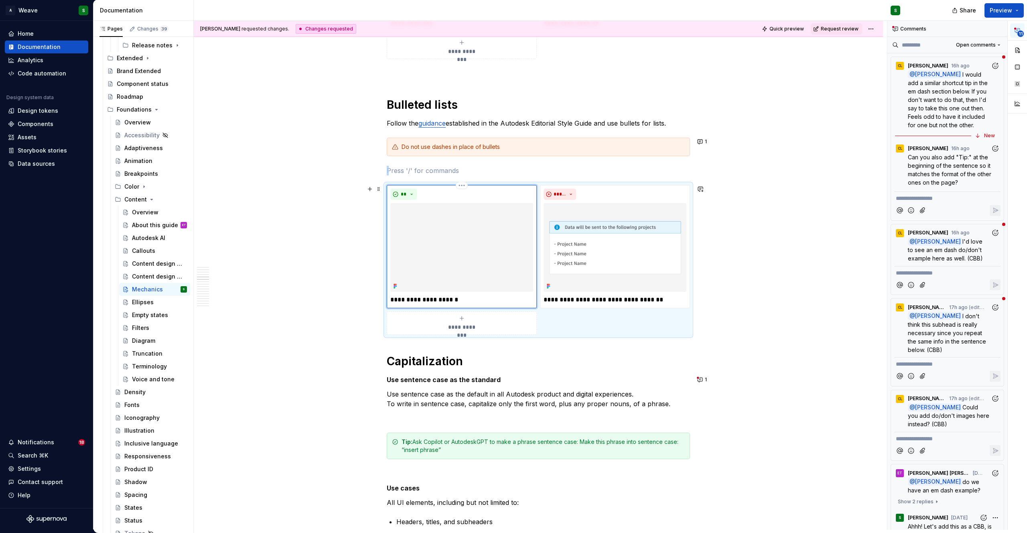
click at [436, 245] on img at bounding box center [461, 247] width 143 height 89
click at [439, 326] on div "**********" at bounding box center [461, 323] width 143 height 16
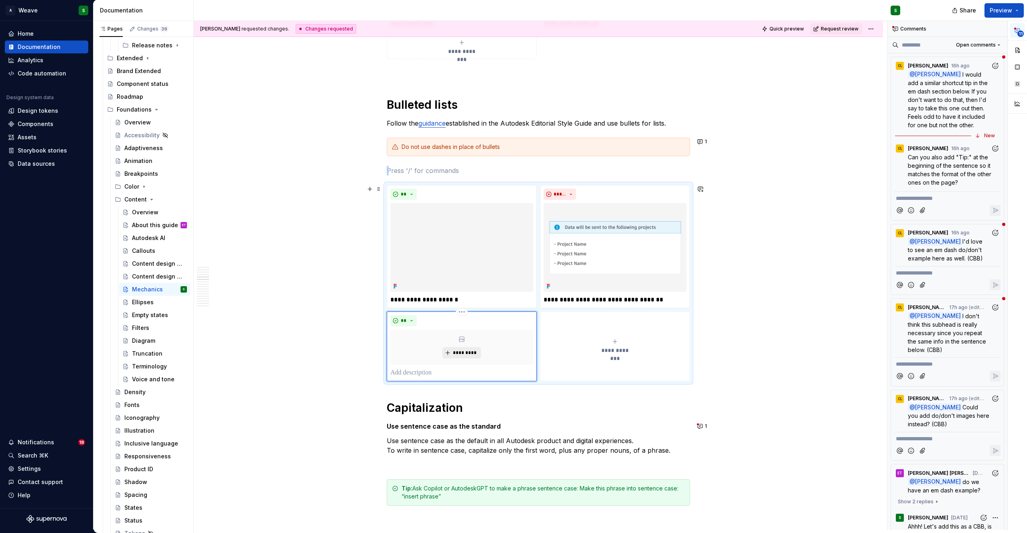
click at [456, 355] on span "*********" at bounding box center [464, 352] width 24 height 6
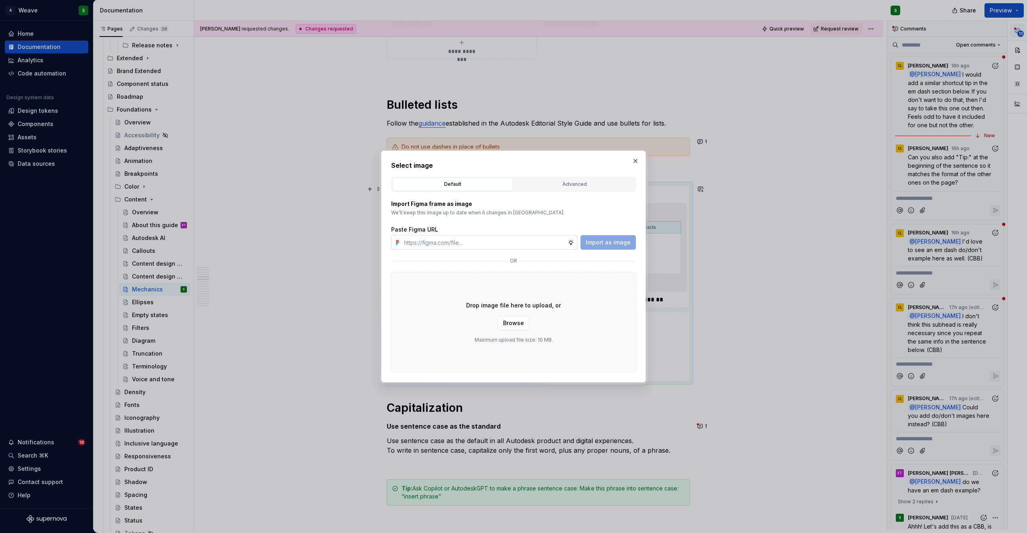
type textarea "*"
type input "https://www.figma.com/design/gPaJL981jRUYmQkfOyRTEH/Supernova-assets?node-id=39…"
click at [613, 242] on span "Import as image" at bounding box center [607, 242] width 45 height 8
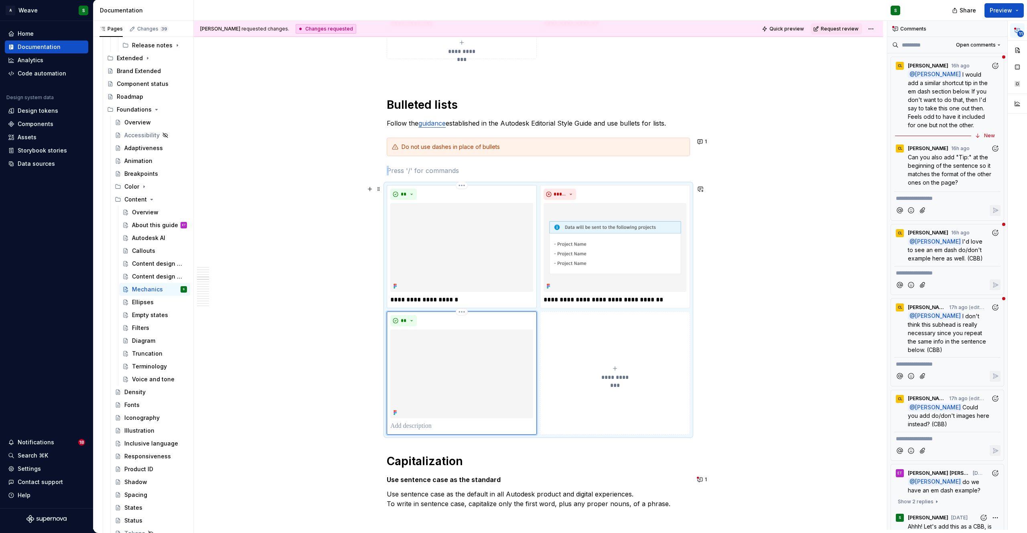
click at [413, 298] on p "**********" at bounding box center [461, 300] width 143 height 10
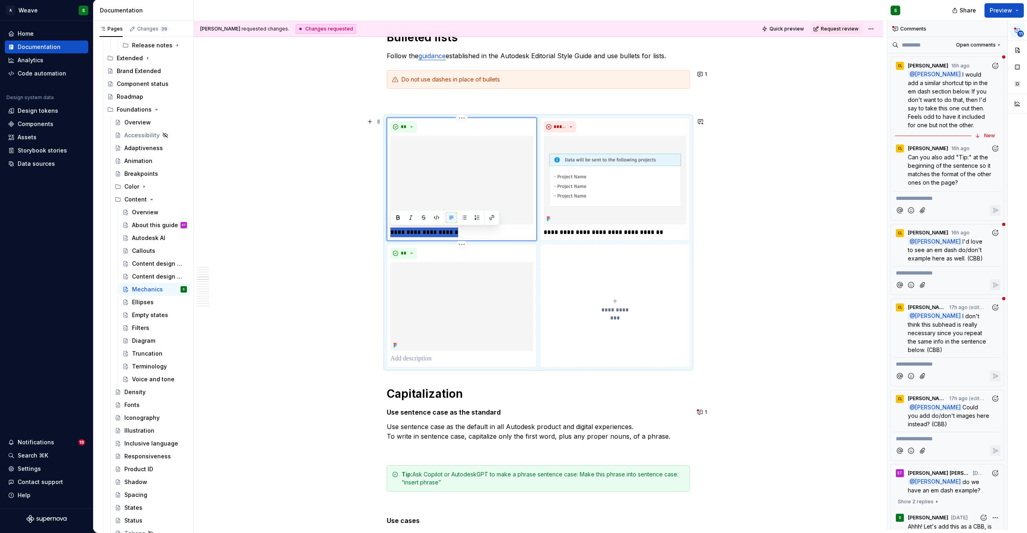
scroll to position [1571, 0]
click at [616, 300] on icon "submit" at bounding box center [615, 300] width 6 height 6
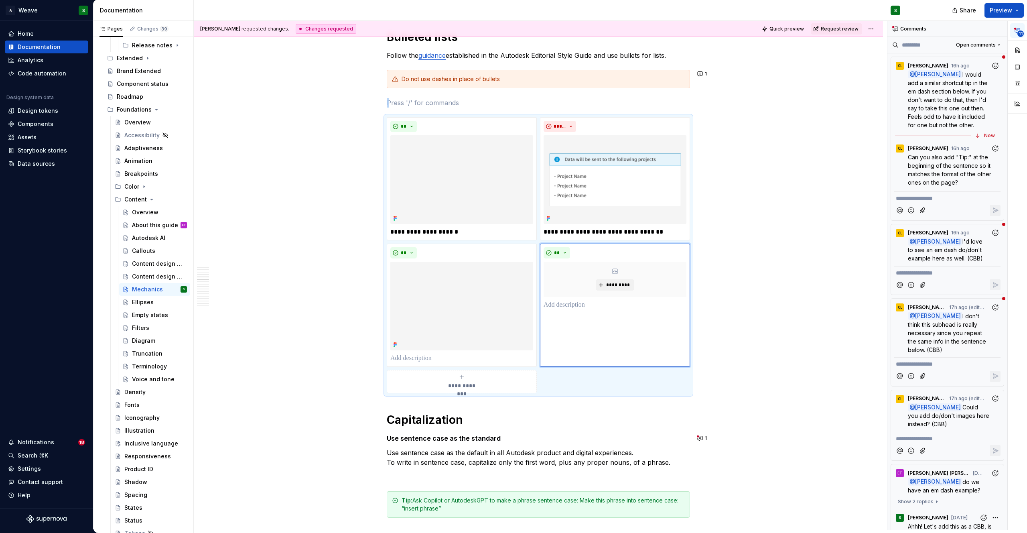
type textarea "*"
click at [616, 281] on button "*********" at bounding box center [615, 284] width 38 height 11
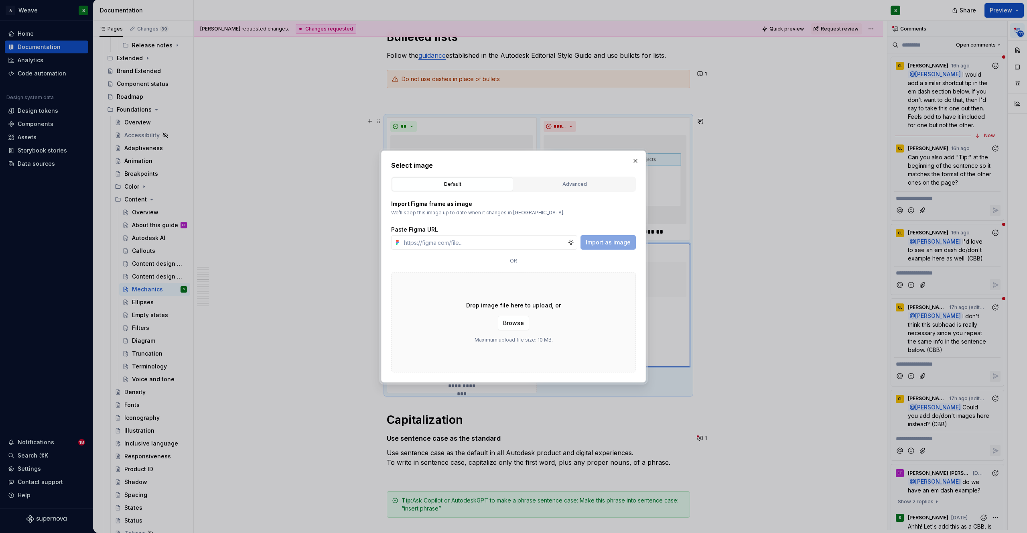
type input "https://www.figma.com/design/gPaJL981jRUYmQkfOyRTEH/Supernova-assets?node-id=39…"
click at [607, 242] on span "Import as image" at bounding box center [607, 242] width 45 height 8
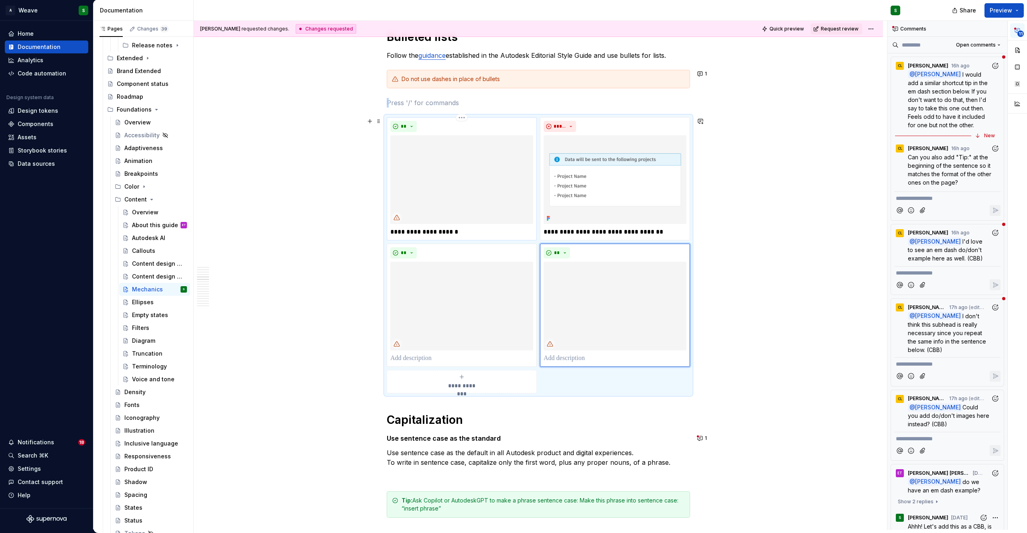
click at [422, 232] on p "**********" at bounding box center [461, 232] width 143 height 10
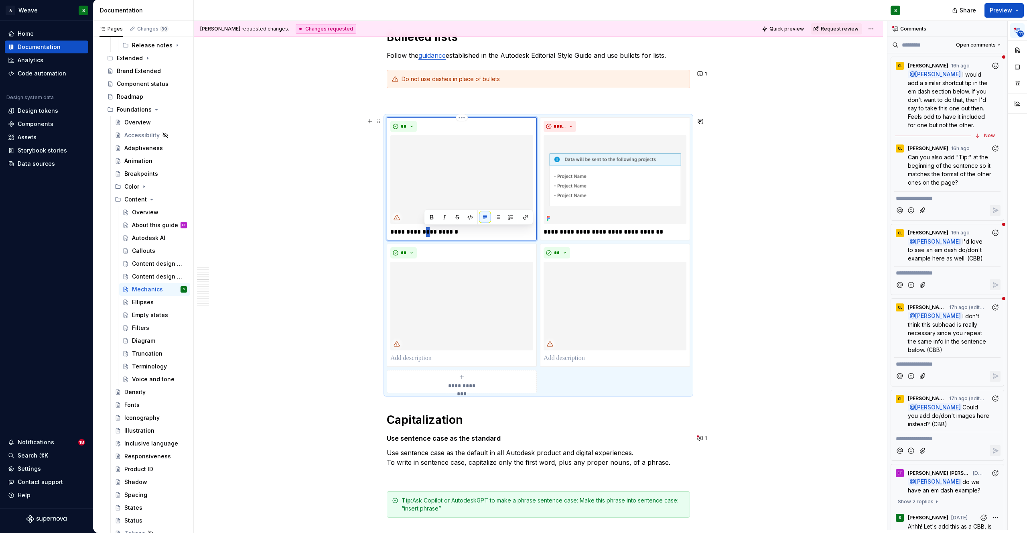
click at [422, 232] on p "**********" at bounding box center [461, 232] width 143 height 10
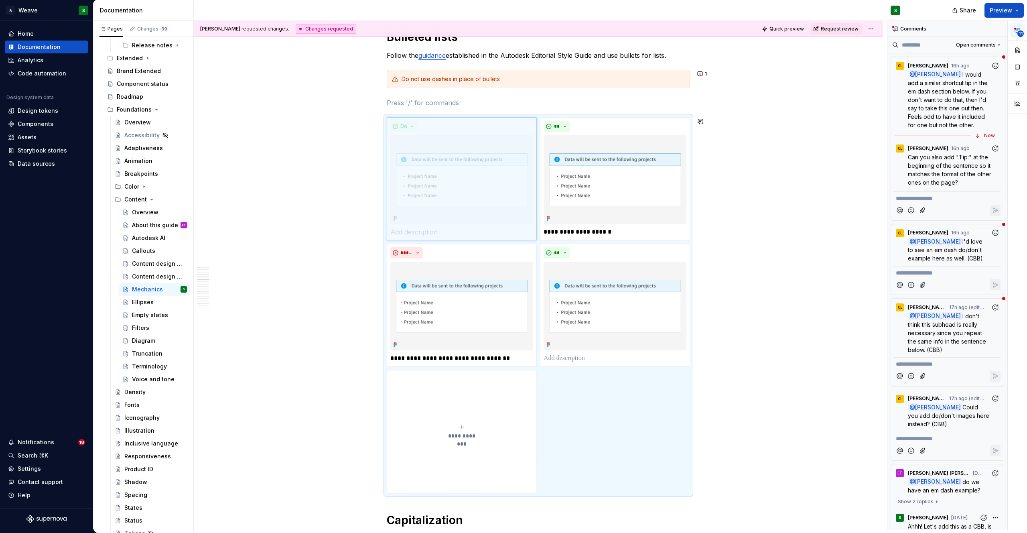
drag, startPoint x: 591, startPoint y: 251, endPoint x: 440, endPoint y: 148, distance: 182.5
click at [440, 148] on body "A Weave S Home Documentation Analytics Code automation Design system data Desig…" at bounding box center [513, 266] width 1027 height 533
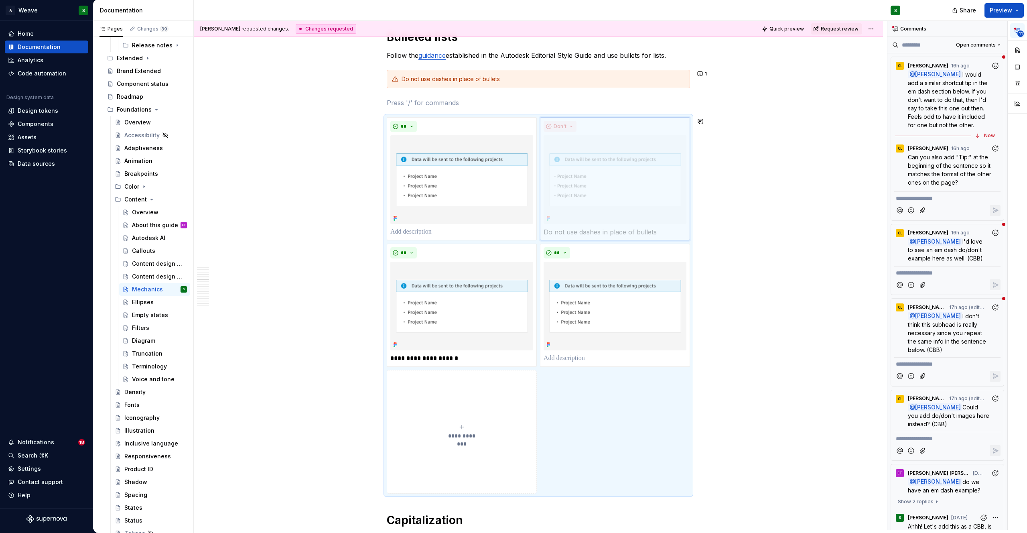
drag, startPoint x: 435, startPoint y: 249, endPoint x: 586, endPoint y: 140, distance: 186.7
click at [586, 140] on body "A Weave S Home Documentation Analytics Code automation Design system data Desig…" at bounding box center [513, 266] width 1027 height 533
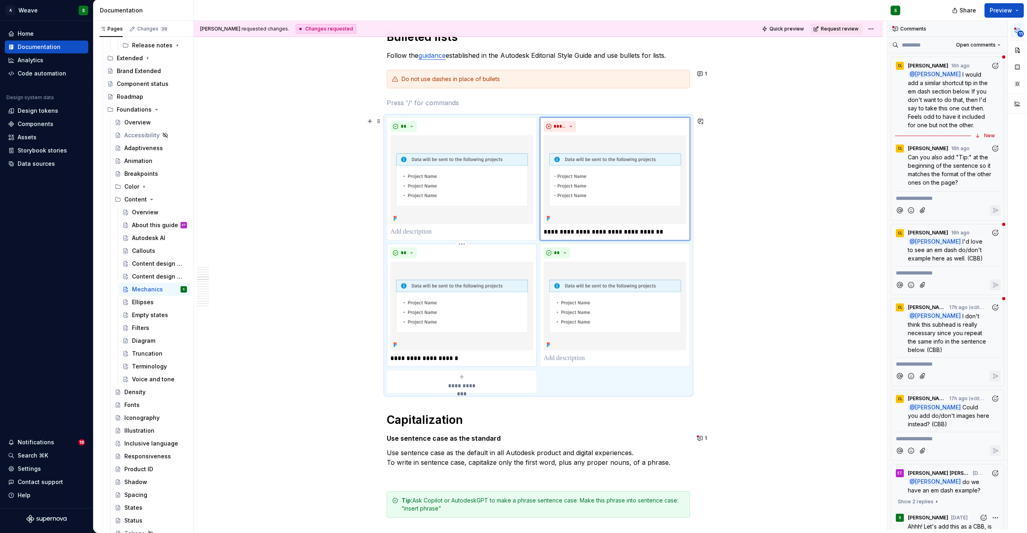
click at [421, 360] on p "**********" at bounding box center [461, 358] width 143 height 10
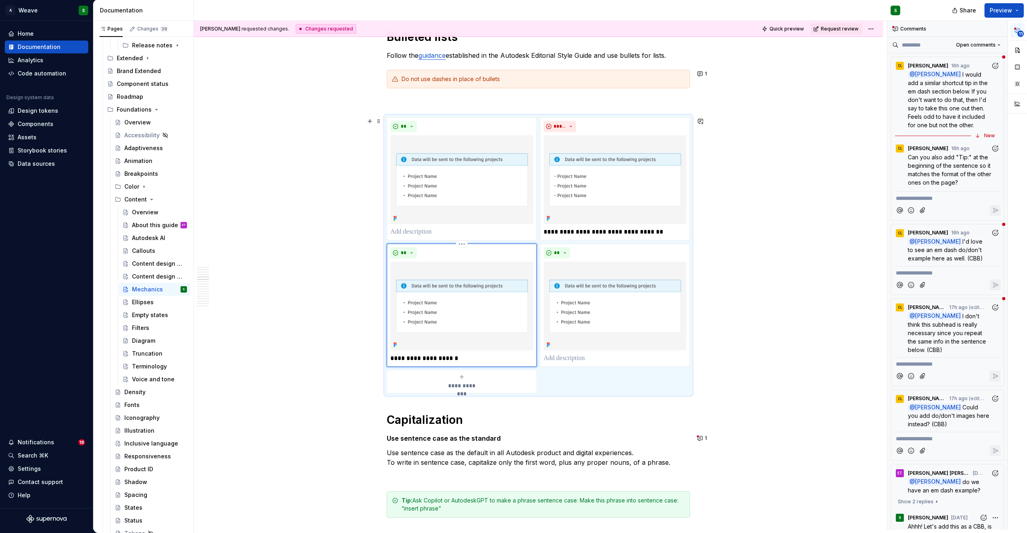
click at [421, 360] on p "**********" at bounding box center [461, 358] width 143 height 10
click at [429, 233] on p at bounding box center [461, 232] width 143 height 10
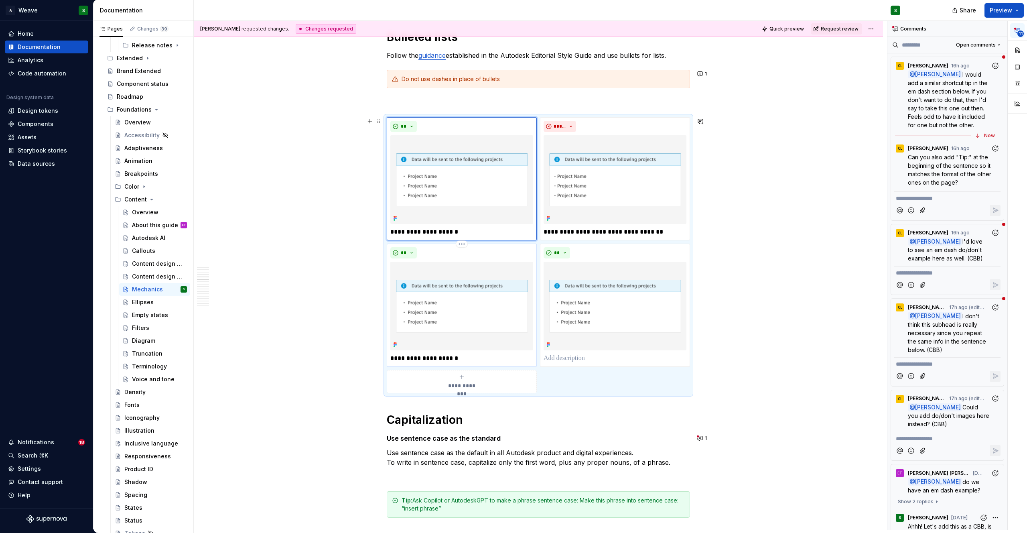
click at [458, 257] on div "**" at bounding box center [461, 252] width 143 height 11
click at [465, 244] on html "A Weave S Home Documentation Analytics Code automation Design system data Desig…" at bounding box center [513, 266] width 1027 height 533
click at [478, 258] on div "Delete item" at bounding box center [496, 257] width 52 height 8
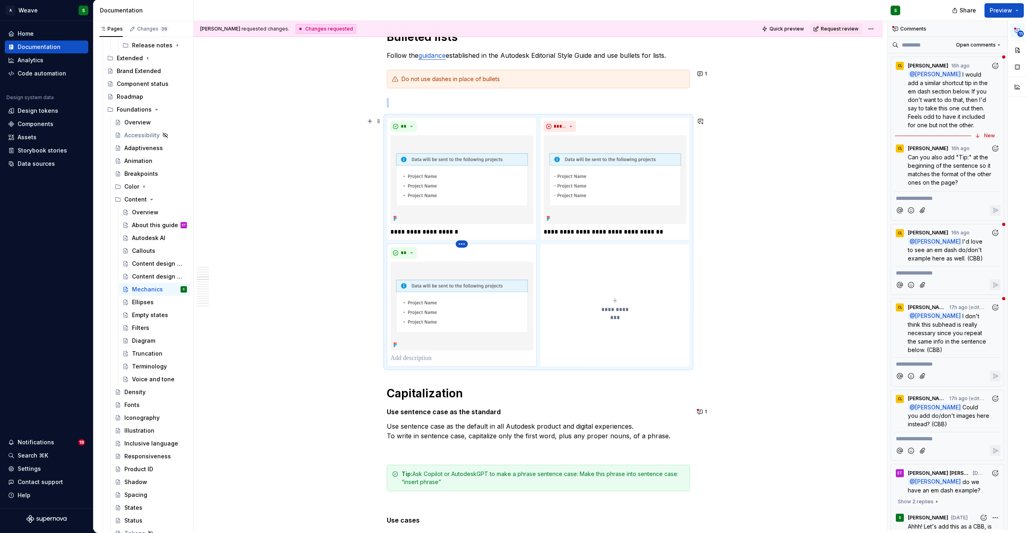
click at [463, 244] on html "A Weave S Home Documentation Analytics Code automation Design system data Desig…" at bounding box center [513, 266] width 1027 height 533
click at [482, 257] on div "Delete item" at bounding box center [496, 257] width 52 height 8
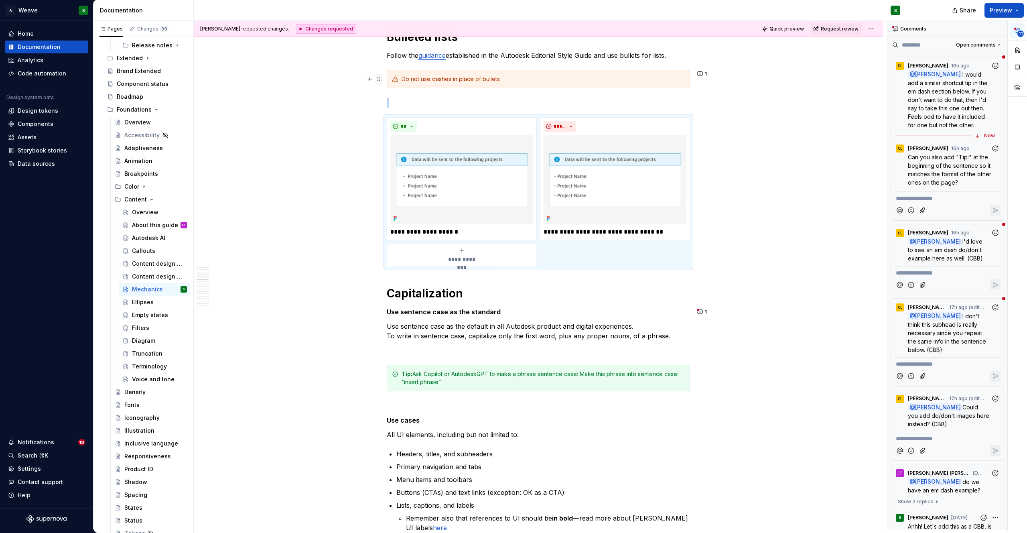
click at [378, 79] on span at bounding box center [378, 78] width 6 height 11
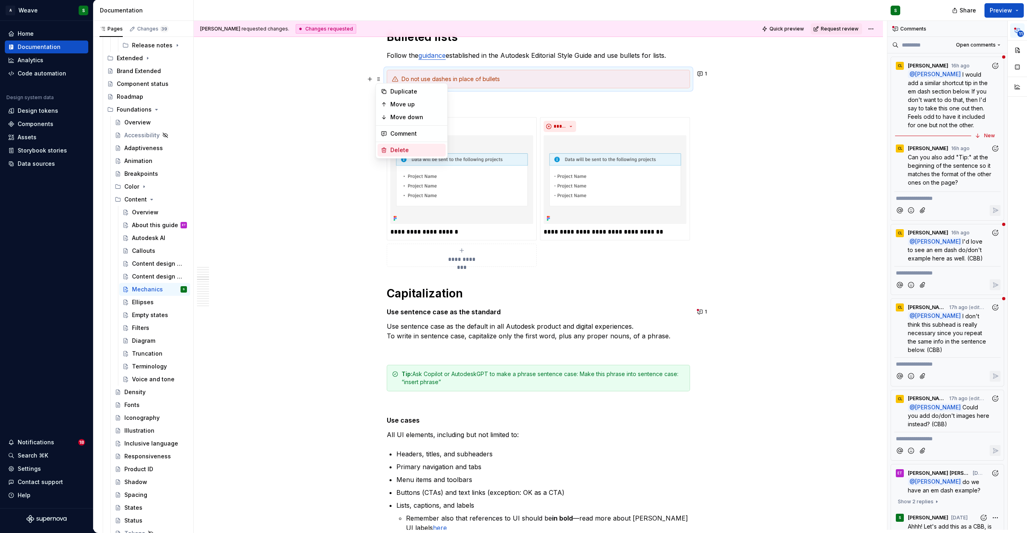
click at [393, 148] on div "Delete" at bounding box center [416, 150] width 52 height 8
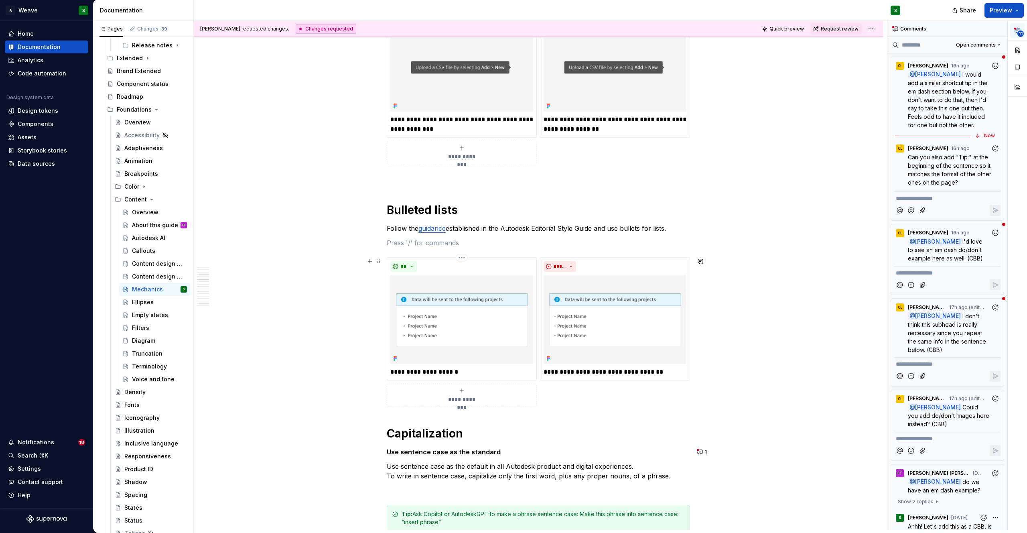
scroll to position [1412, 0]
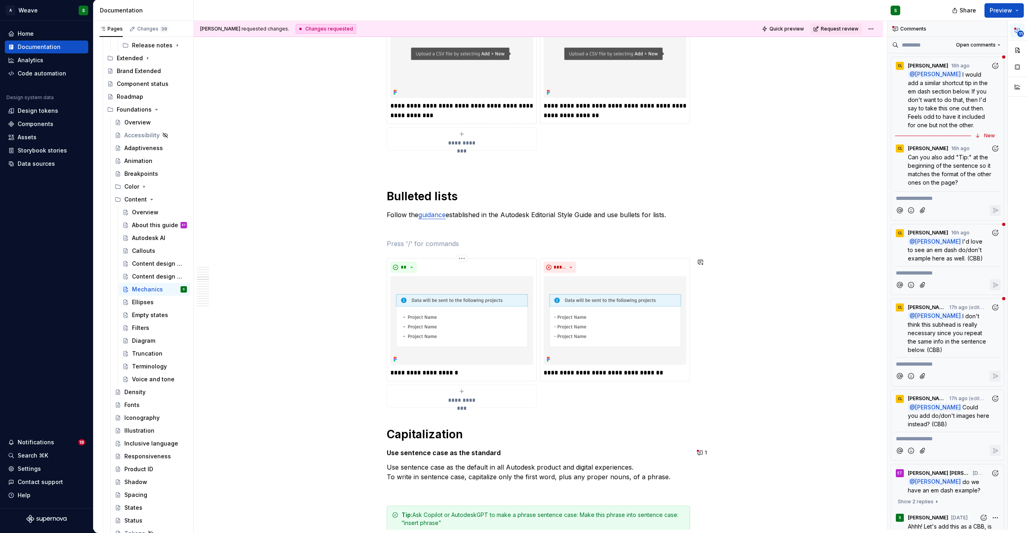
type textarea "*"
click at [402, 243] on p "Examples" at bounding box center [538, 244] width 303 height 10
click at [516, 227] on button "button" at bounding box center [518, 228] width 11 height 11
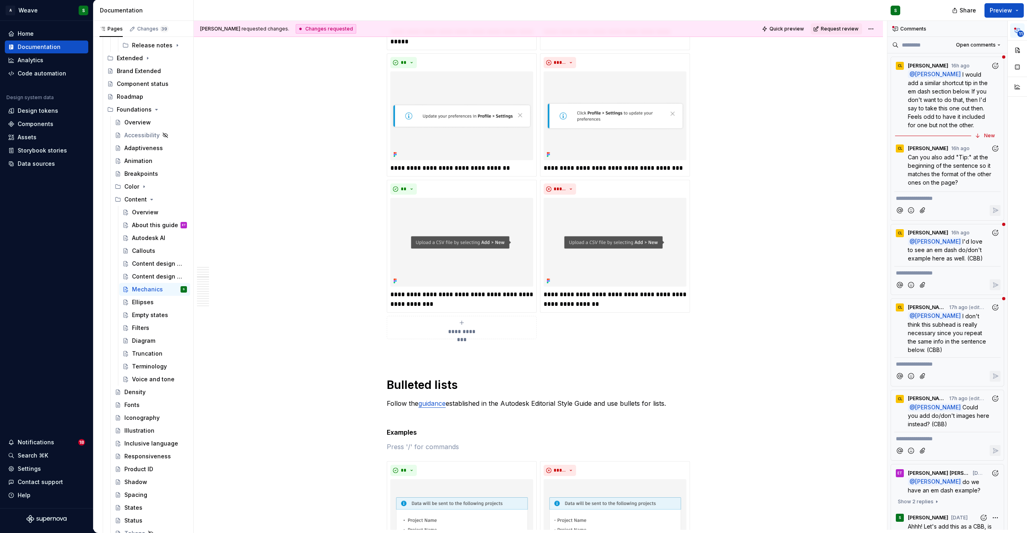
scroll to position [1208, 0]
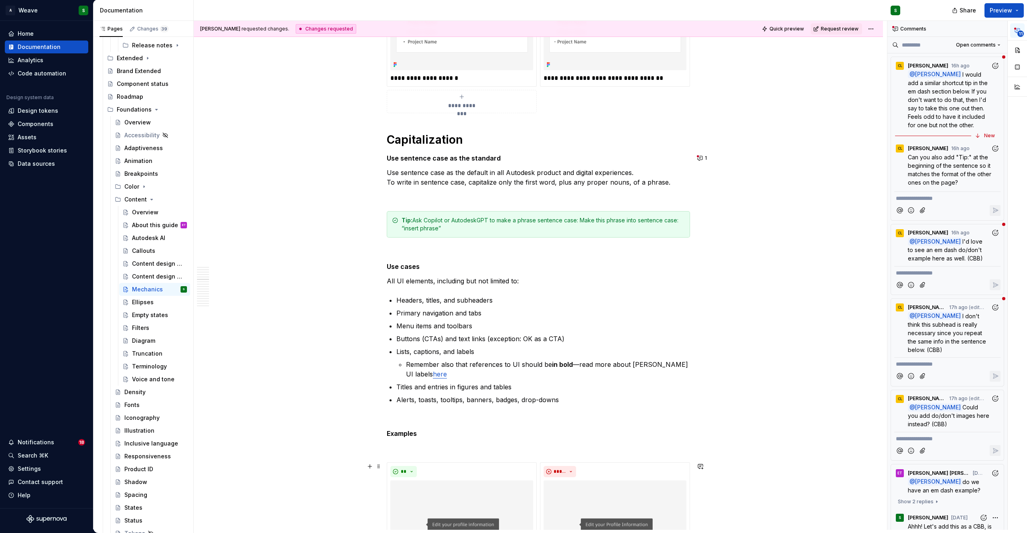
scroll to position [1744, 0]
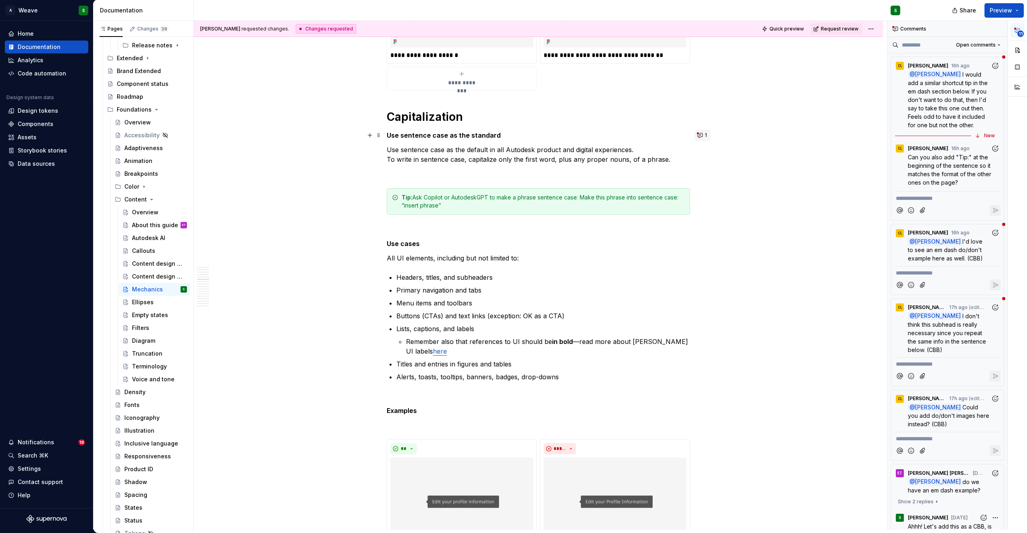
click at [701, 133] on button "1" at bounding box center [703, 135] width 16 height 11
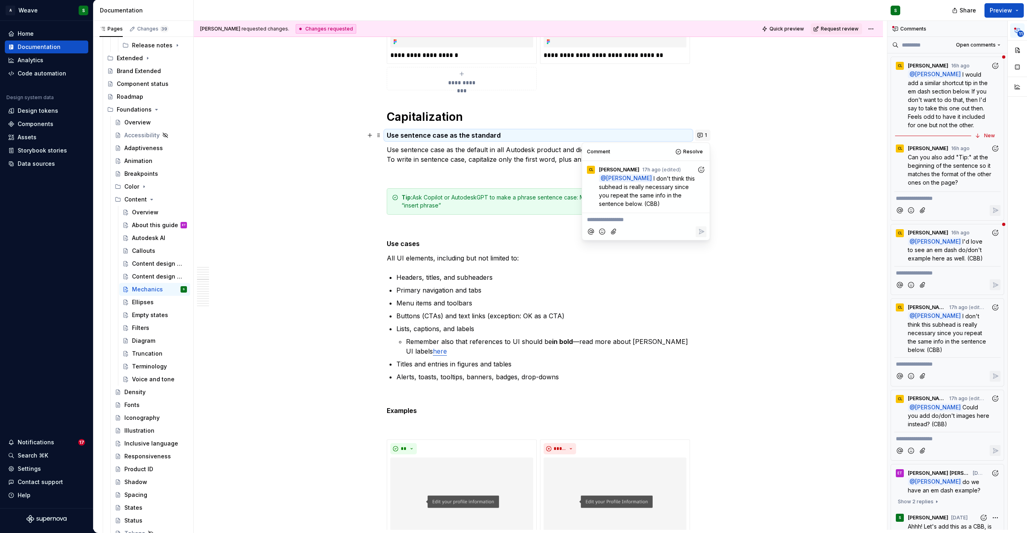
type textarea "*"
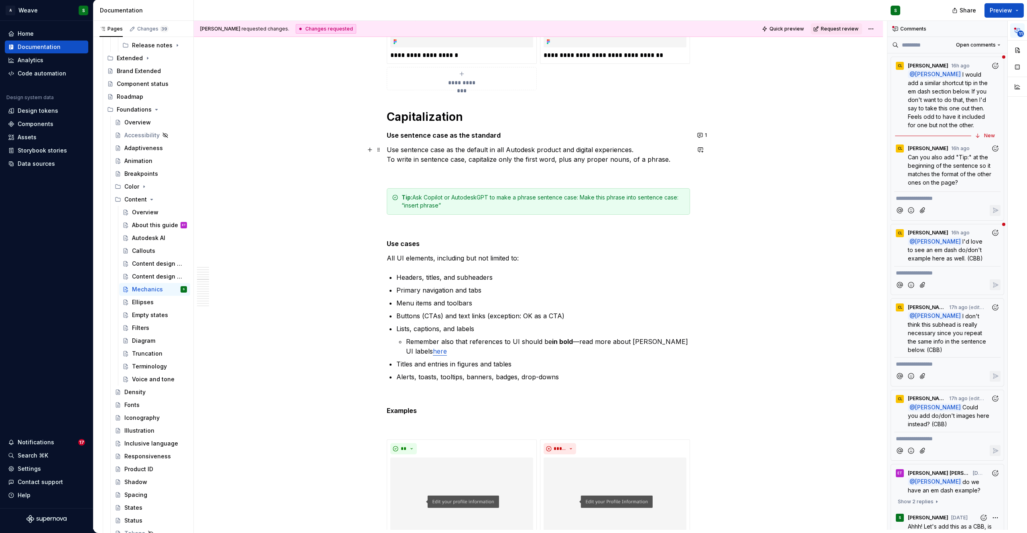
click at [473, 149] on p "Use sentence case as the default in all Autodesk product and digital experience…" at bounding box center [538, 154] width 303 height 19
click at [425, 134] on strong "Use sentence case as the standard" at bounding box center [444, 135] width 114 height 8
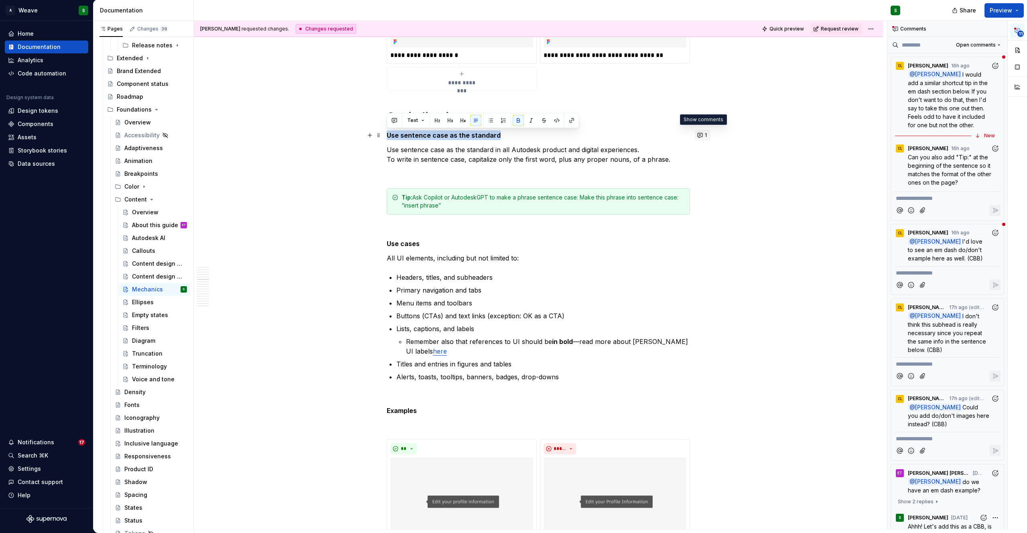
click at [698, 135] on button "1" at bounding box center [703, 135] width 16 height 11
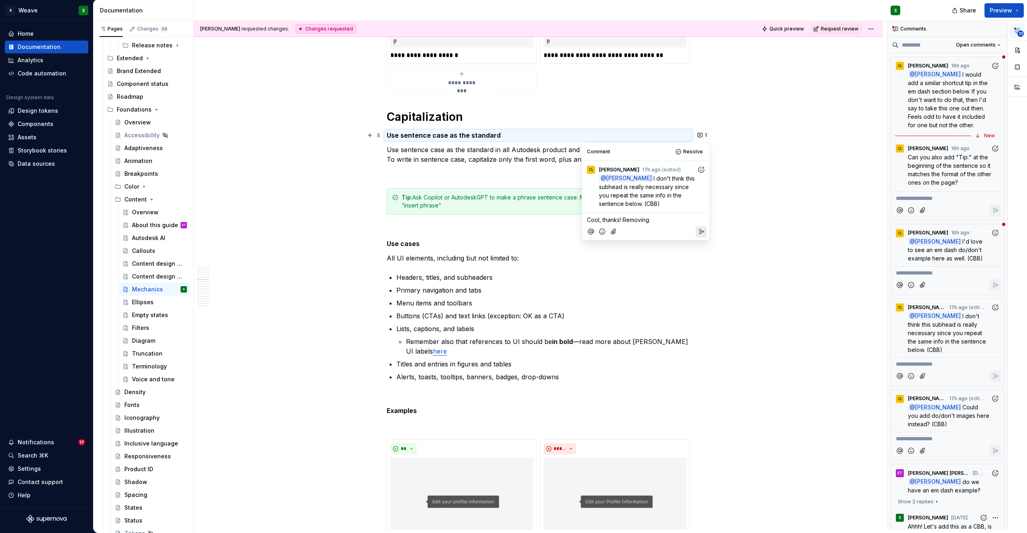
click at [702, 233] on icon "Reply" at bounding box center [701, 231] width 8 height 8
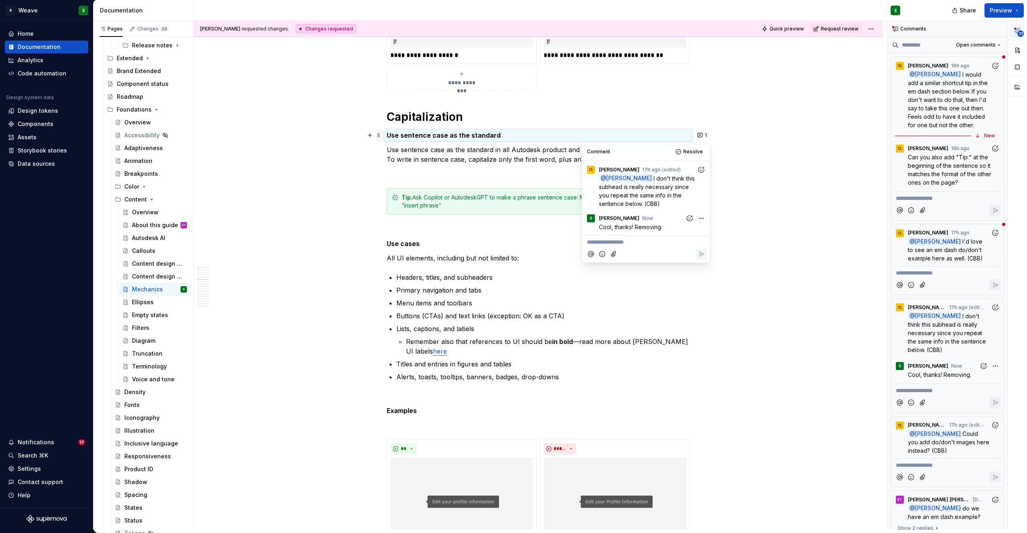
click at [379, 133] on span at bounding box center [378, 135] width 6 height 11
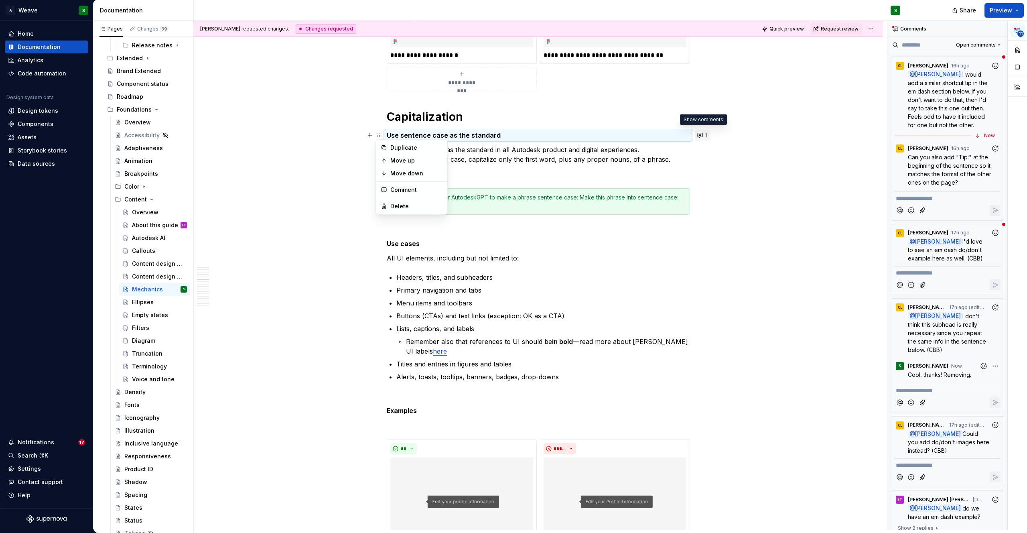
click at [701, 133] on button "1" at bounding box center [703, 135] width 16 height 11
click at [701, 136] on button "1" at bounding box center [703, 135] width 16 height 11
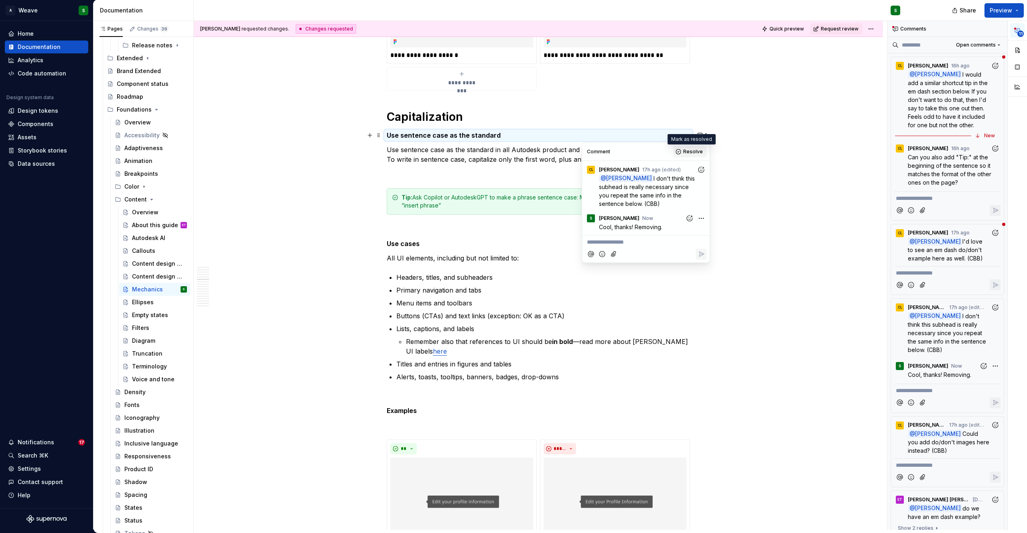
click at [692, 152] on span "Resolve" at bounding box center [693, 151] width 20 height 6
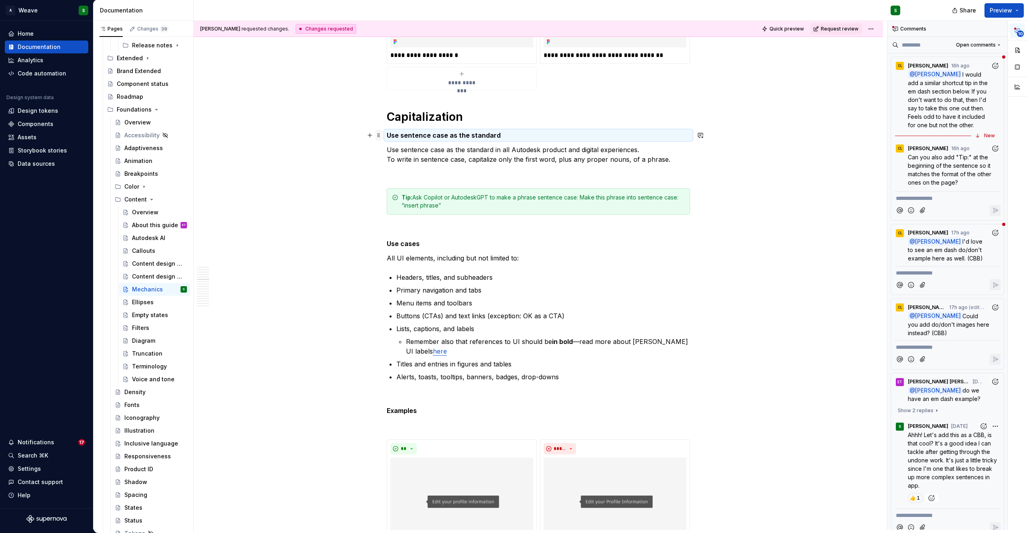
click at [377, 137] on span at bounding box center [378, 135] width 6 height 11
click at [402, 207] on div "Delete" at bounding box center [416, 206] width 52 height 8
drag, startPoint x: 388, startPoint y: 151, endPoint x: 494, endPoint y: 153, distance: 106.3
click at [494, 153] on p "Use sentence case as the standard in all Autodesk product and digital experienc…" at bounding box center [538, 154] width 303 height 19
click at [571, 175] on p at bounding box center [538, 174] width 303 height 10
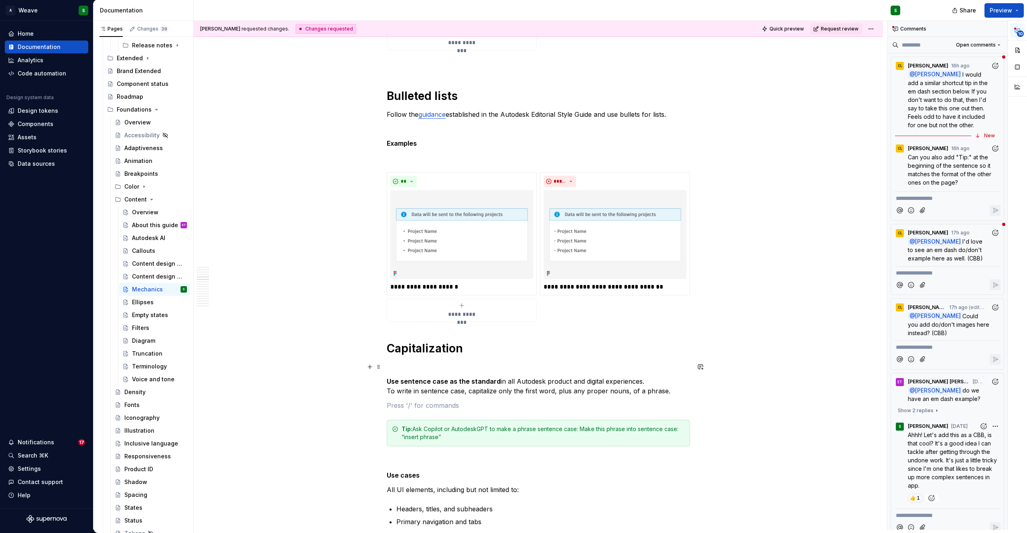
scroll to position [1411, 0]
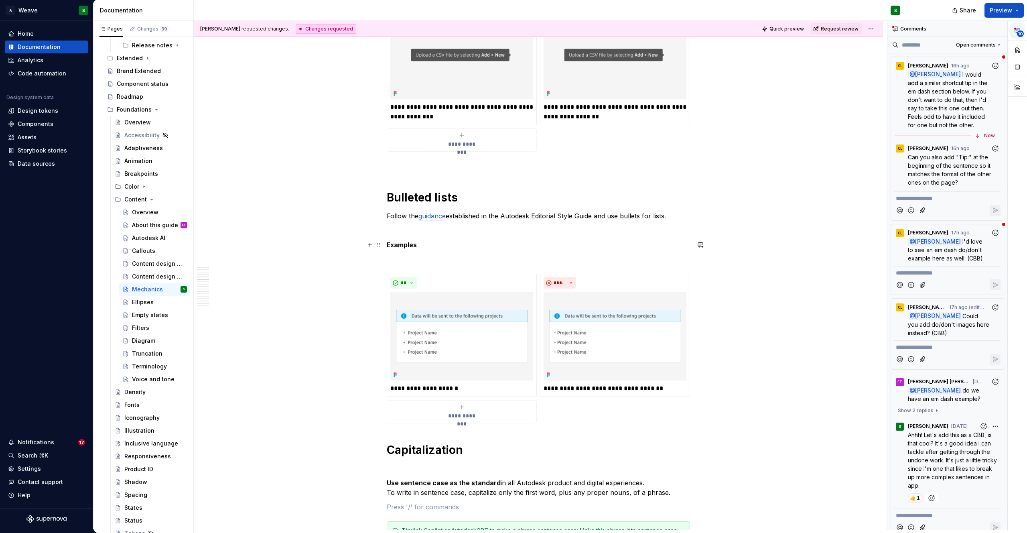
click at [390, 247] on strong "Examples" at bounding box center [402, 245] width 30 height 8
click at [696, 244] on button "button" at bounding box center [700, 244] width 11 height 11
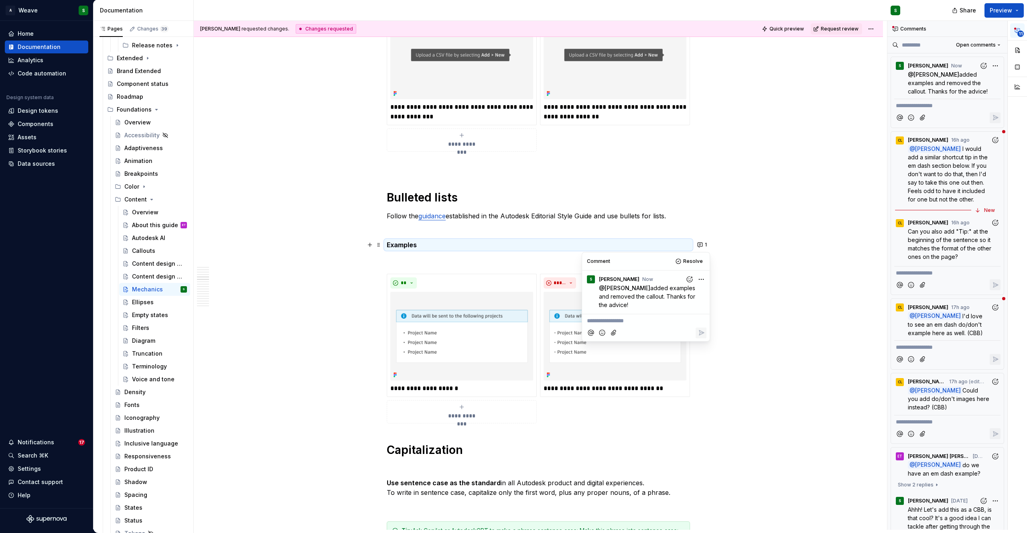
type textarea "*"
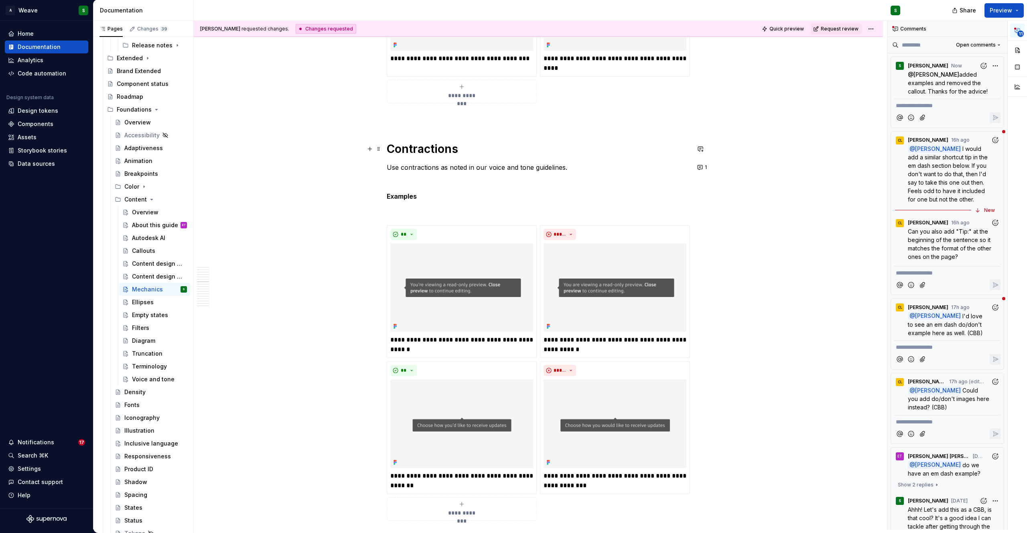
scroll to position [4096, 0]
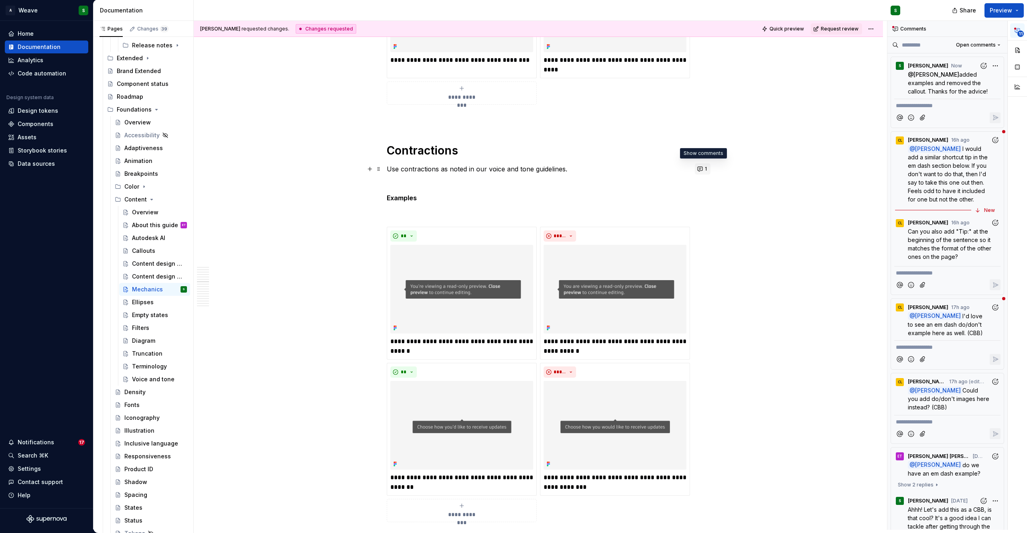
click at [700, 168] on button "1" at bounding box center [703, 168] width 16 height 11
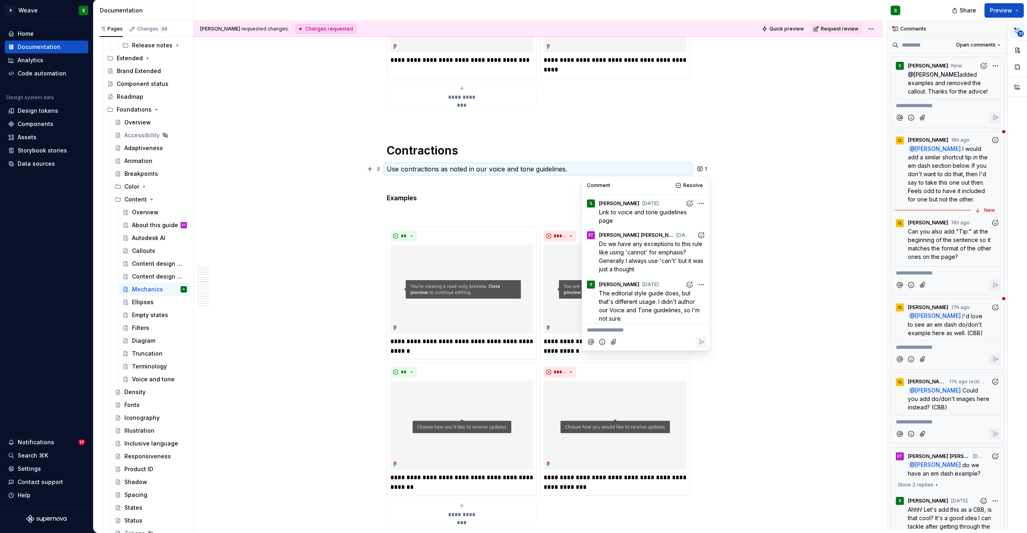
scroll to position [18, 0]
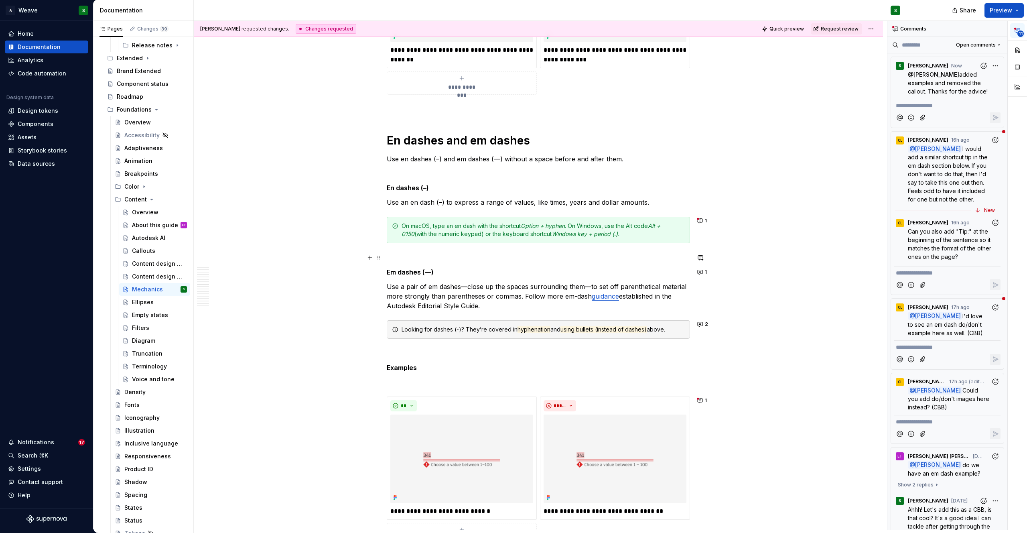
scroll to position [4528, 0]
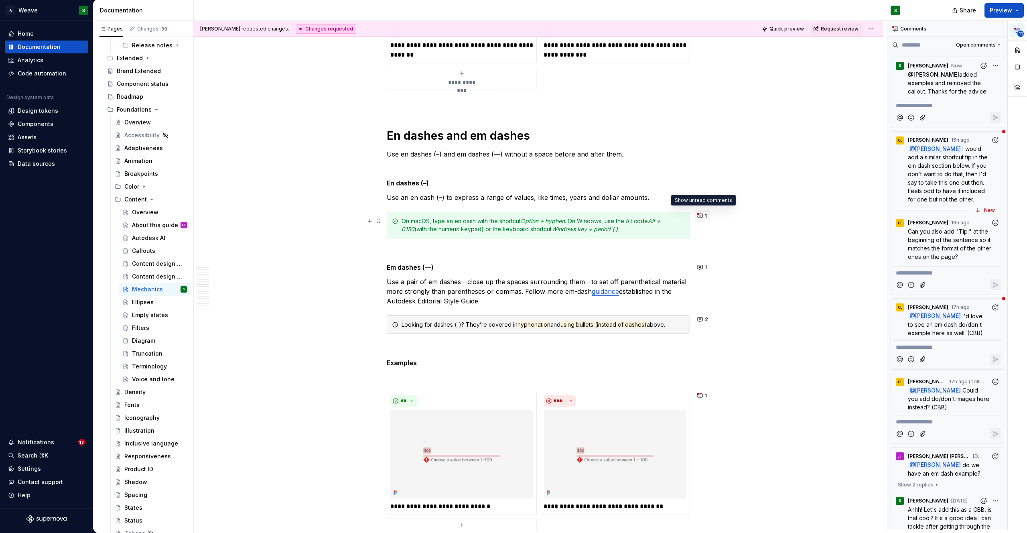
click at [704, 216] on button "1" at bounding box center [703, 215] width 16 height 11
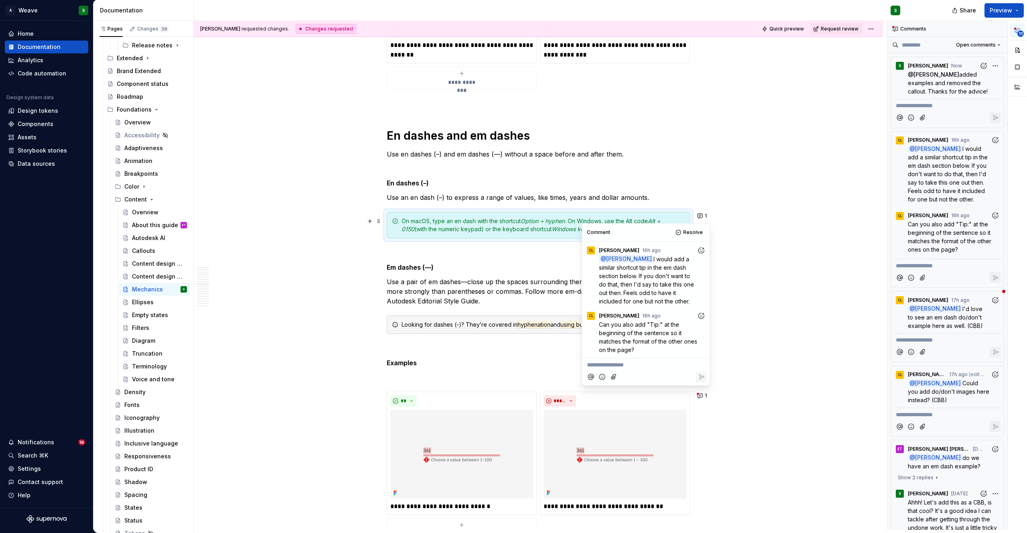
click at [401, 221] on div "On macOS, type an en dash with the shortcut Option + hyphen . On Windows, use t…" at bounding box center [542, 225] width 283 height 16
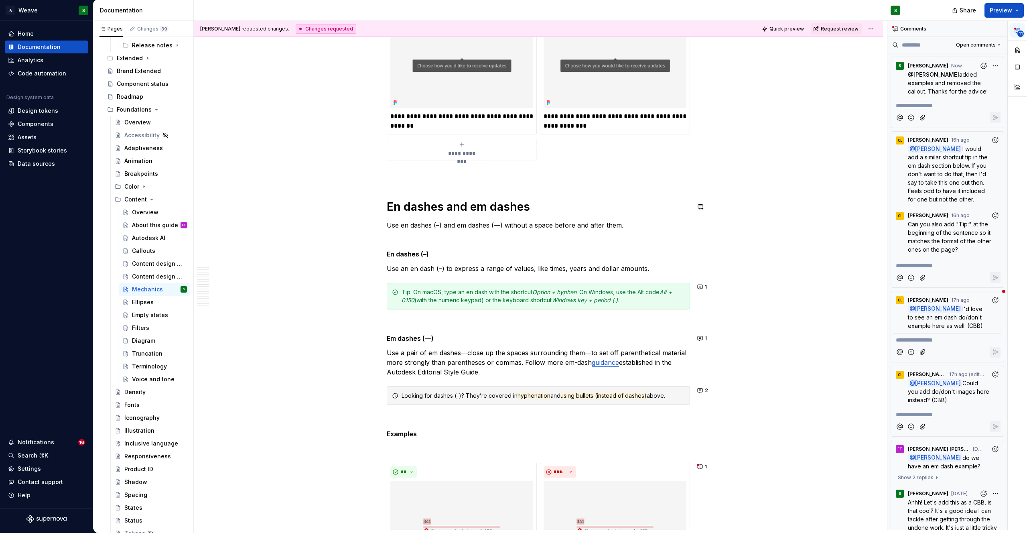
scroll to position [4460, 0]
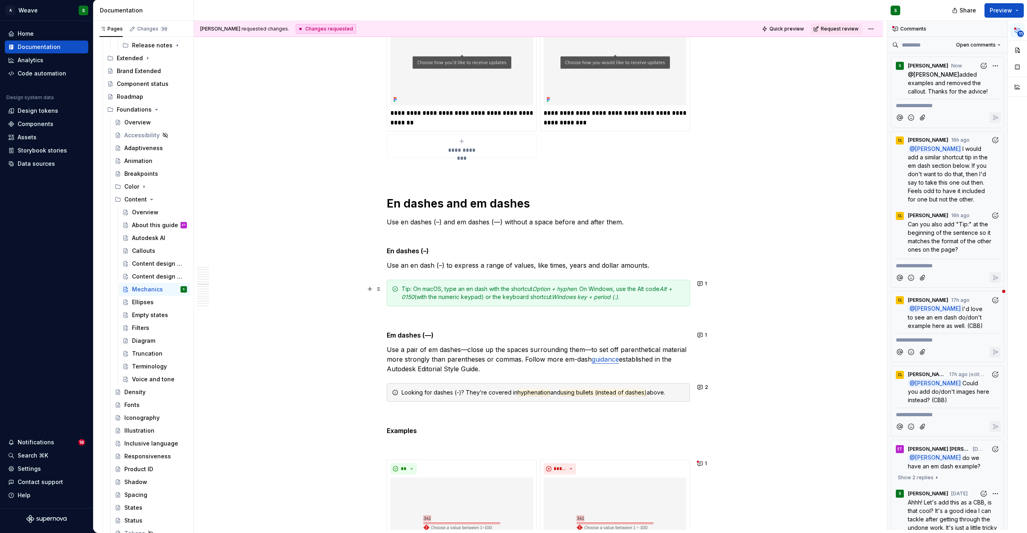
click at [407, 288] on div "Tip: On macOS, type an en dash with the shortcut Option + hyphen . On Windows, …" at bounding box center [542, 293] width 283 height 16
click at [398, 289] on div "Tip : On macOS, type an en dash with the shortcut Option + hyphen . On Windows,…" at bounding box center [538, 293] width 303 height 26
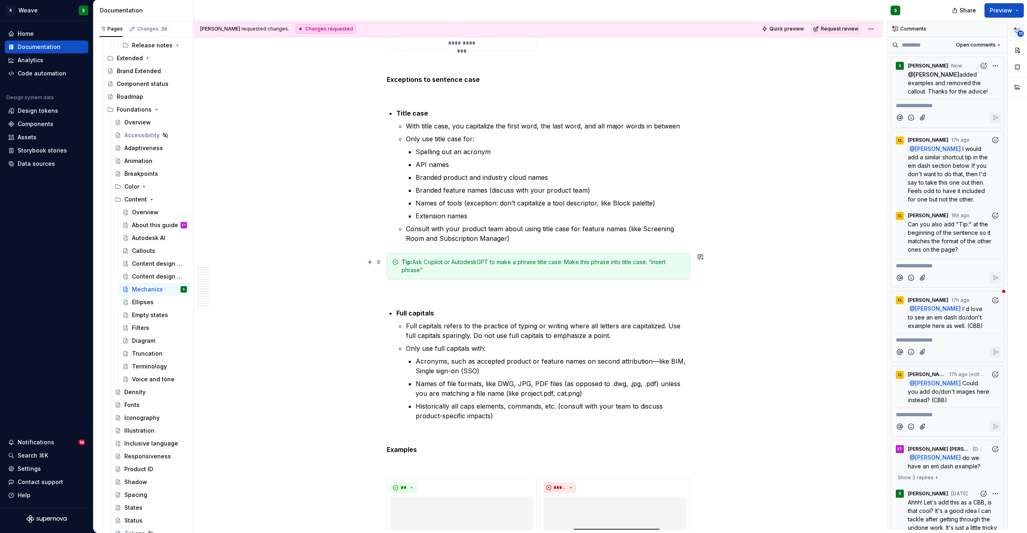
scroll to position [2554, 0]
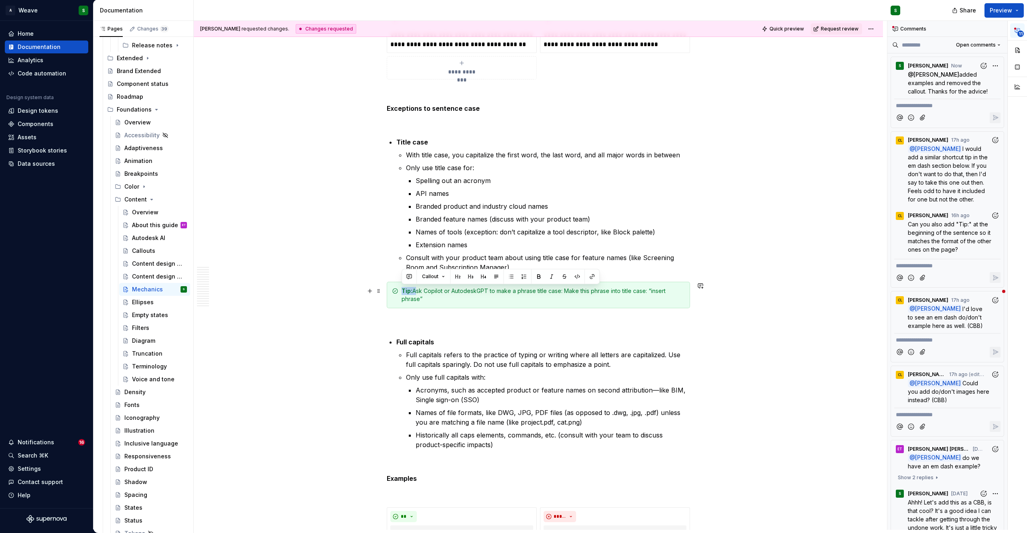
drag, startPoint x: 413, startPoint y: 292, endPoint x: 398, endPoint y: 292, distance: 14.4
click at [398, 292] on div "Tip: Ask Copilot or AutodeskGPT to make a phrase title case: Make this phrase i…" at bounding box center [538, 295] width 303 height 26
click at [537, 275] on button "button" at bounding box center [538, 276] width 11 height 11
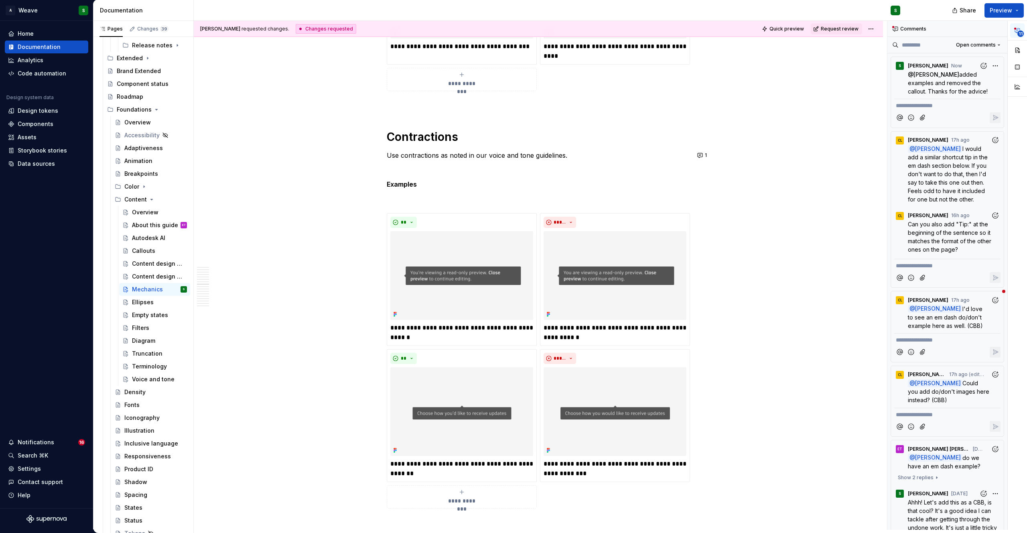
scroll to position [4554, 0]
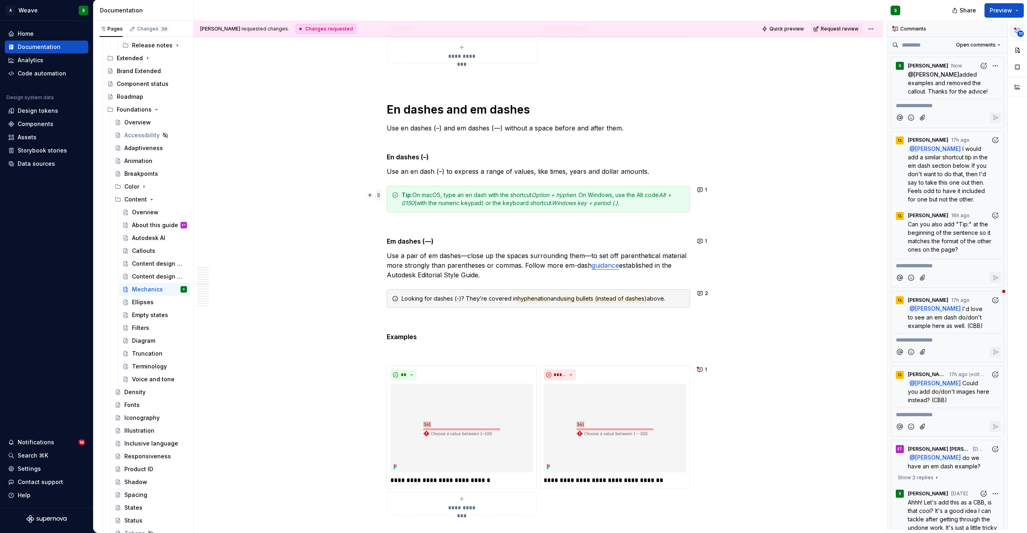
click at [379, 194] on span at bounding box center [378, 194] width 6 height 11
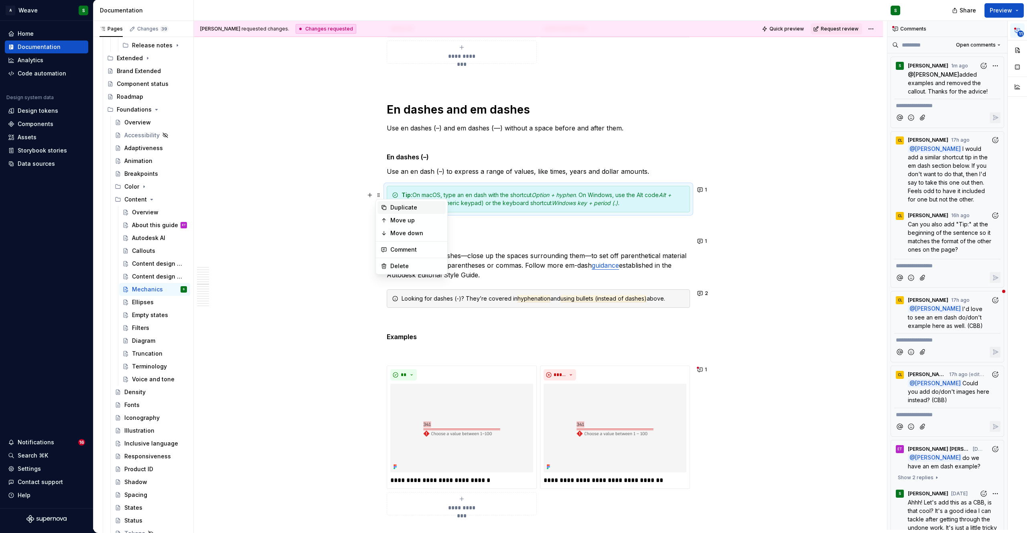
click at [400, 206] on div "Duplicate" at bounding box center [416, 207] width 52 height 8
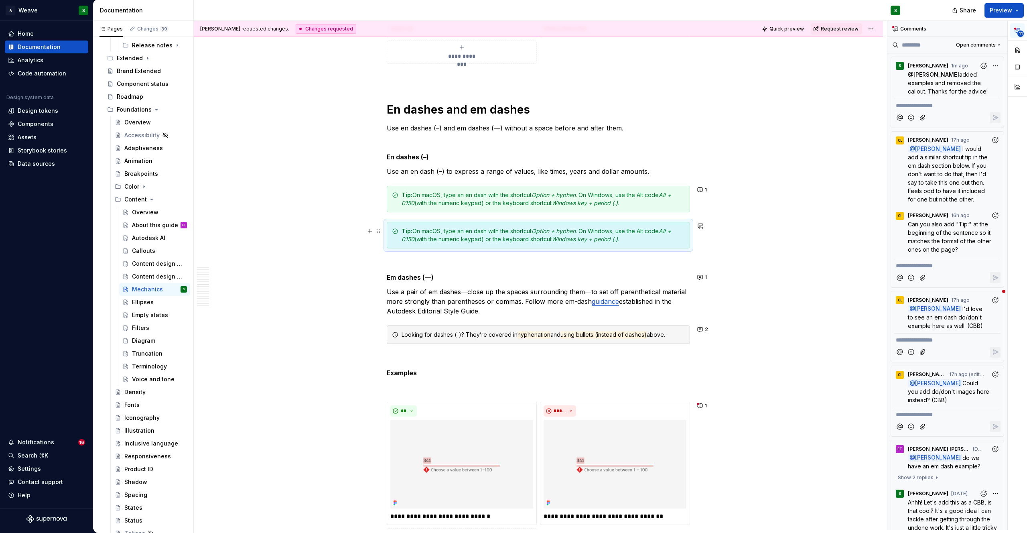
scroll to position [4631, 0]
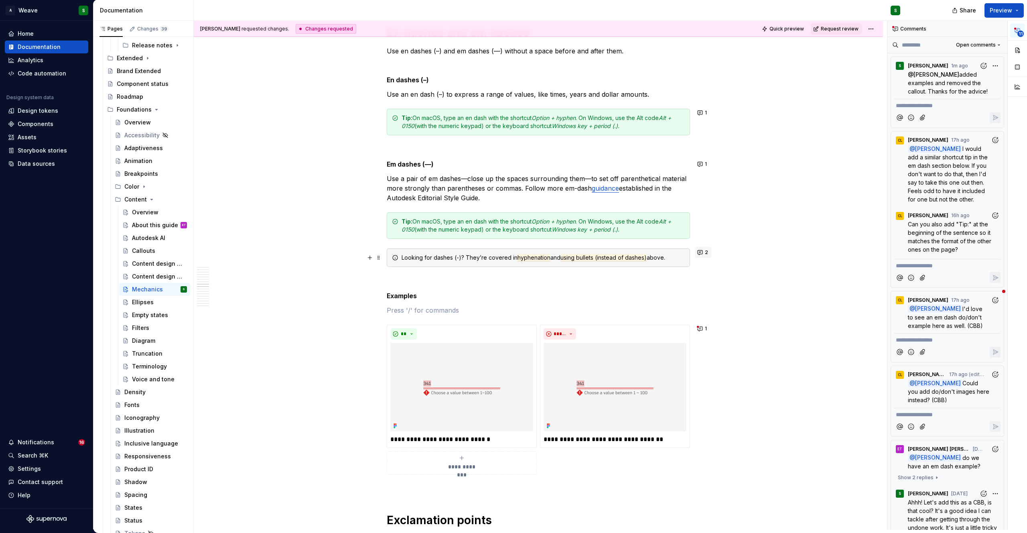
click at [703, 250] on button "2" at bounding box center [703, 252] width 17 height 11
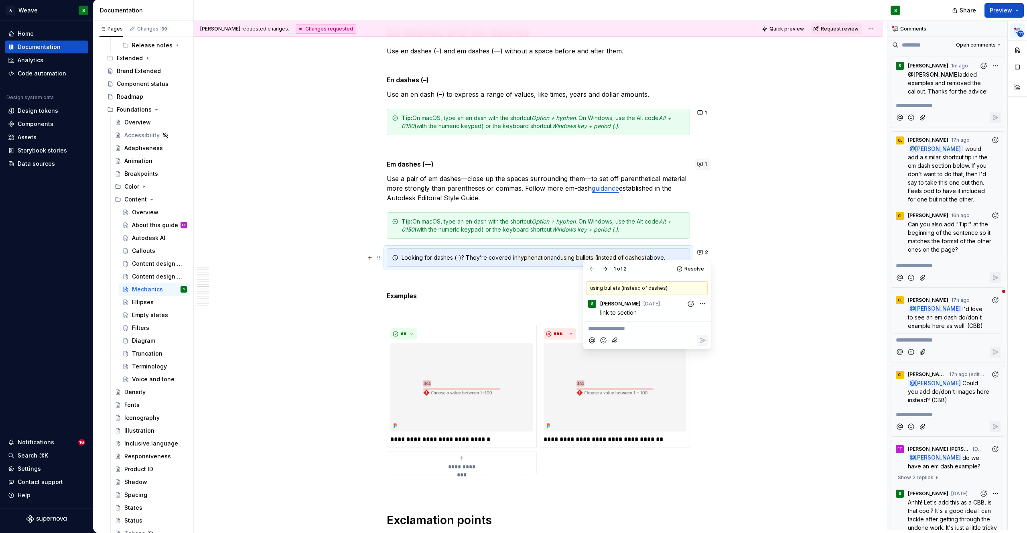
click at [701, 164] on button "1" at bounding box center [703, 163] width 16 height 11
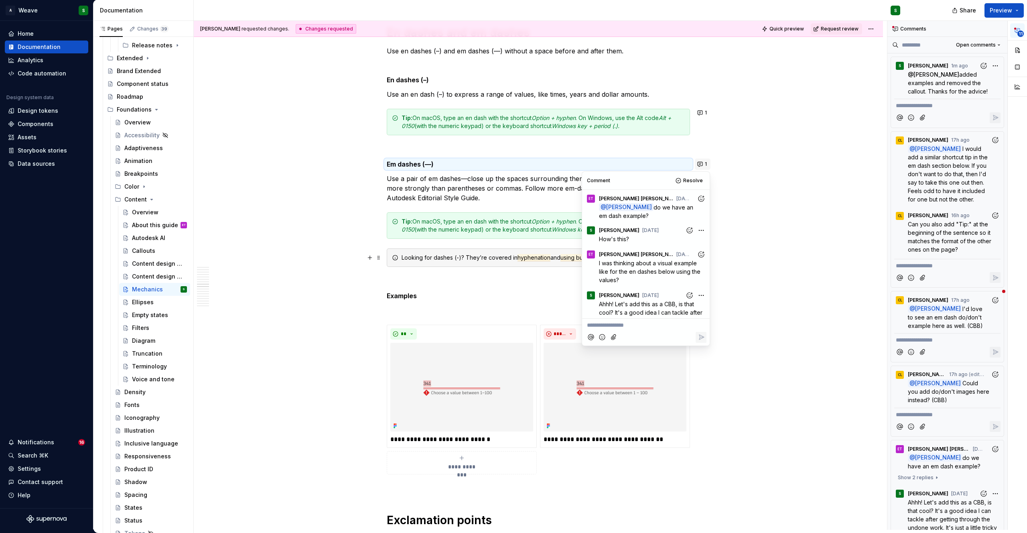
scroll to position [50, 0]
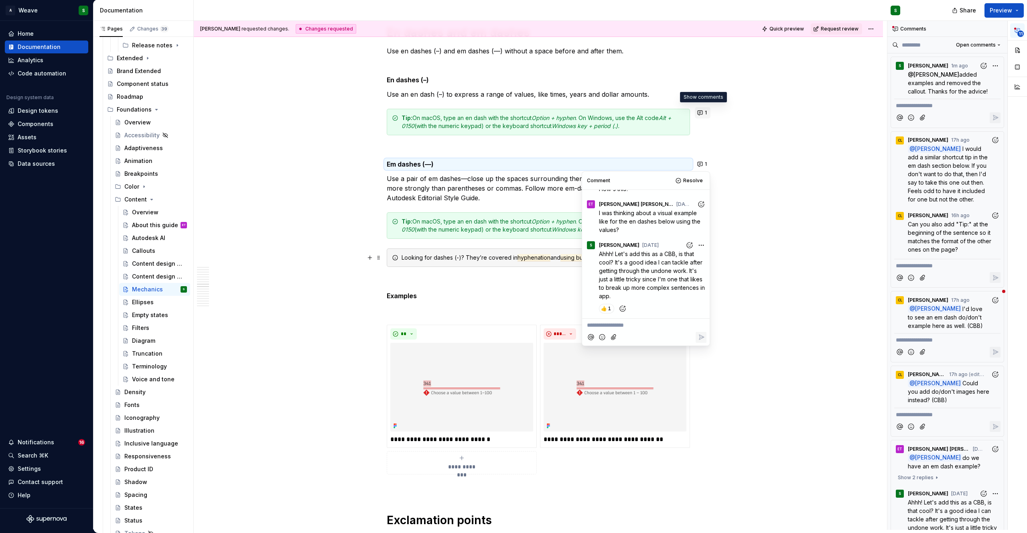
click at [703, 109] on button "1" at bounding box center [703, 112] width 16 height 11
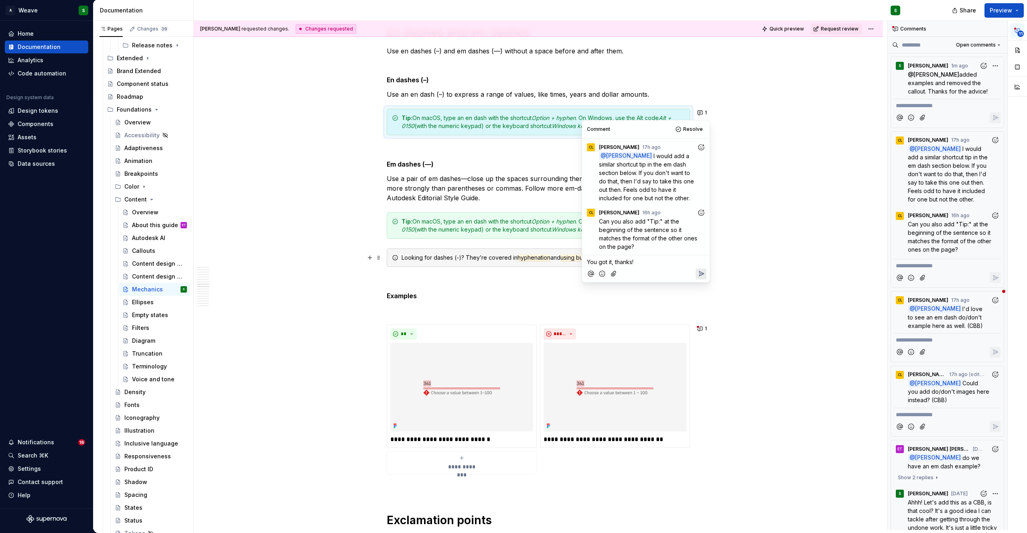
click at [703, 274] on icon "Reply" at bounding box center [701, 273] width 8 height 8
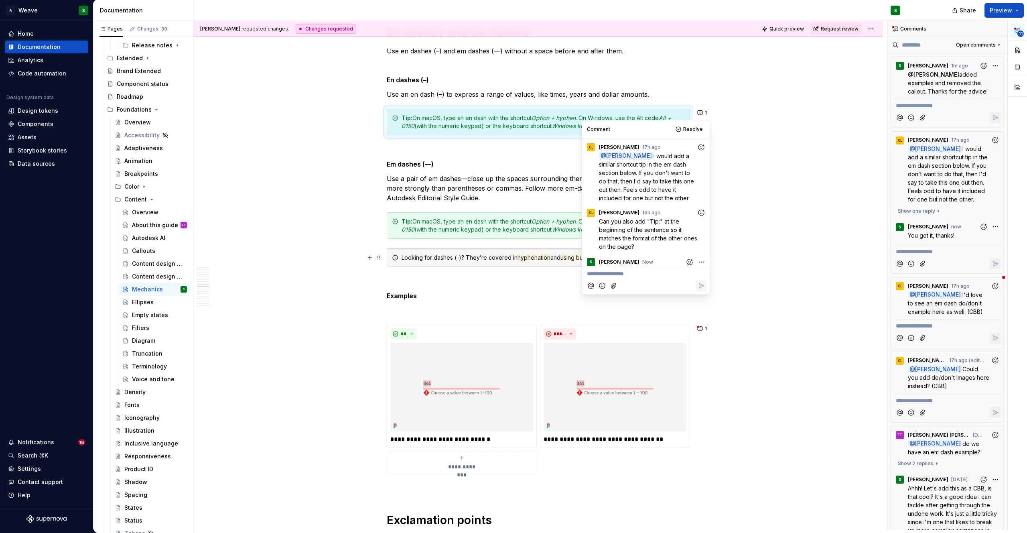
scroll to position [12, 0]
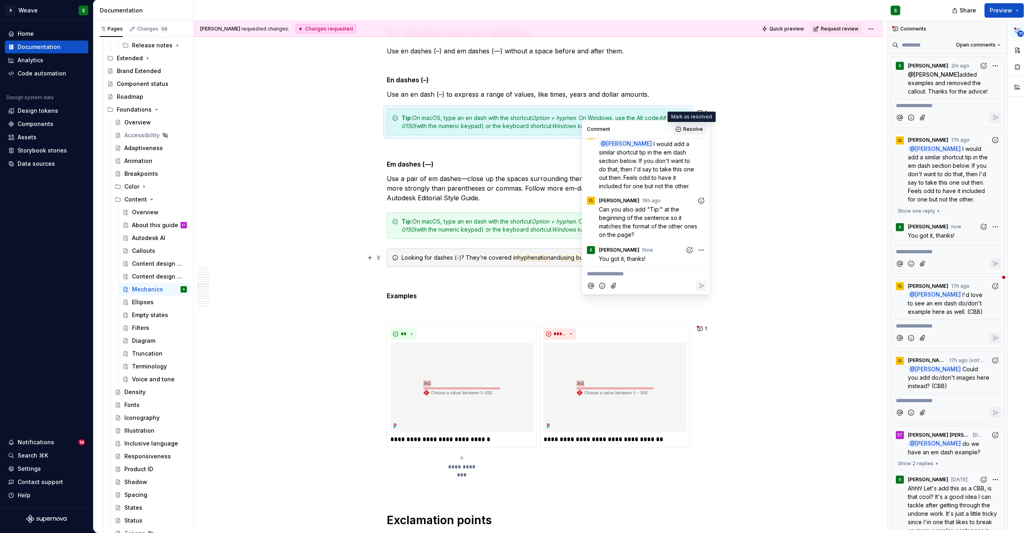
click at [687, 130] on span "Resolve" at bounding box center [693, 129] width 20 height 6
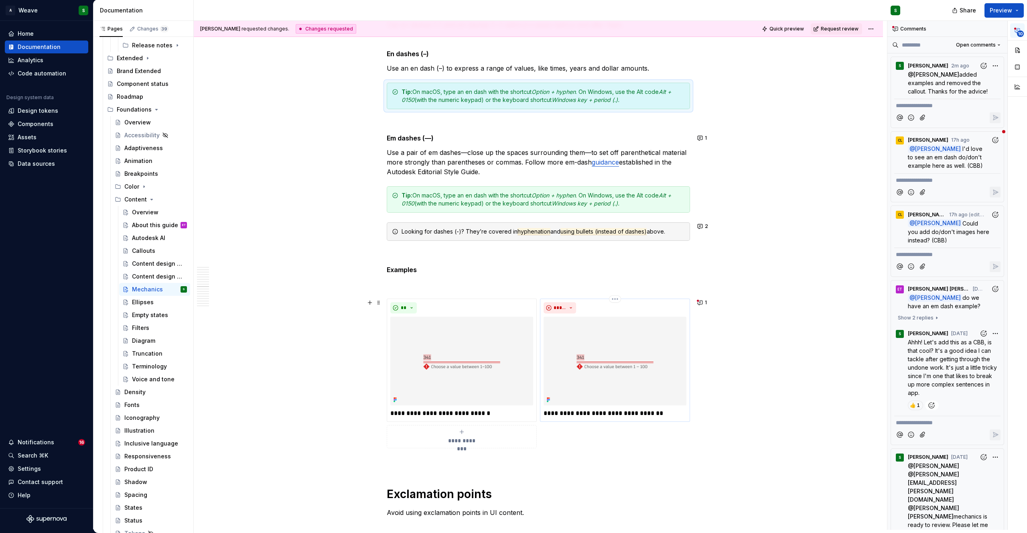
scroll to position [4658, 0]
click at [702, 228] on button "2" at bounding box center [703, 225] width 17 height 11
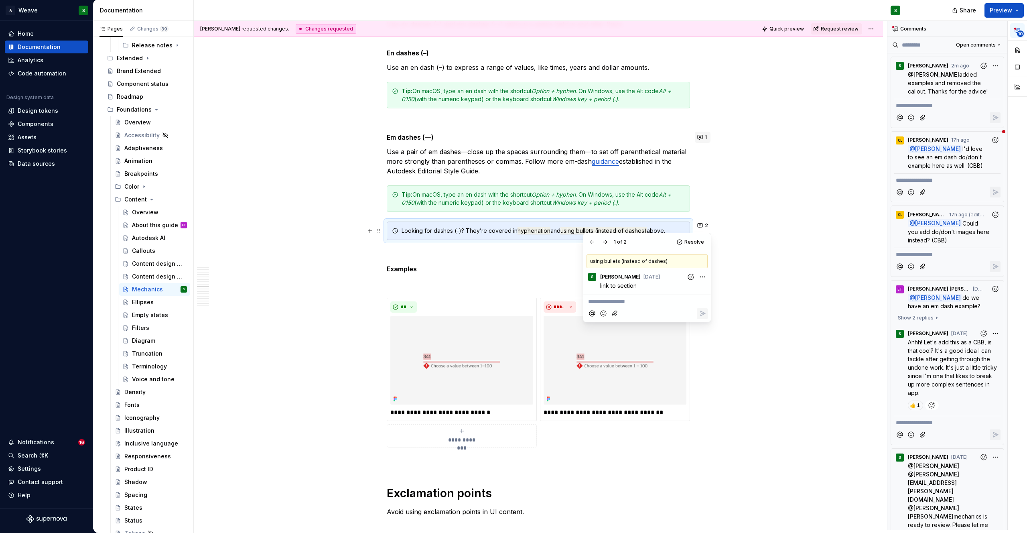
click at [700, 140] on button "1" at bounding box center [703, 137] width 16 height 11
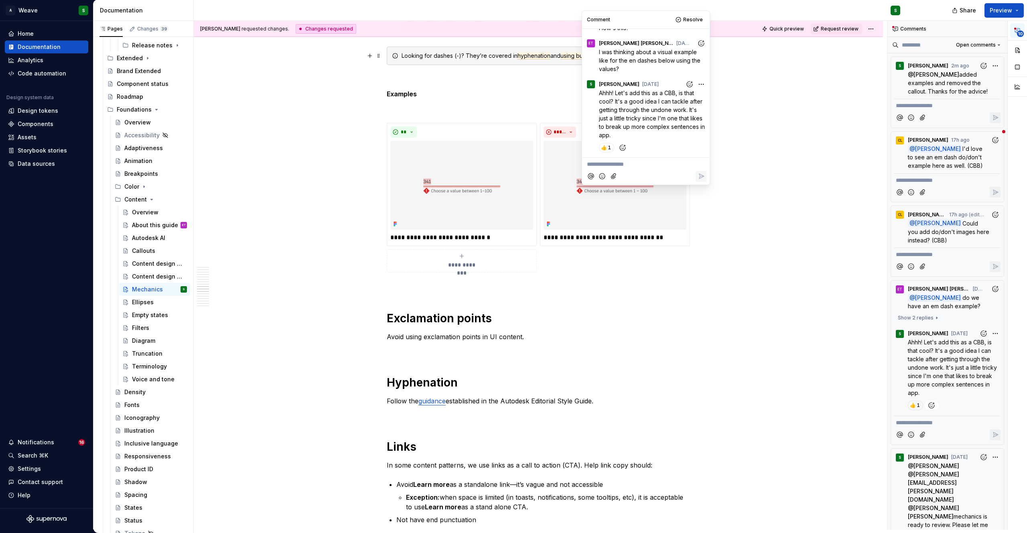
scroll to position [4856, 0]
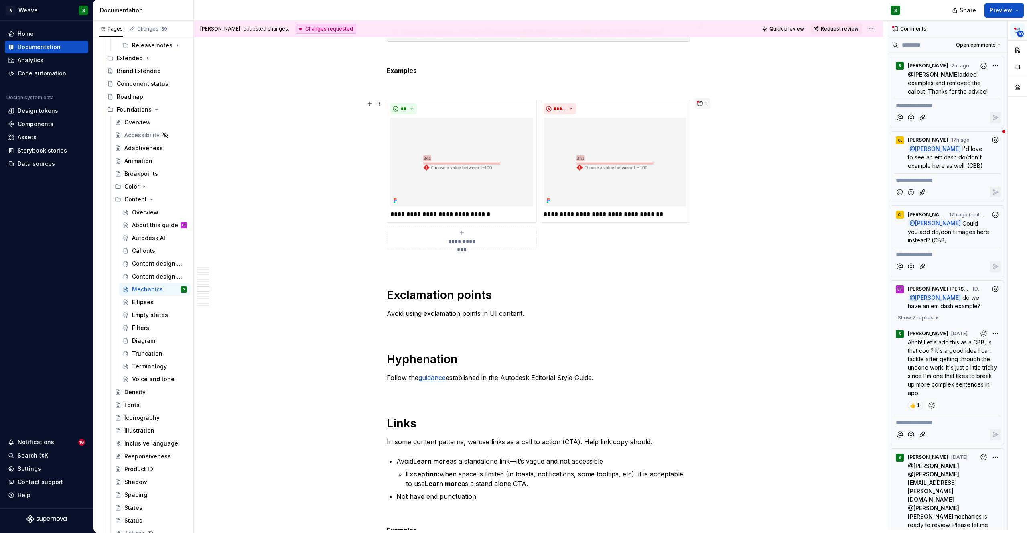
click at [702, 105] on button "1" at bounding box center [703, 103] width 16 height 11
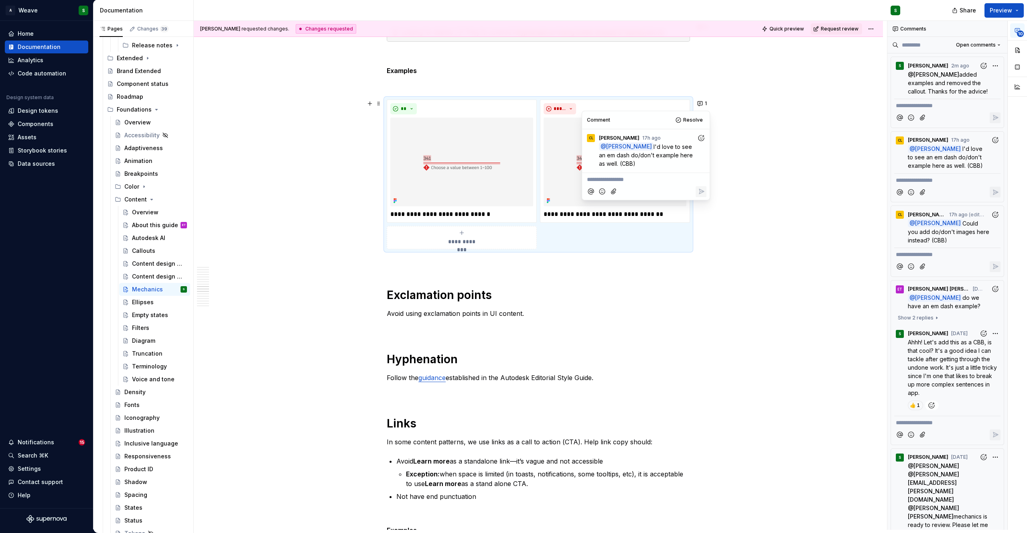
click at [632, 179] on p "**********" at bounding box center [646, 179] width 118 height 8
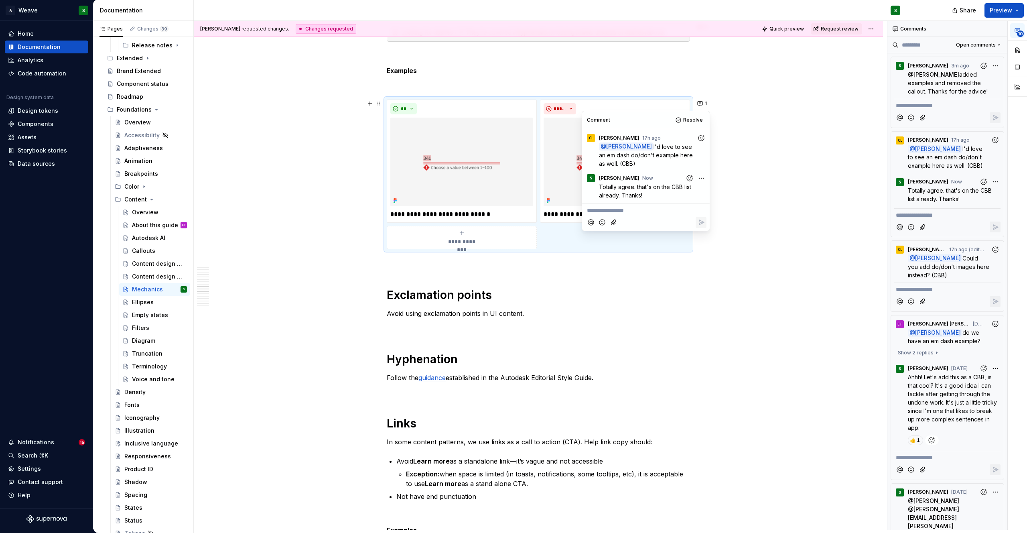
click at [657, 66] on p "Examples" at bounding box center [538, 71] width 303 height 10
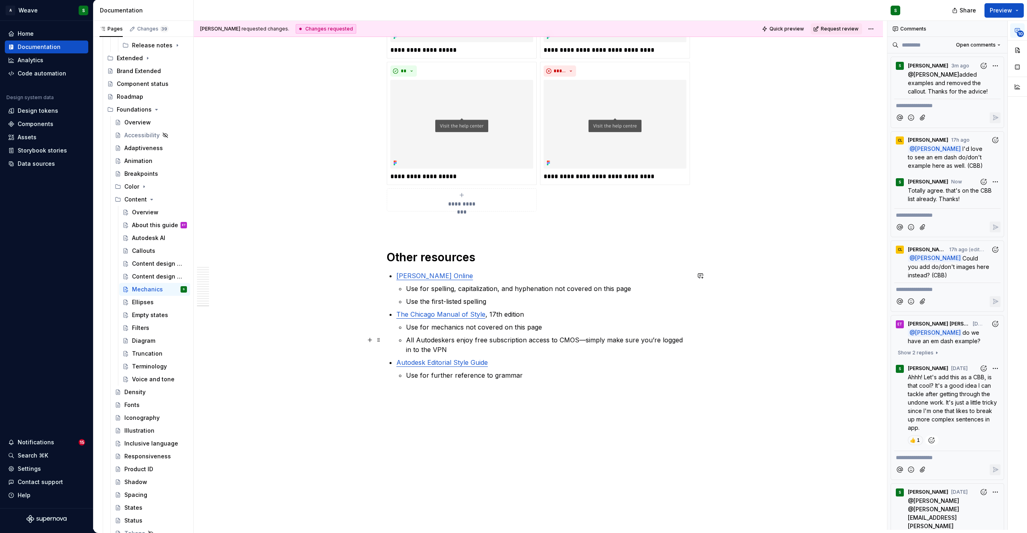
scroll to position [6879, 0]
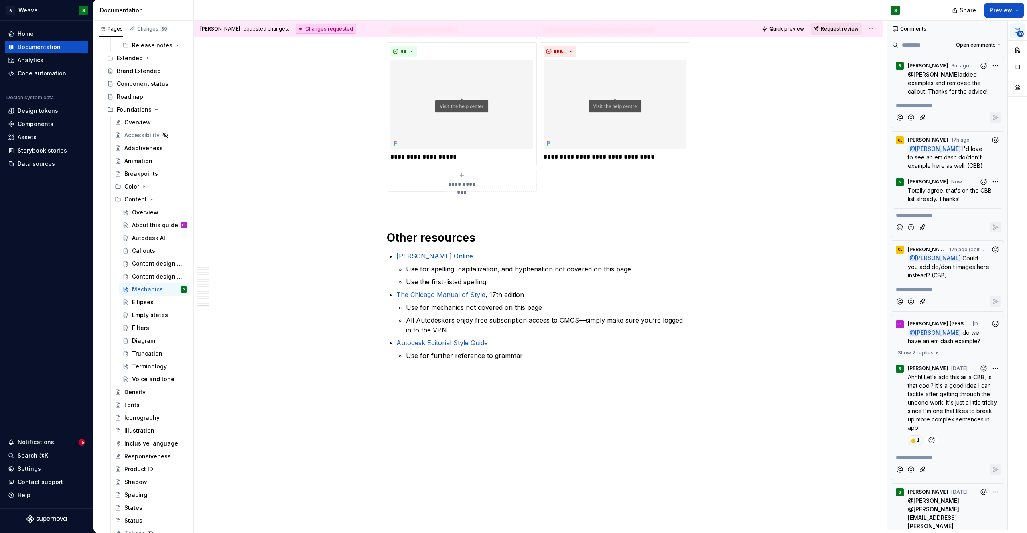
click at [845, 27] on span "Request review" at bounding box center [839, 29] width 38 height 6
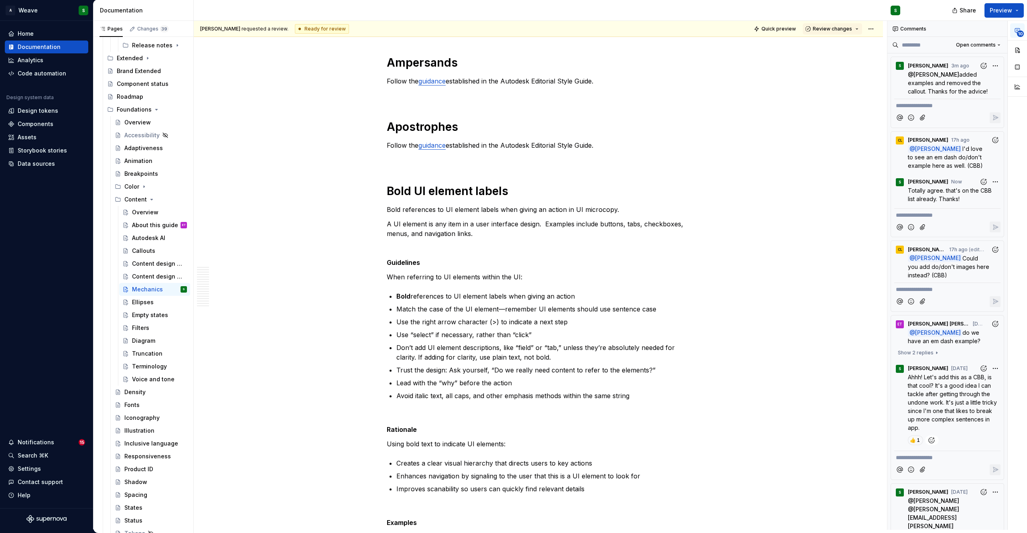
scroll to position [0, 0]
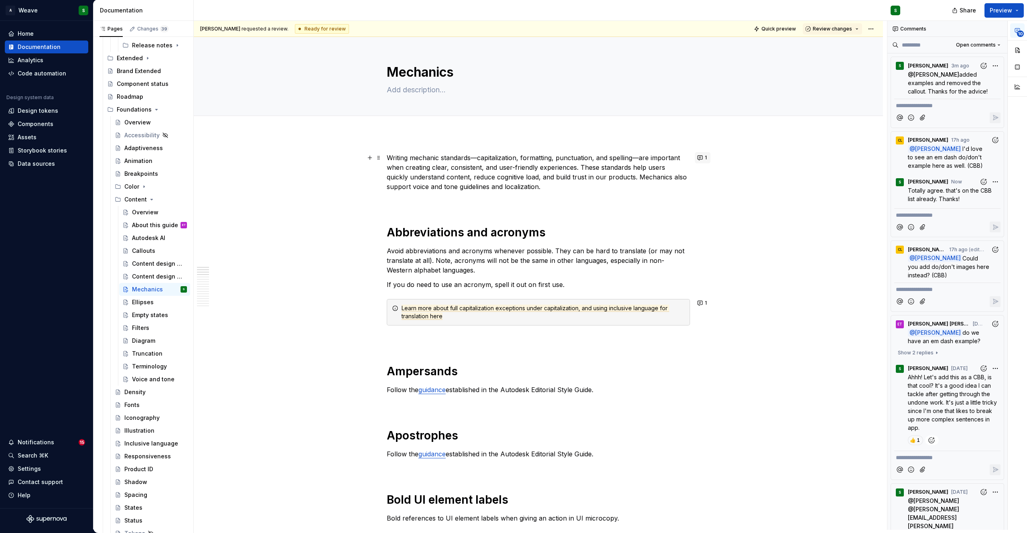
click at [699, 155] on button "1" at bounding box center [703, 157] width 16 height 11
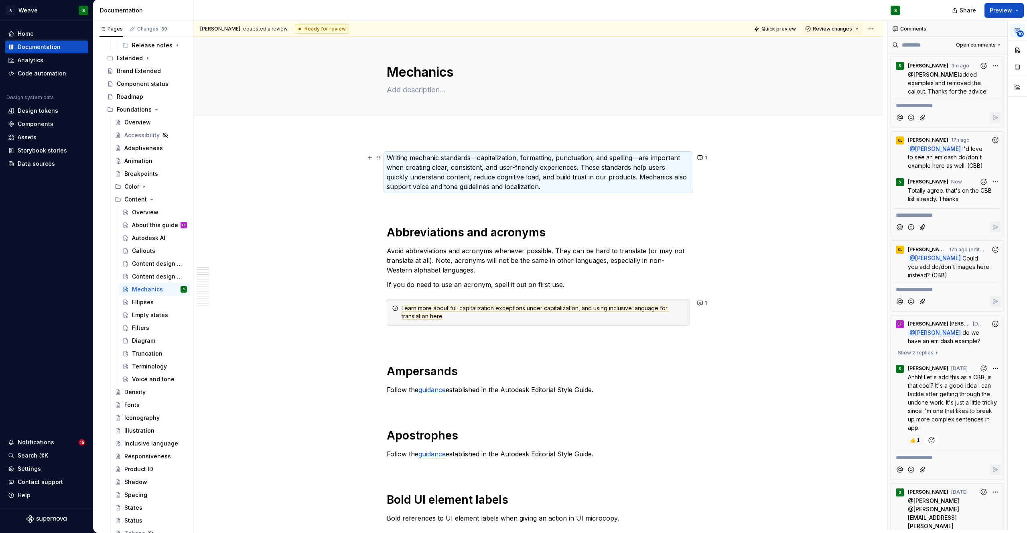
click at [396, 155] on p "Writing mechanic standards—capitalization, formatting, punctuation, and spellin…" at bounding box center [538, 172] width 303 height 38
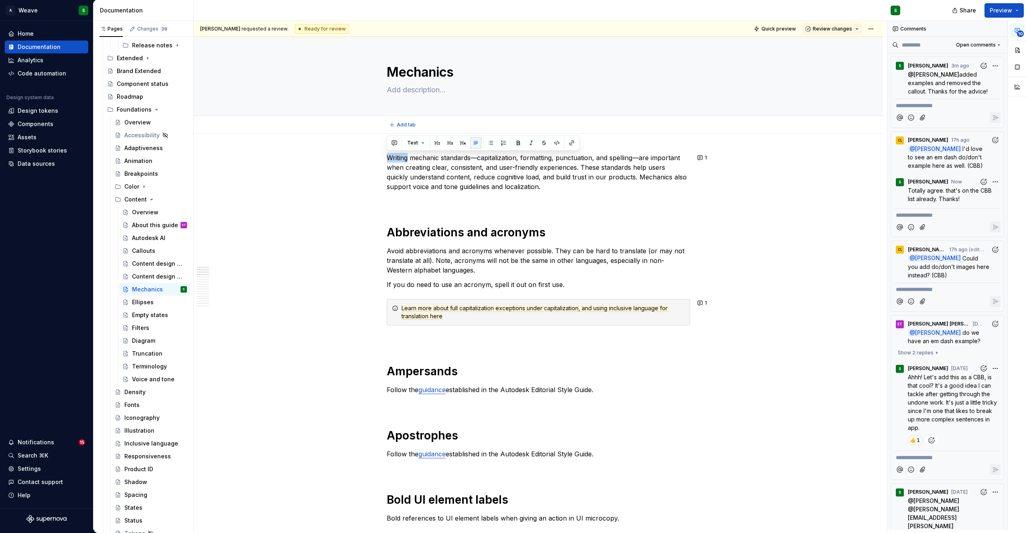
type textarea "*"
click at [393, 145] on button "button" at bounding box center [394, 142] width 11 height 11
click at [510, 175] on icon "Send" at bounding box center [508, 178] width 8 height 8
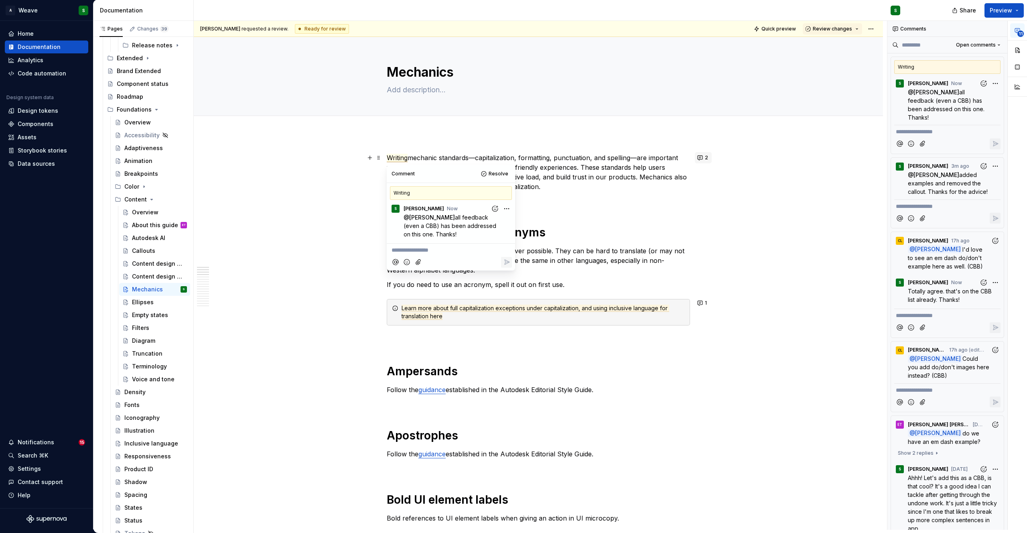
click at [699, 157] on button "2" at bounding box center [703, 157] width 17 height 11
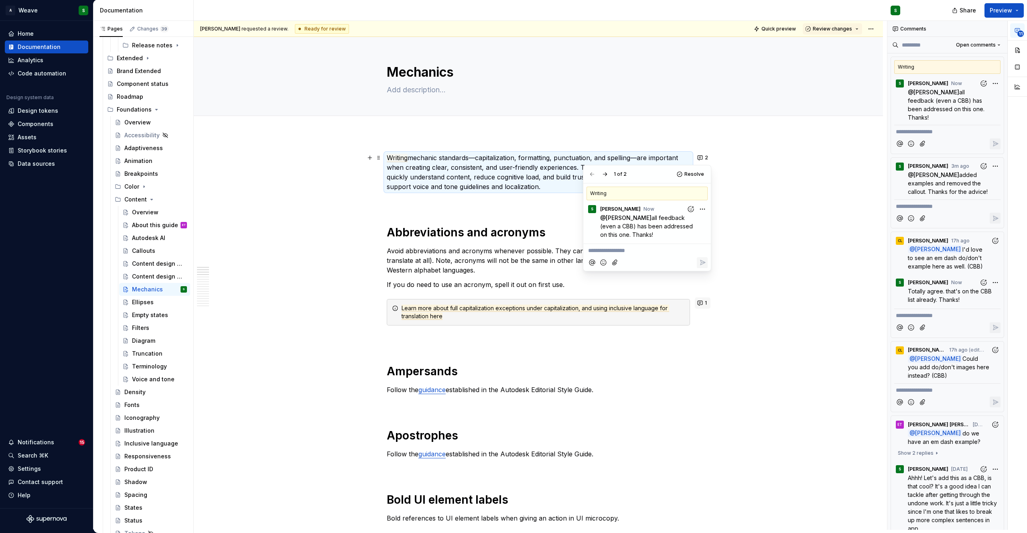
click at [704, 300] on button "1" at bounding box center [703, 302] width 16 height 11
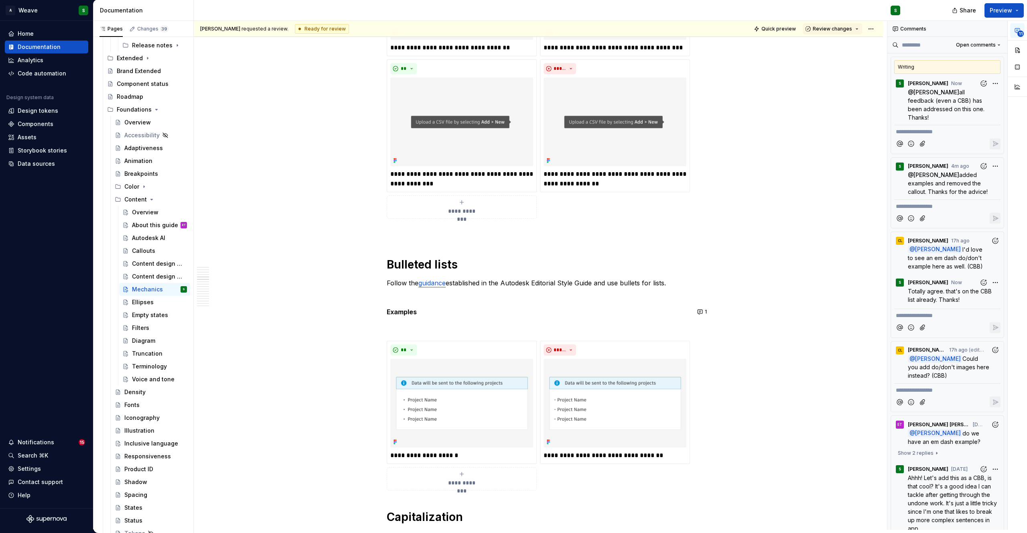
scroll to position [1408, 0]
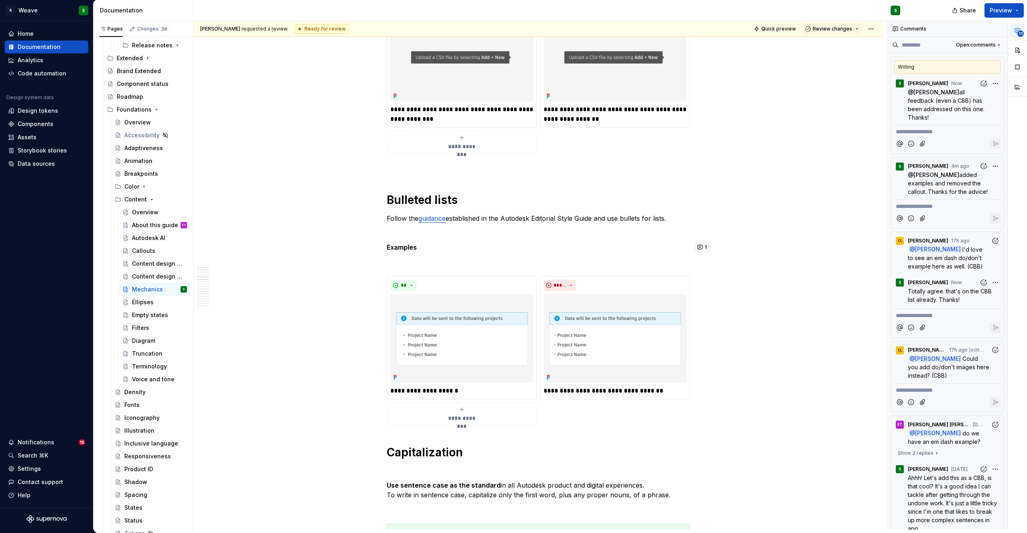
click at [703, 245] on button "1" at bounding box center [703, 246] width 16 height 11
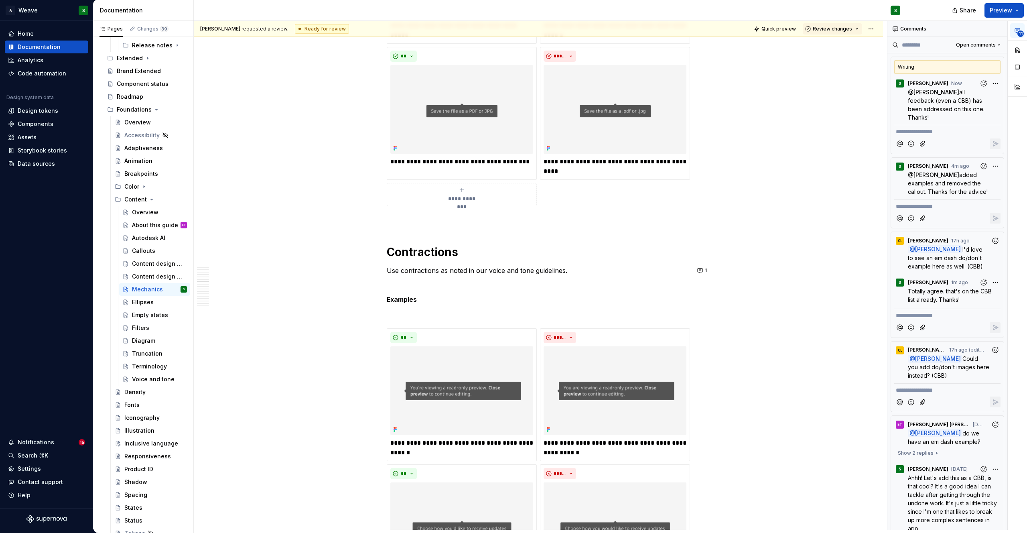
scroll to position [4000, 0]
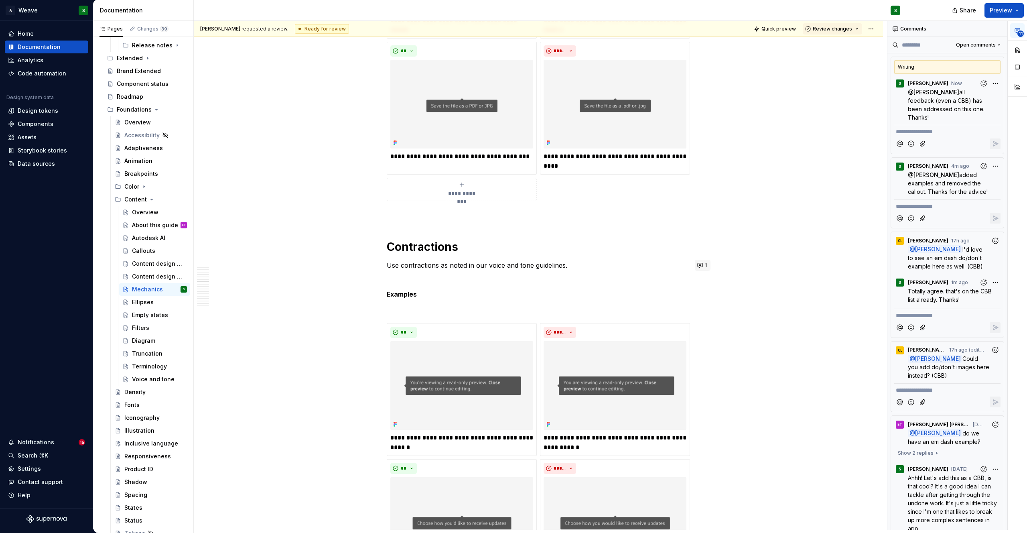
click at [703, 262] on button "1" at bounding box center [703, 264] width 16 height 11
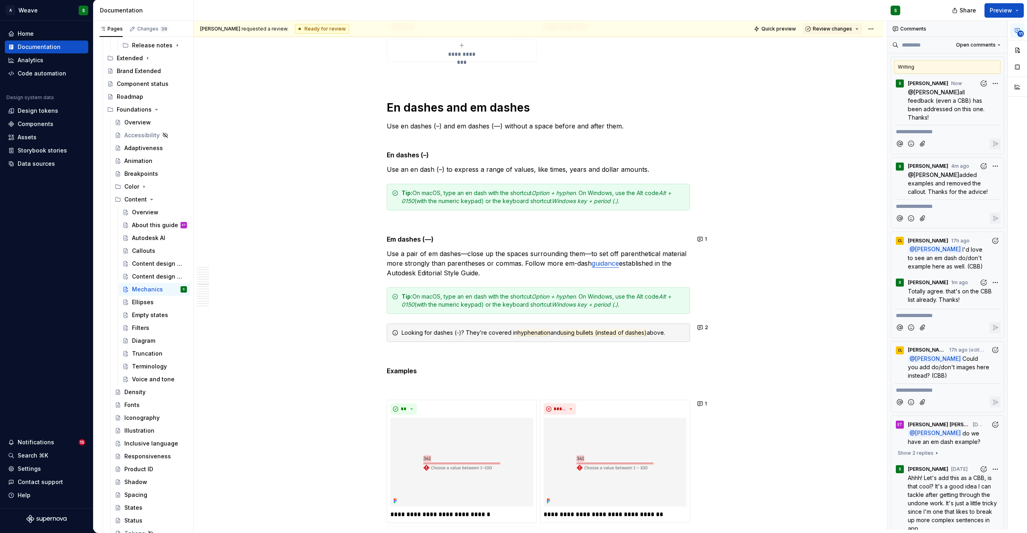
scroll to position [4558, 0]
click at [701, 238] on button "1" at bounding box center [703, 237] width 16 height 11
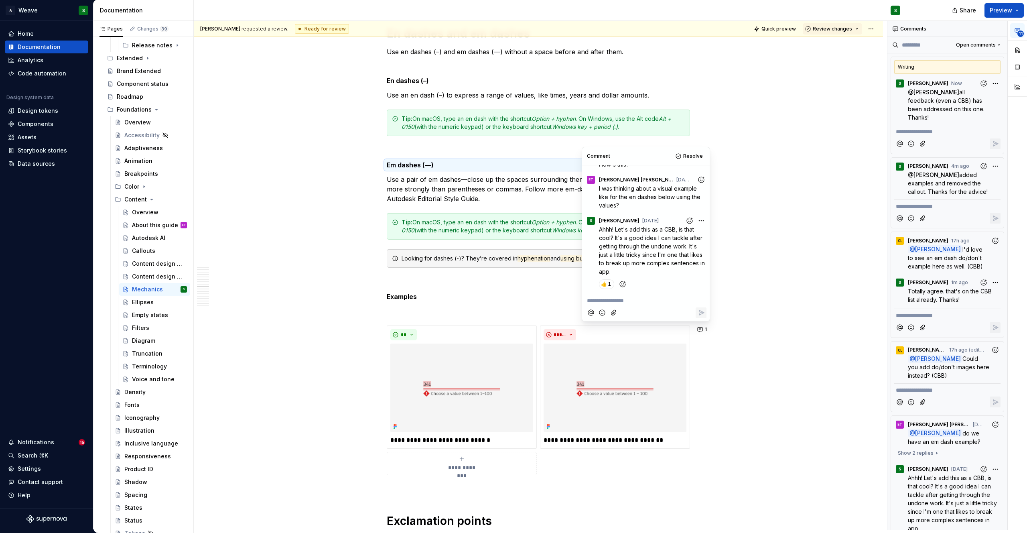
scroll to position [4659, 0]
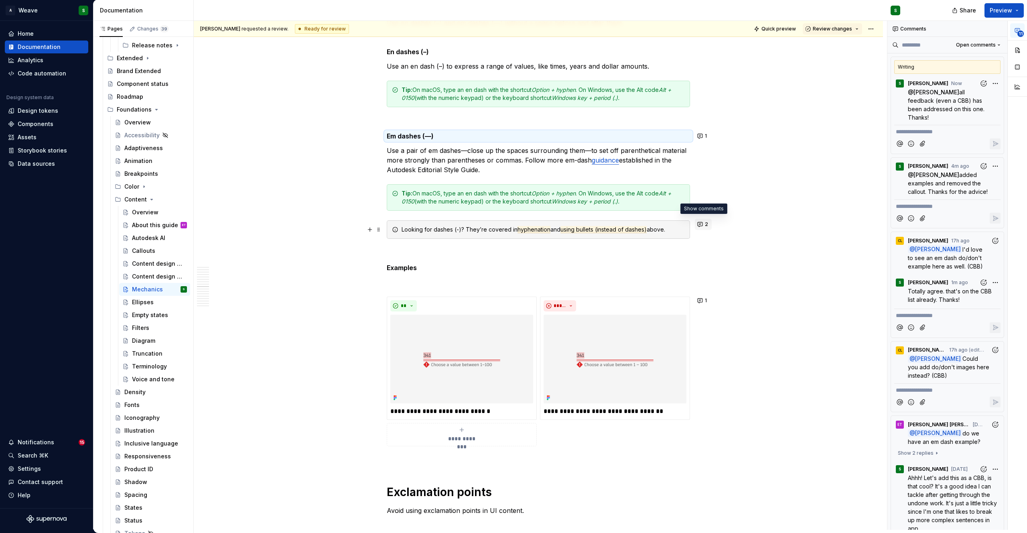
click at [697, 225] on button "2" at bounding box center [703, 224] width 17 height 11
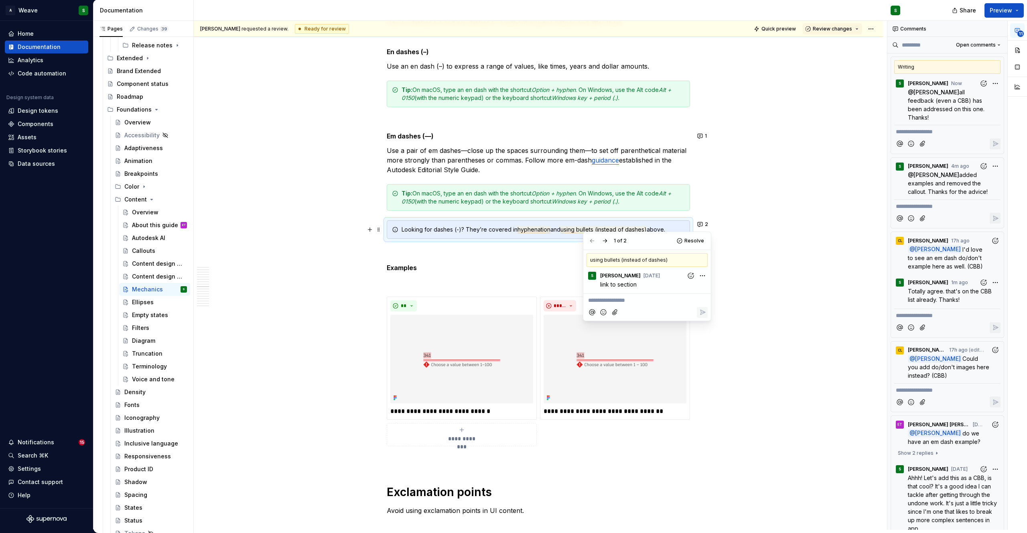
click at [702, 298] on button "1" at bounding box center [703, 300] width 16 height 11
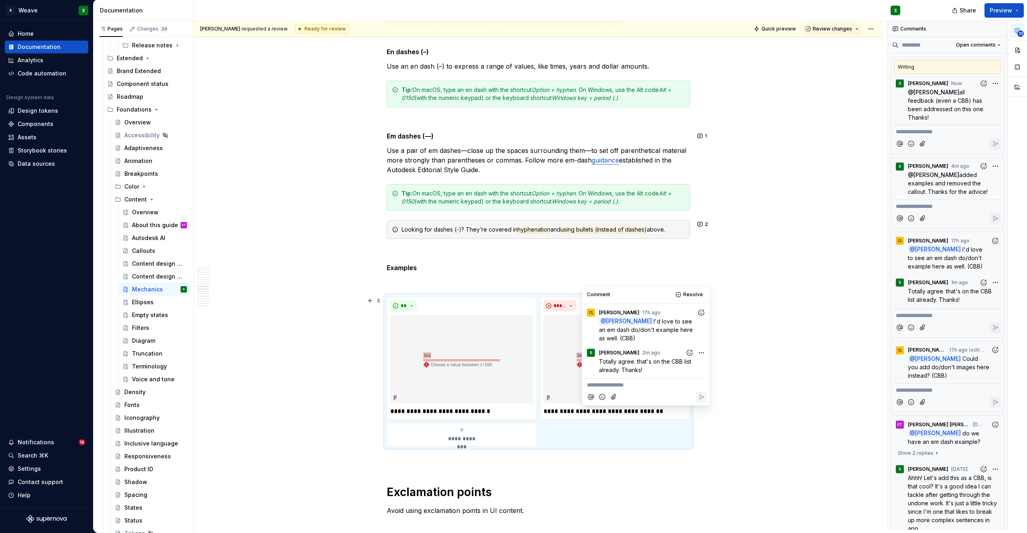
scroll to position [4687, 0]
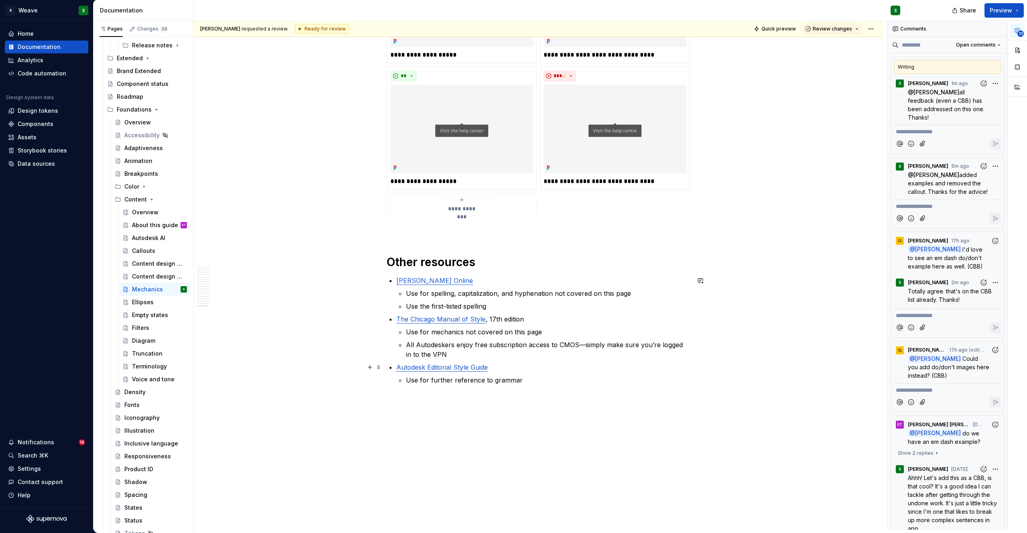
scroll to position [6879, 0]
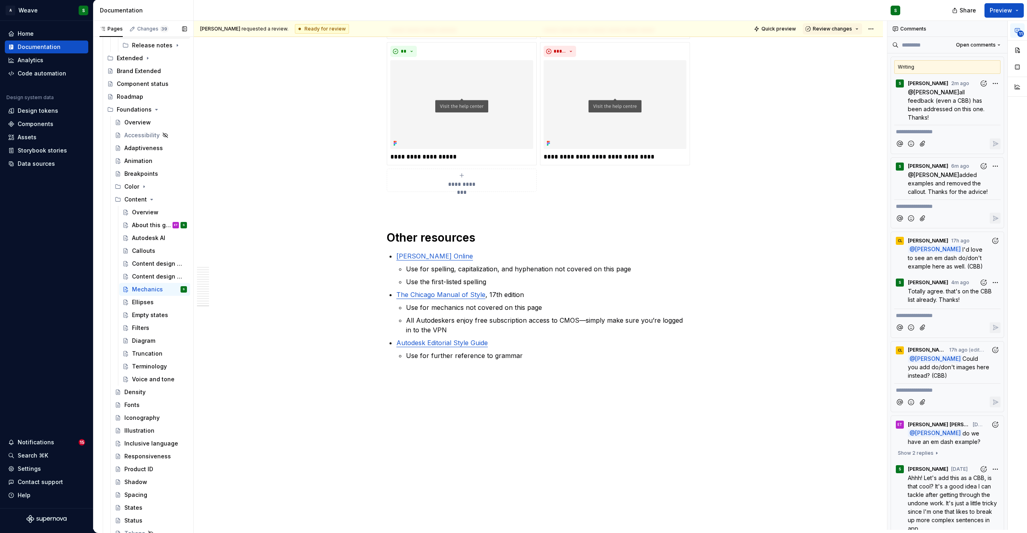
type textarea "*"
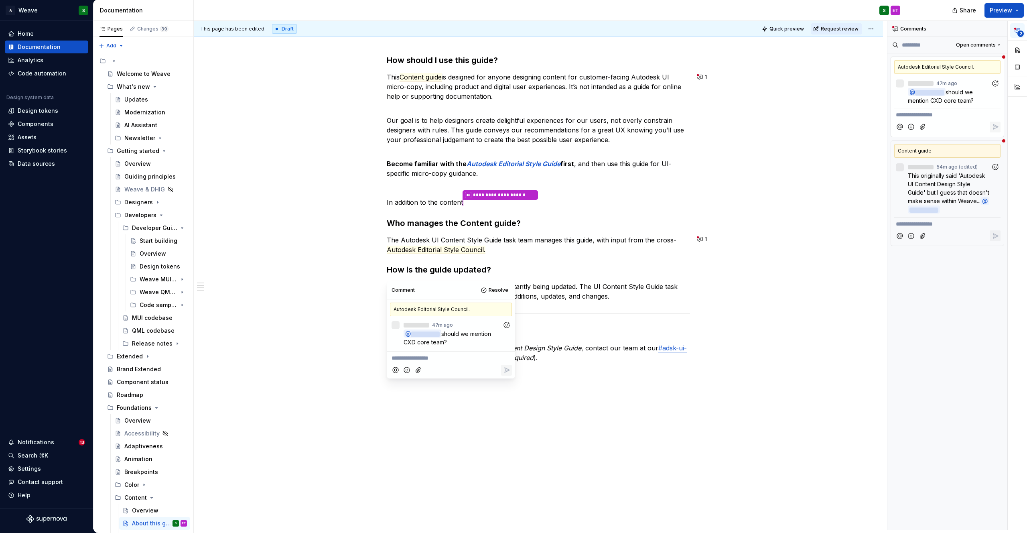
scroll to position [99, 0]
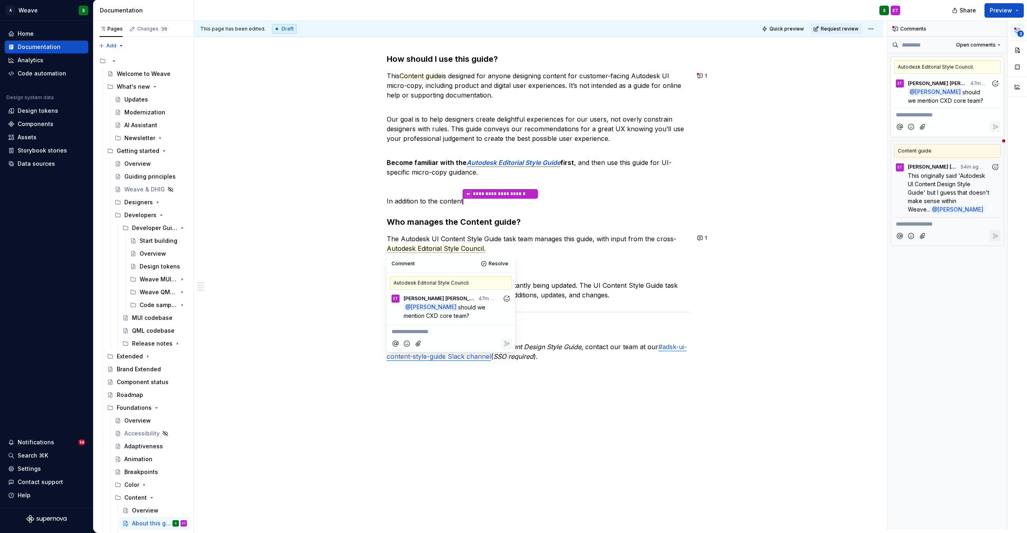
type textarea "*"
click at [434, 334] on p "**********" at bounding box center [450, 331] width 119 height 8
type textarea "*"
click at [415, 349] on span "Can you ask Donna? I'm not totally sure. Maybe we remove this actually. Since w…" at bounding box center [451, 344] width 120 height 32
click at [444, 357] on p "Can you ask Donna? I'm not totally sure. Maybe we remove this actually. Since w…" at bounding box center [450, 344] width 119 height 34
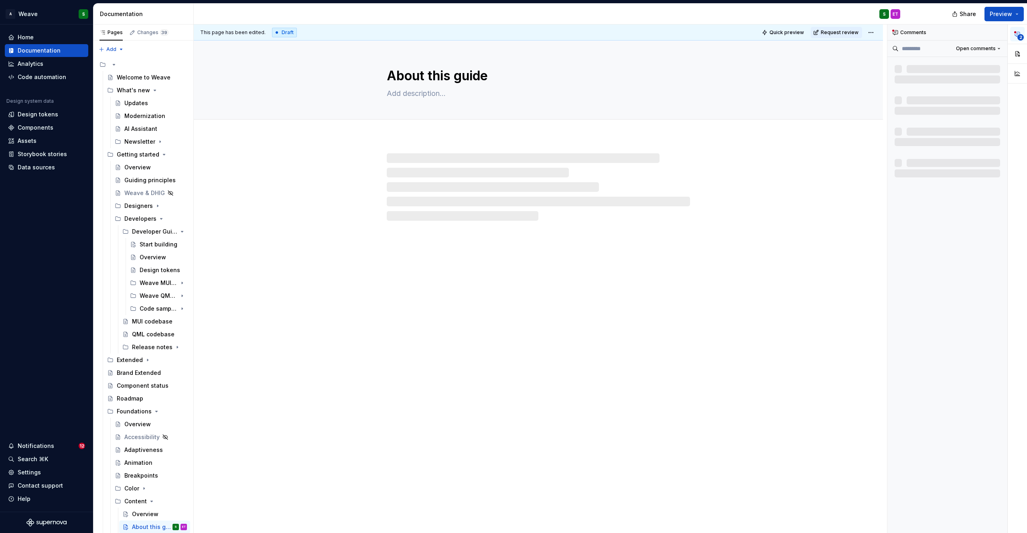
type textarea "*"
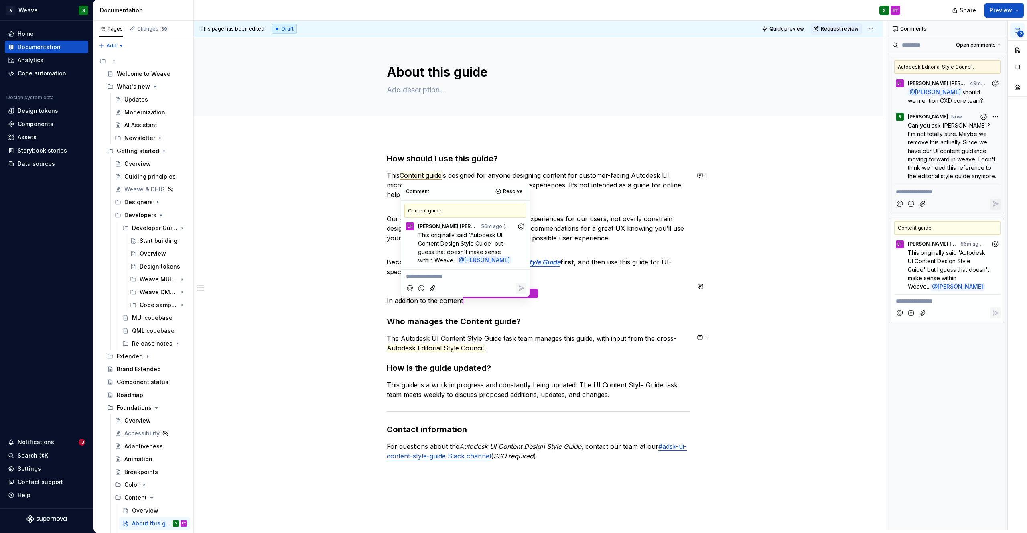
click at [456, 279] on p "**********" at bounding box center [465, 276] width 119 height 8
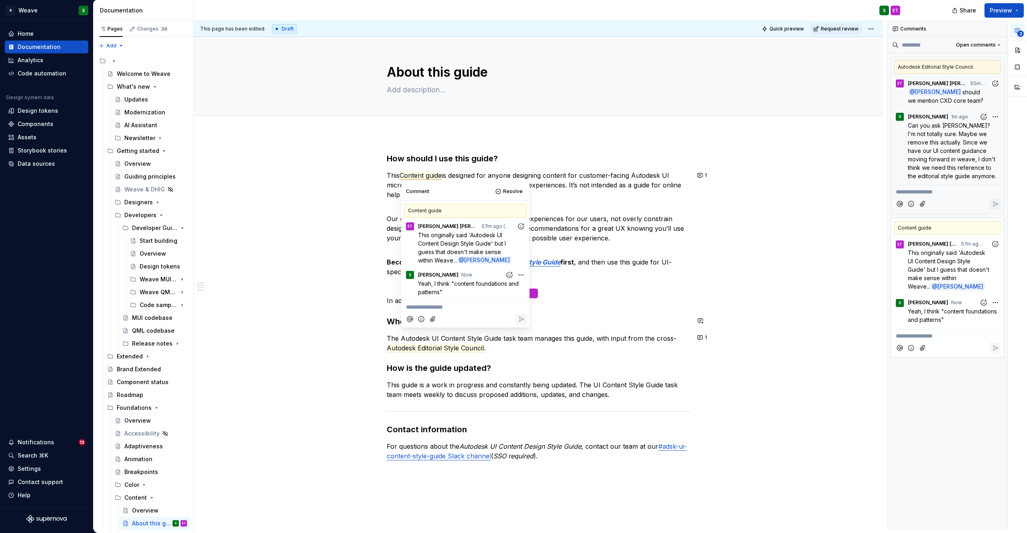
click at [417, 306] on p "**********" at bounding box center [465, 307] width 119 height 8
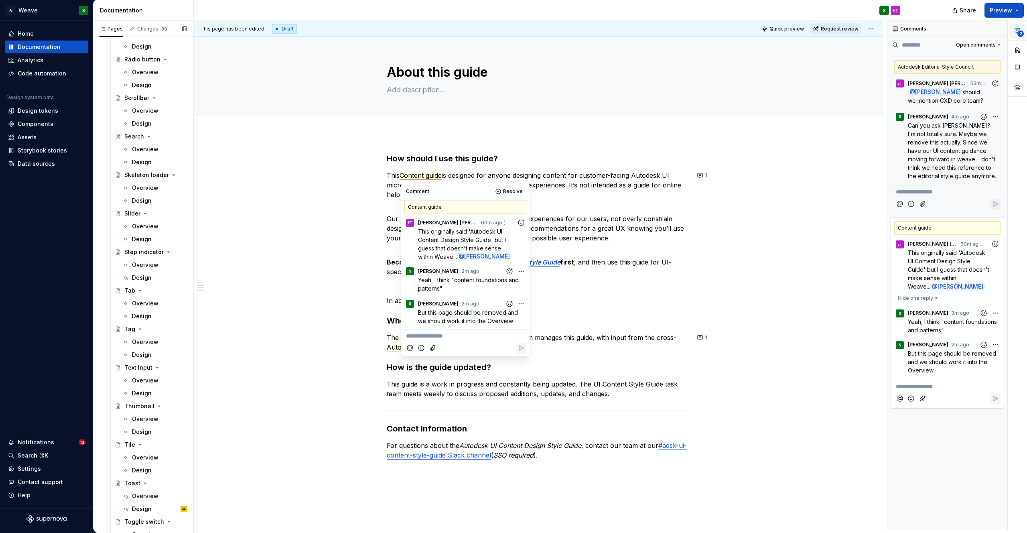
scroll to position [2018, 0]
click at [135, 504] on div "Design" at bounding box center [142, 506] width 20 height 8
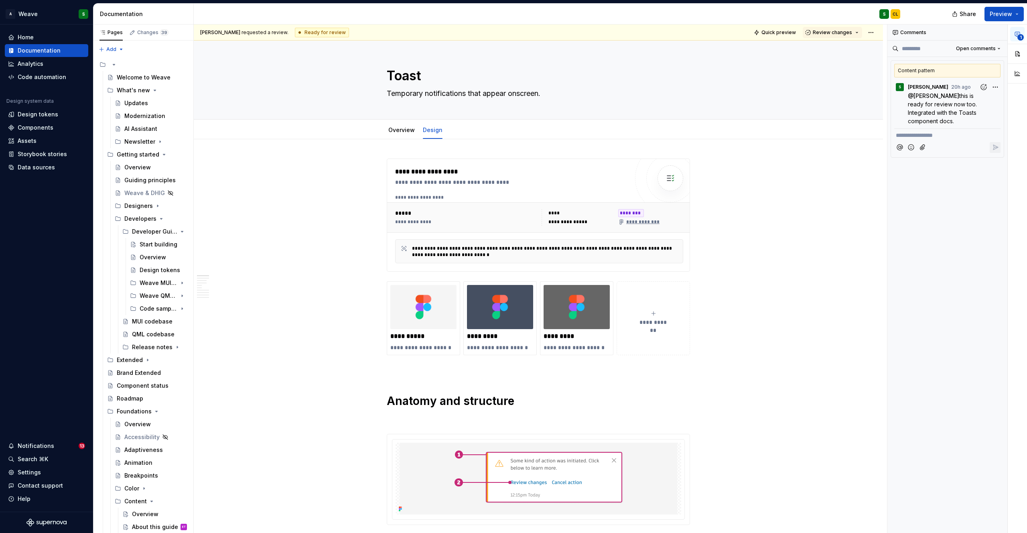
type textarea "*"
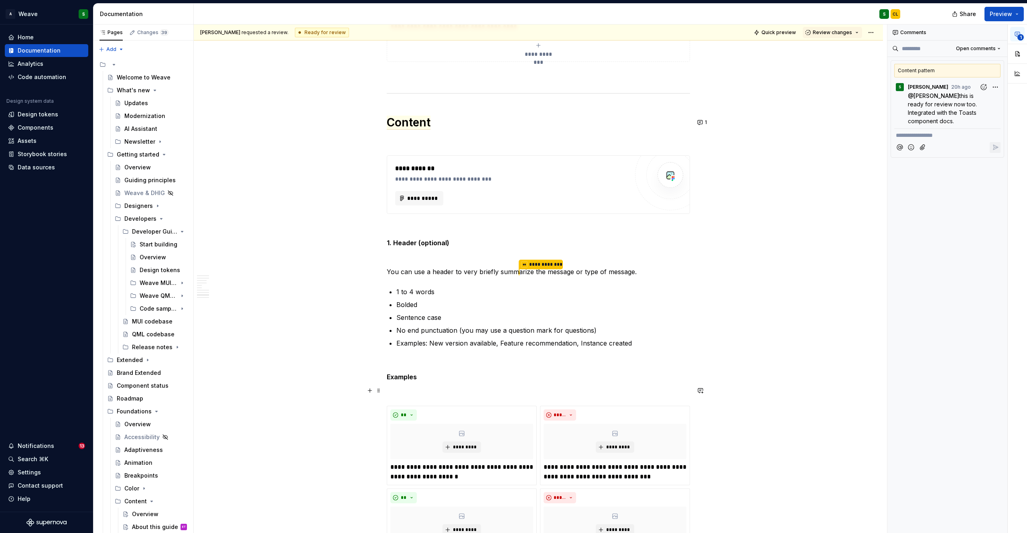
scroll to position [2342, 0]
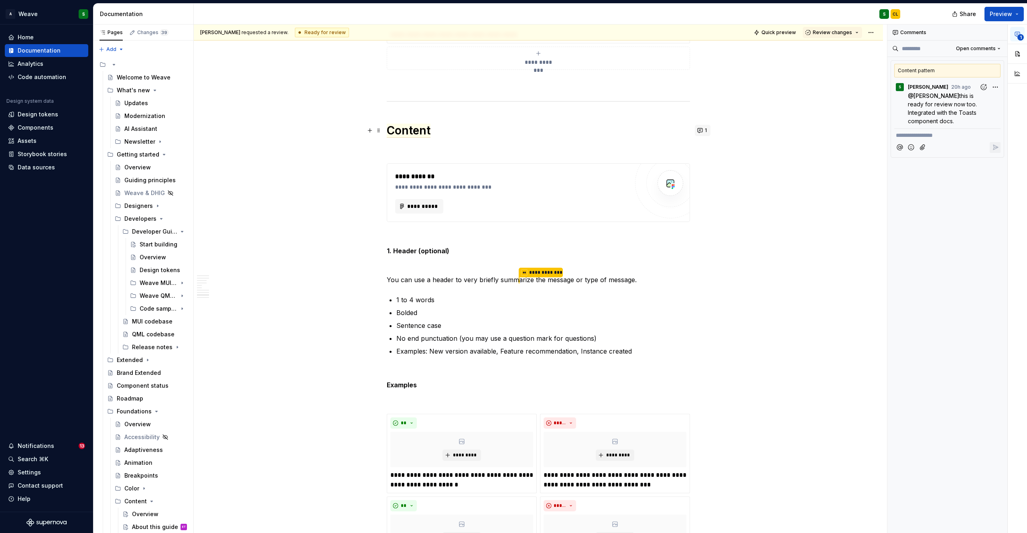
click at [701, 130] on button "1" at bounding box center [703, 130] width 16 height 11
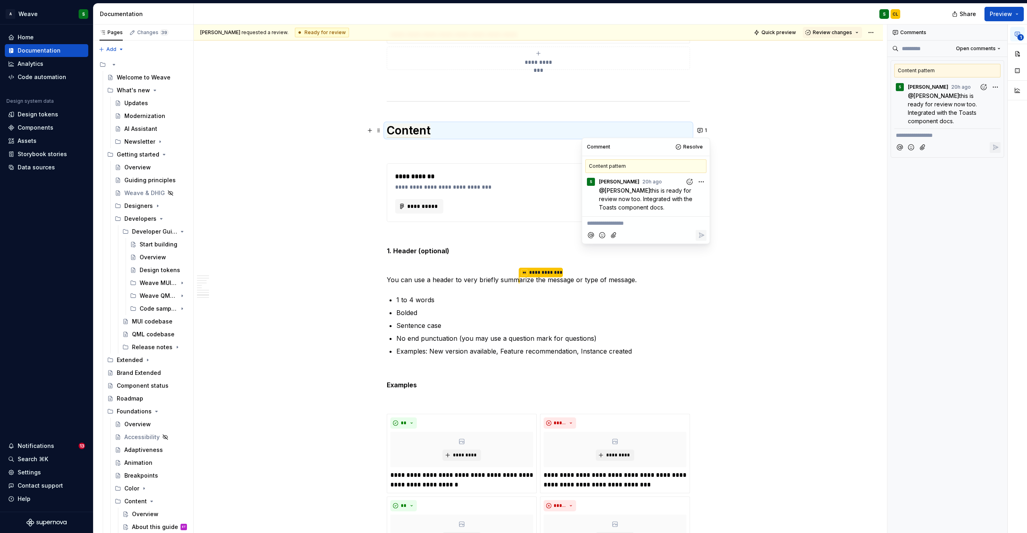
click at [483, 125] on h1 "Content" at bounding box center [538, 130] width 303 height 14
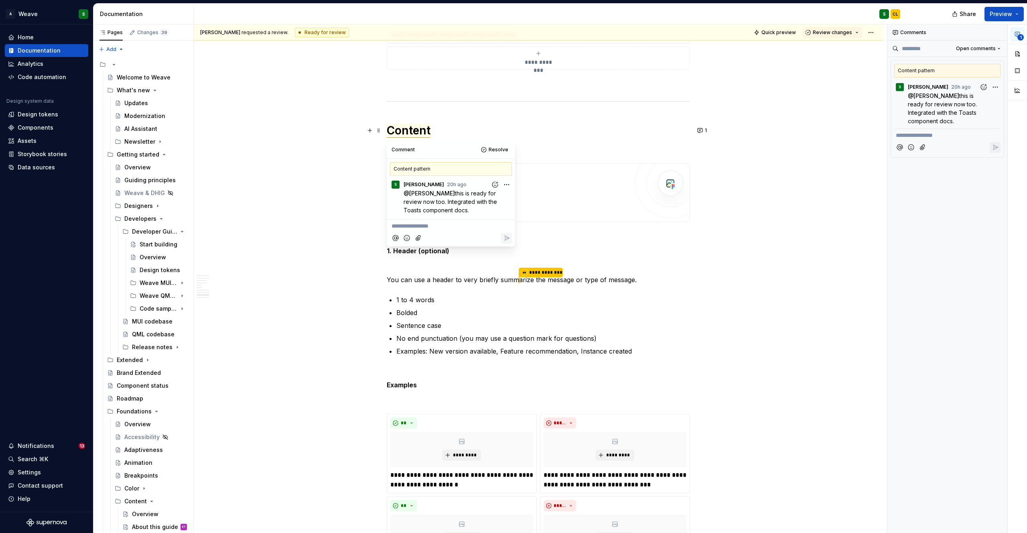
click at [442, 132] on h1 "Content" at bounding box center [538, 130] width 303 height 14
click at [447, 129] on h1 "Content" at bounding box center [538, 130] width 303 height 14
click at [434, 129] on h1 "Content" at bounding box center [538, 130] width 303 height 14
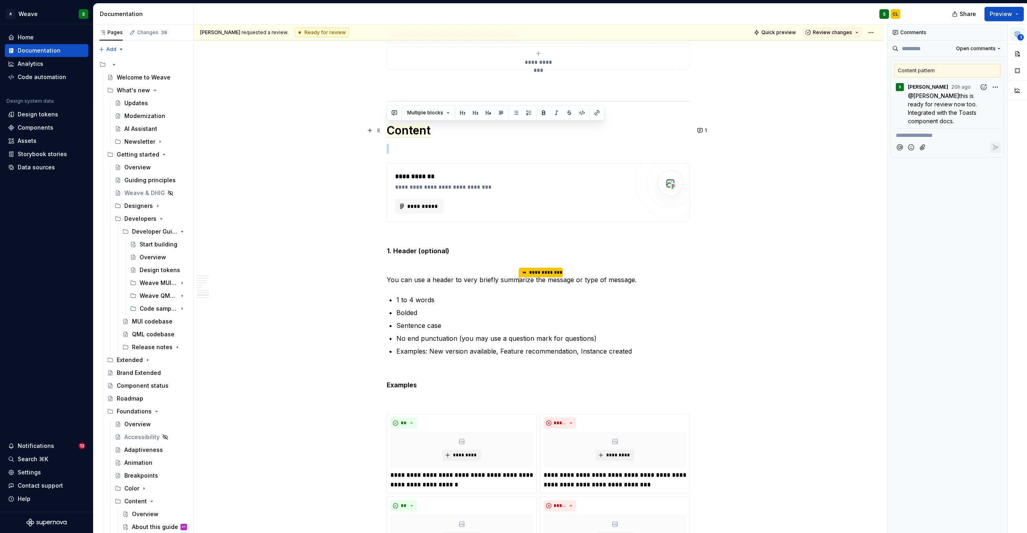
click at [442, 132] on h1 "Content" at bounding box center [538, 130] width 303 height 14
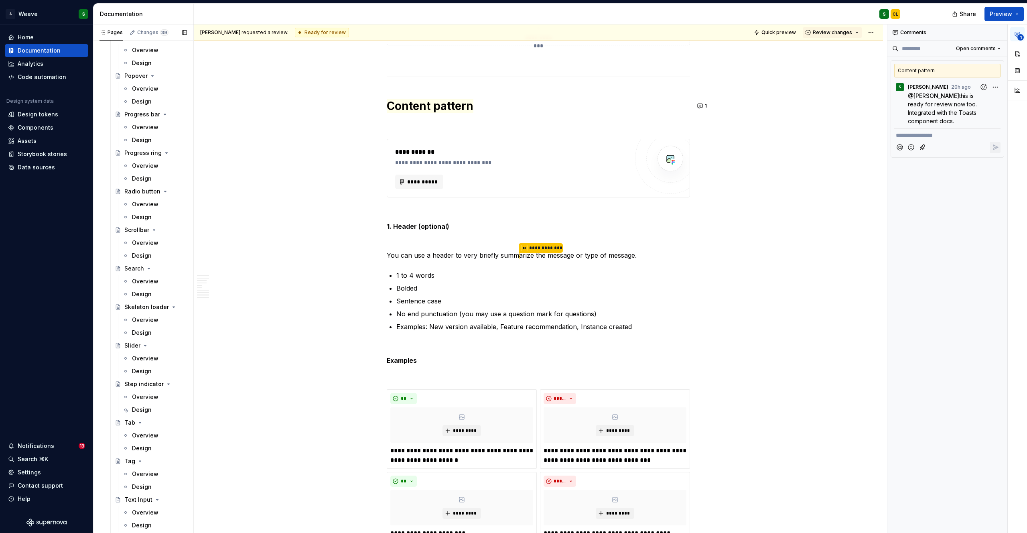
scroll to position [1889, 0]
click at [144, 407] on div "Design" at bounding box center [142, 409] width 20 height 8
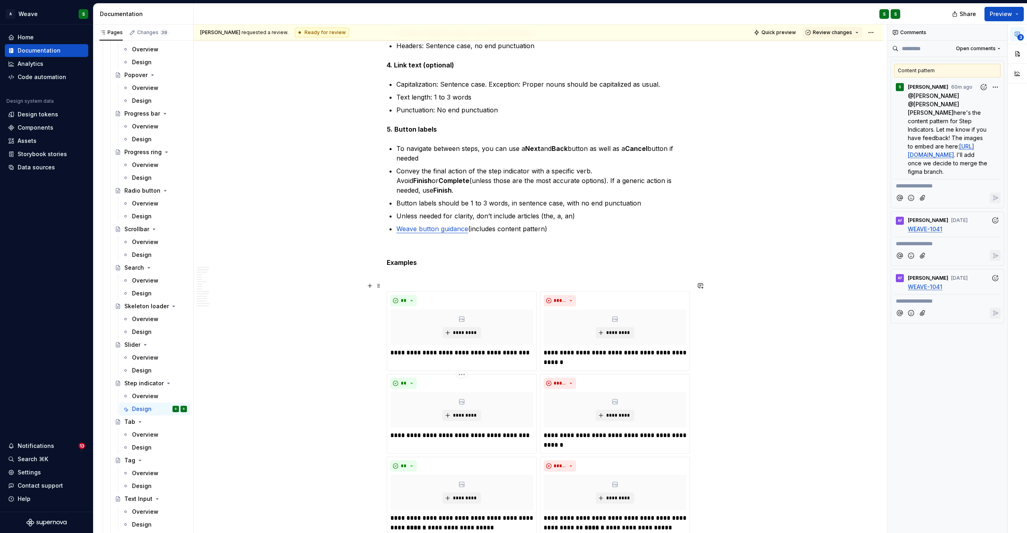
scroll to position [4708, 0]
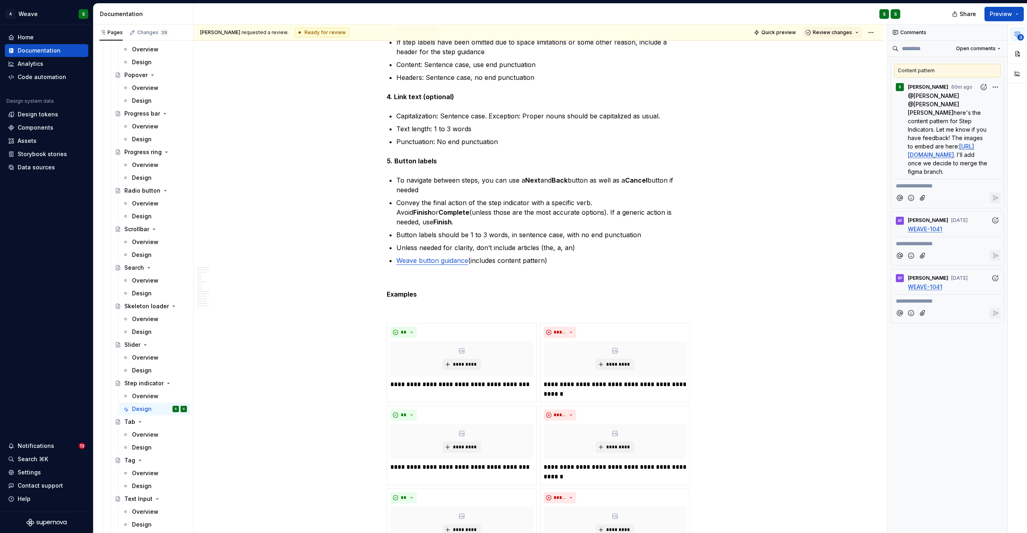
type textarea "*"
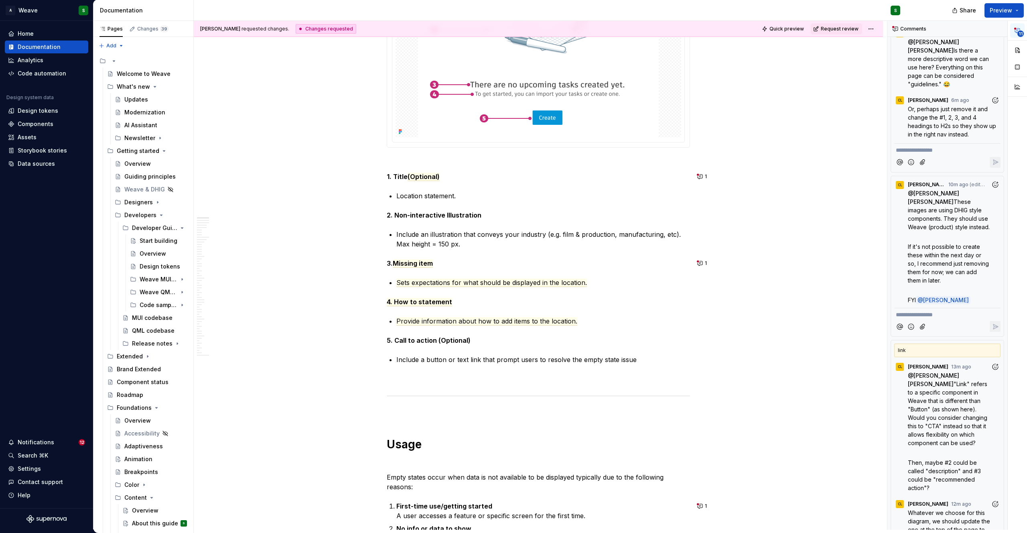
scroll to position [621, 0]
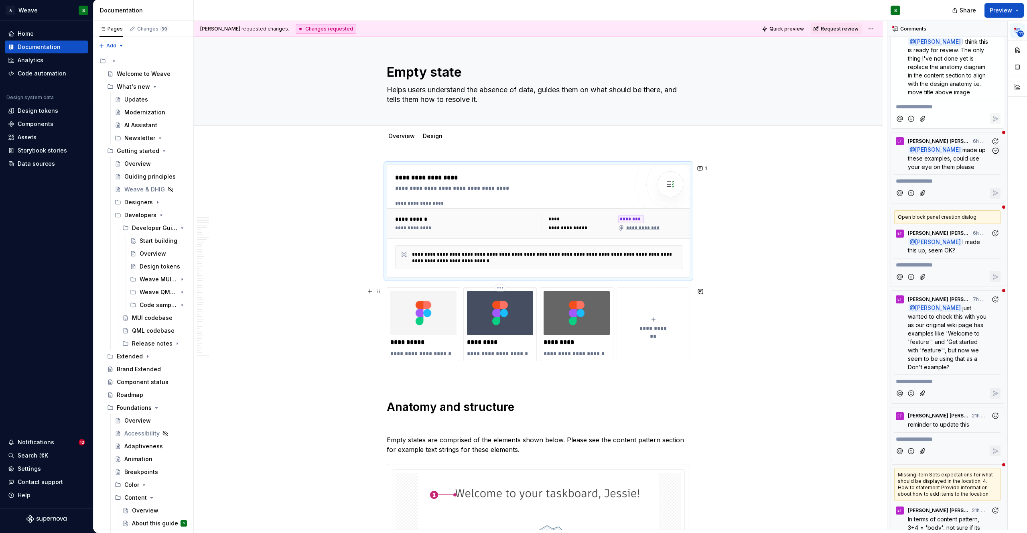
type textarea "*"
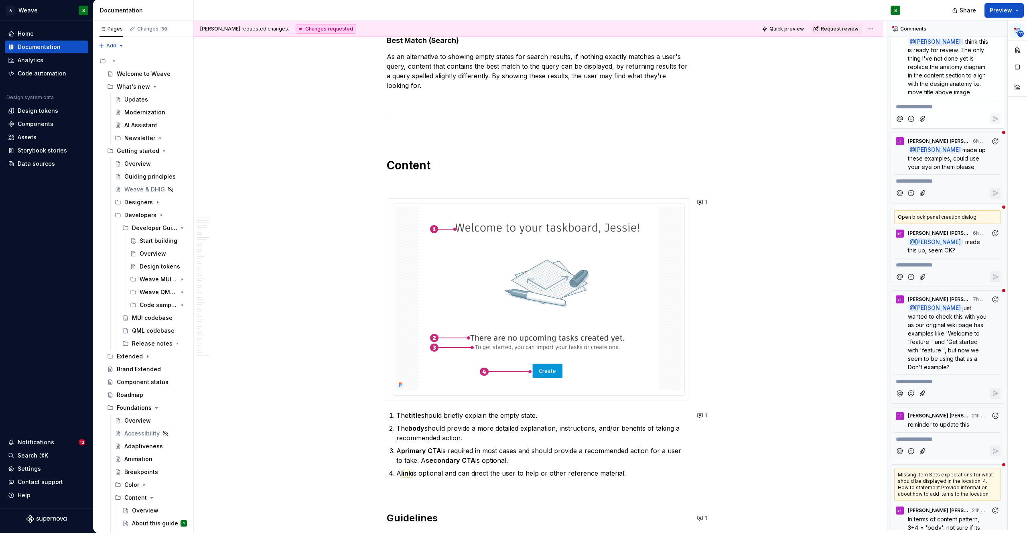
scroll to position [1893, 0]
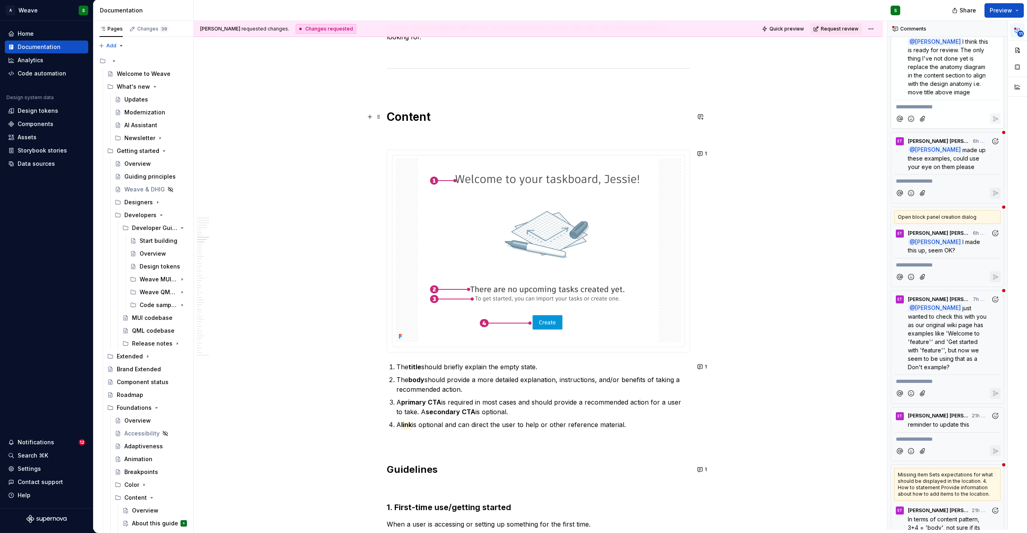
click at [449, 116] on h1 "Content" at bounding box center [538, 116] width 303 height 14
click at [445, 114] on h1 "Content pattern" at bounding box center [538, 116] width 303 height 14
click at [440, 98] on button "button" at bounding box center [440, 98] width 11 height 11
click at [459, 106] on span "[PERSON_NAME] [PERSON_NAME]" at bounding box center [491, 103] width 93 height 8
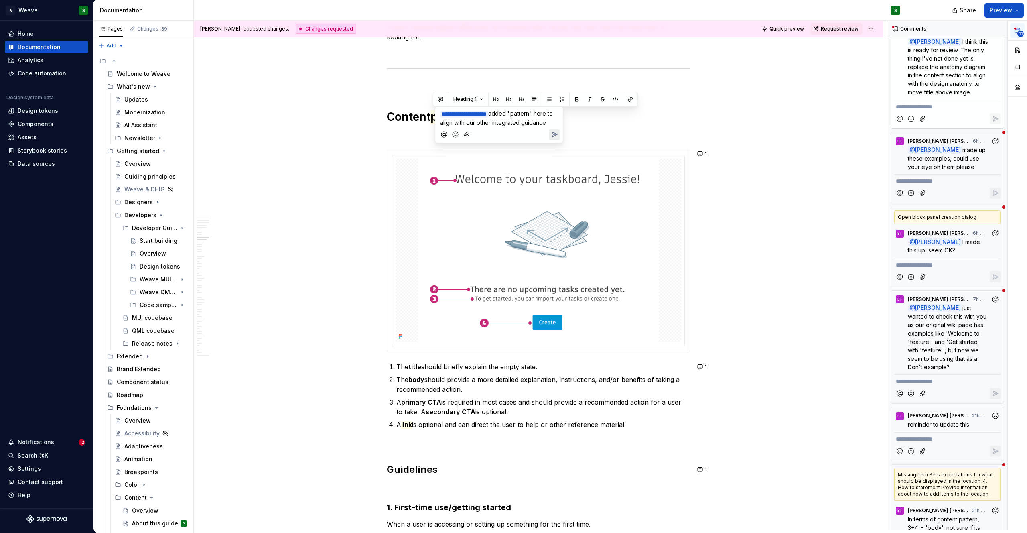
click at [550, 138] on icon "Send" at bounding box center [554, 134] width 8 height 8
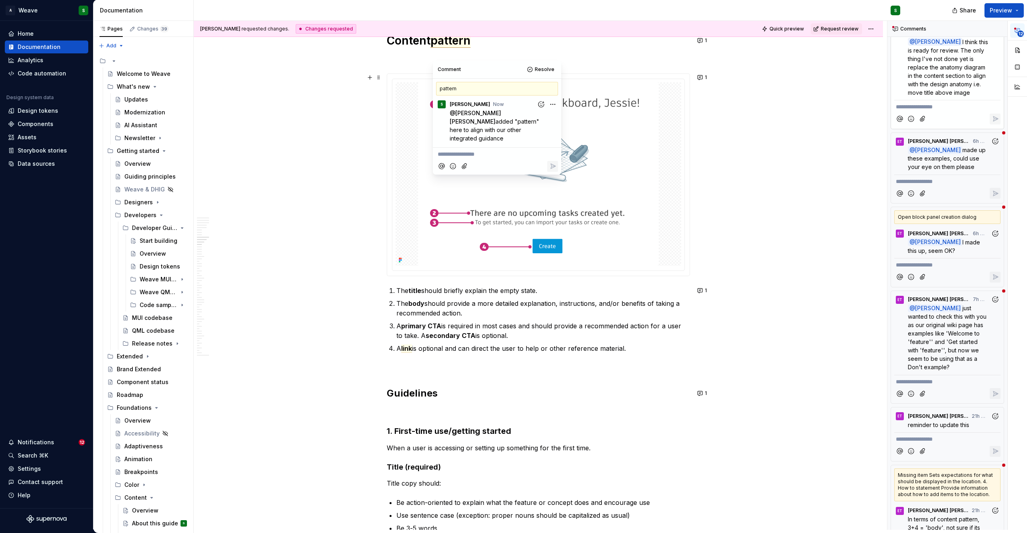
scroll to position [1983, 0]
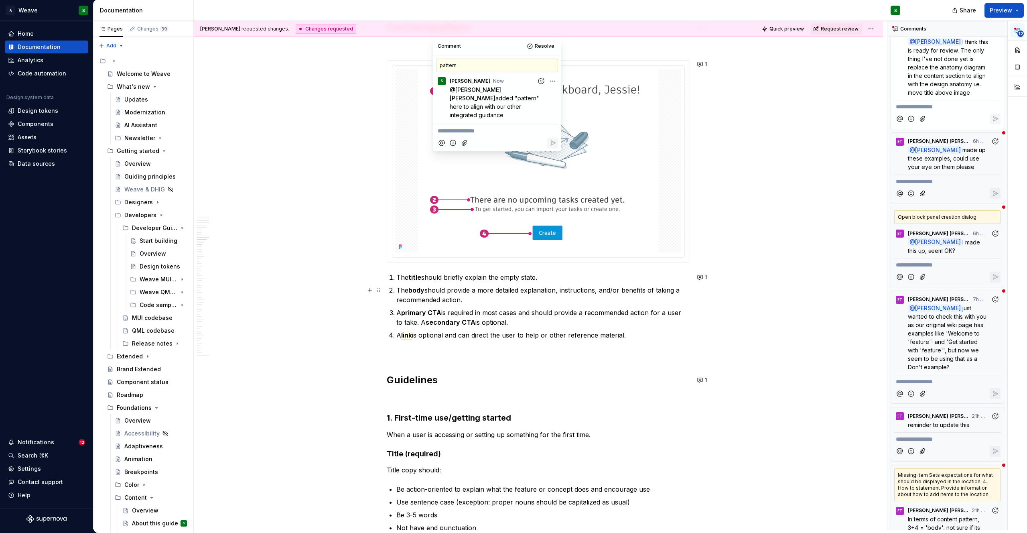
click at [486, 290] on p "The body should provide a more detailed explanation, instructions, and/or benef…" at bounding box center [543, 294] width 294 height 19
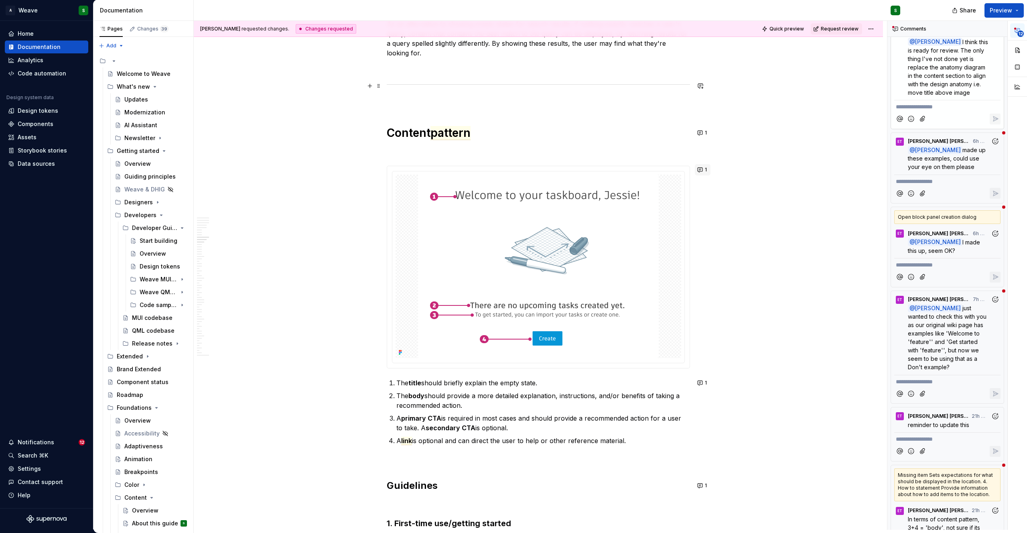
scroll to position [1877, 0]
click at [699, 135] on button "1" at bounding box center [703, 133] width 16 height 11
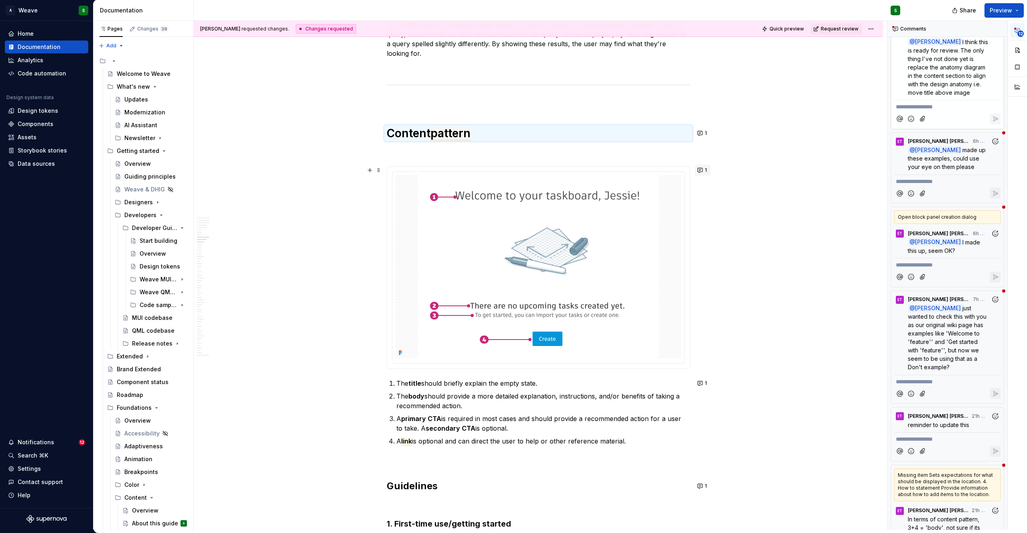
click at [702, 172] on button "1" at bounding box center [703, 169] width 16 height 11
type textarea "*"
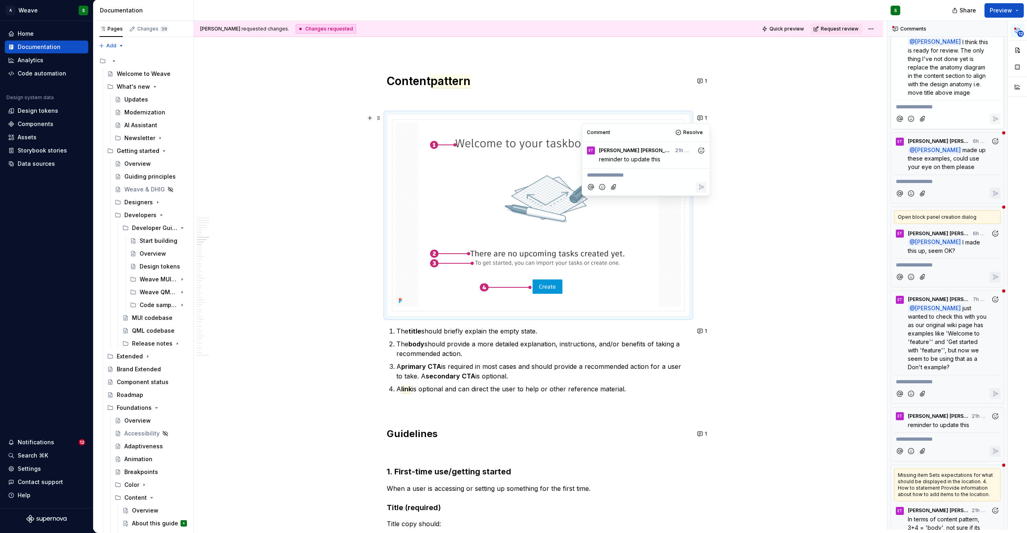
scroll to position [1937, 0]
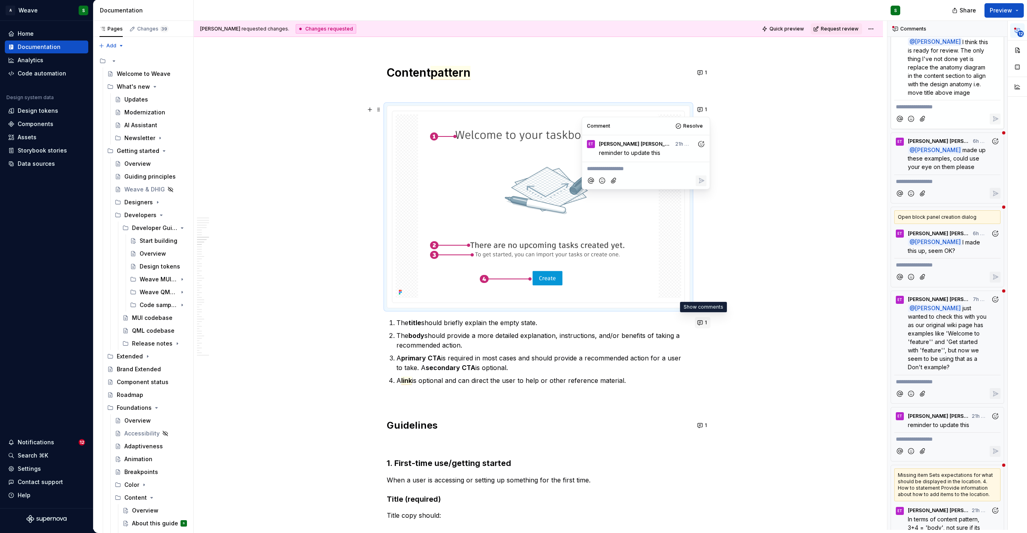
click at [699, 322] on button "1" at bounding box center [703, 322] width 16 height 11
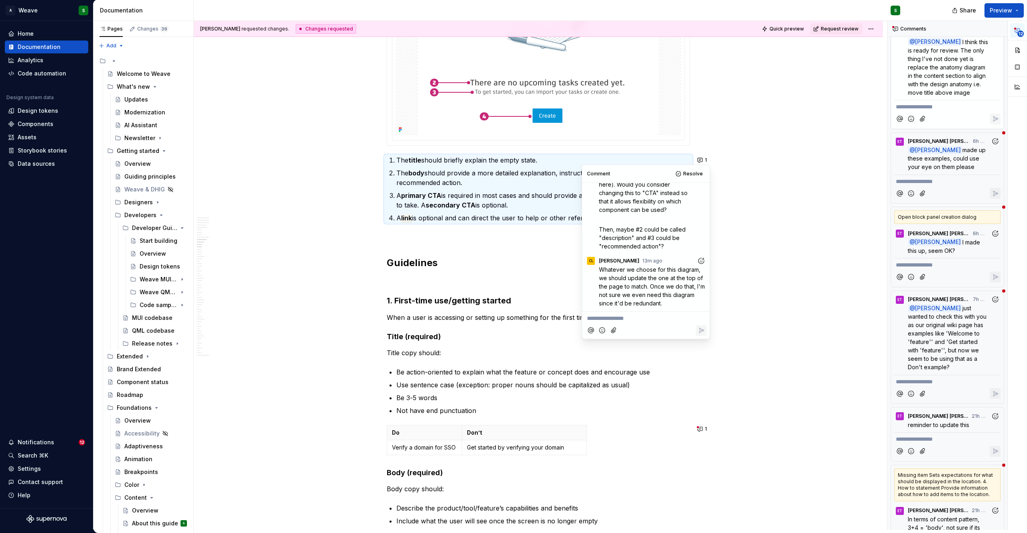
scroll to position [2105, 0]
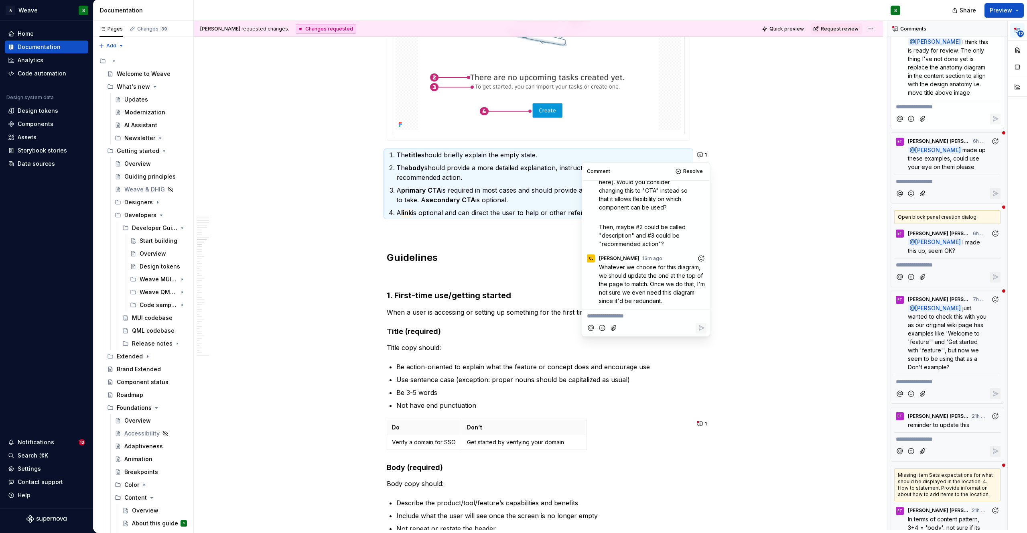
click at [439, 235] on p at bounding box center [538, 232] width 303 height 10
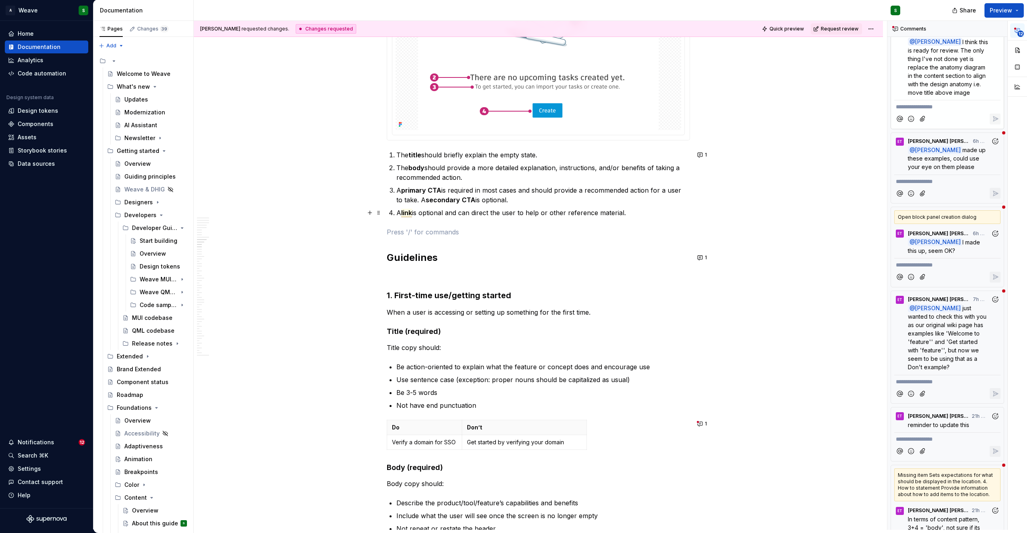
click at [412, 214] on span "link" at bounding box center [406, 213] width 11 height 8
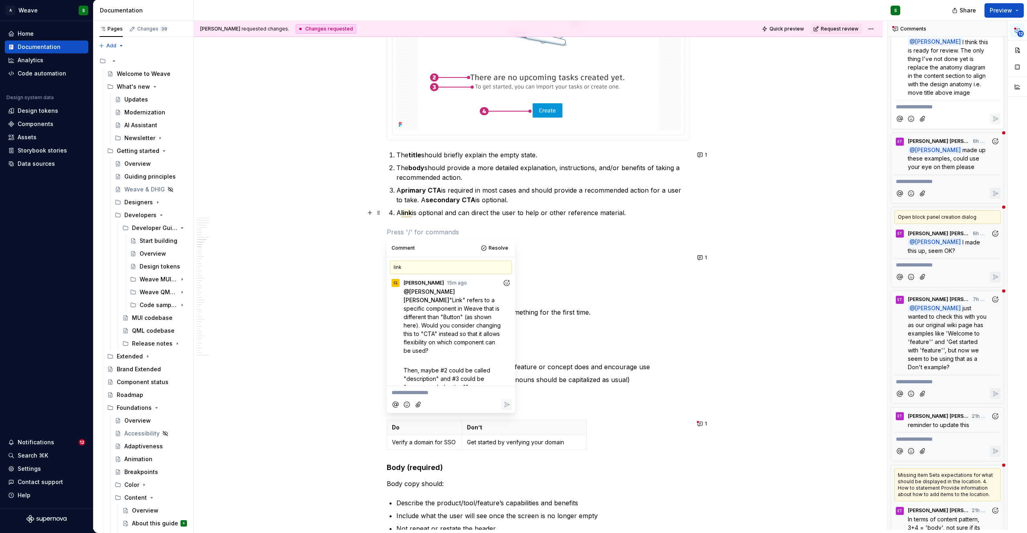
scroll to position [67, 0]
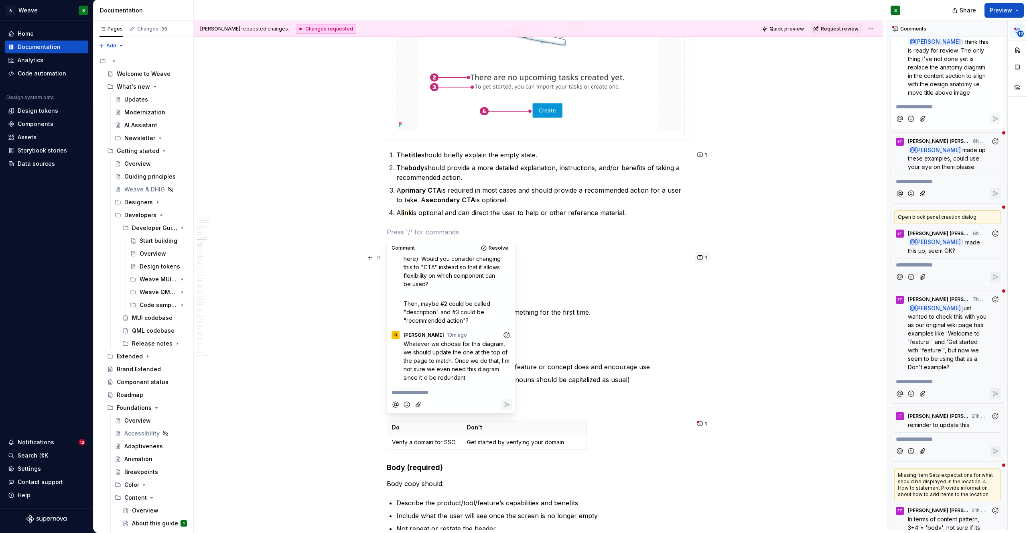
click at [700, 259] on button "1" at bounding box center [703, 257] width 16 height 11
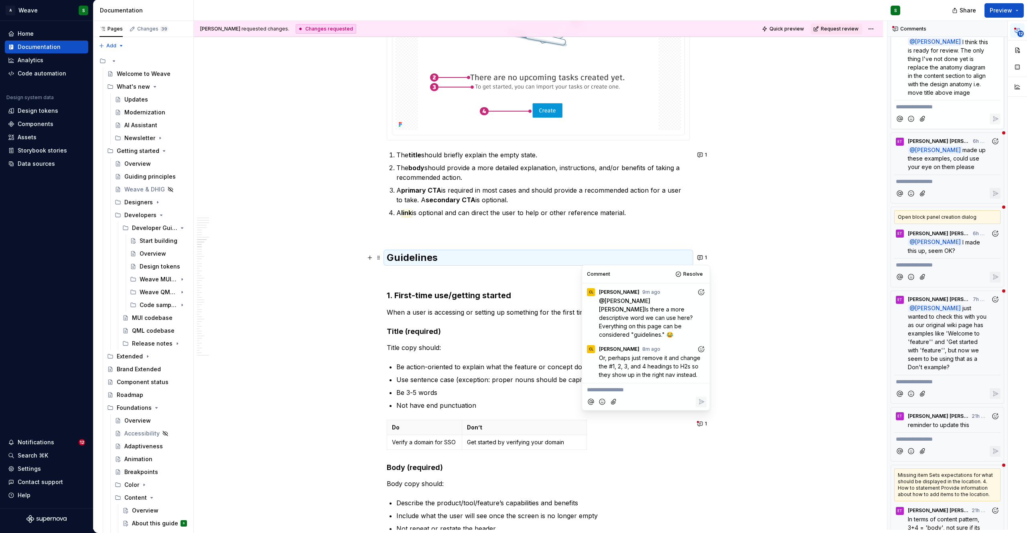
click at [604, 390] on p "**********" at bounding box center [646, 389] width 118 height 8
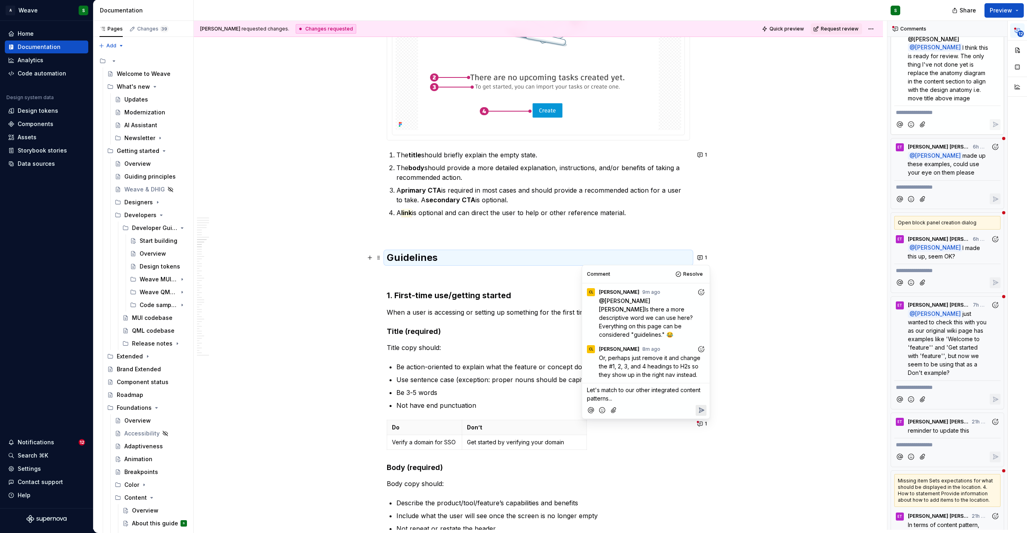
scroll to position [4, 0]
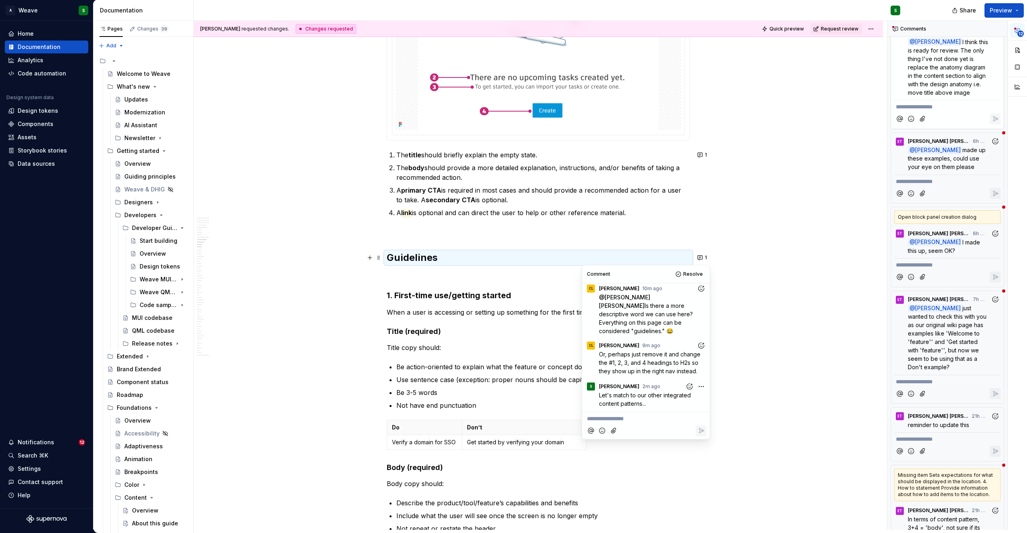
type textarea "*"
click at [650, 419] on p "**********" at bounding box center [646, 418] width 118 height 8
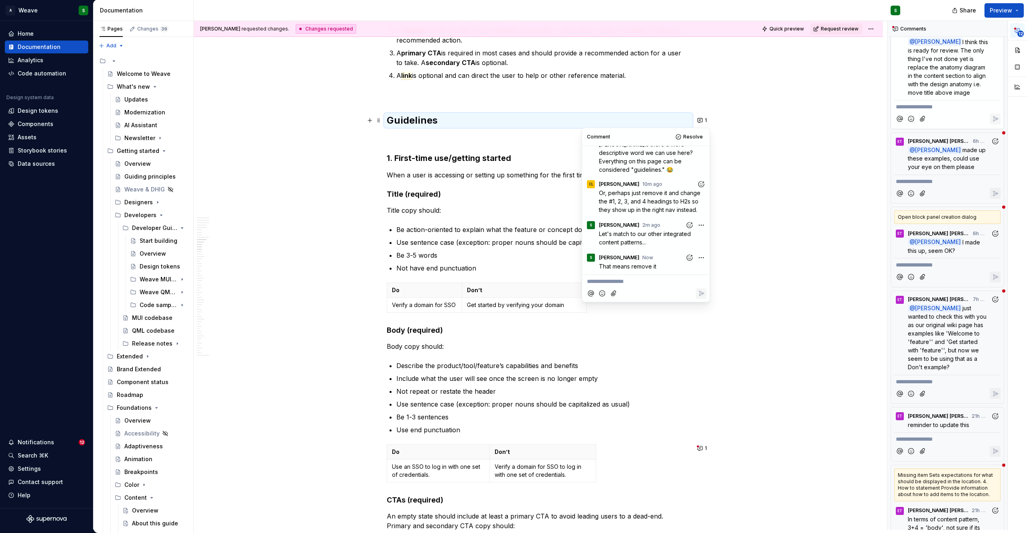
scroll to position [2258, 0]
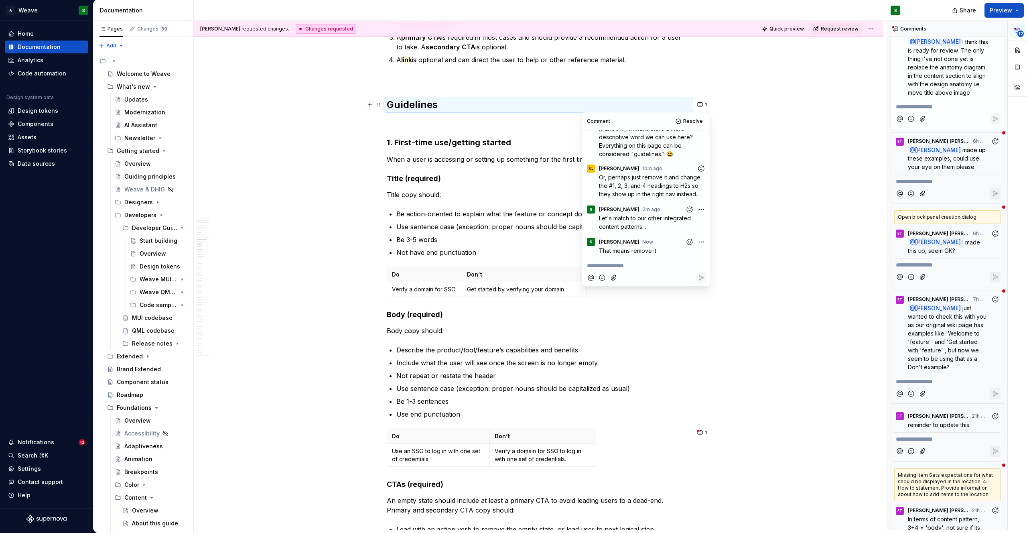
click at [405, 142] on h3 "1. First-time use/getting started" at bounding box center [538, 142] width 303 height 11
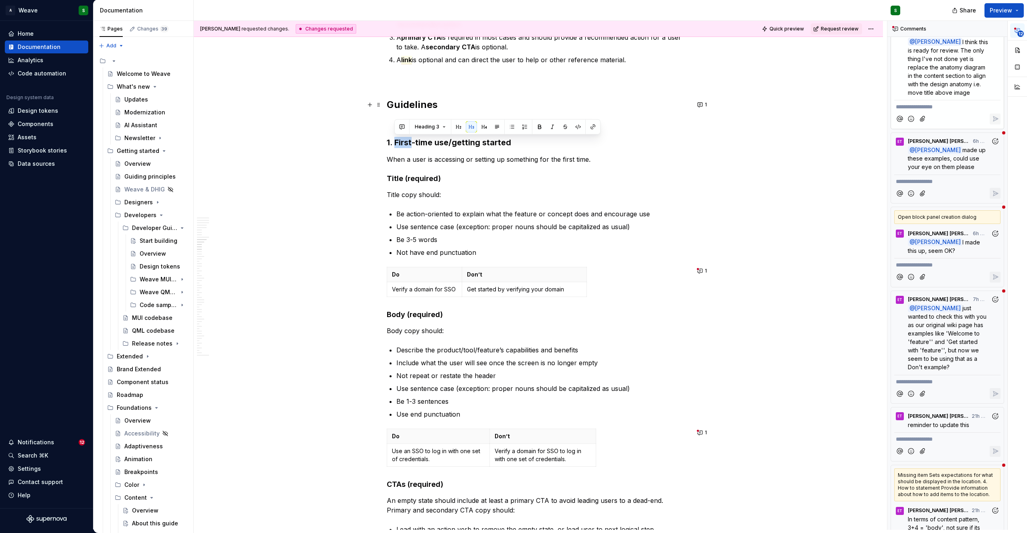
click at [405, 142] on h3 "1. First-time use/getting started" at bounding box center [538, 142] width 303 height 11
click at [397, 131] on button "button" at bounding box center [394, 126] width 11 height 11
click at [394, 141] on span "Can all headings be updated to bold text to match other integrated content patt…" at bounding box center [452, 145] width 117 height 15
drag, startPoint x: 432, startPoint y: 134, endPoint x: 414, endPoint y: 134, distance: 18.0
click at [424, 134] on div "Can all headings be updated to bold text to match other integrated content patt…" at bounding box center [452, 143] width 121 height 19
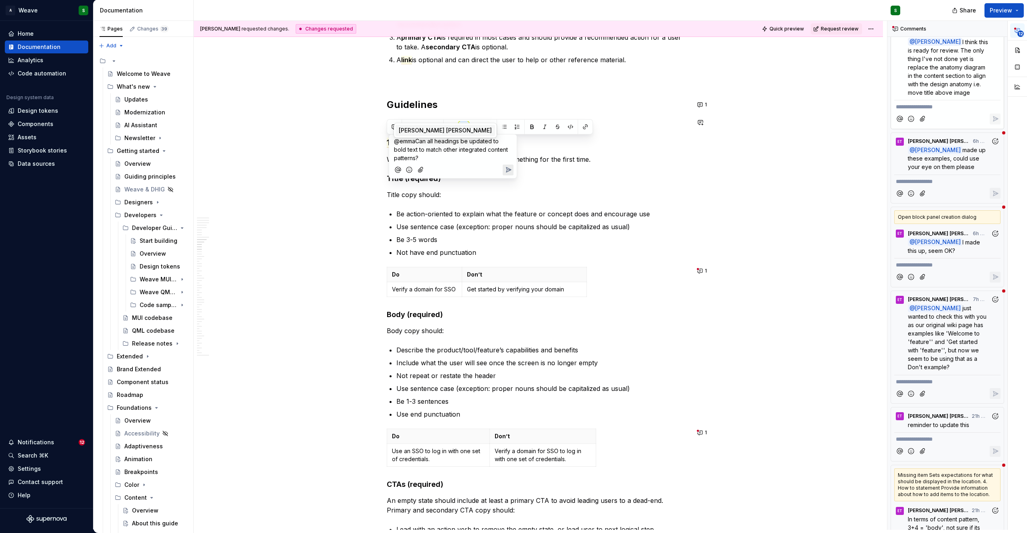
click at [436, 128] on span "Emma Thompson Murdock" at bounding box center [445, 130] width 93 height 8
click at [487, 158] on p "**********" at bounding box center [453, 150] width 118 height 26
click at [508, 170] on icon "Send" at bounding box center [508, 170] width 5 height 5
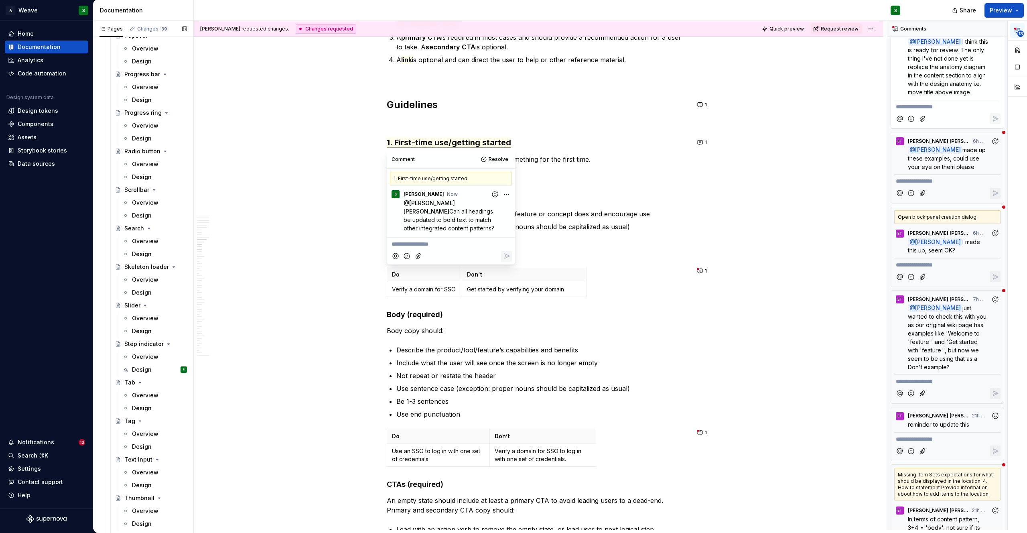
scroll to position [1927, 0]
click at [140, 366] on div "Design" at bounding box center [142, 367] width 20 height 8
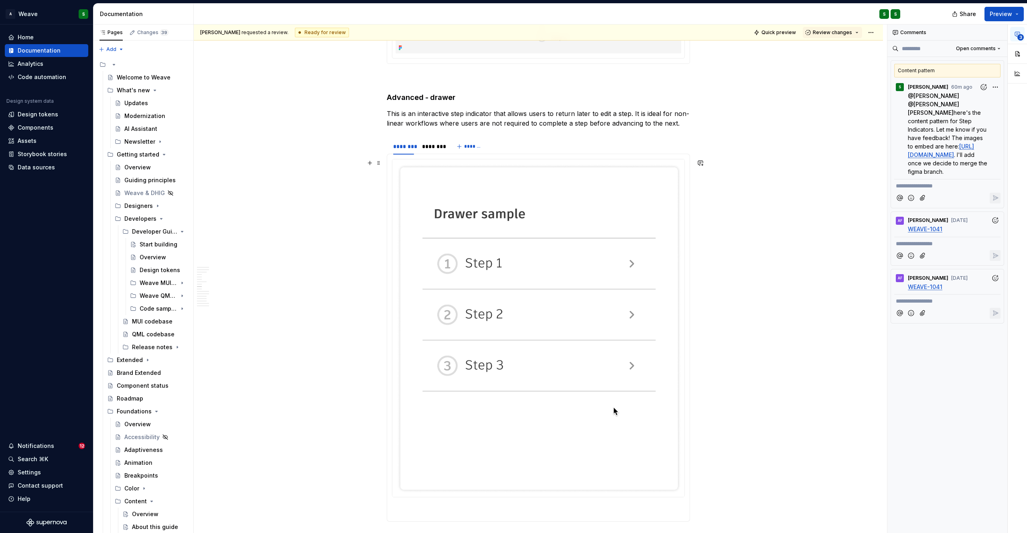
scroll to position [1946, 0]
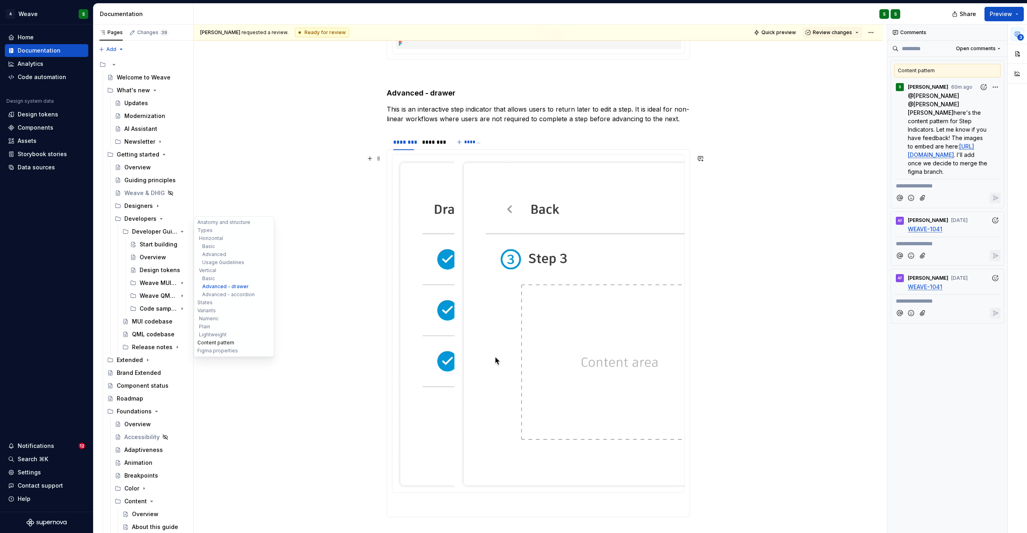
click at [219, 340] on button "Content pattern" at bounding box center [234, 342] width 76 height 8
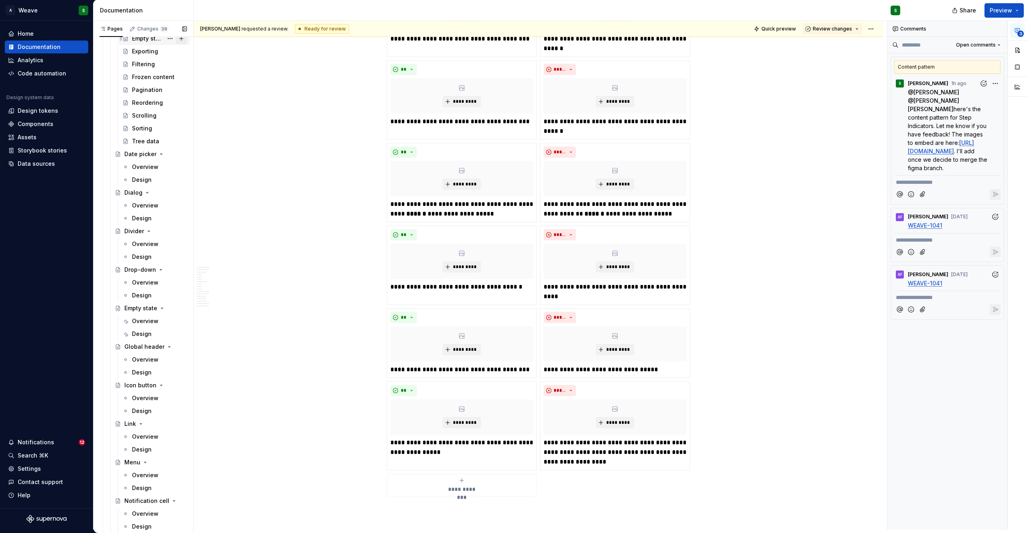
scroll to position [1448, 0]
click at [146, 227] on div "Design" at bounding box center [142, 230] width 20 height 8
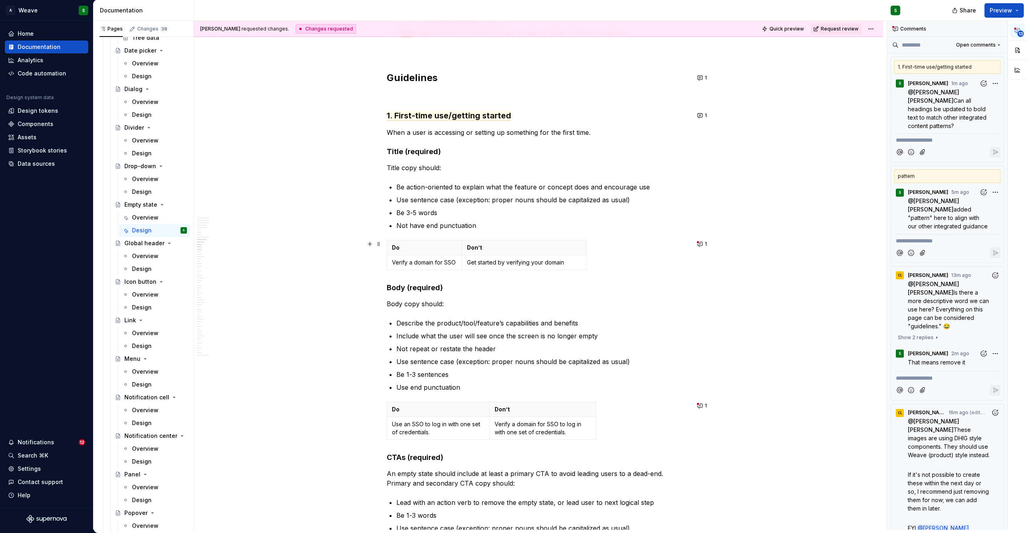
scroll to position [2245, 0]
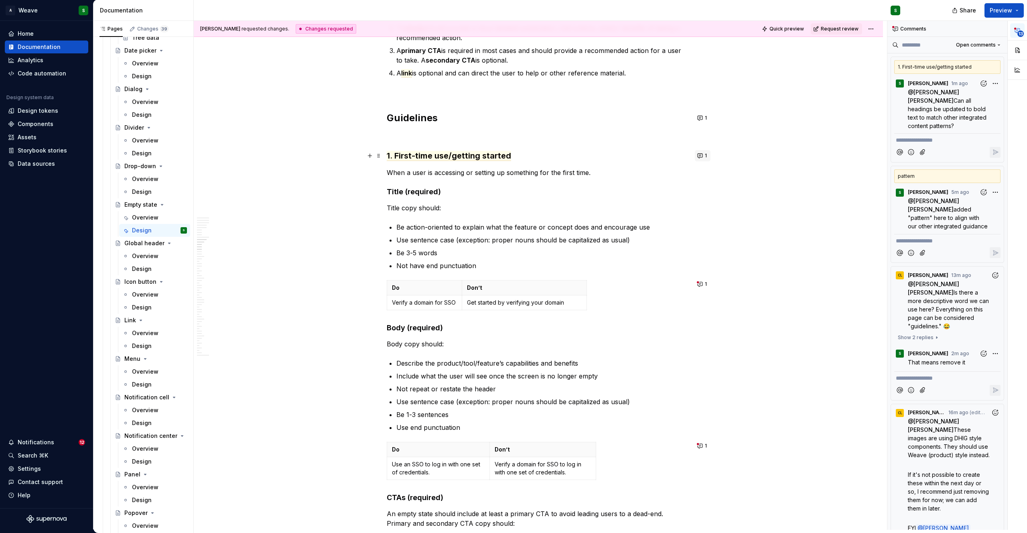
click at [697, 156] on button "1" at bounding box center [703, 155] width 16 height 11
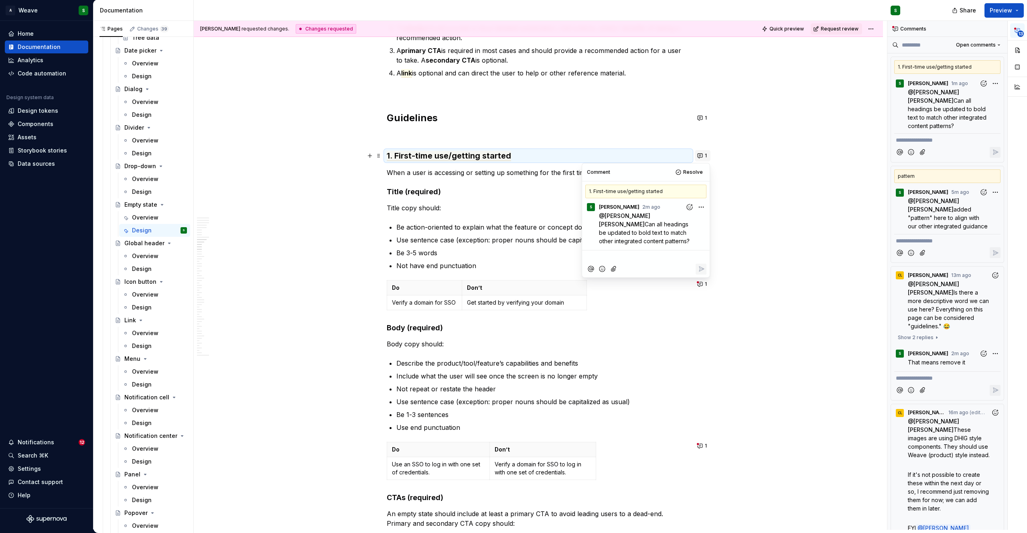
type textarea "*"
click at [605, 257] on p "**********" at bounding box center [646, 257] width 118 height 8
click at [702, 274] on button "Reply" at bounding box center [700, 268] width 11 height 11
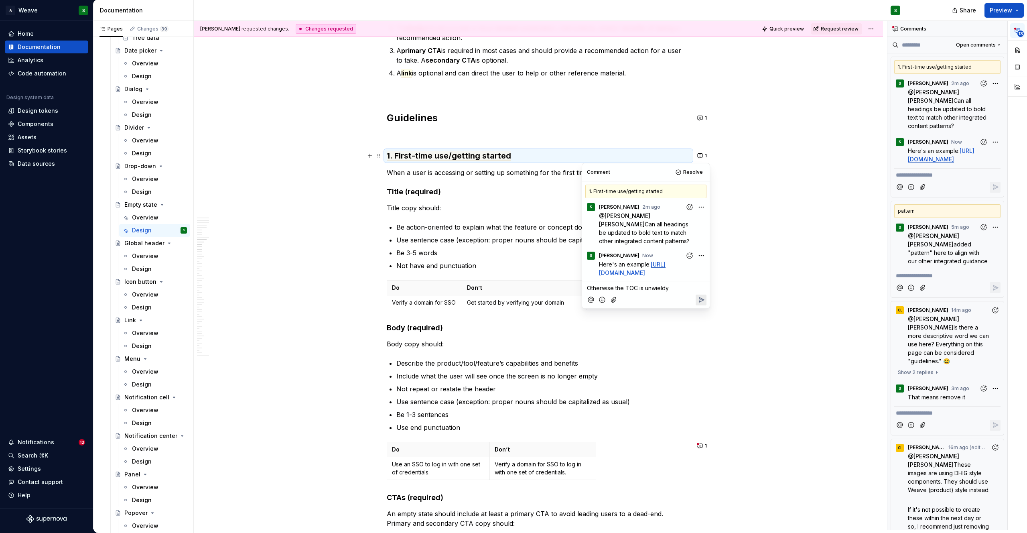
click at [701, 302] on icon "Reply" at bounding box center [701, 299] width 5 height 5
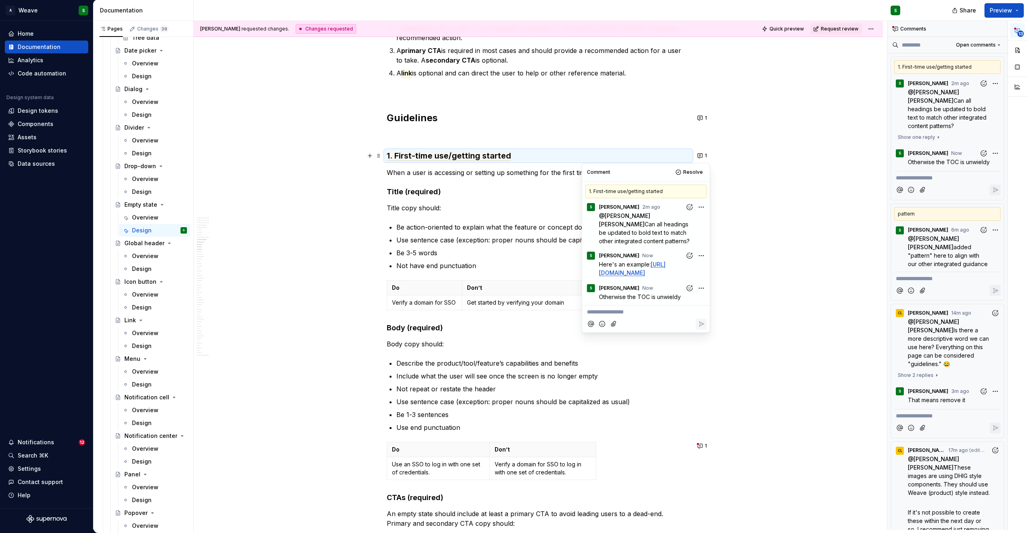
scroll to position [29, 0]
click at [662, 300] on span "Otherwise the TOC is unwieldy" at bounding box center [640, 296] width 82 height 7
copy span "unwieldy"
type textarea "*"
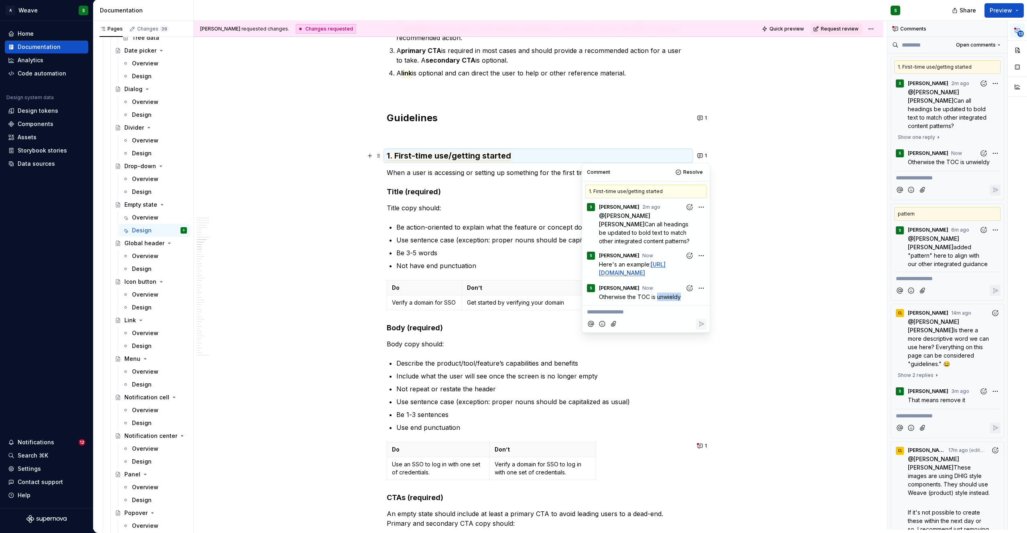
click at [431, 379] on p "Include what the user will see once the screen is no longer empty" at bounding box center [543, 376] width 294 height 10
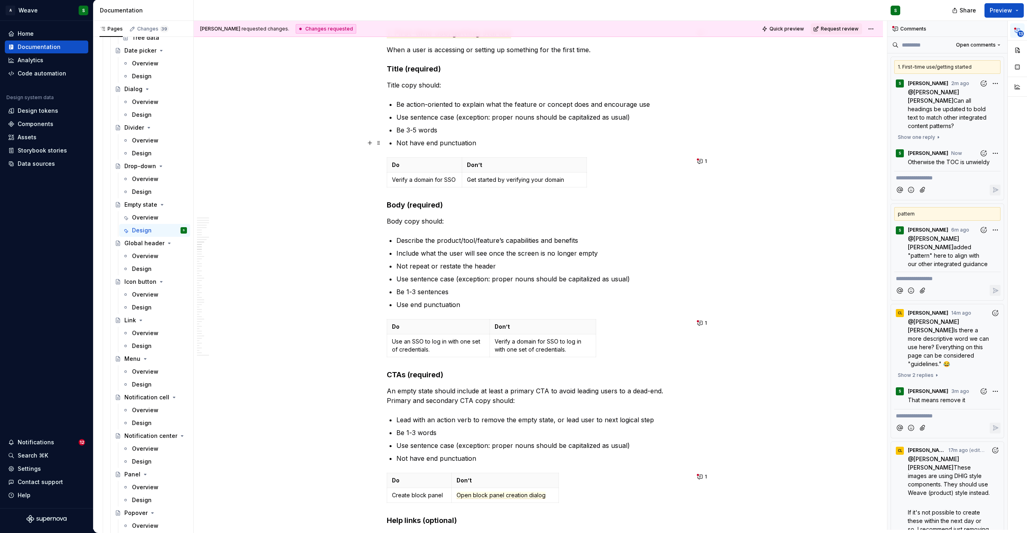
scroll to position [2226, 0]
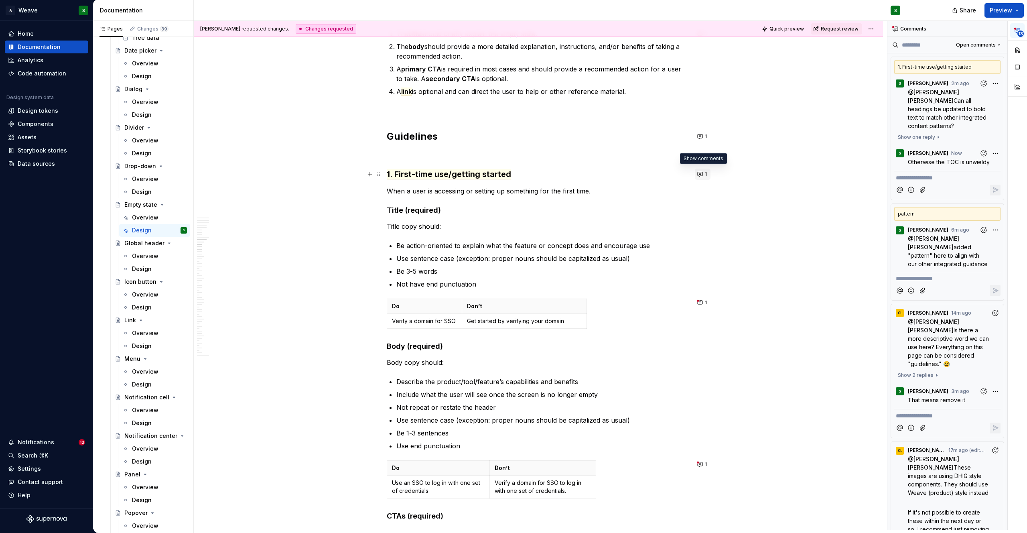
click at [701, 175] on button "1" at bounding box center [703, 173] width 16 height 11
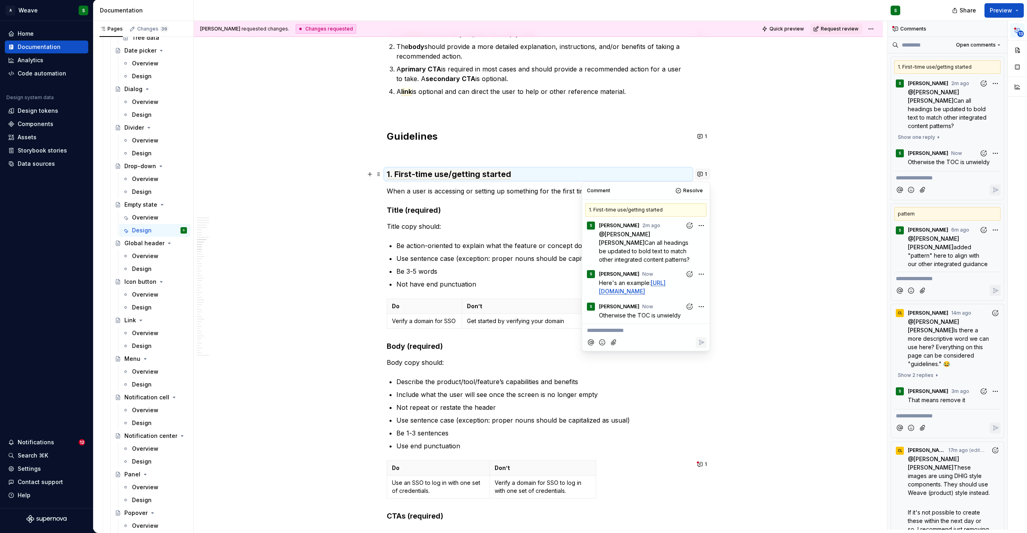
scroll to position [29, 0]
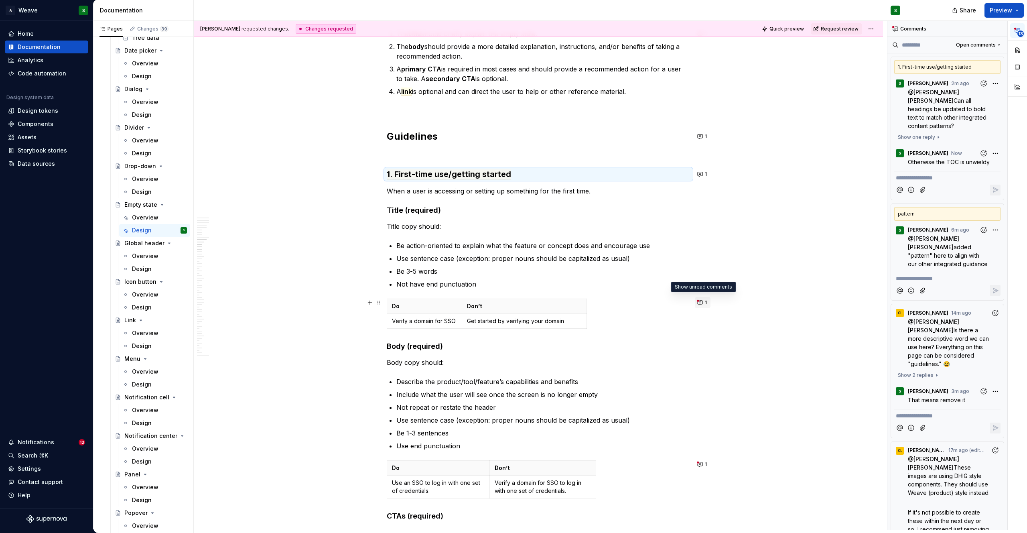
click at [699, 301] on button "1" at bounding box center [703, 302] width 16 height 11
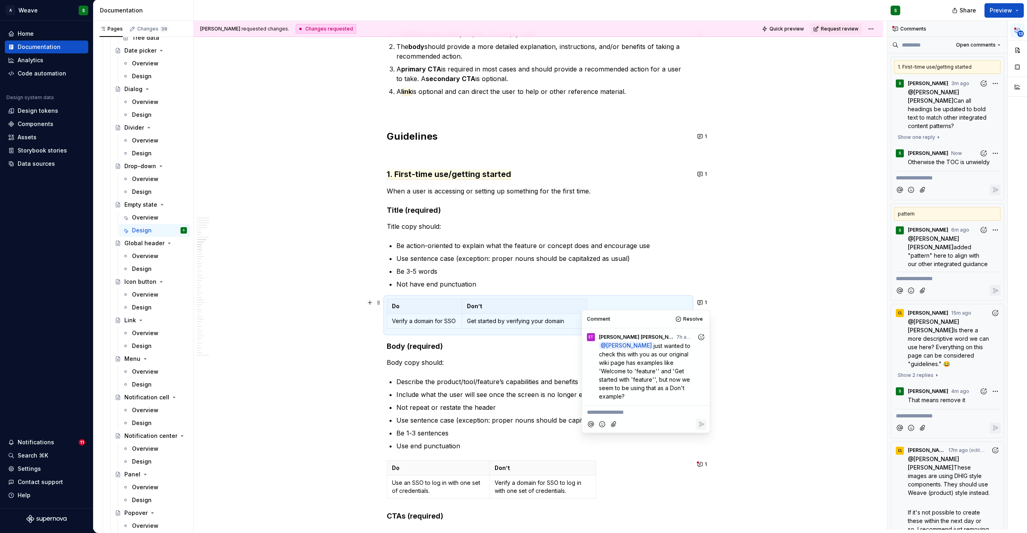
click at [654, 377] on span "just wanted to check this with you as our original wiki page has examples like …" at bounding box center [645, 370] width 93 height 57
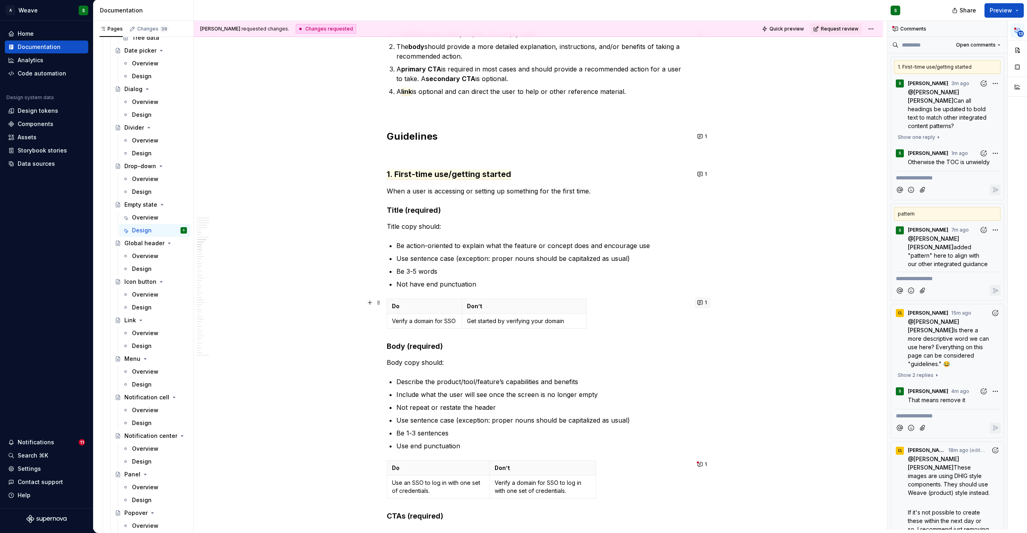
click at [698, 302] on button "1" at bounding box center [703, 302] width 16 height 11
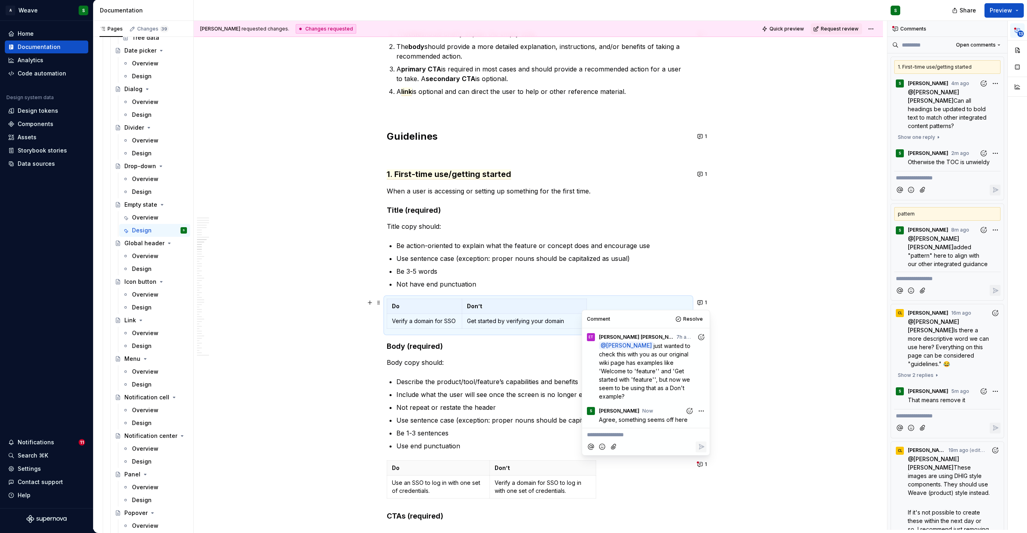
click at [634, 430] on p "**********" at bounding box center [646, 434] width 118 height 8
type textarea "*"
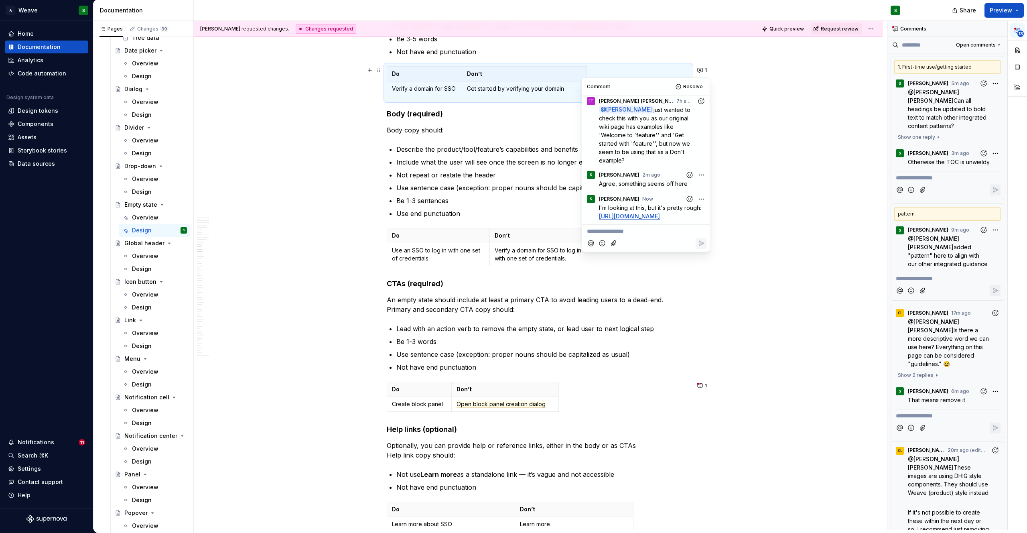
scroll to position [2459, 0]
click at [435, 174] on p "Not repeat or restate the header" at bounding box center [543, 175] width 294 height 10
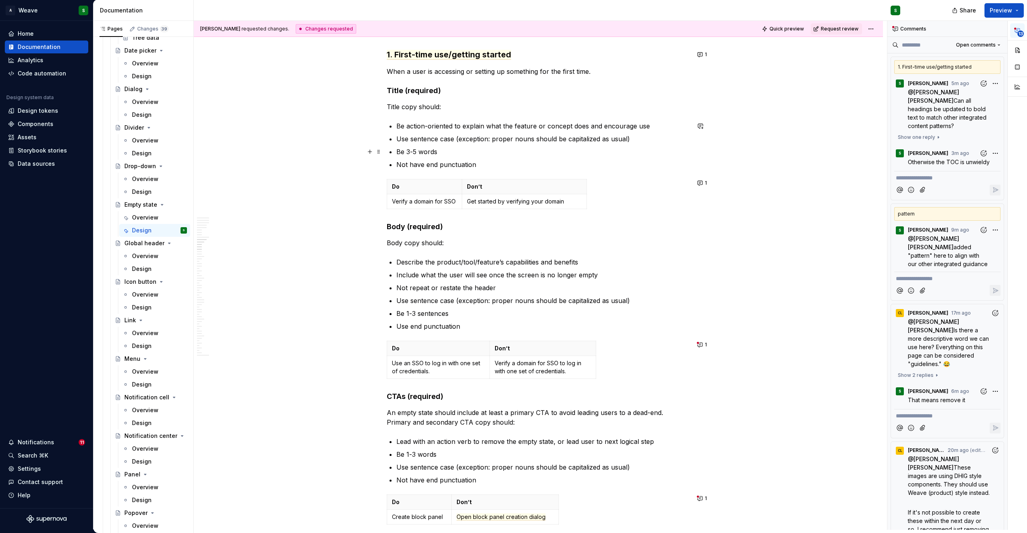
scroll to position [2302, 0]
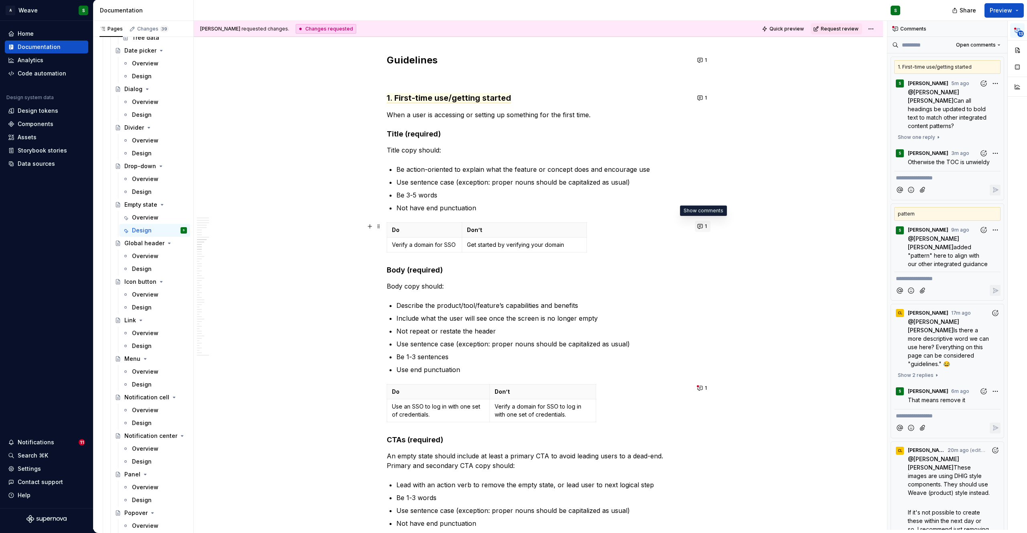
click at [700, 225] on button "1" at bounding box center [703, 226] width 16 height 11
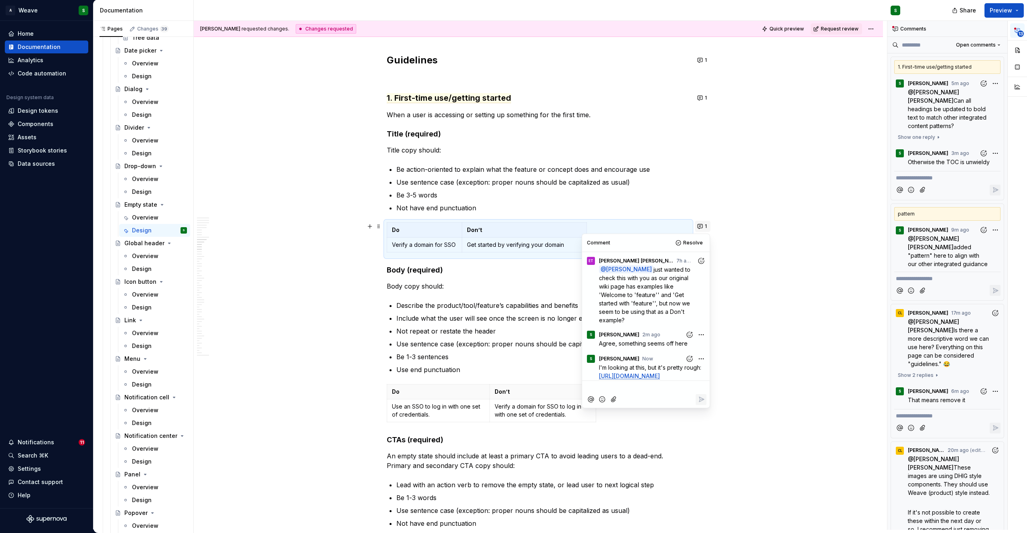
scroll to position [4, 0]
click at [702, 411] on icon "Reply" at bounding box center [701, 407] width 8 height 8
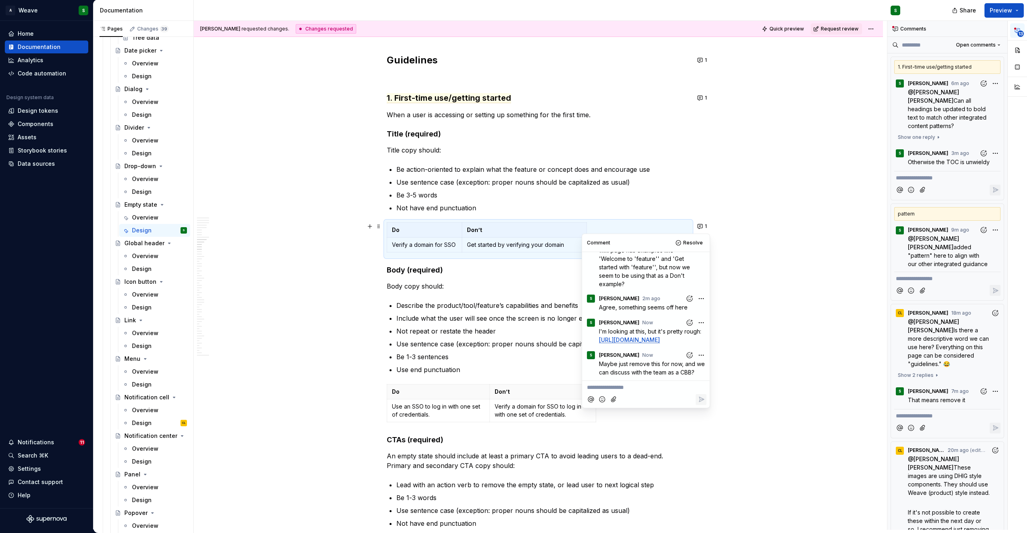
click at [474, 333] on p "Not repeat or restate the header" at bounding box center [543, 331] width 294 height 10
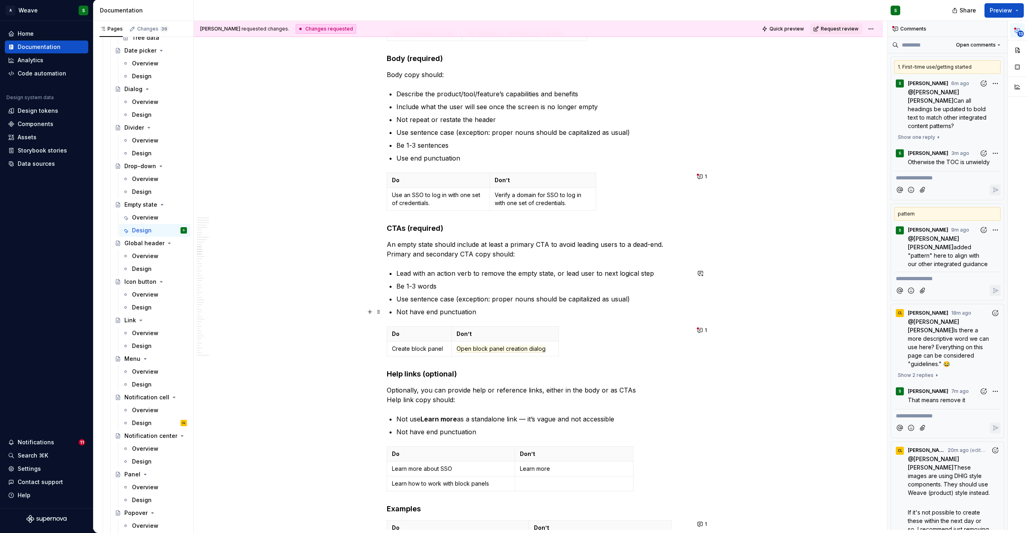
scroll to position [2522, 0]
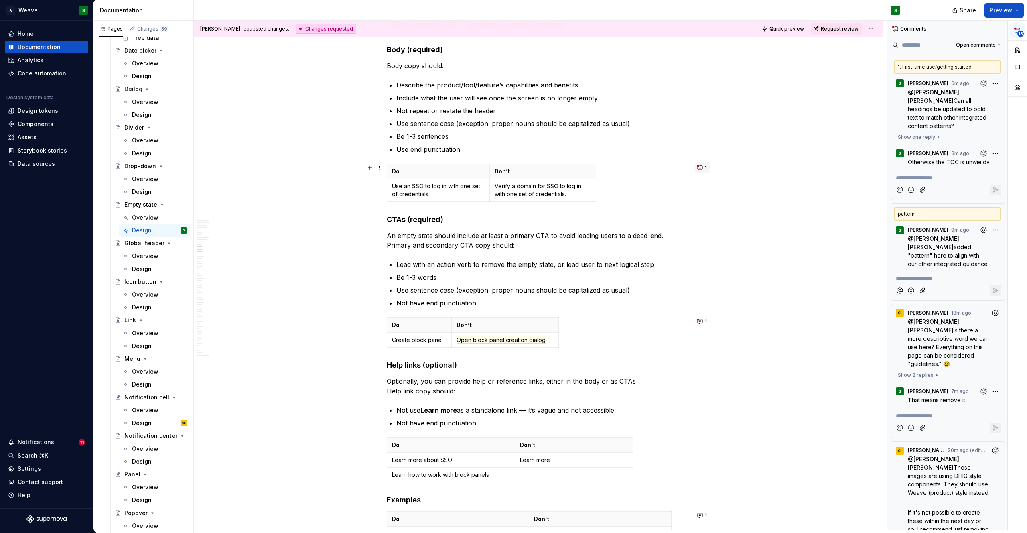
click at [700, 169] on button "1" at bounding box center [703, 167] width 16 height 11
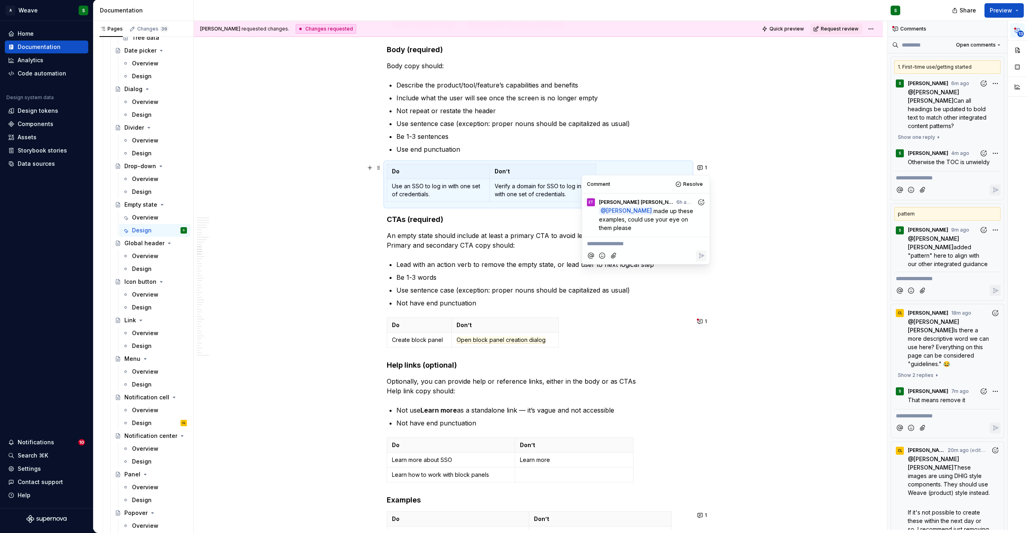
click at [478, 246] on p "An empty state should include at least a primary CTA to avoid leading users to …" at bounding box center [538, 240] width 303 height 19
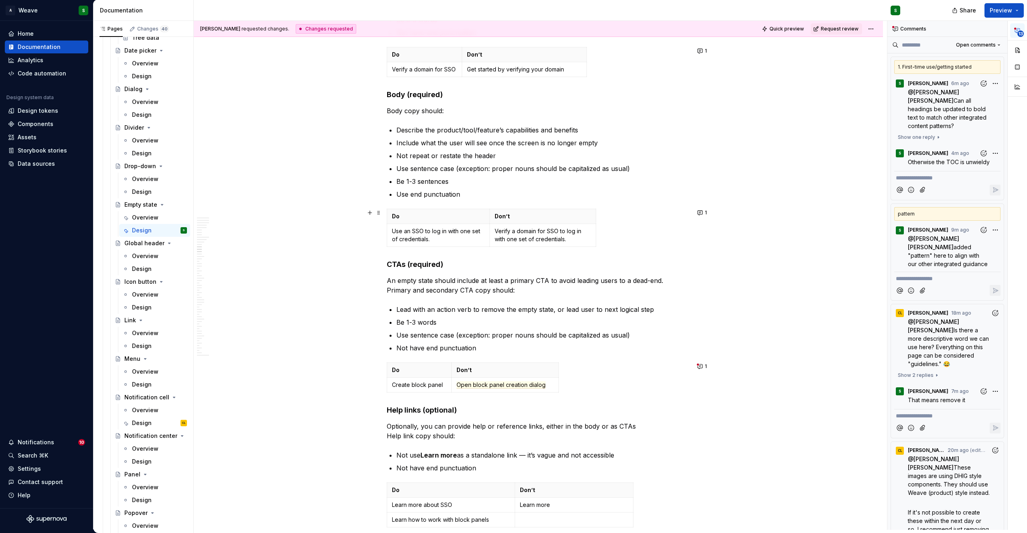
type textarea "*"
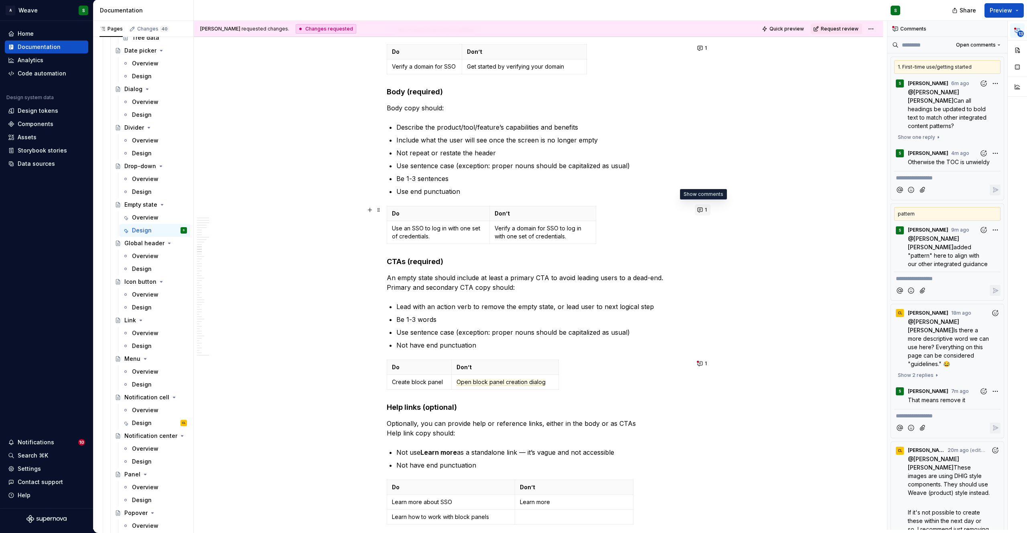
click at [706, 211] on span "1" at bounding box center [706, 210] width 2 height 6
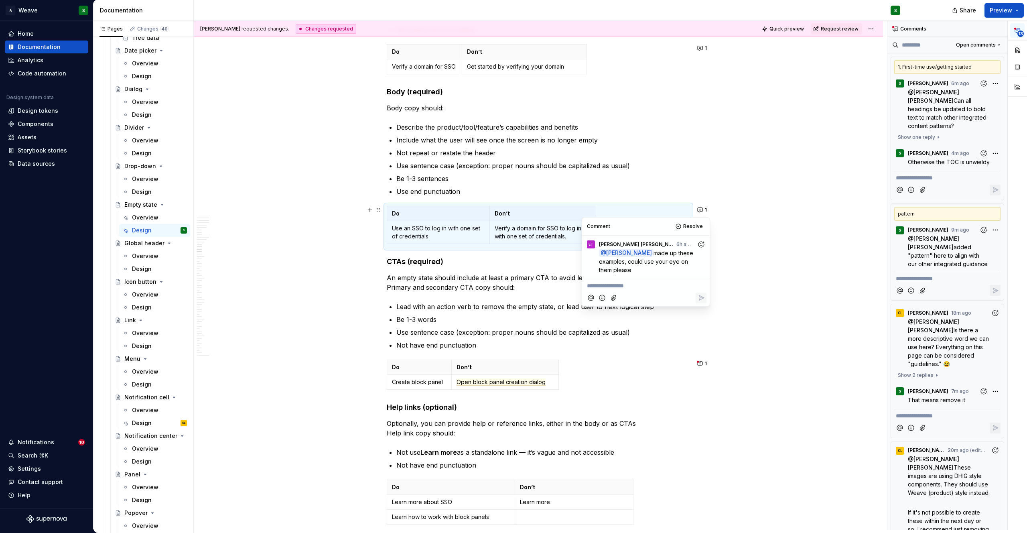
click at [434, 229] on p "Use an SSO to log in with one set of credentials." at bounding box center [438, 232] width 93 height 16
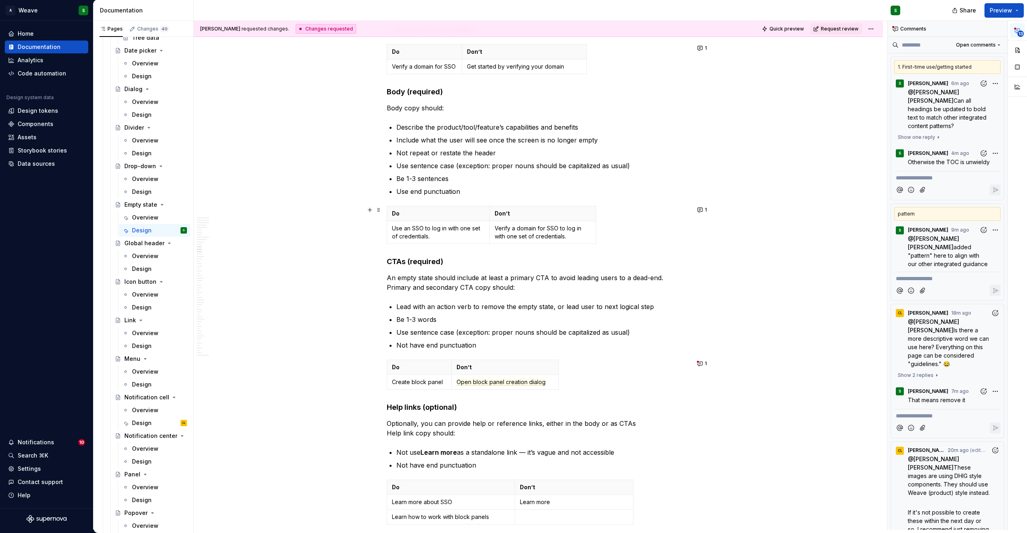
click at [434, 229] on p "Use an SSO to log in with one set of credentials." at bounding box center [438, 232] width 93 height 16
click at [704, 208] on button "1" at bounding box center [703, 209] width 16 height 11
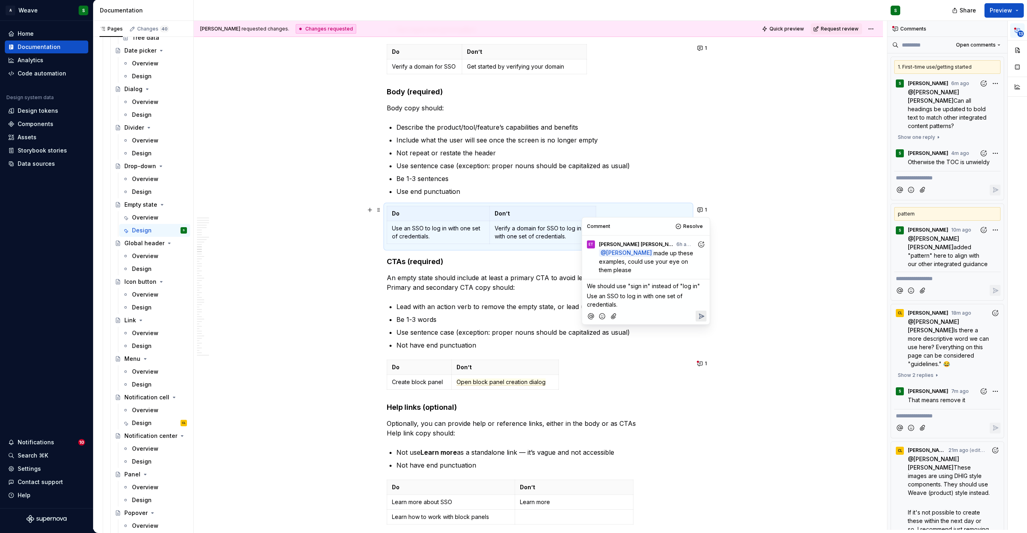
click at [588, 295] on span "Use an SSO to log in with one set of credentials." at bounding box center [635, 299] width 97 height 15
click at [629, 300] on p ""Use an SSO to log in with one set of credentials." at bounding box center [646, 300] width 118 height 17
click at [618, 305] on p ""Use an SSO to log in with one set of credentials." at bounding box center [646, 300] width 118 height 17
click at [630, 296] on span ""Use an SSO to log in with one set of credentials."" at bounding box center [637, 299] width 100 height 15
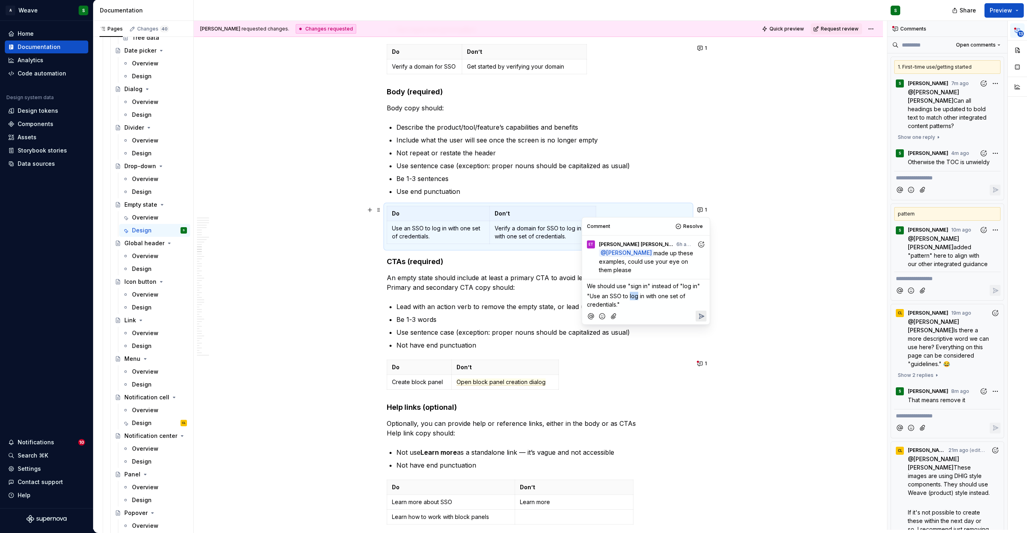
click at [606, 297] on span ""Use an SSO to log in with one set of credentials."" at bounding box center [637, 299] width 100 height 15
click at [623, 296] on span ""Use SSO to log in with one set of credentials."" at bounding box center [633, 299] width 92 height 15
drag, startPoint x: 638, startPoint y: 296, endPoint x: 617, endPoint y: 304, distance: 22.9
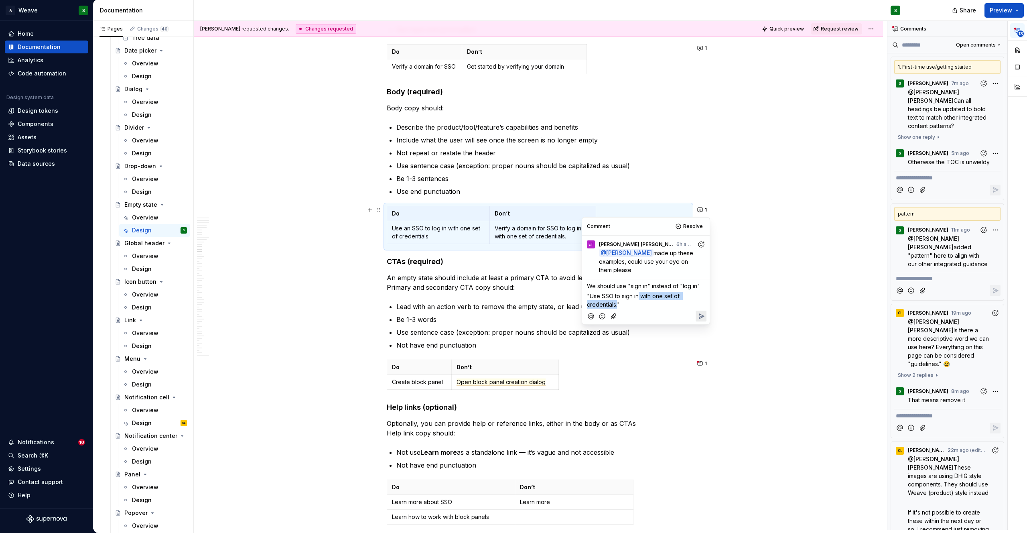
click at [617, 304] on span ""Use SSO to sign in with one set of credentials."" at bounding box center [634, 299] width 94 height 15
click at [698, 284] on span "We should use "sign in" instead of "log in"" at bounding box center [643, 285] width 113 height 7
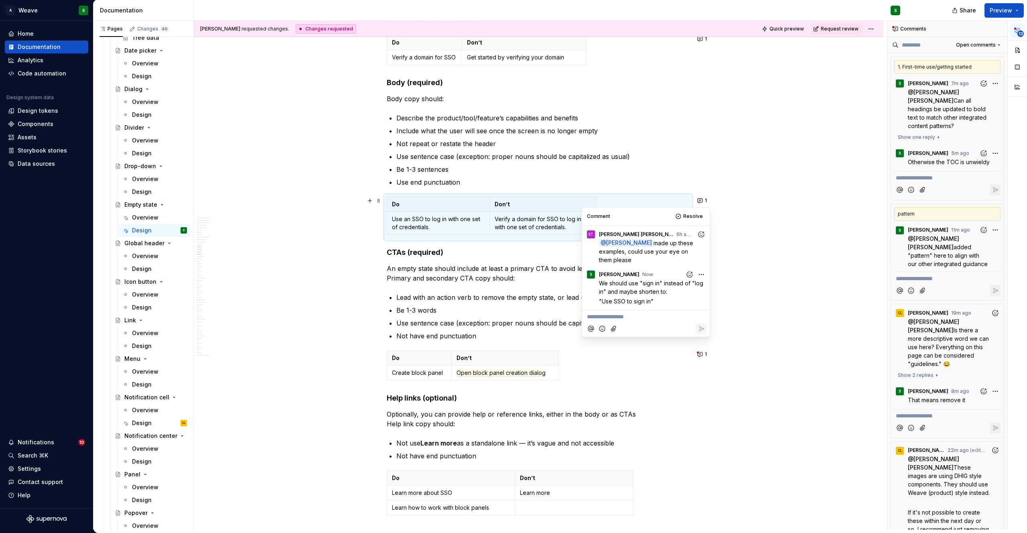
scroll to position [2491, 0]
click at [554, 295] on p "Lead with an action verb to remove the empty state, or lead user to next logica…" at bounding box center [543, 296] width 294 height 10
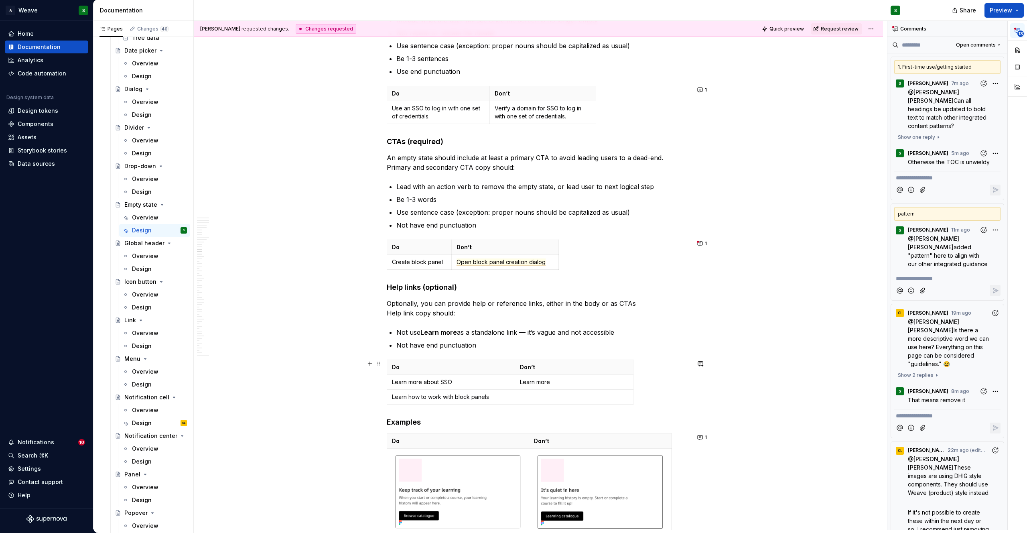
scroll to position [2603, 0]
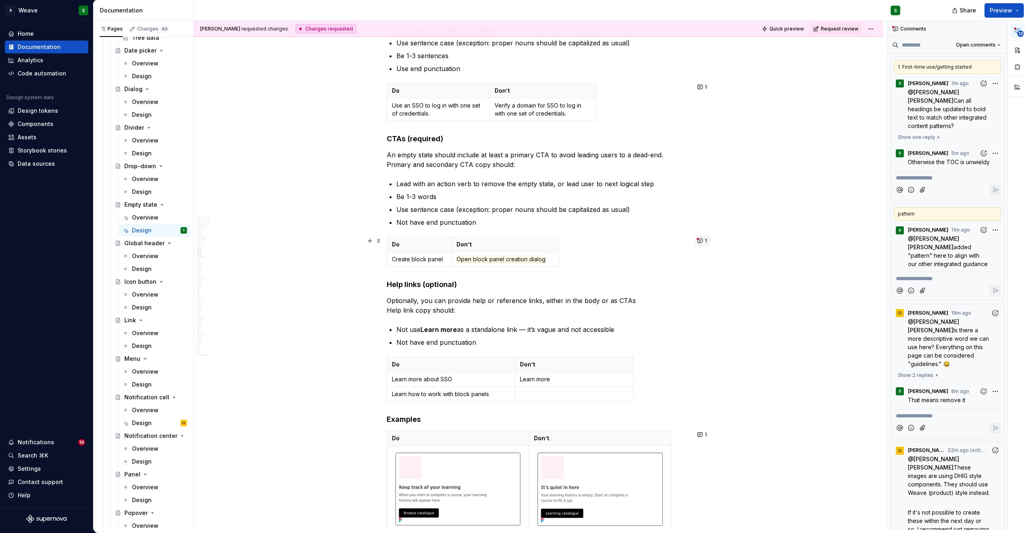
click at [705, 242] on span "1" at bounding box center [706, 240] width 2 height 6
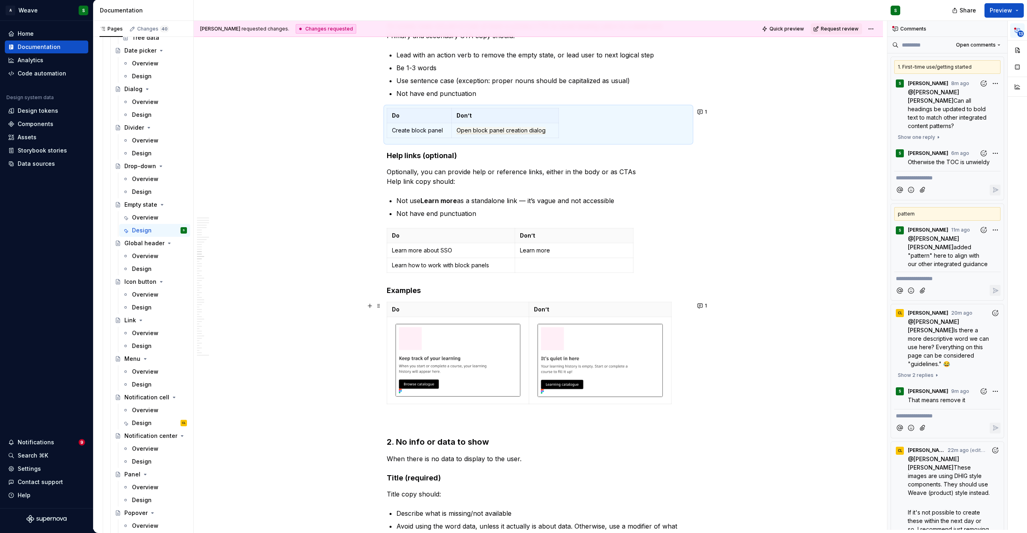
scroll to position [2735, 0]
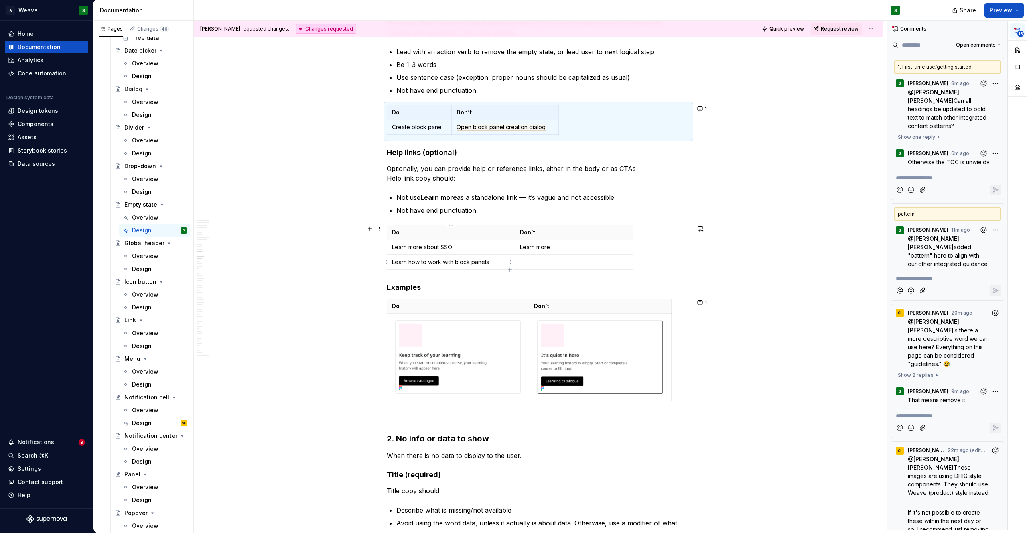
click at [458, 263] on p "Learn how to work with block panels" at bounding box center [451, 262] width 118 height 8
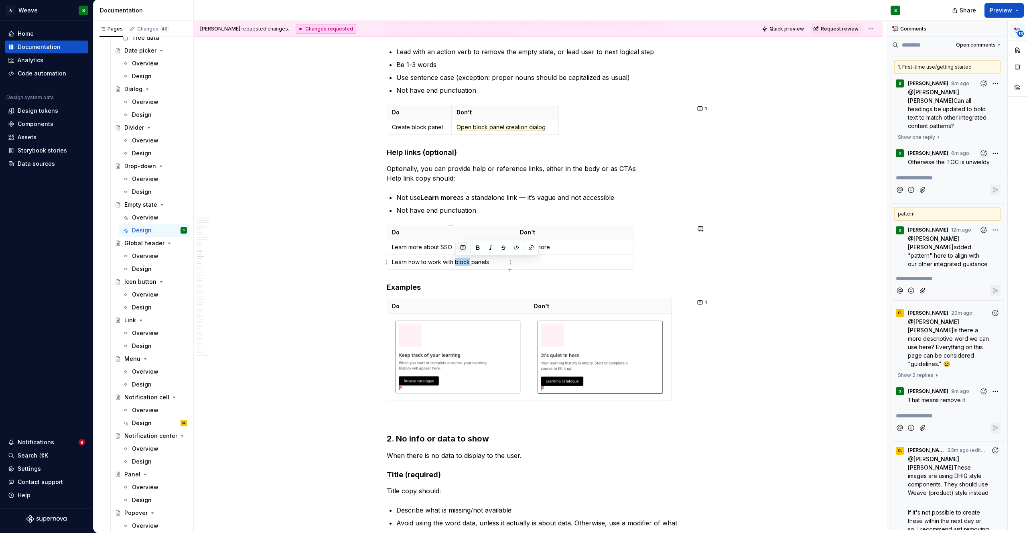
click at [462, 249] on button "button" at bounding box center [462, 247] width 11 height 11
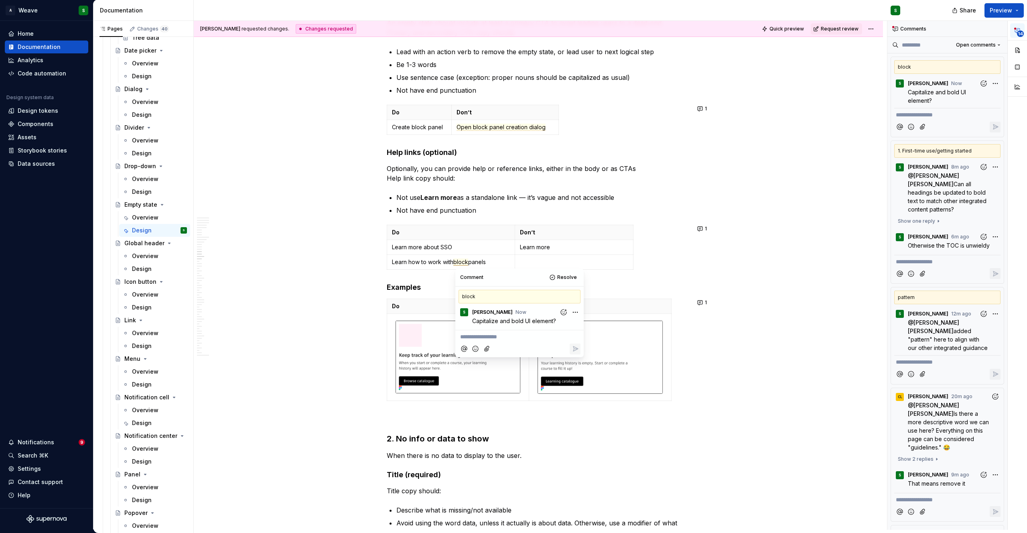
type textarea "*"
click at [646, 289] on h4 "Examples" at bounding box center [538, 287] width 303 height 10
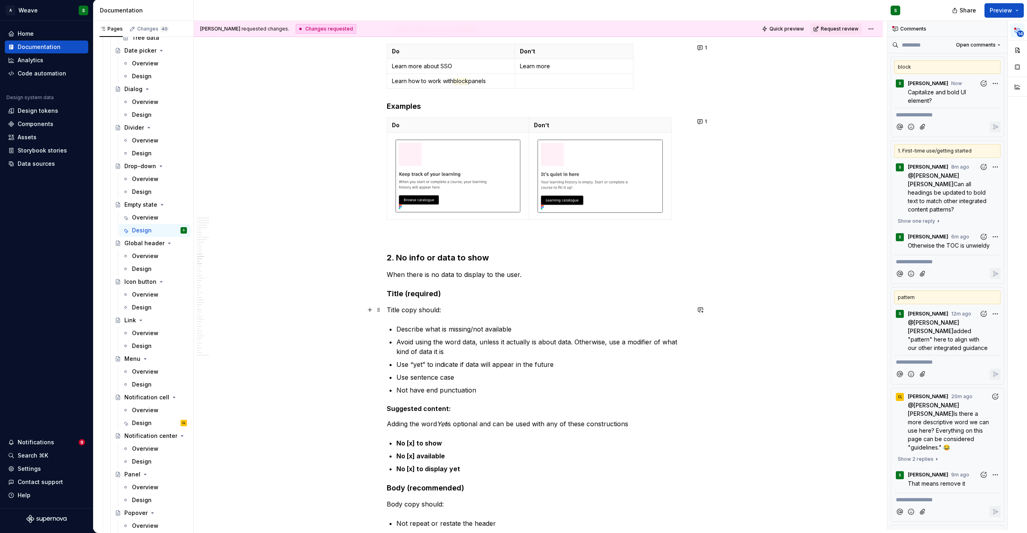
scroll to position [2910, 0]
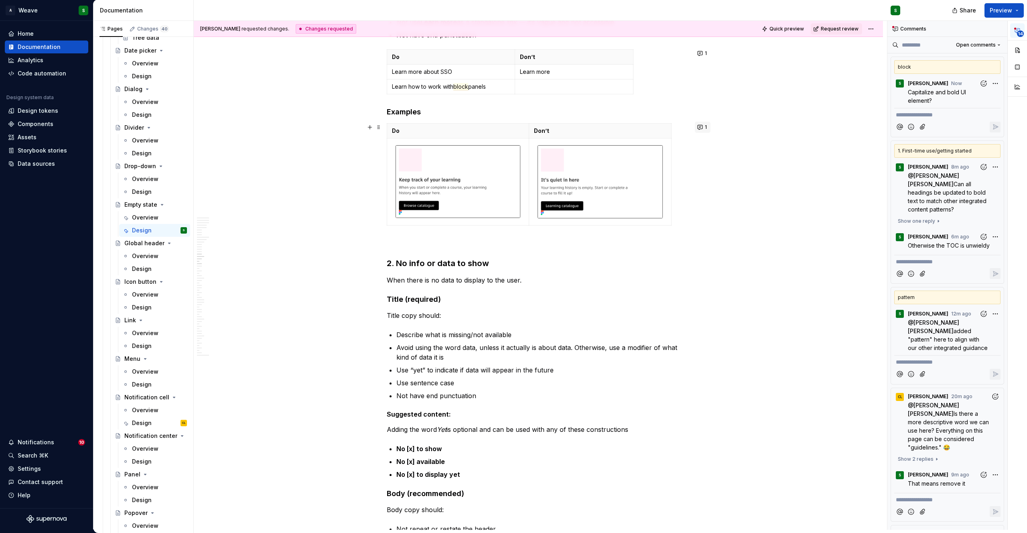
click at [702, 127] on button "1" at bounding box center [703, 127] width 16 height 11
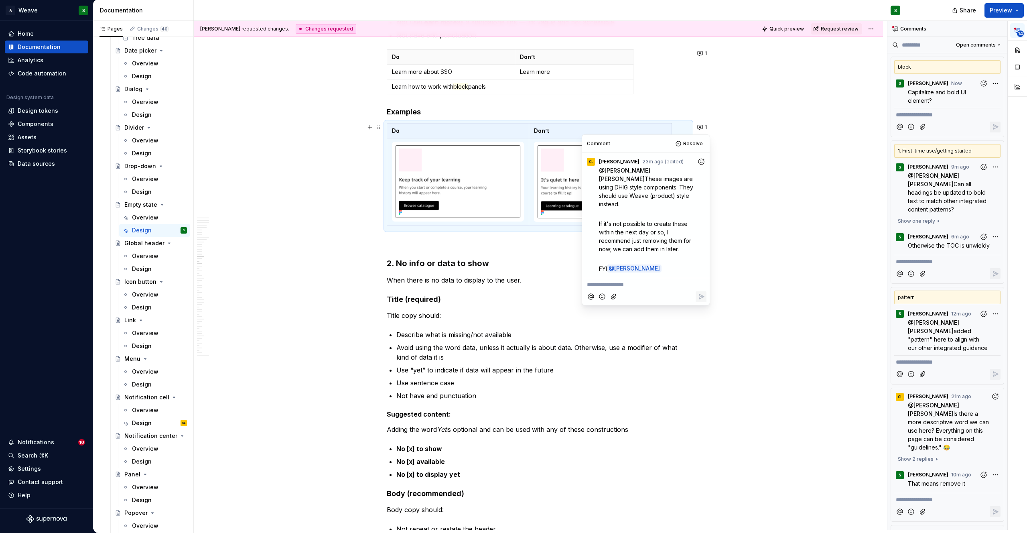
click at [620, 280] on p "**********" at bounding box center [646, 284] width 118 height 8
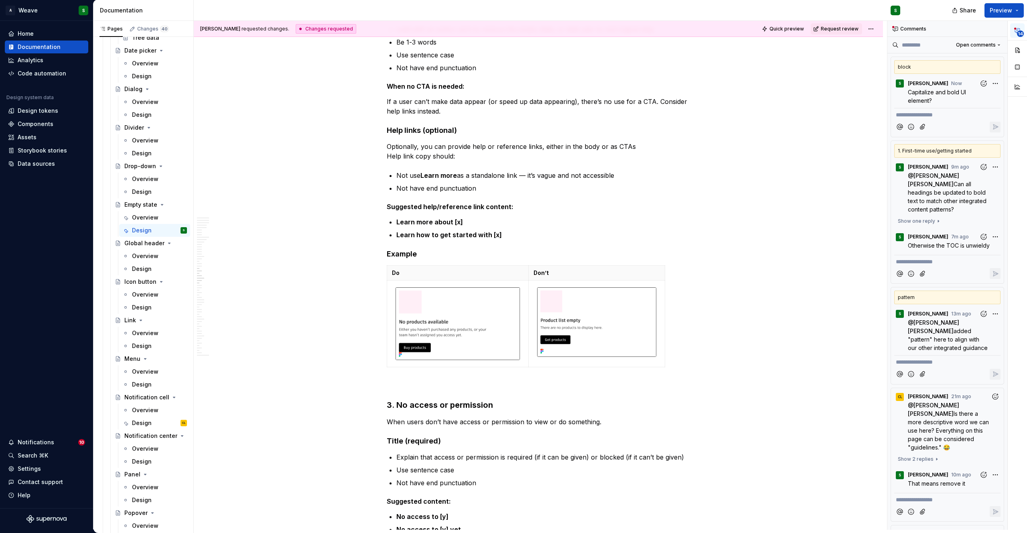
scroll to position [3595, 0]
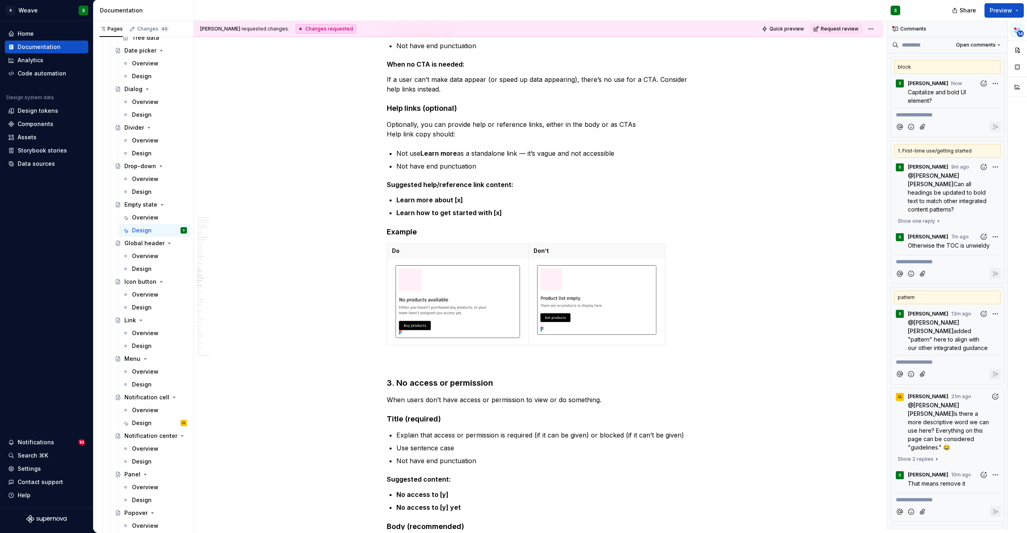
click at [410, 231] on h4 "Example" at bounding box center [538, 232] width 303 height 10
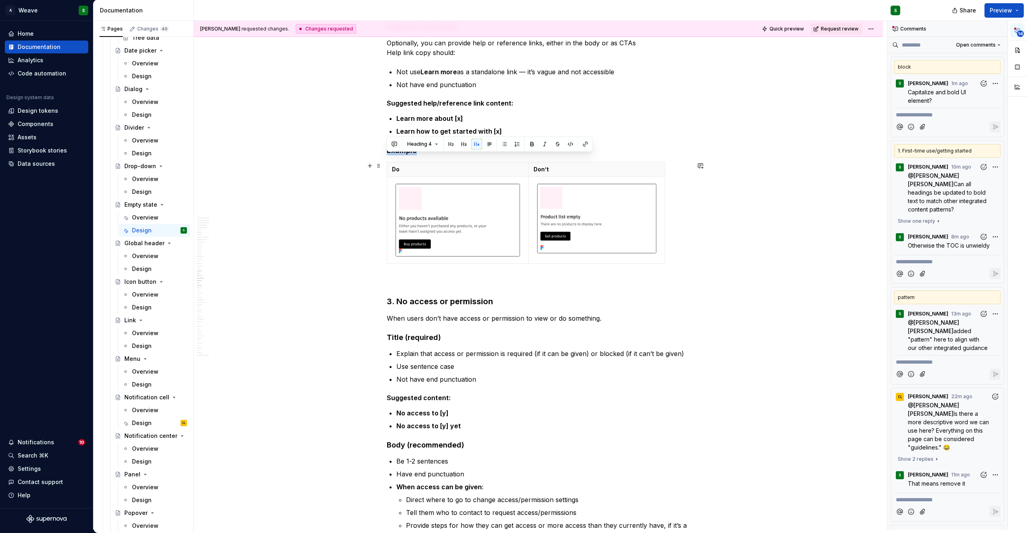
scroll to position [3684, 0]
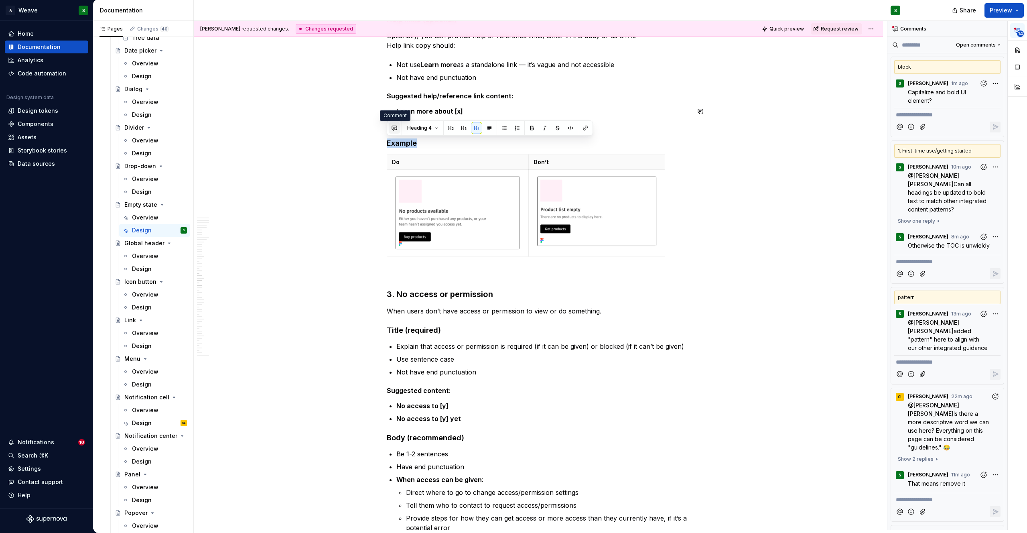
click at [397, 130] on button "button" at bounding box center [394, 127] width 11 height 11
click at [425, 146] on p "Same here, I think this is using dhig, not weave. Remove and add as a CBB?" at bounding box center [453, 146] width 118 height 17
click at [405, 142] on span "Same here, I think this is using dhig, not weave. Remove and add as a CBB?" at bounding box center [446, 146] width 105 height 15
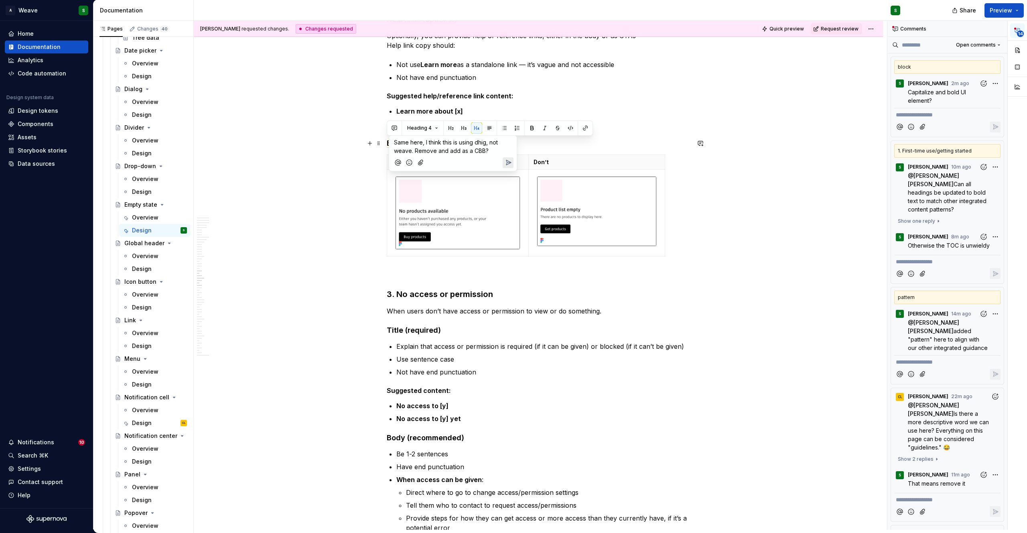
click at [405, 142] on span "Same here, I think this is using dhig, not weave. Remove and add as a CBB?" at bounding box center [446, 146] width 105 height 15
drag, startPoint x: 493, startPoint y: 150, endPoint x: 394, endPoint y: 143, distance: 99.7
click at [394, 143] on p "Same here, I think this is using dhig, not weave. Remove and add as a CBB?" at bounding box center [453, 146] width 118 height 17
copy span "Same here, I think this is using dhig, not weave. Remove and add as a CBB?"
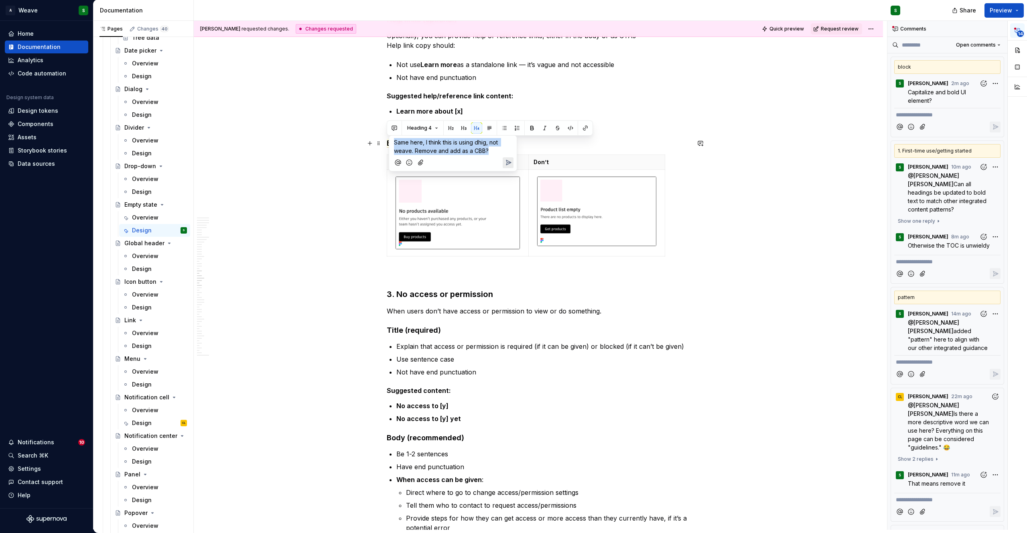
click at [394, 143] on span "Same here, I think this is using dhig, not weave. Remove and add as a CBB?" at bounding box center [446, 146] width 105 height 15
click at [418, 129] on span "[PERSON_NAME]" at bounding box center [422, 132] width 46 height 8
click at [475, 134] on span "Emma Thompson Murdock" at bounding box center [502, 132] width 93 height 8
drag, startPoint x: 432, startPoint y: 167, endPoint x: 395, endPoint y: 143, distance: 44.9
click at [395, 143] on p "**********" at bounding box center [453, 151] width 118 height 26
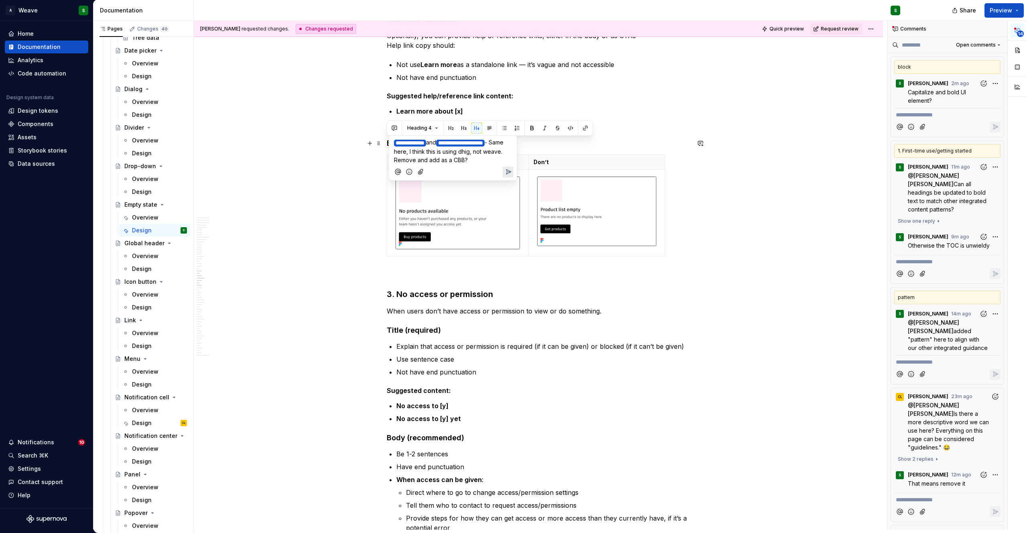
copy p "**********"
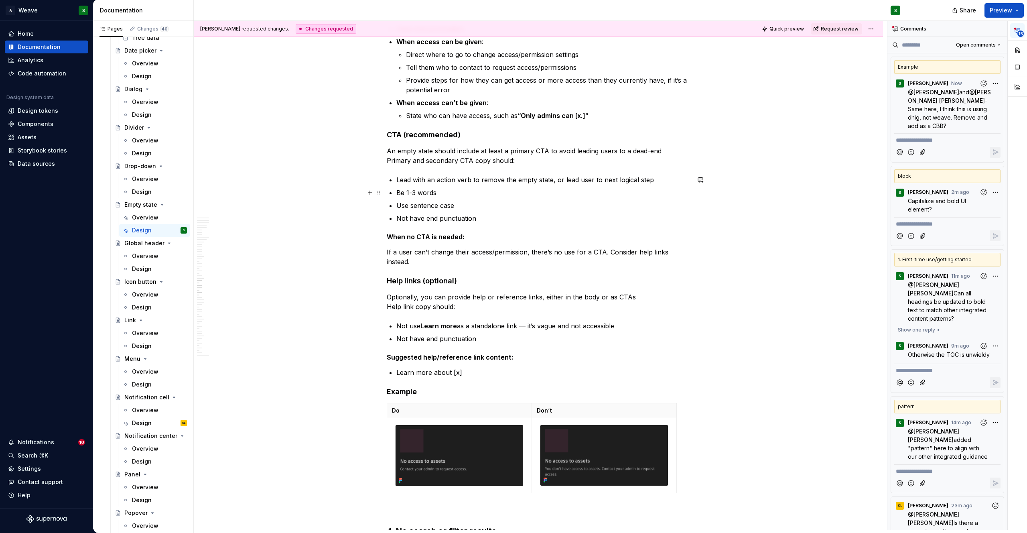
scroll to position [4203, 0]
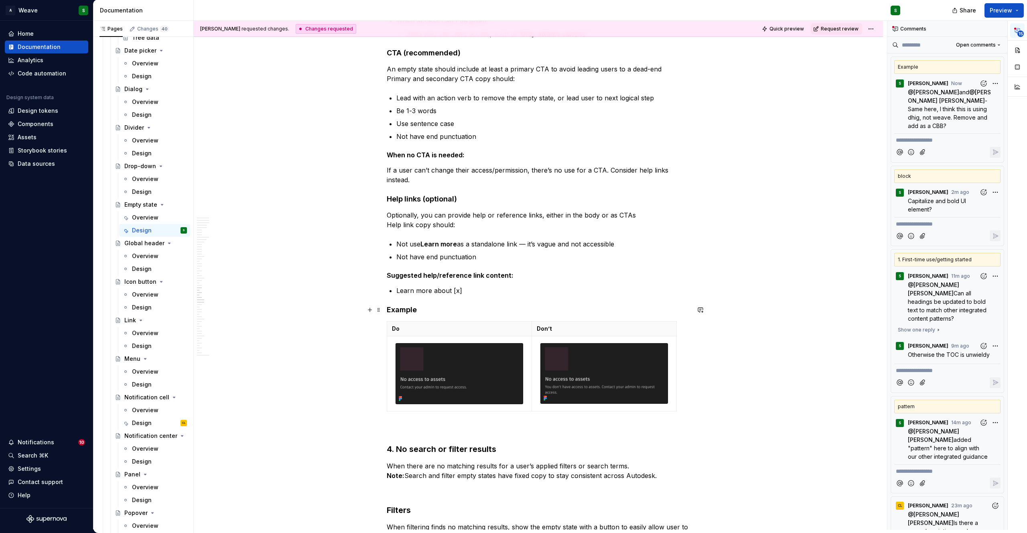
click at [411, 312] on h4 "Example" at bounding box center [538, 310] width 303 height 10
click at [700, 324] on button "button" at bounding box center [700, 324] width 11 height 11
click at [646, 313] on h4 "Example" at bounding box center [538, 310] width 303 height 10
click at [405, 307] on h4 "Example" at bounding box center [538, 310] width 303 height 10
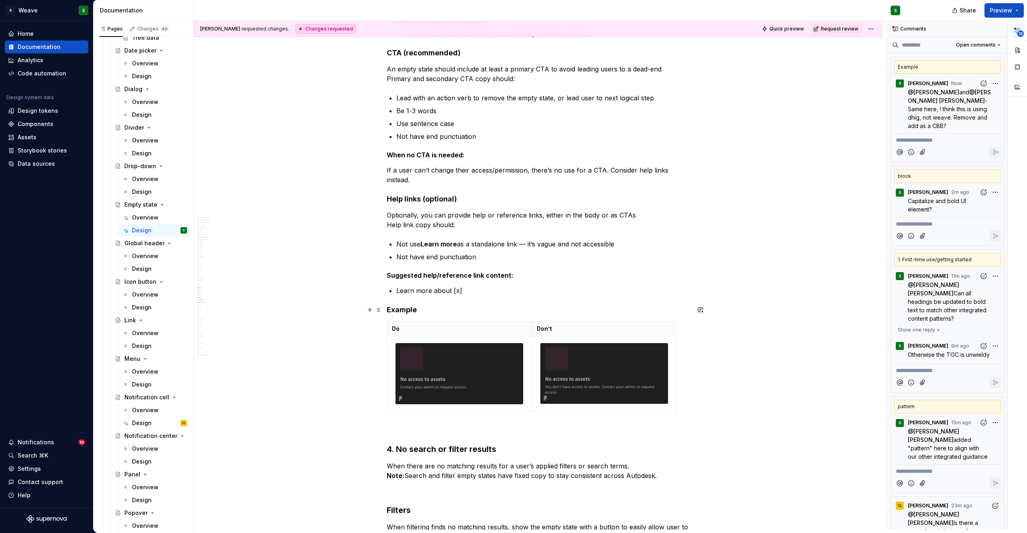
click at [405, 307] on h4 "Example" at bounding box center [538, 310] width 303 height 10
click at [395, 294] on button "button" at bounding box center [394, 294] width 11 height 11
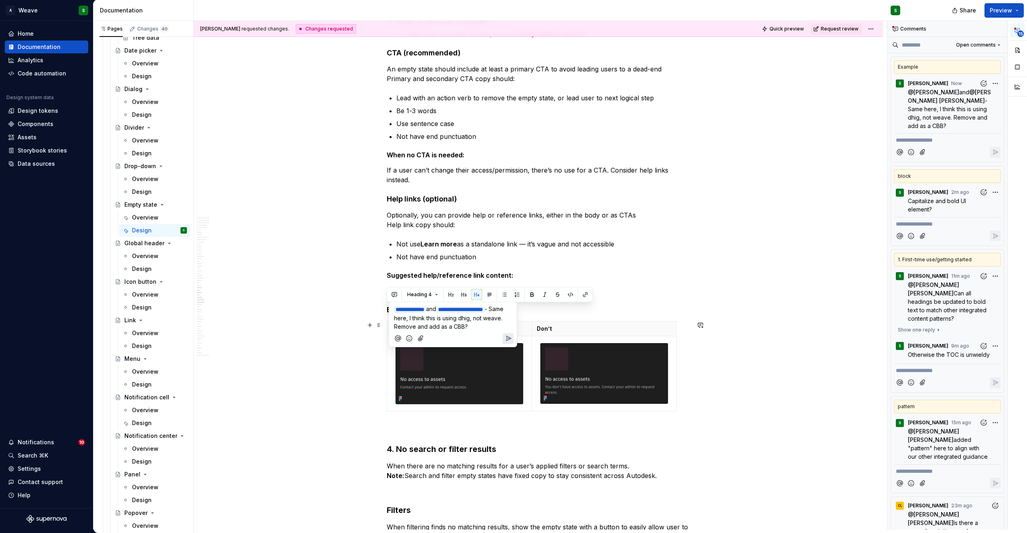
click at [509, 340] on icon "Send" at bounding box center [508, 338] width 5 height 5
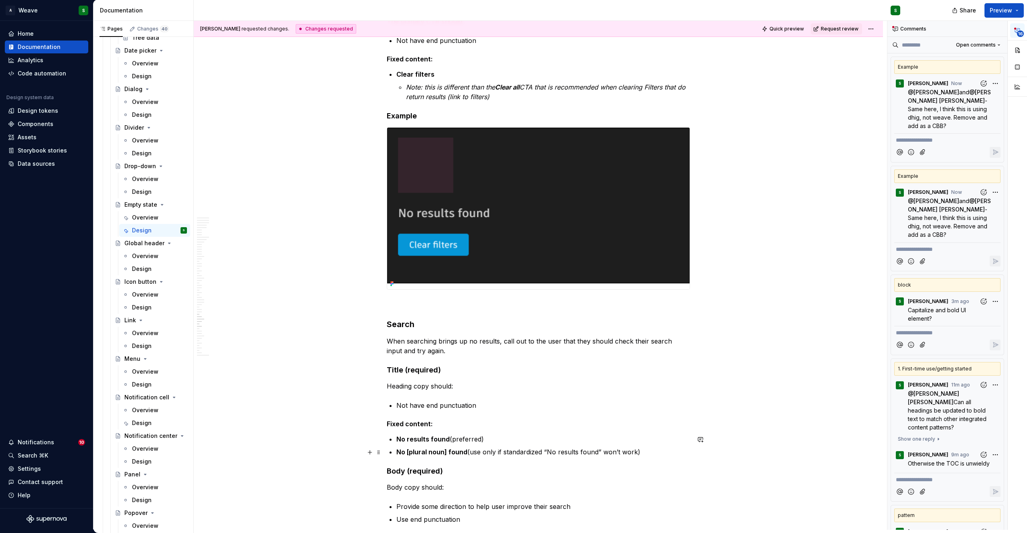
scroll to position [4938, 0]
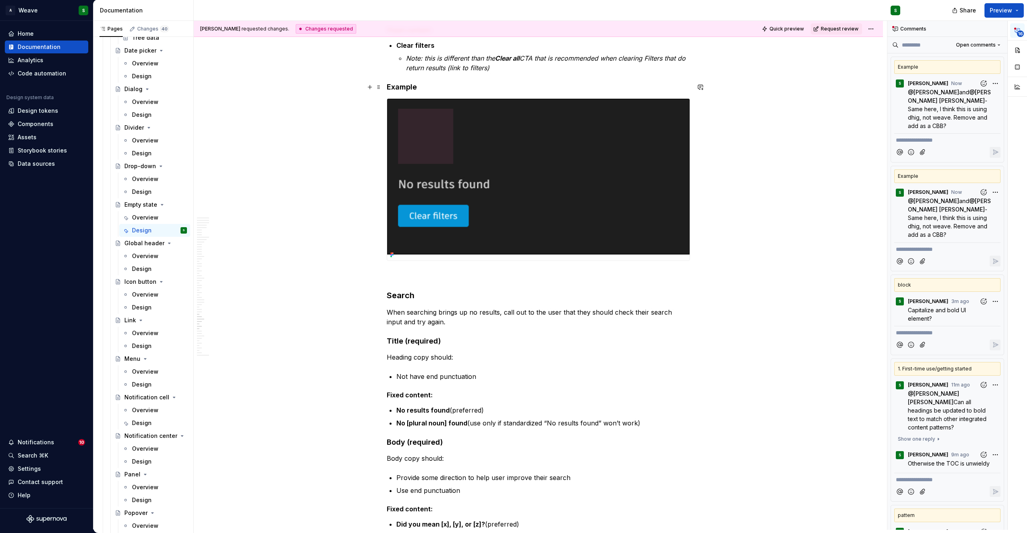
click at [403, 89] on h4 "Example" at bounding box center [538, 87] width 303 height 10
click at [398, 71] on button "button" at bounding box center [394, 71] width 11 height 11
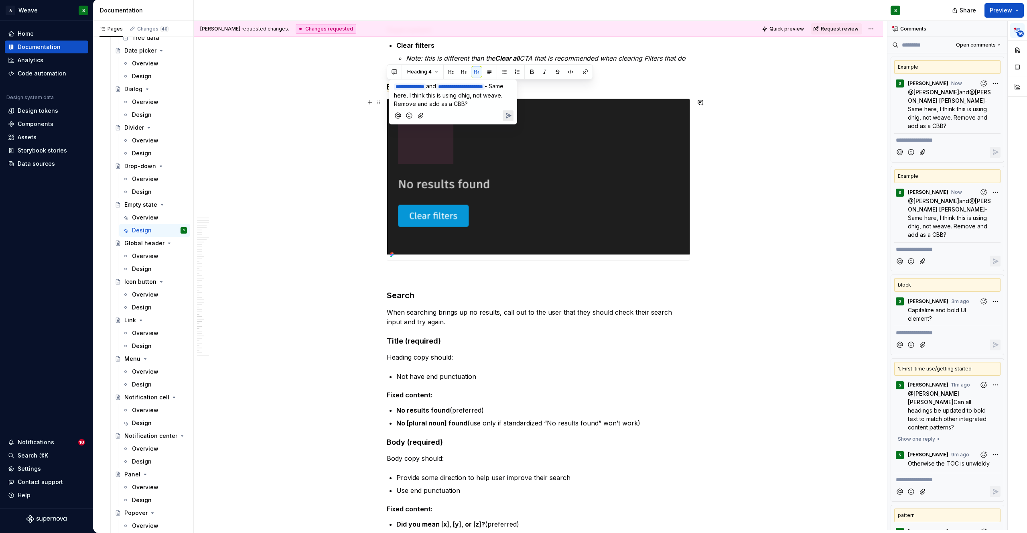
click at [512, 120] on icon "Send" at bounding box center [508, 115] width 8 height 8
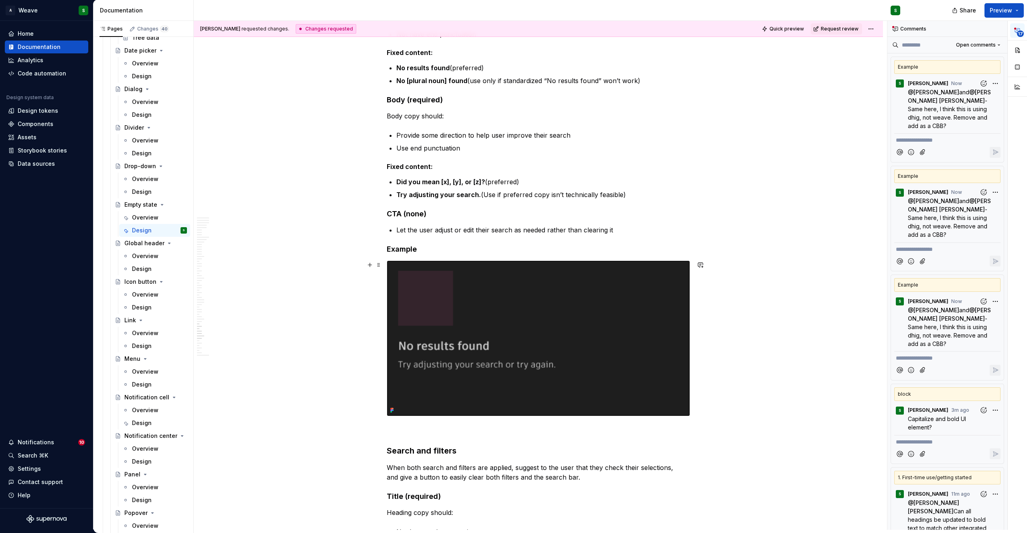
scroll to position [5280, 0]
click at [400, 247] on h4 "Example" at bounding box center [538, 249] width 303 height 10
click at [394, 231] on button "button" at bounding box center [394, 233] width 11 height 11
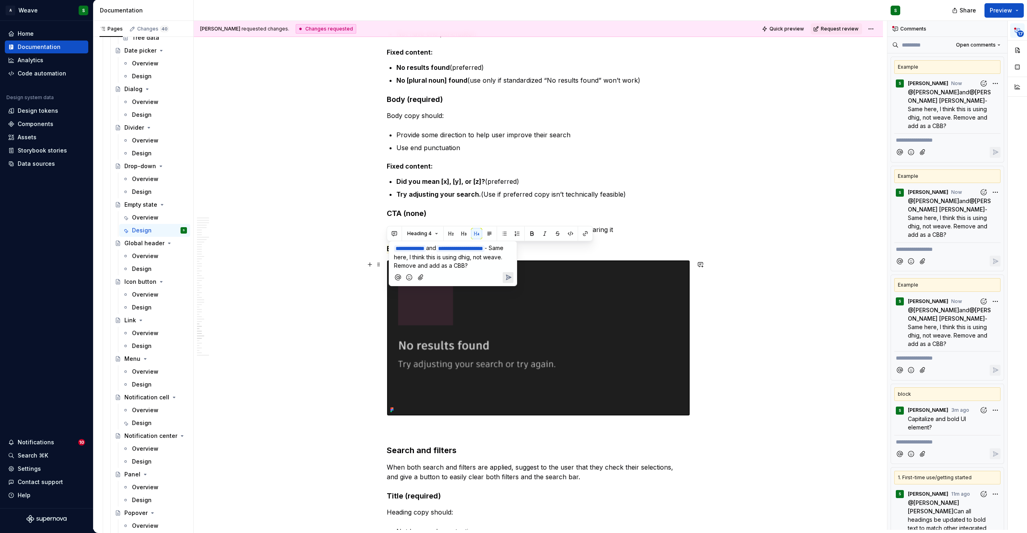
click at [508, 281] on icon "Send" at bounding box center [508, 277] width 8 height 8
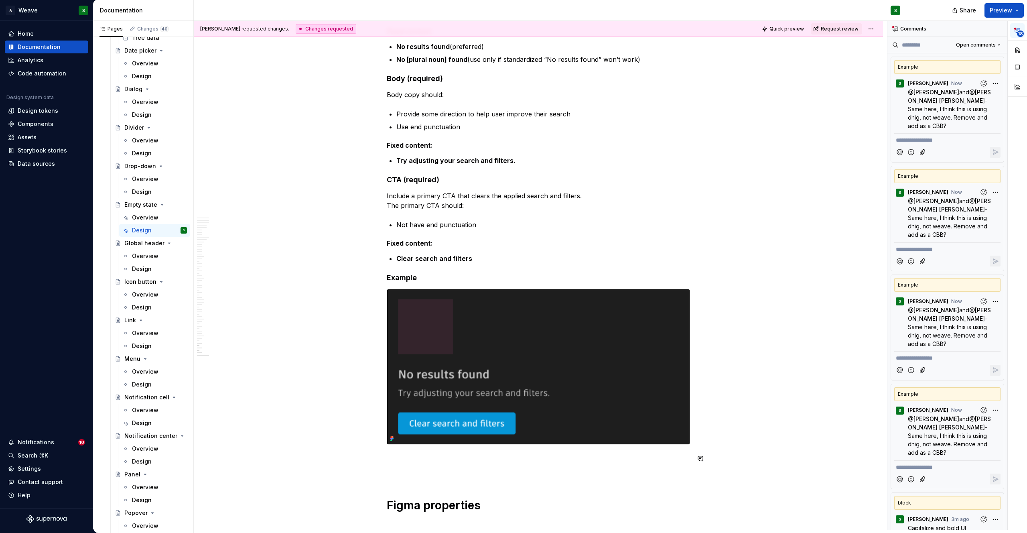
scroll to position [5826, 0]
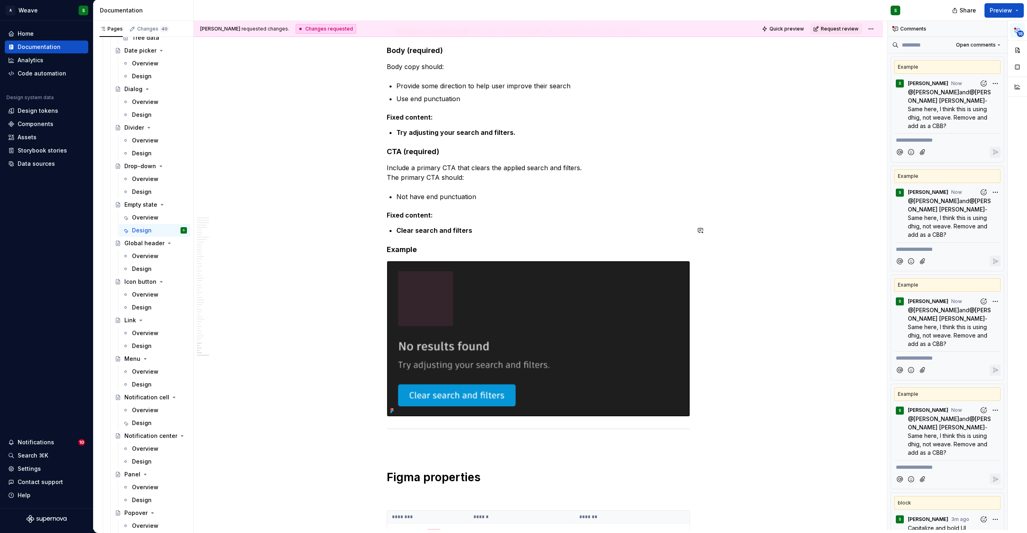
click at [397, 233] on button "button" at bounding box center [394, 234] width 11 height 11
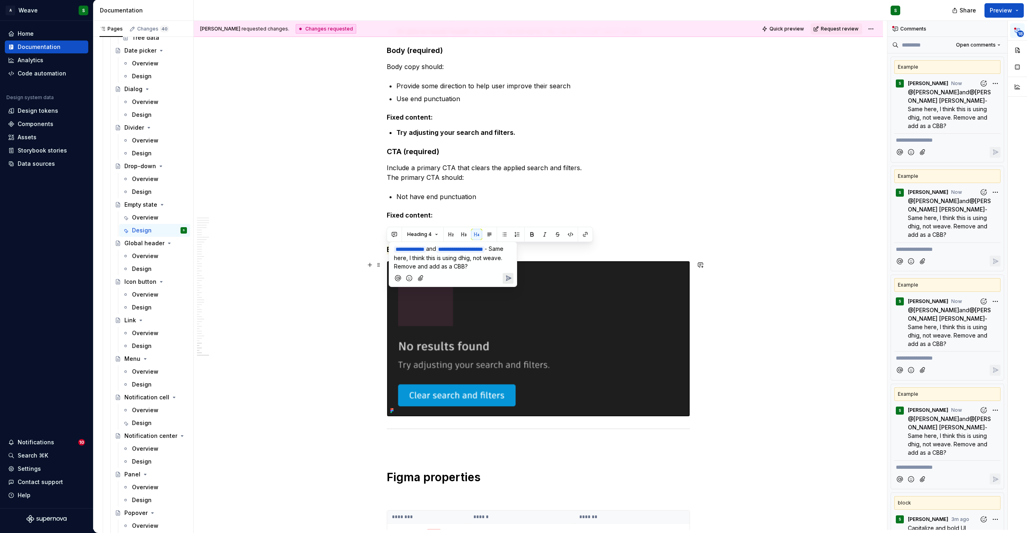
click at [506, 280] on icon "Send" at bounding box center [508, 278] width 5 height 5
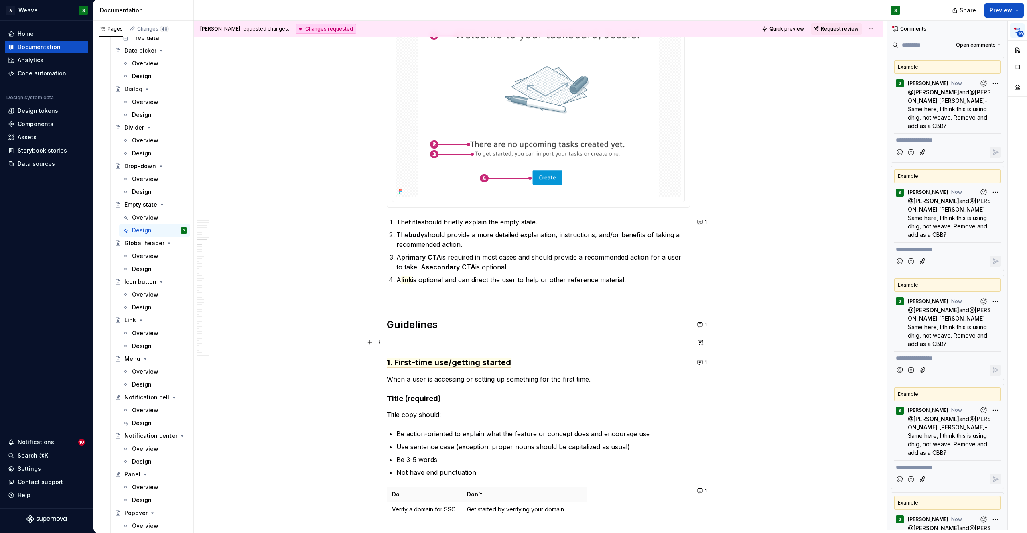
scroll to position [1818, 0]
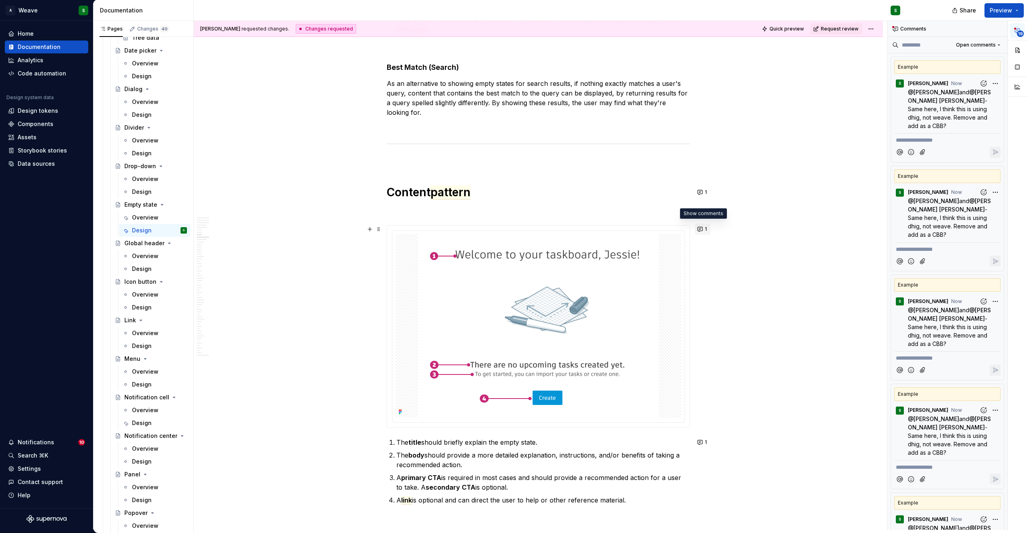
click at [703, 230] on button "1" at bounding box center [703, 228] width 16 height 11
click at [702, 193] on button "1" at bounding box center [703, 191] width 16 height 11
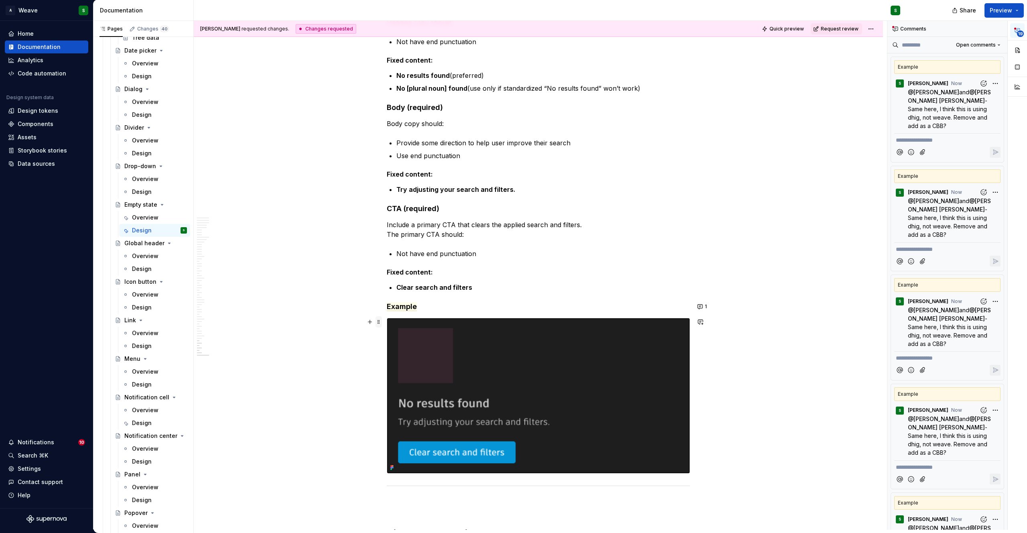
scroll to position [5772, 0]
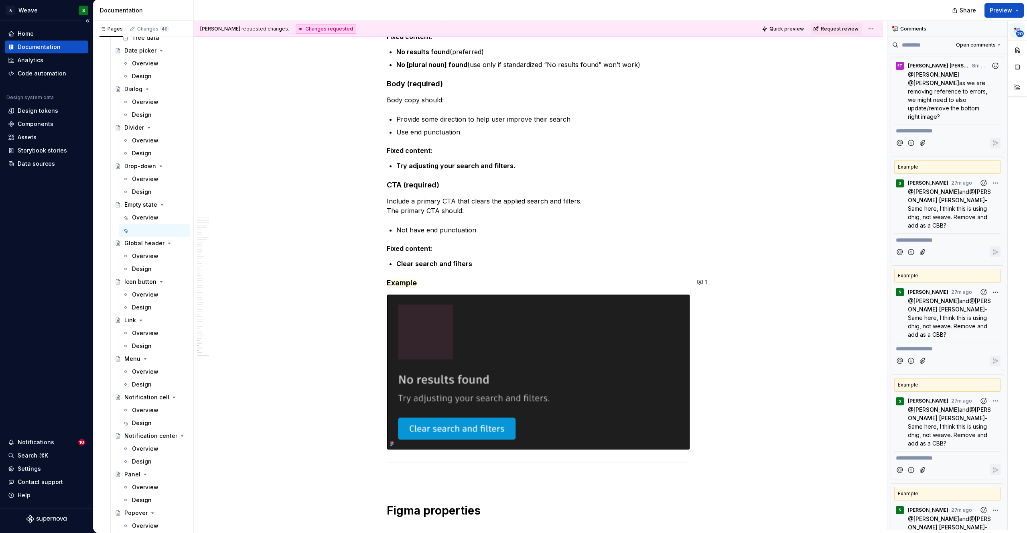
type textarea "*"
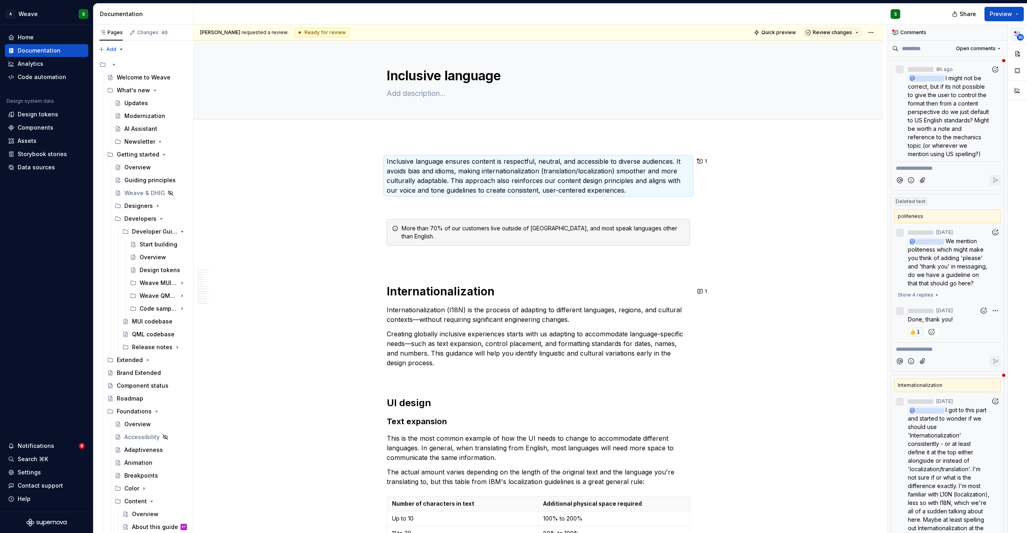
scroll to position [4, 0]
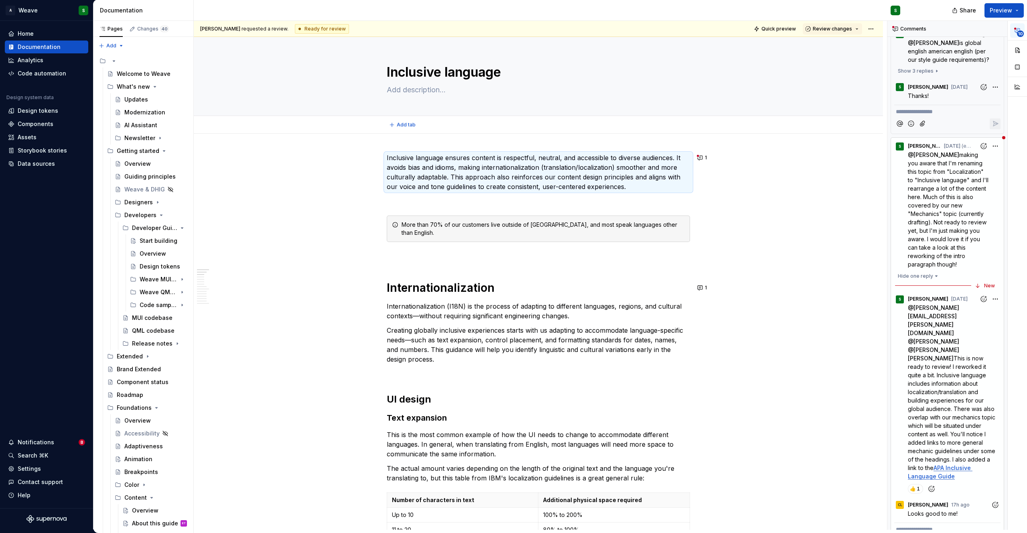
type textarea "*"
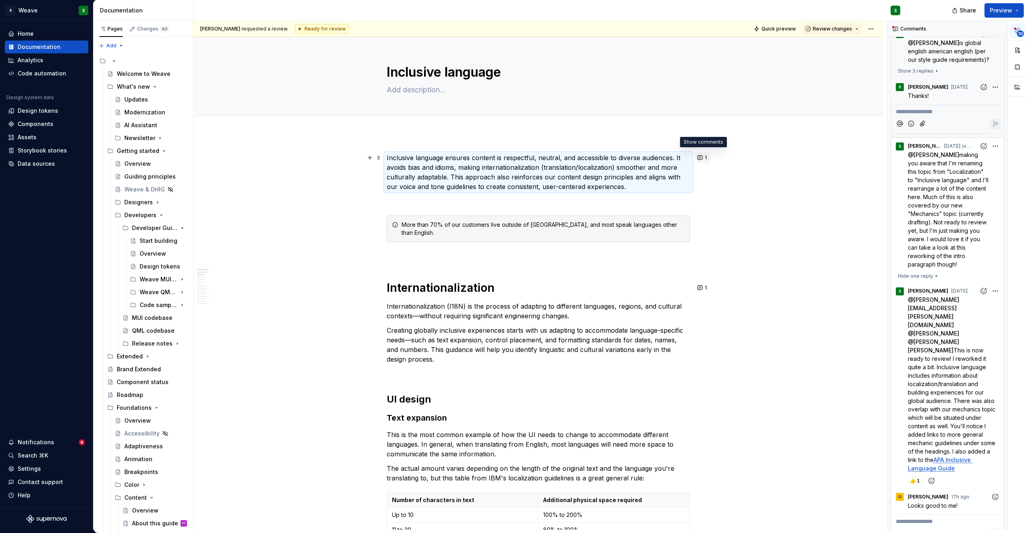
click at [698, 156] on button "1" at bounding box center [703, 157] width 16 height 11
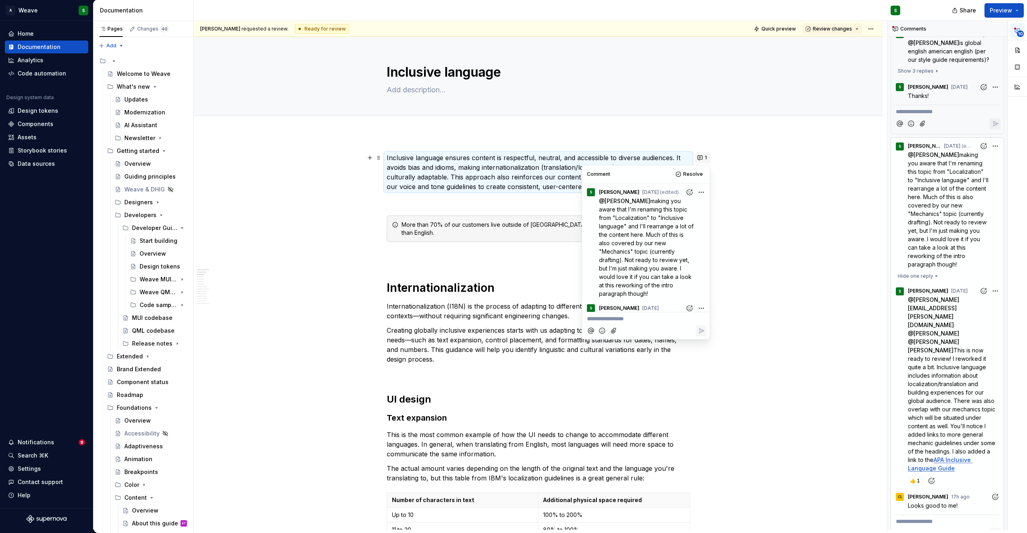
scroll to position [161, 0]
click at [698, 299] on icon "Add reaction" at bounding box center [701, 303] width 8 height 8
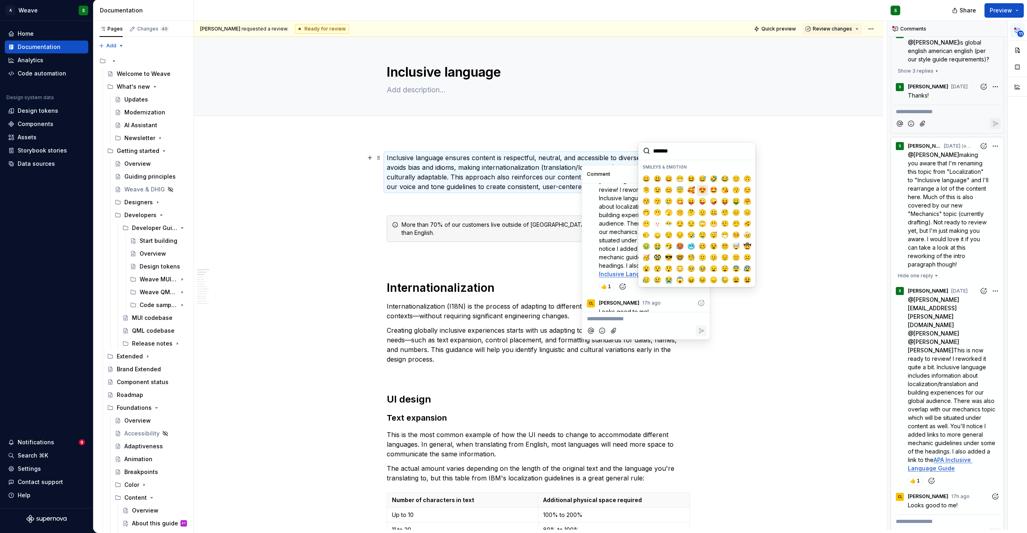
click at [700, 188] on span "😍" at bounding box center [702, 190] width 6 height 8
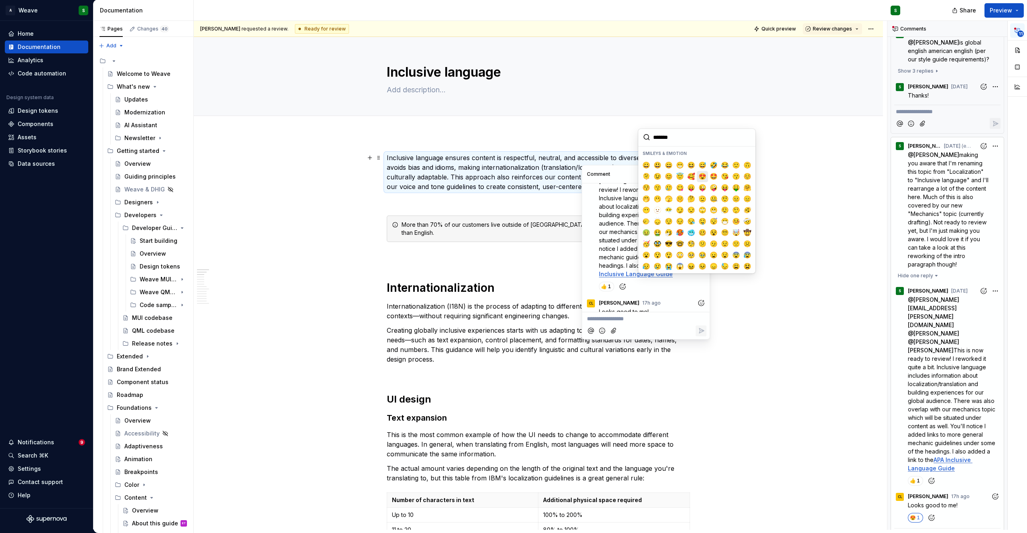
scroll to position [174, 0]
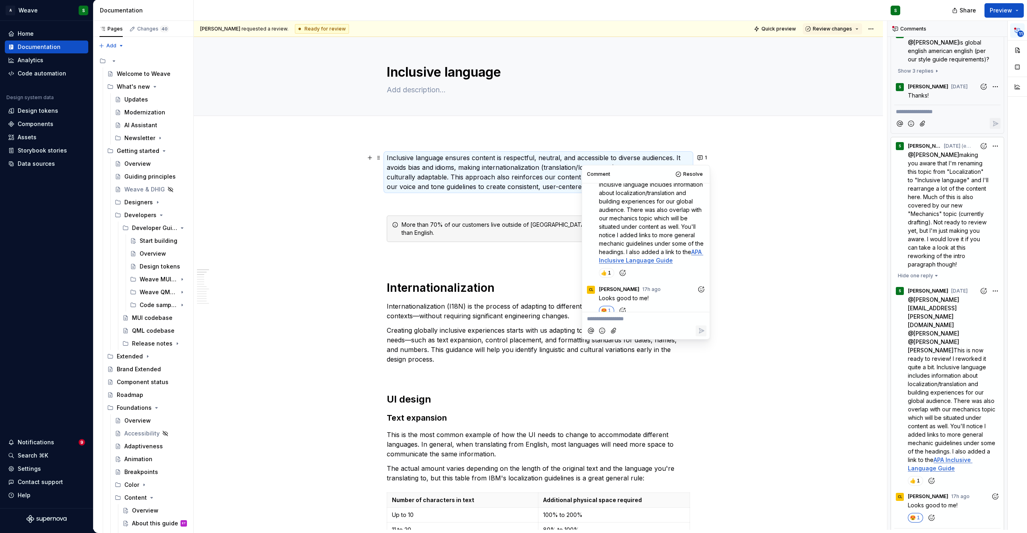
click at [521, 286] on h1 "Internationalization" at bounding box center [538, 287] width 303 height 14
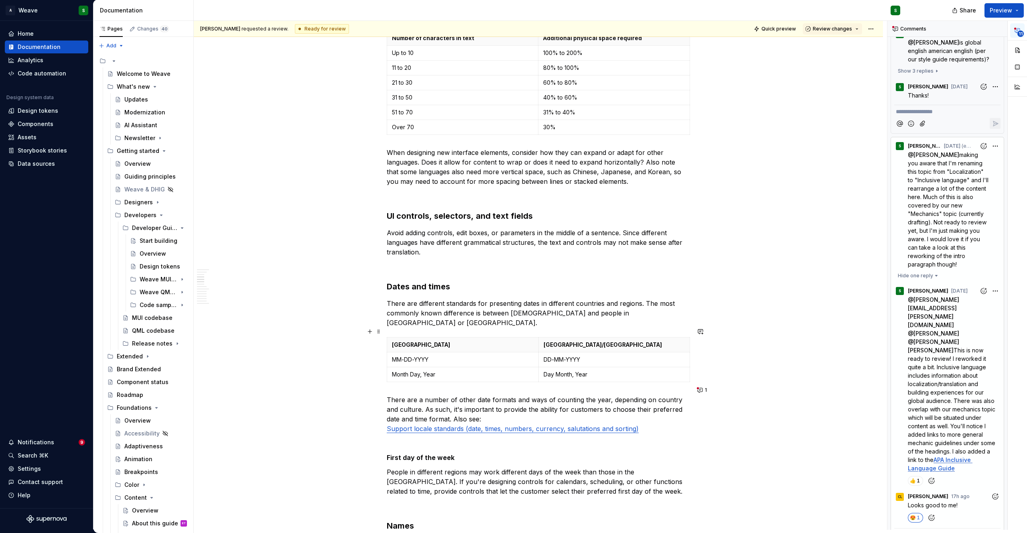
scroll to position [546, 0]
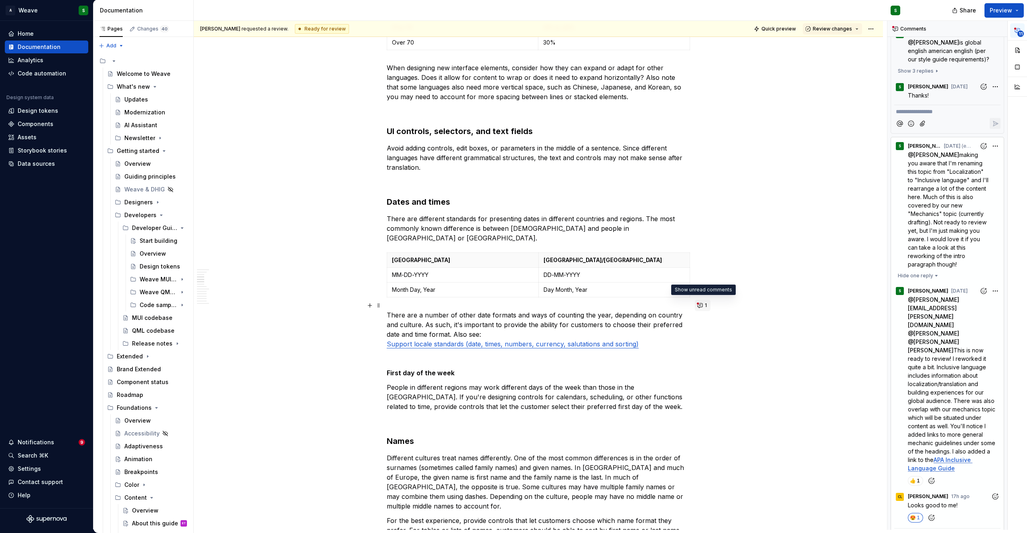
click at [701, 306] on button "1" at bounding box center [703, 305] width 16 height 11
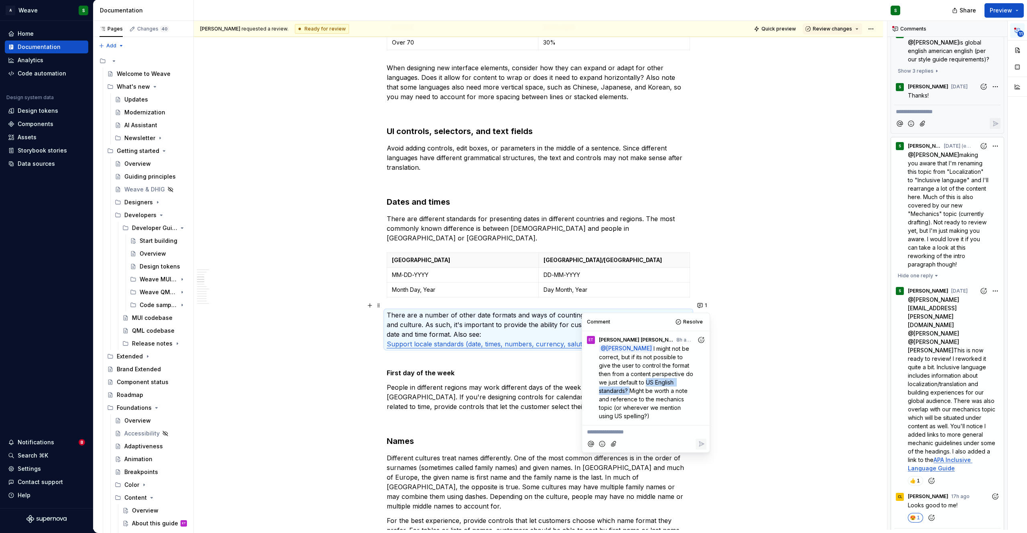
drag, startPoint x: 626, startPoint y: 381, endPoint x: 685, endPoint y: 382, distance: 58.1
click at [685, 382] on span "I might not be correct, but if its not possible to give the user to control the…" at bounding box center [647, 382] width 96 height 74
click at [616, 434] on p "**********" at bounding box center [646, 431] width 118 height 8
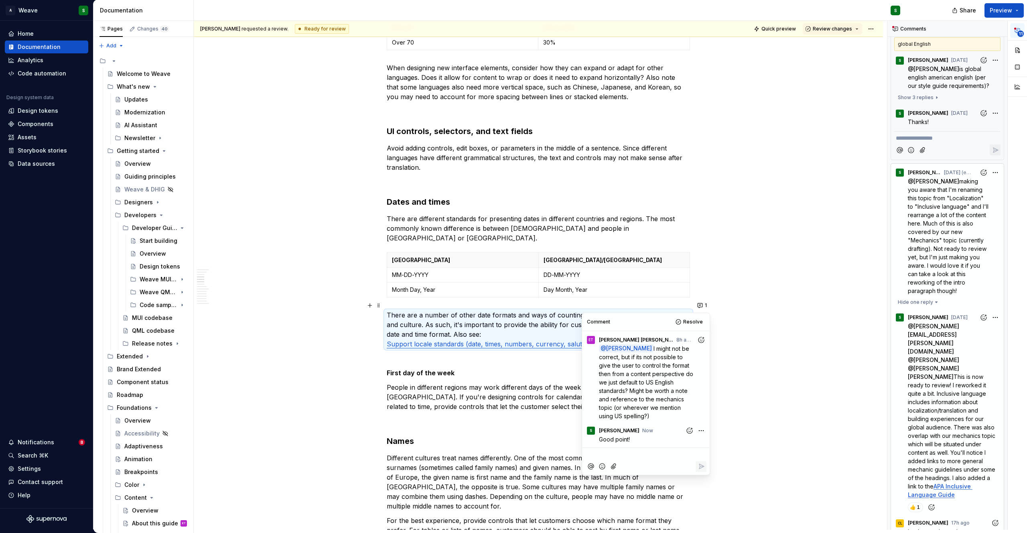
scroll to position [1616, 0]
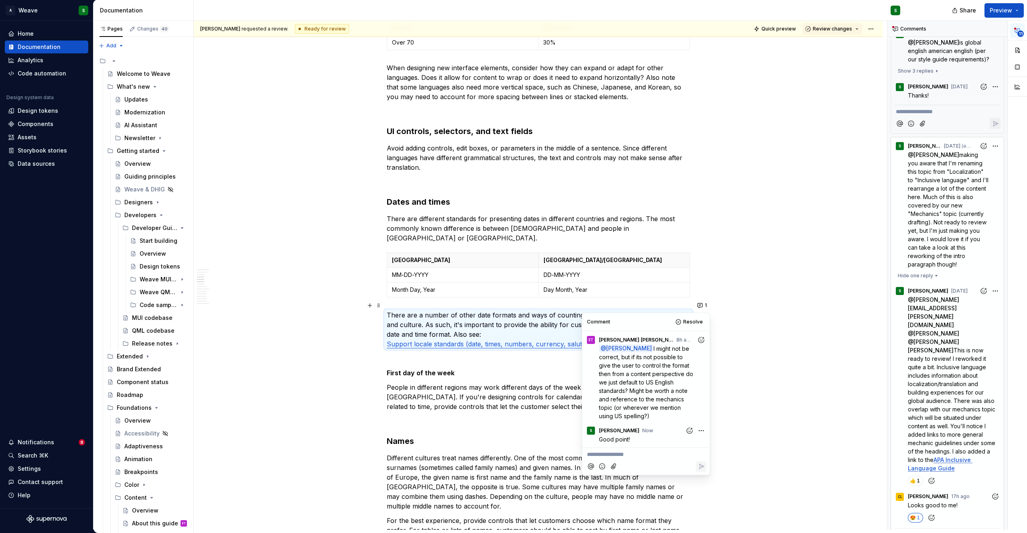
click at [502, 328] on p "There are a number of other date formats and ways of counting the year, dependi…" at bounding box center [538, 329] width 303 height 38
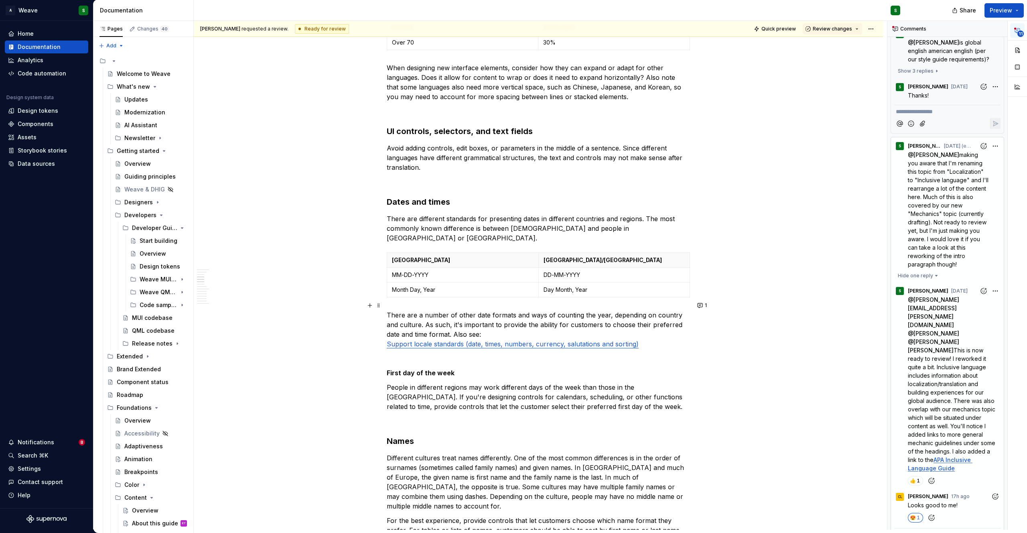
click at [655, 336] on p "There are a number of other date formats and ways of counting the year, dependi…" at bounding box center [538, 329] width 303 height 38
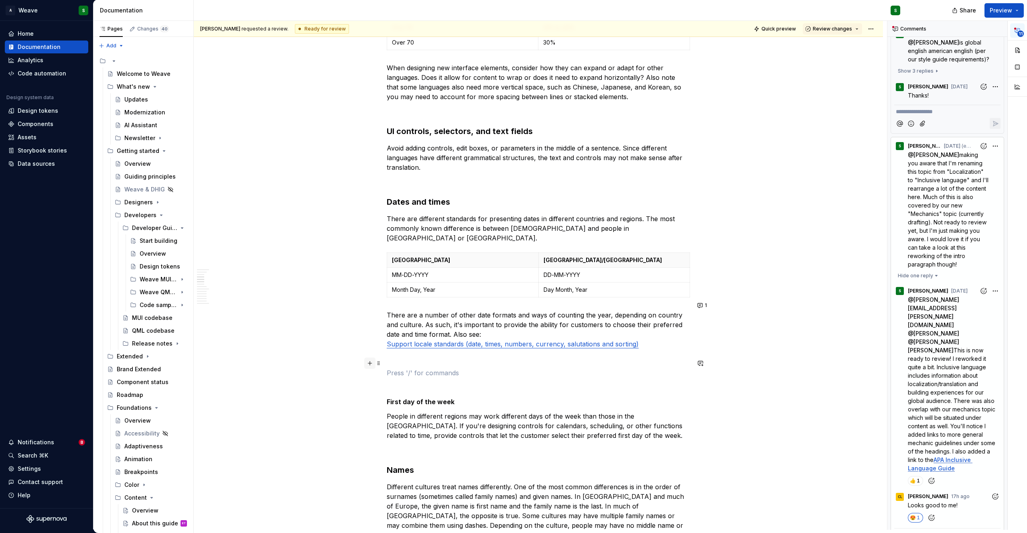
click at [372, 365] on button "button" at bounding box center [369, 362] width 11 height 11
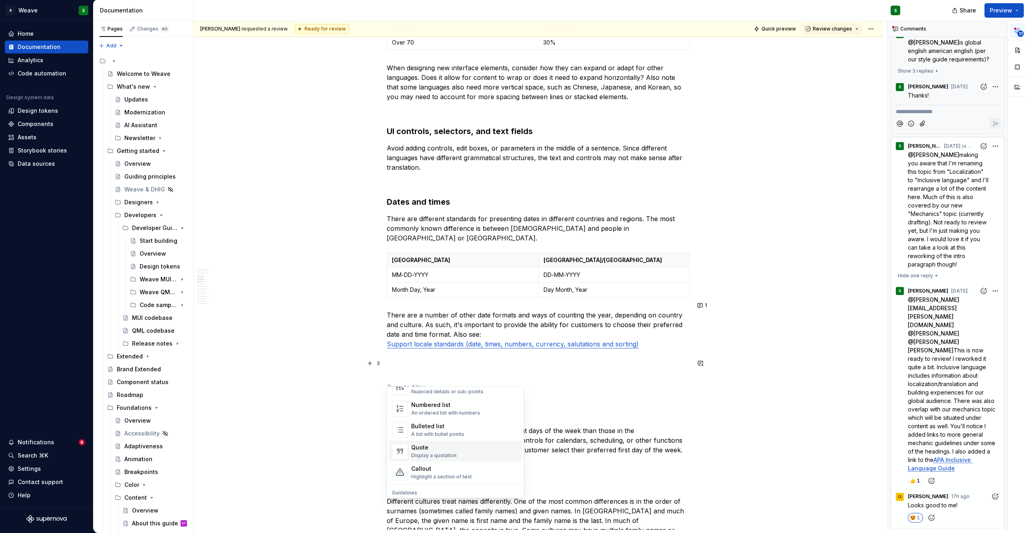
scroll to position [191, 0]
type textarea "*"
click at [424, 417] on div "Highlight a section of text" at bounding box center [441, 414] width 61 height 6
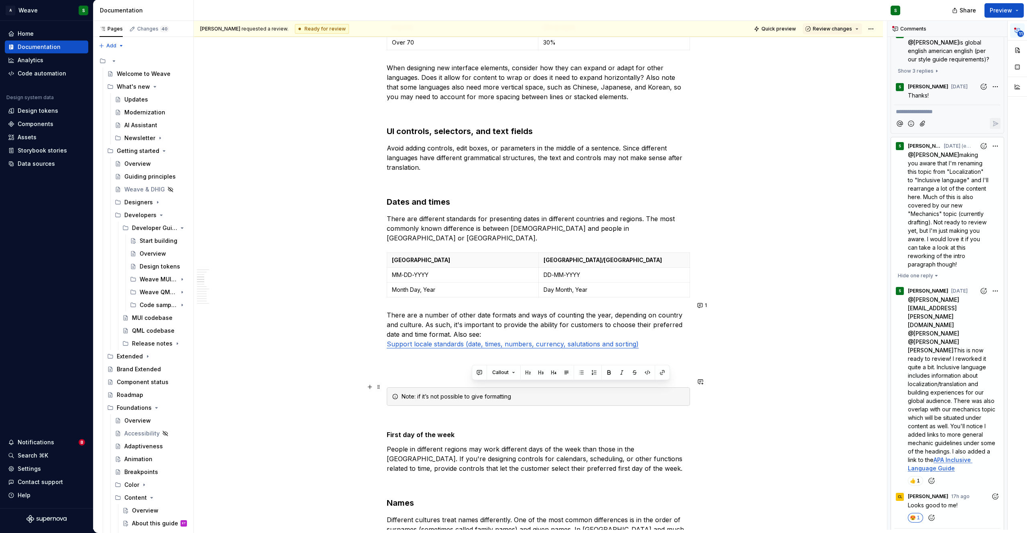
drag, startPoint x: 523, startPoint y: 387, endPoint x: 471, endPoint y: 387, distance: 51.7
click at [471, 392] on div "Note: if it’s not possible to give formatting" at bounding box center [542, 396] width 283 height 8
click at [500, 392] on div "Note: if it’s not possible to give users options" at bounding box center [542, 396] width 283 height 8
click at [565, 392] on div "Note: if it’s not possible to give users formatting options" at bounding box center [542, 396] width 283 height 8
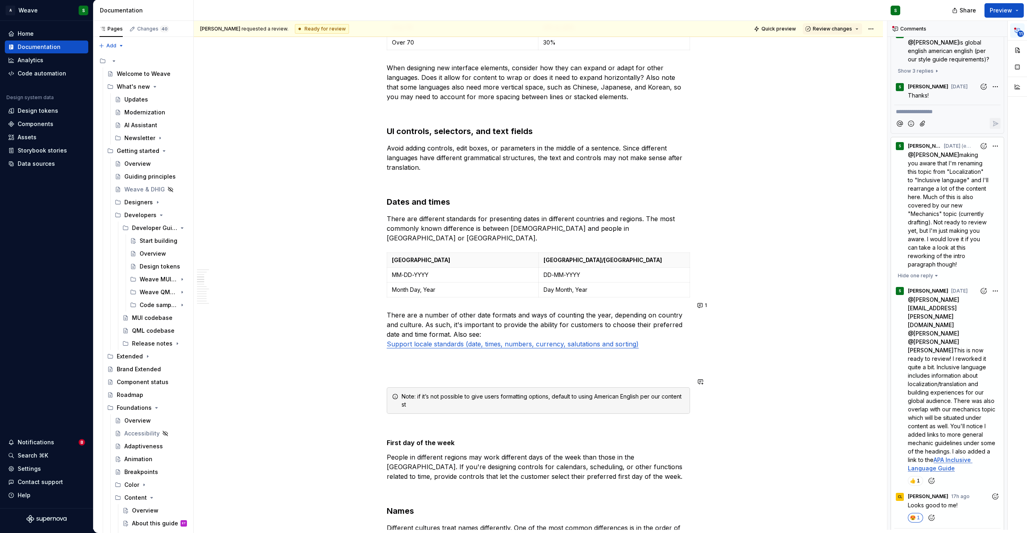
type textarea "*"
drag, startPoint x: 641, startPoint y: 387, endPoint x: 656, endPoint y: 397, distance: 17.8
click at [656, 397] on div "Note: if it’s not possible to give users formatting options, default to using A…" at bounding box center [542, 400] width 283 height 16
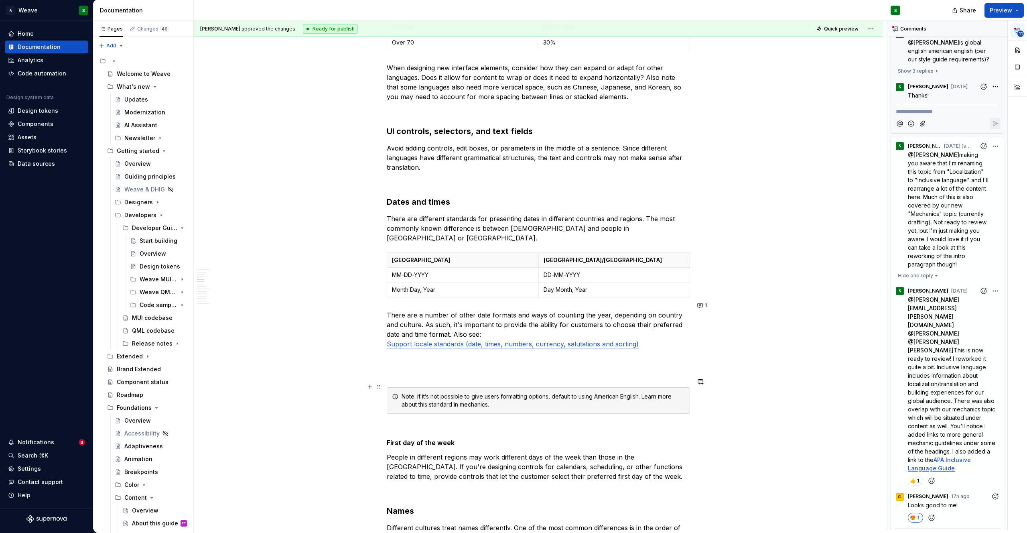
click at [460, 395] on div "Note: if it’s not possible to give users formatting options, default to using A…" at bounding box center [542, 400] width 283 height 16
drag, startPoint x: 468, startPoint y: 396, endPoint x: 510, endPoint y: 395, distance: 42.1
click at [510, 395] on div "Note: if it’s not possible to give users formatting options, default to using A…" at bounding box center [542, 400] width 283 height 16
click at [470, 381] on button "button" at bounding box center [467, 380] width 11 height 11
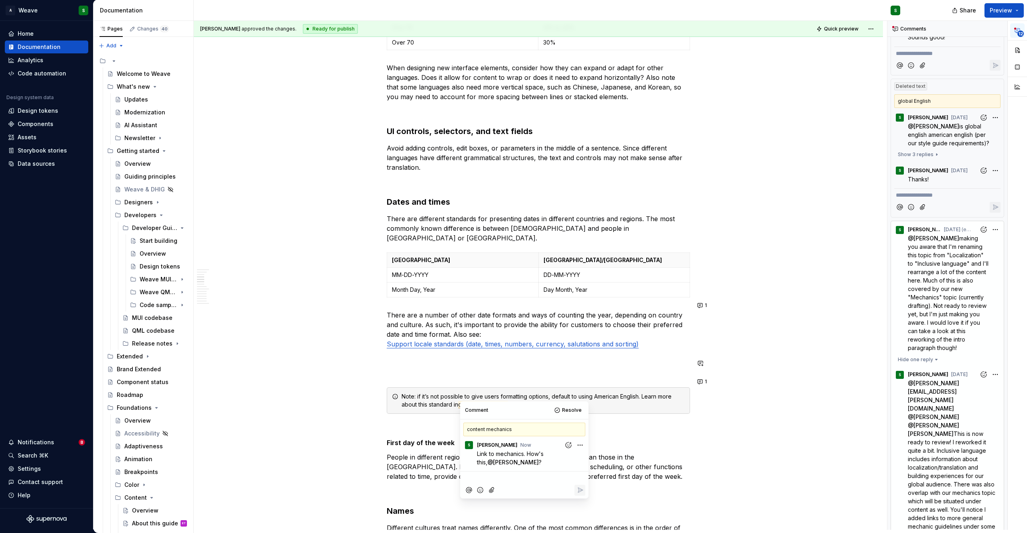
scroll to position [1699, 0]
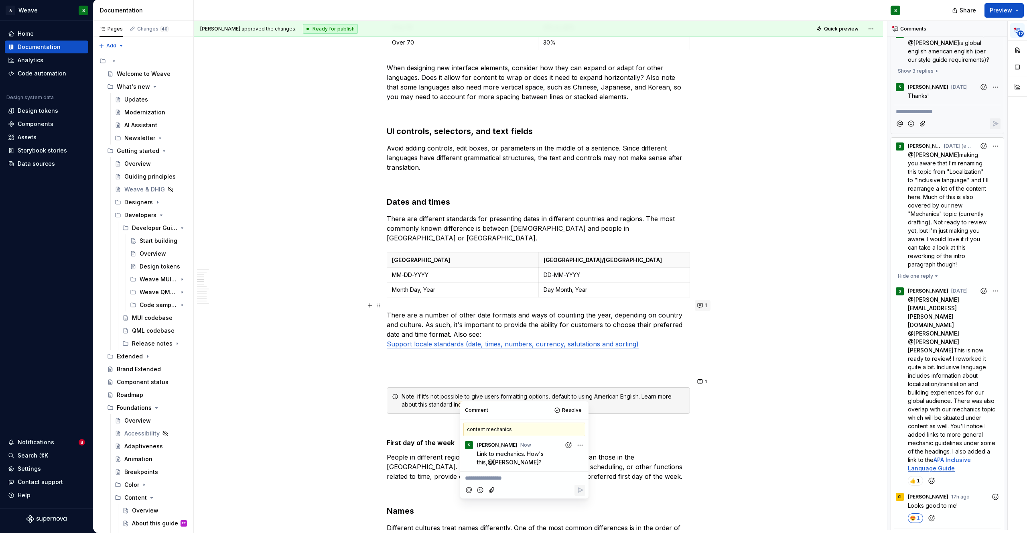
click at [705, 302] on span "1" at bounding box center [706, 305] width 2 height 6
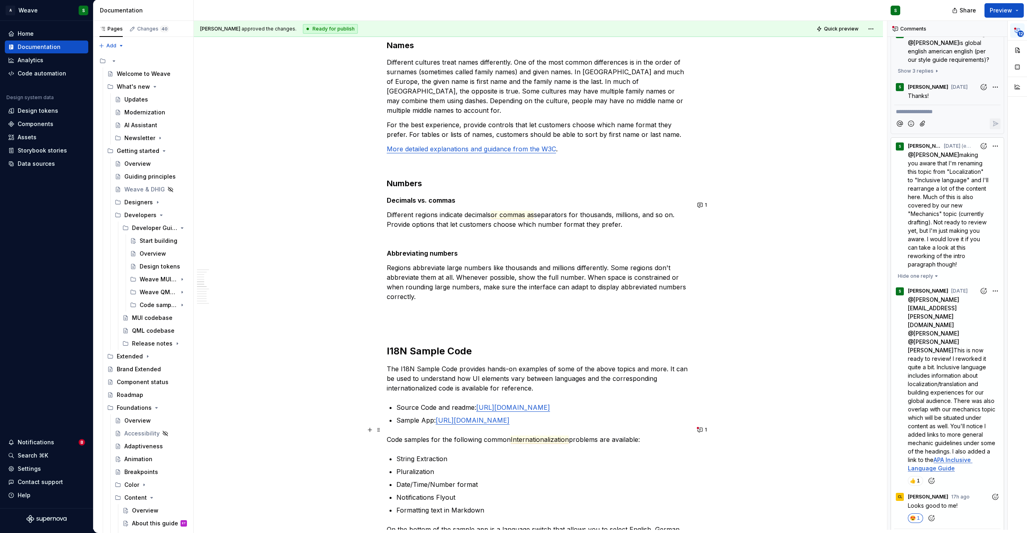
scroll to position [999, 0]
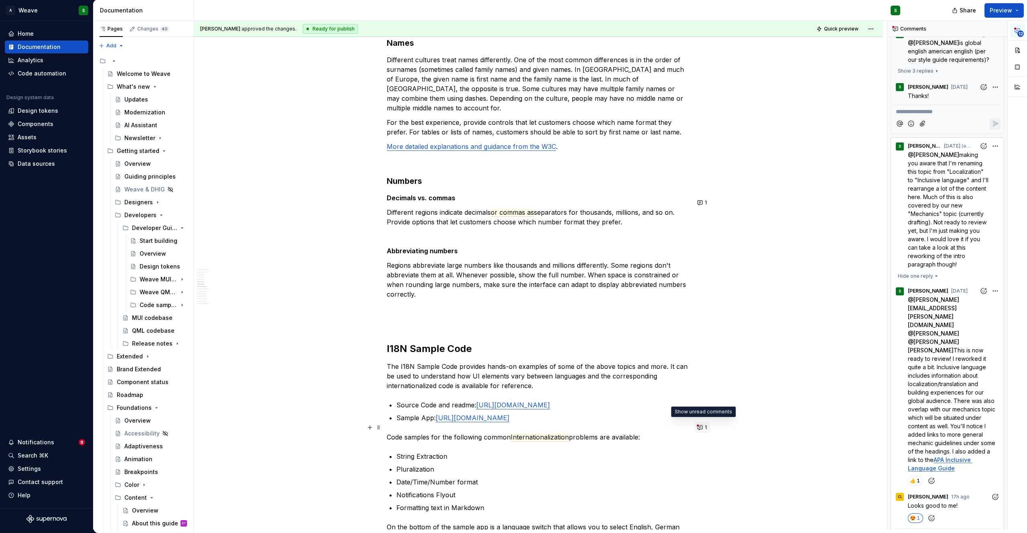
click at [699, 425] on button "1" at bounding box center [703, 426] width 16 height 11
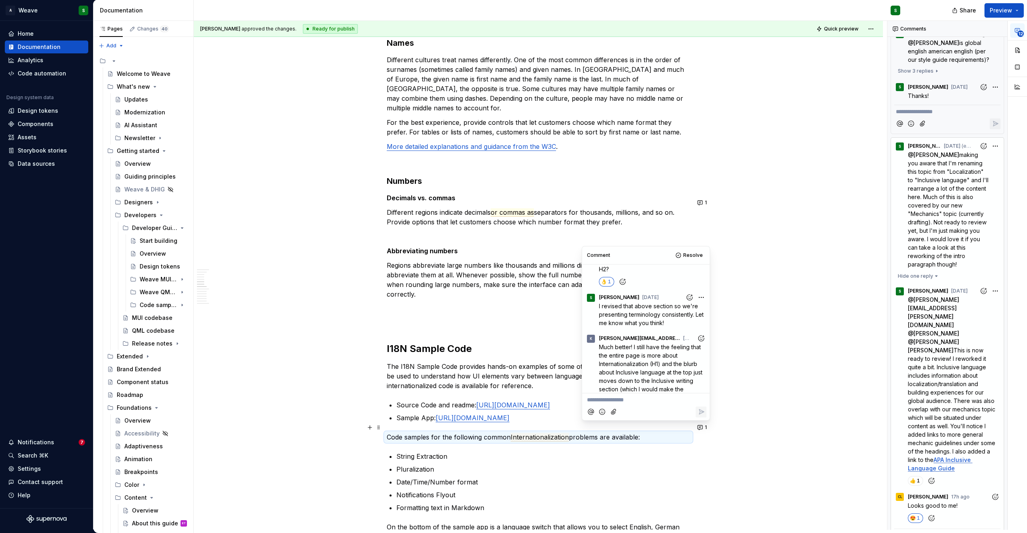
scroll to position [186, 0]
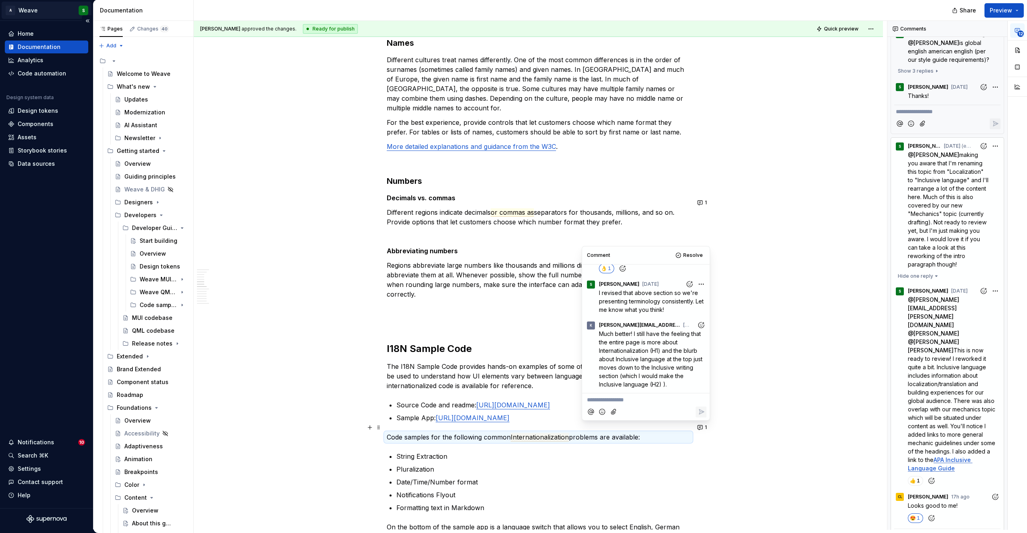
type textarea "*"
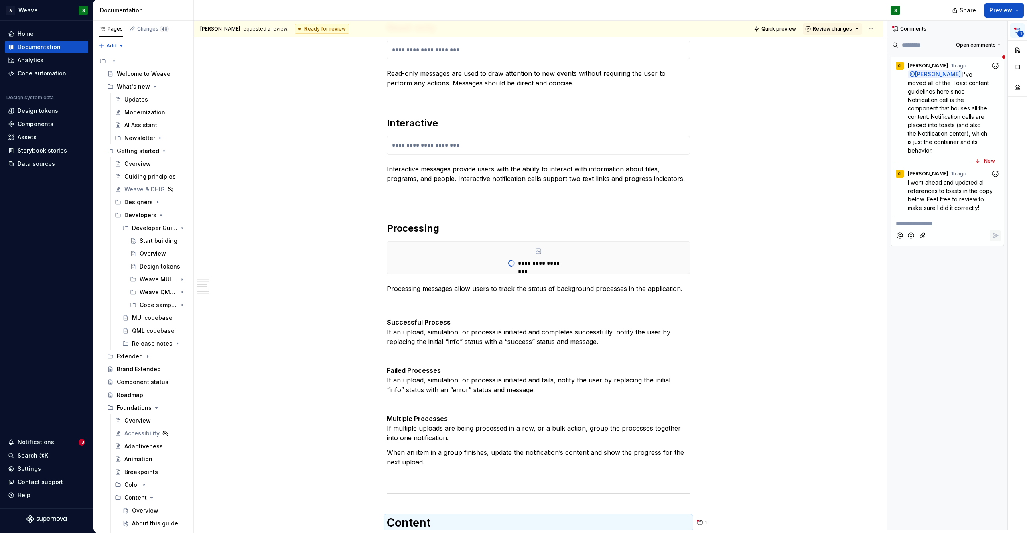
scroll to position [1495, 0]
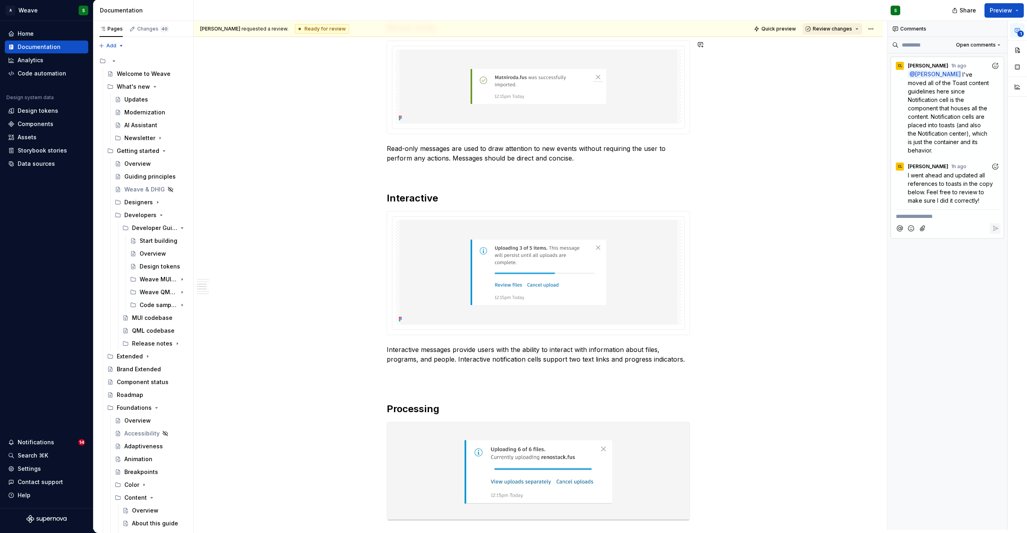
click at [843, 31] on span "Review changes" at bounding box center [831, 29] width 39 height 6
click at [842, 26] on span "Review changes" at bounding box center [831, 29] width 39 height 6
click at [926, 118] on span "I've moved all of the Toast content guidelines here since Notification cell is …" at bounding box center [949, 112] width 83 height 83
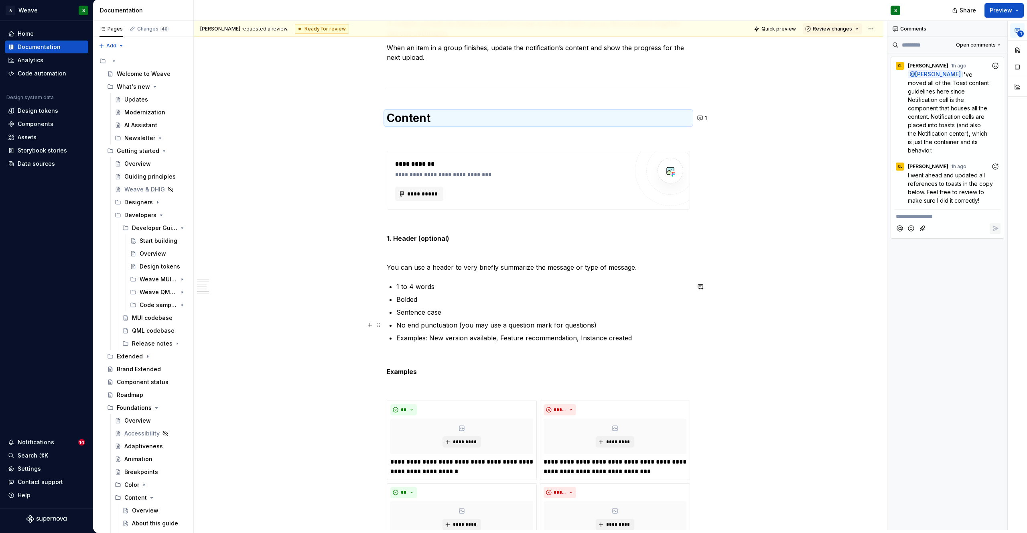
scroll to position [2059, 0]
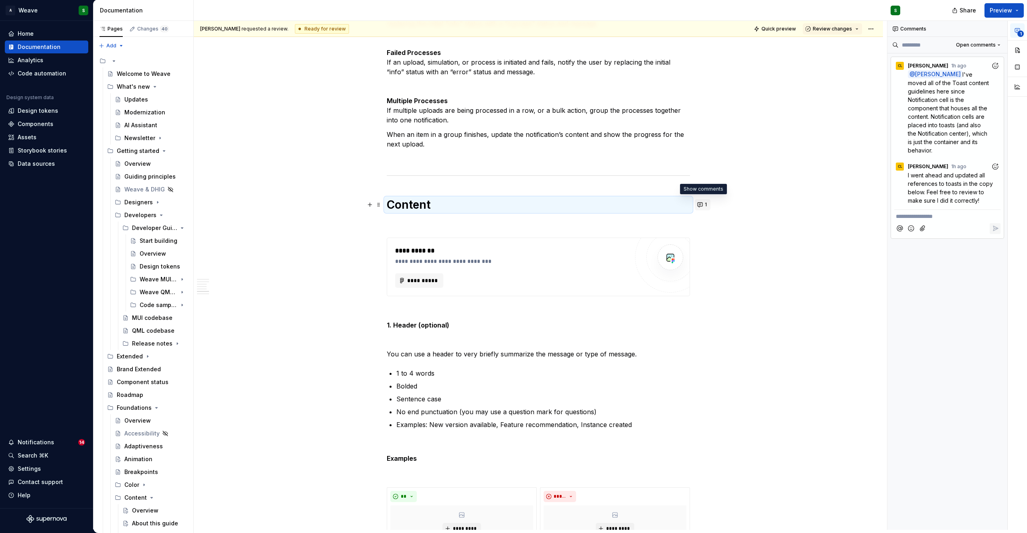
click at [703, 203] on button "1" at bounding box center [703, 204] width 16 height 11
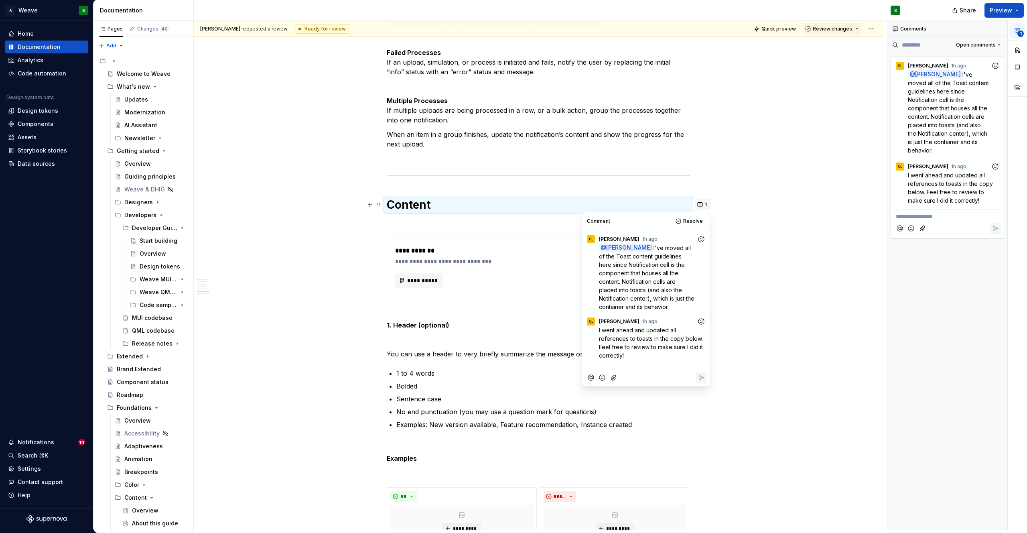
scroll to position [5, 0]
type textarea "*"
click at [638, 368] on p "**********" at bounding box center [646, 365] width 118 height 8
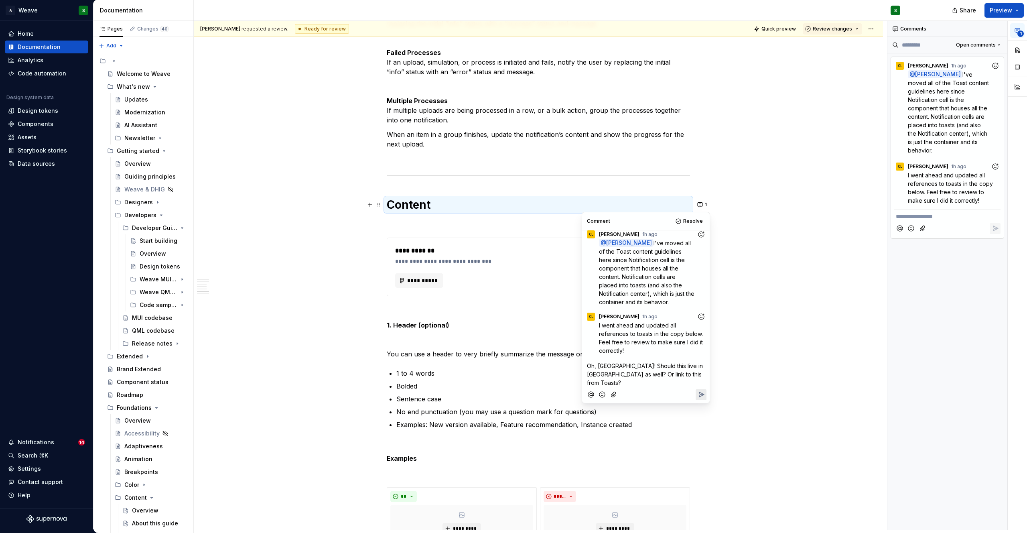
scroll to position [37, 0]
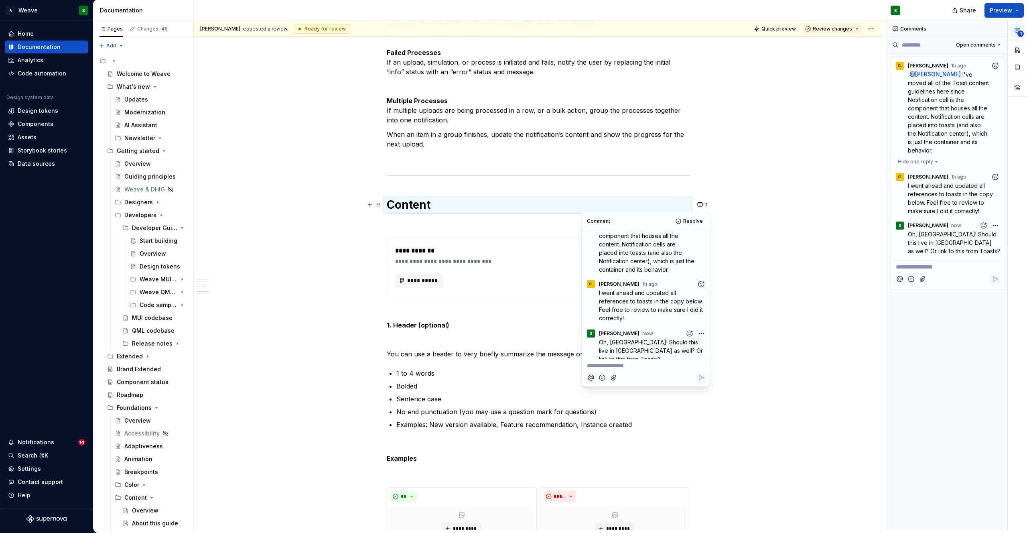
click at [438, 201] on h1 "Content" at bounding box center [538, 204] width 303 height 14
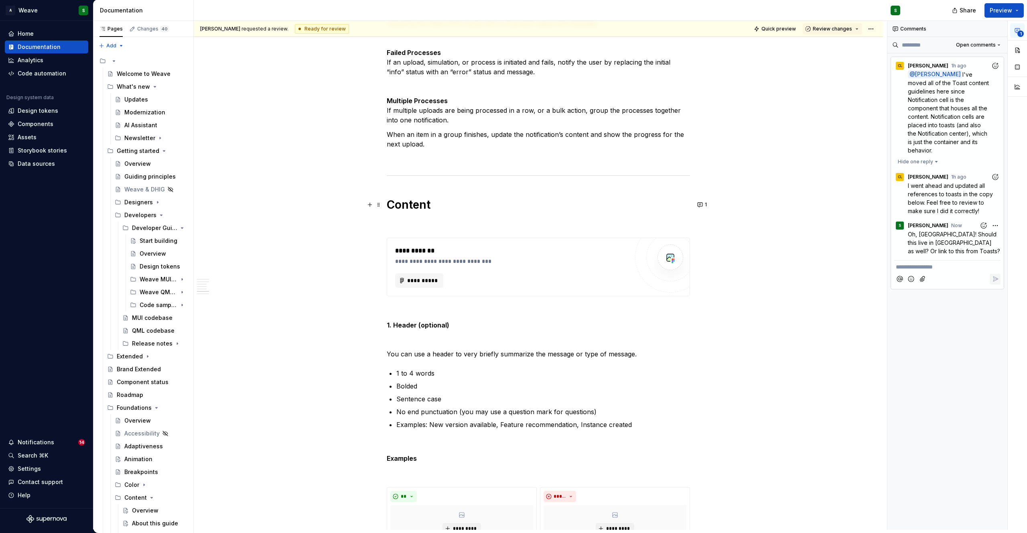
click at [439, 203] on h1 "Content" at bounding box center [538, 204] width 303 height 14
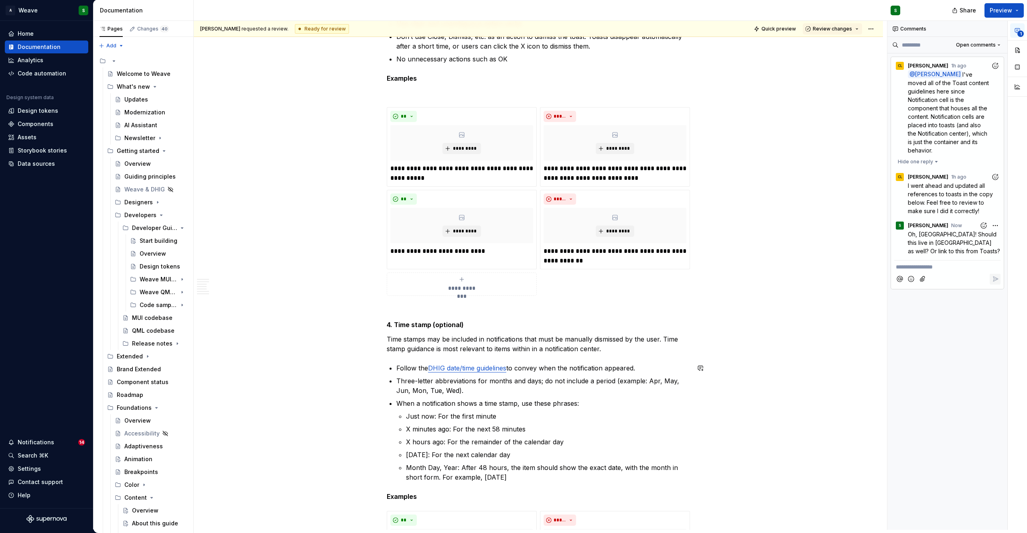
scroll to position [3330, 0]
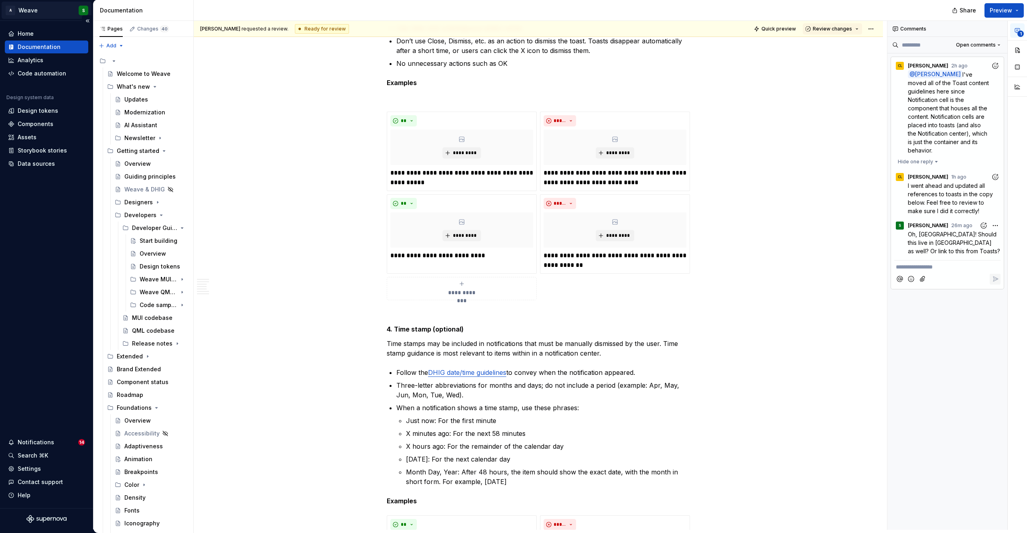
type textarea "*"
